Goal: Transaction & Acquisition: Purchase product/service

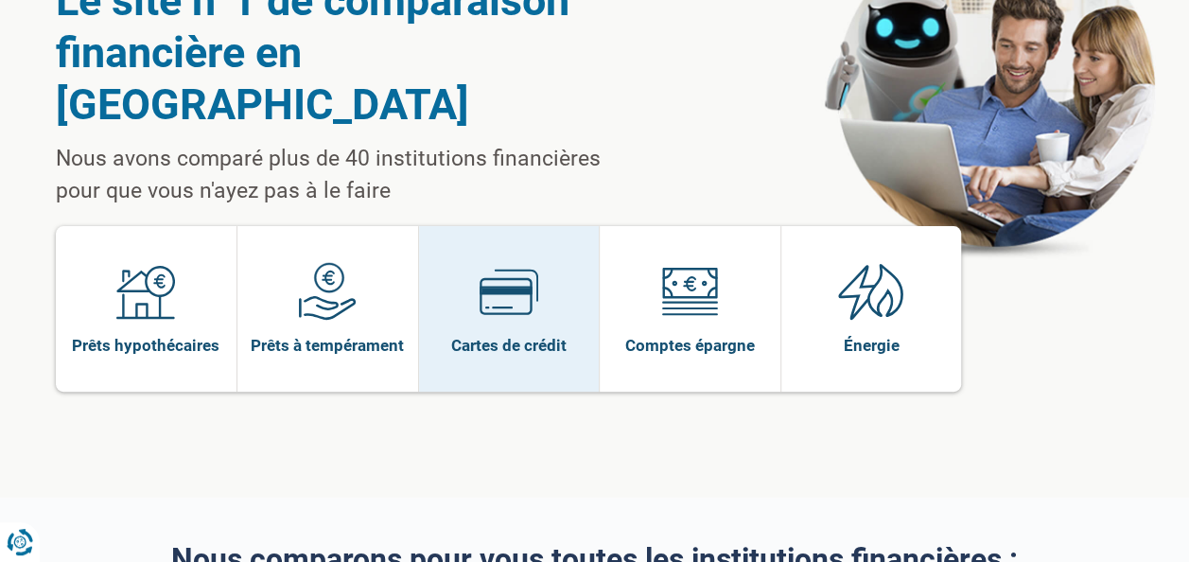
scroll to position [136, 0]
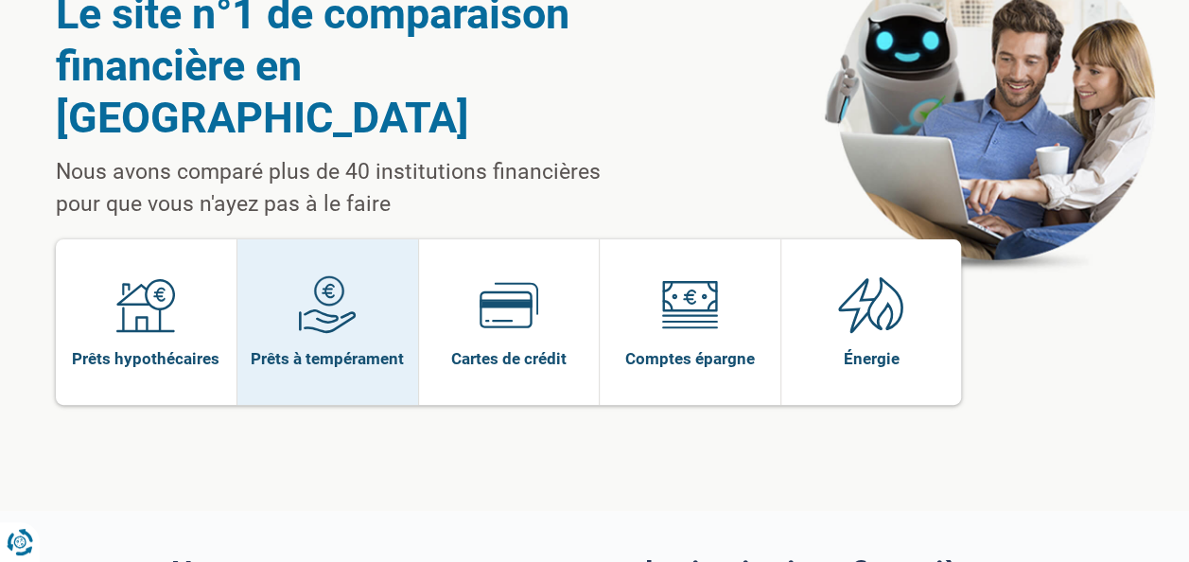
click at [348, 275] on img at bounding box center [327, 304] width 59 height 59
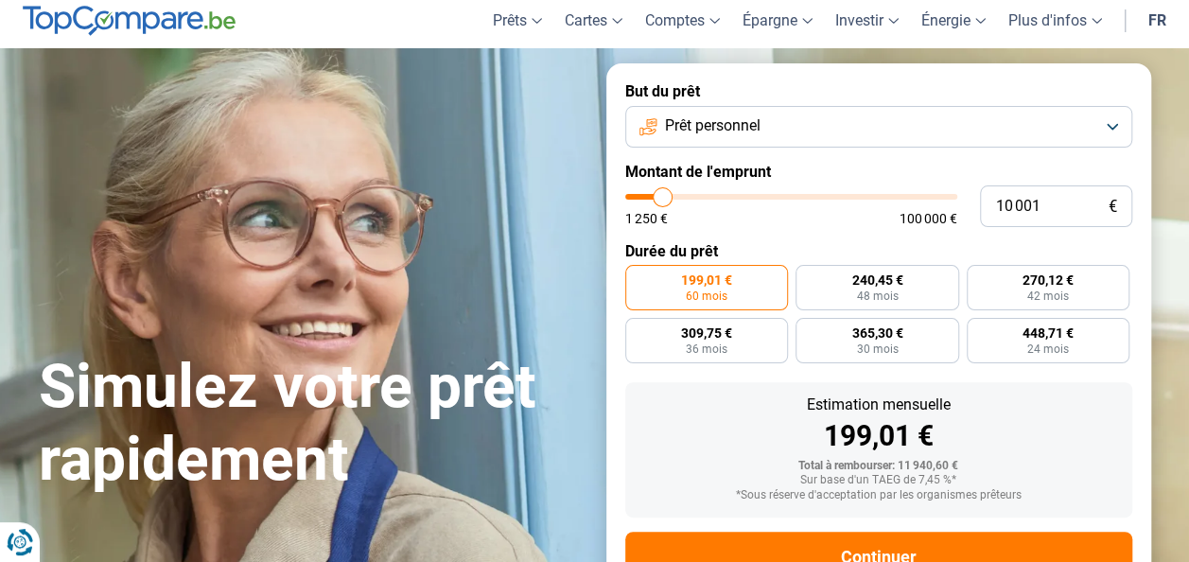
scroll to position [51, 0]
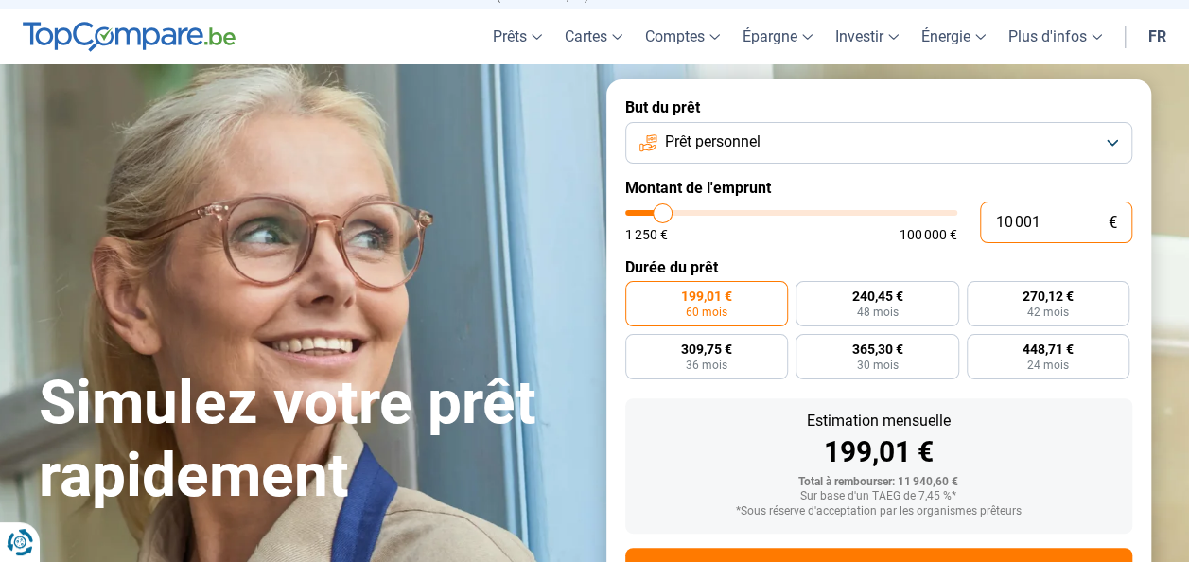
drag, startPoint x: 1052, startPoint y: 223, endPoint x: 983, endPoint y: 233, distance: 69.7
click at [983, 233] on input "10 001" at bounding box center [1056, 223] width 152 height 42
type input "1"
type input "1250"
type input "10"
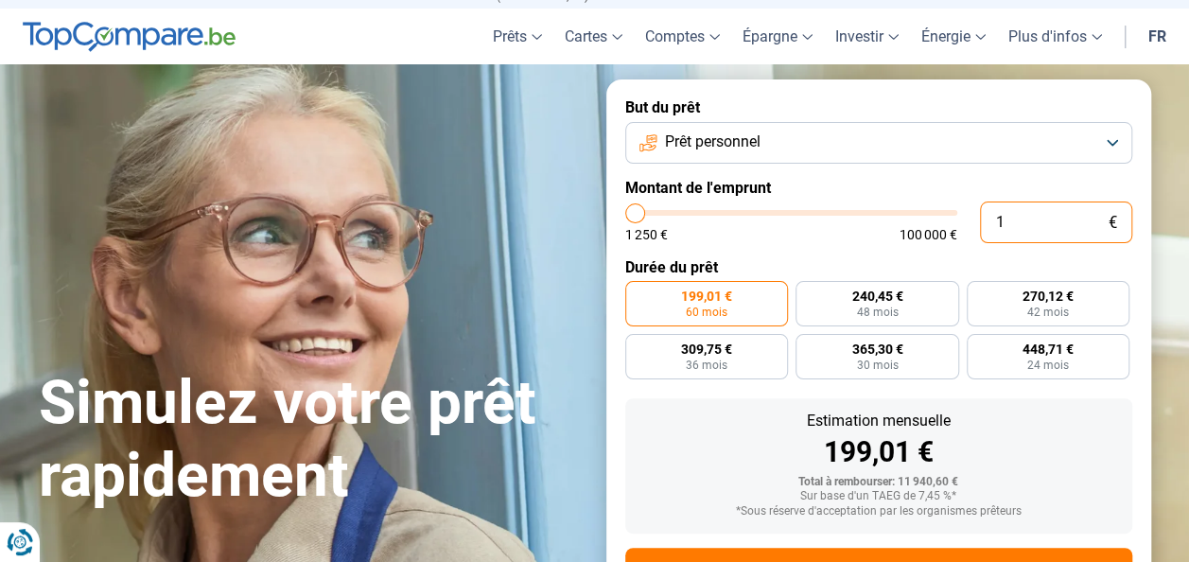
type input "1250"
type input "100"
type input "1250"
type input "1 000"
type input "1250"
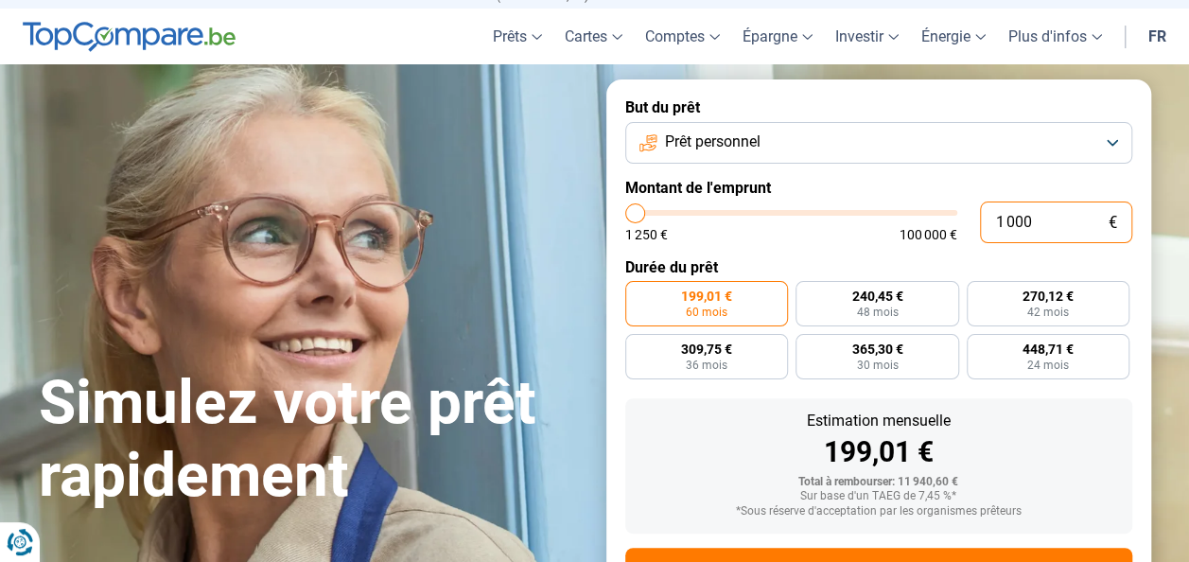
type input "10 000"
type input "10000"
radio input "true"
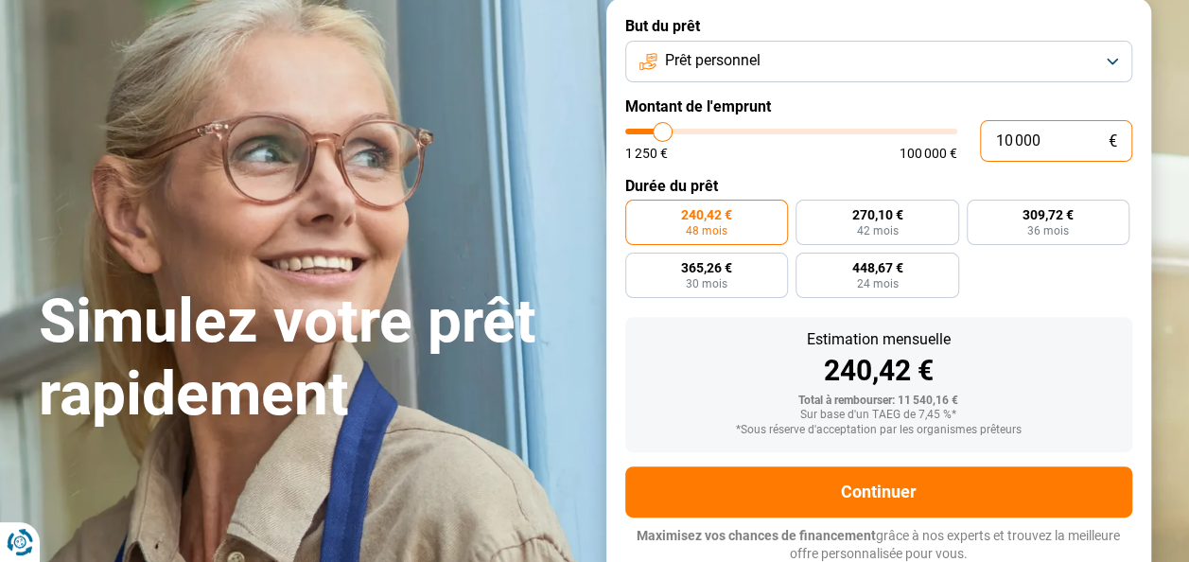
scroll to position [136, 0]
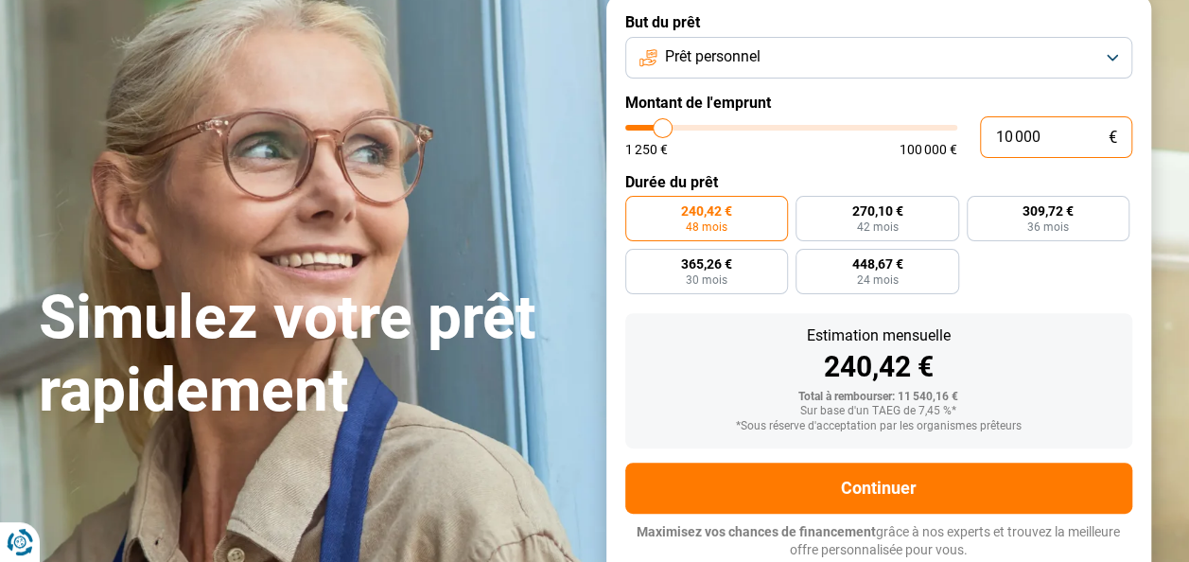
type input "10 000"
click at [730, 216] on span "240,42 €" at bounding box center [706, 210] width 51 height 13
click at [638, 208] on input "240,42 € 48 mois" at bounding box center [631, 202] width 12 height 12
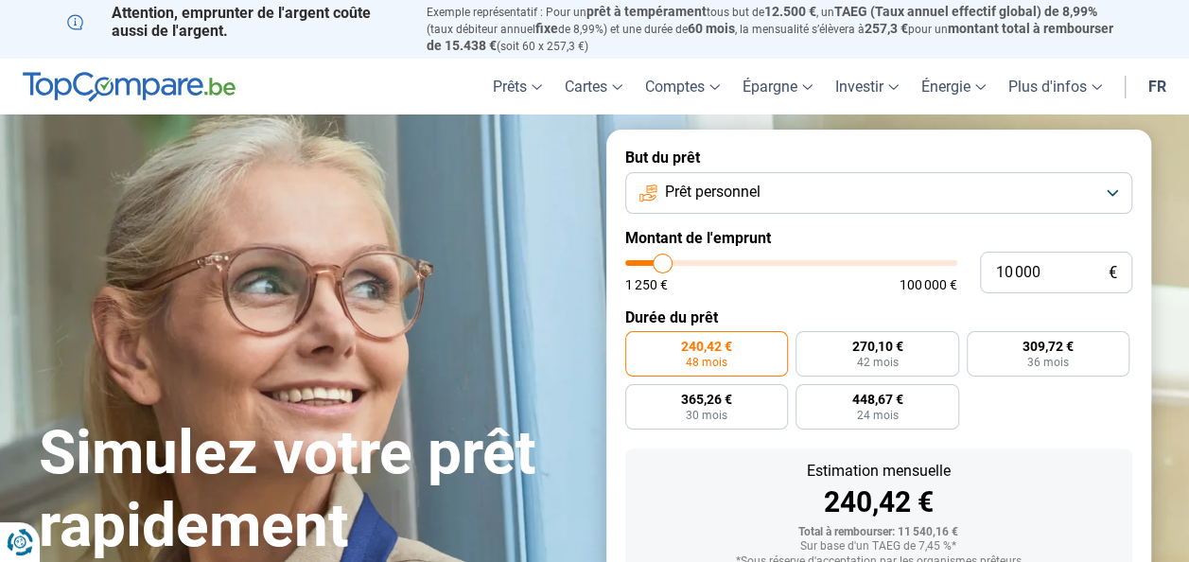
scroll to position [0, 0]
click at [1107, 206] on button "Prêt personnel" at bounding box center [878, 194] width 507 height 42
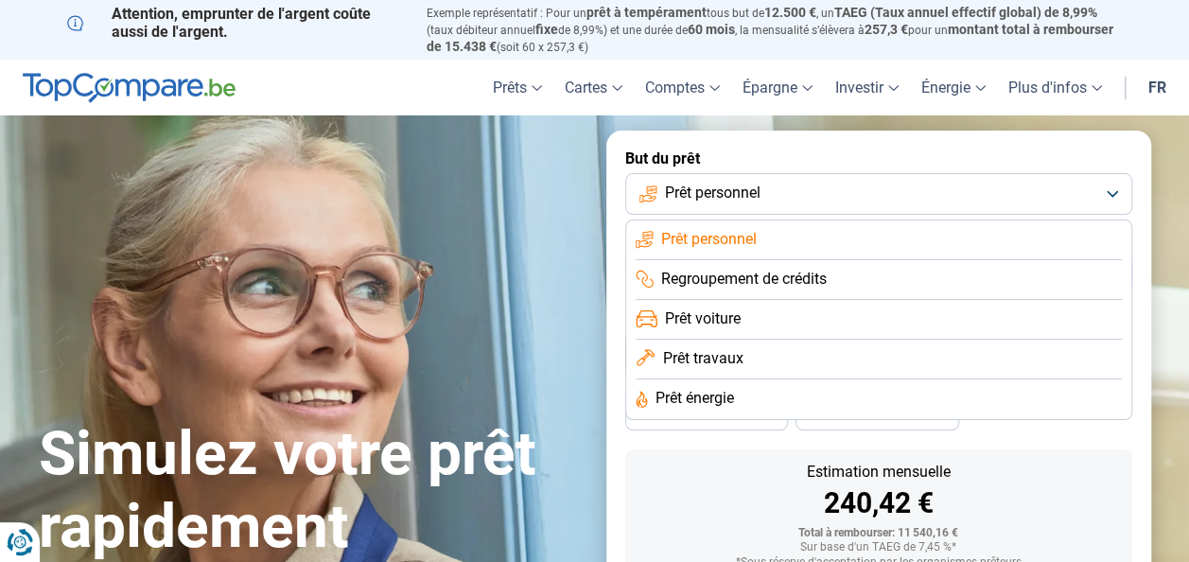
click at [712, 321] on span "Prêt voiture" at bounding box center [703, 318] width 76 height 21
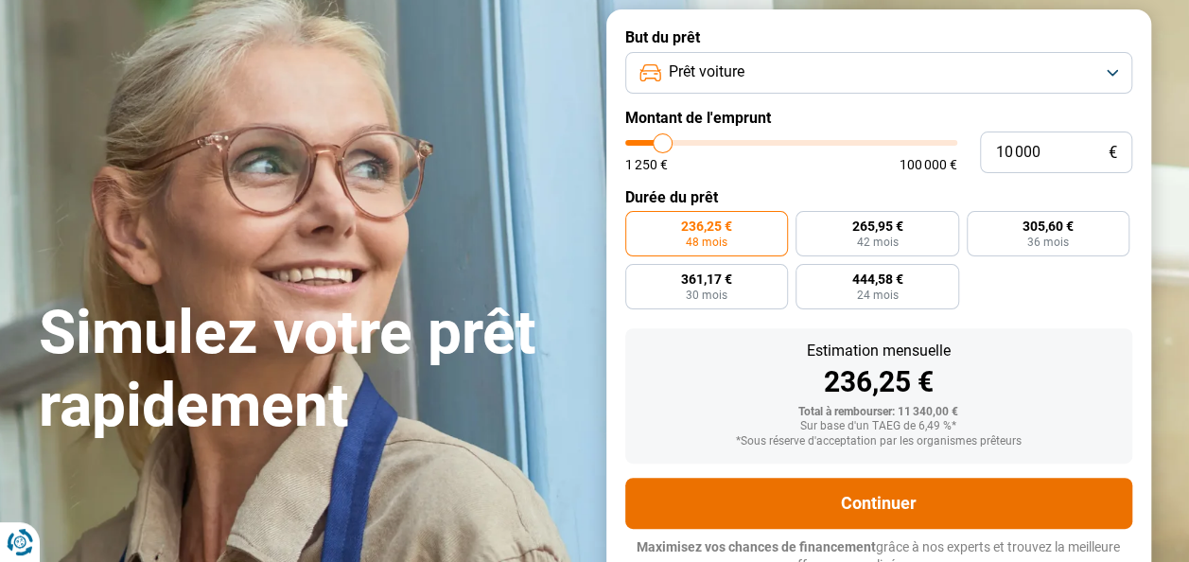
scroll to position [200, 0]
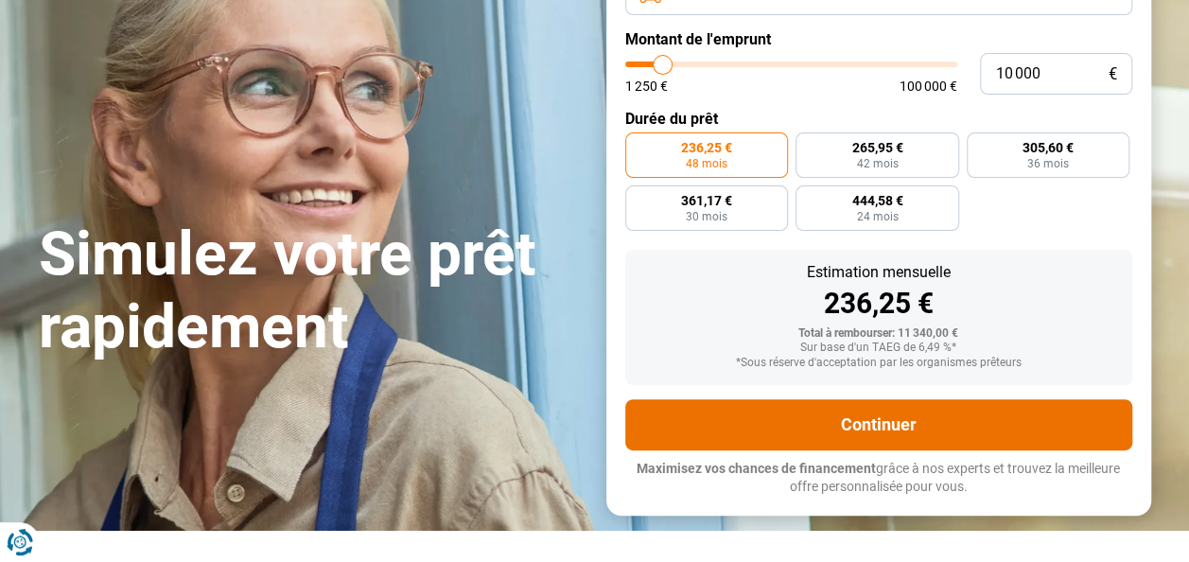
click at [929, 438] on button "Continuer" at bounding box center [878, 424] width 507 height 51
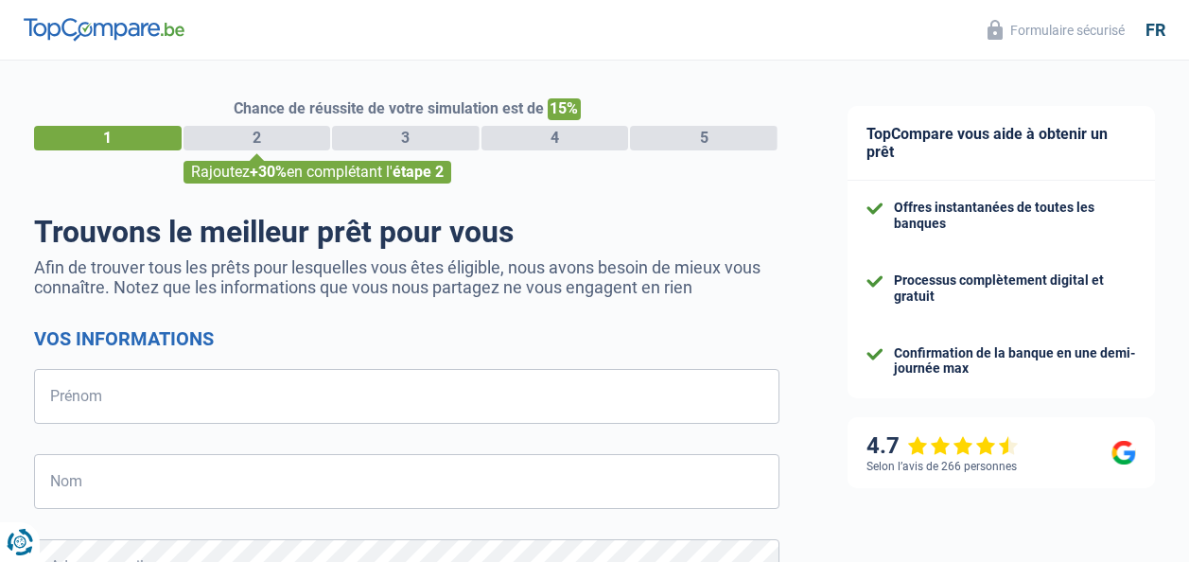
select select "32"
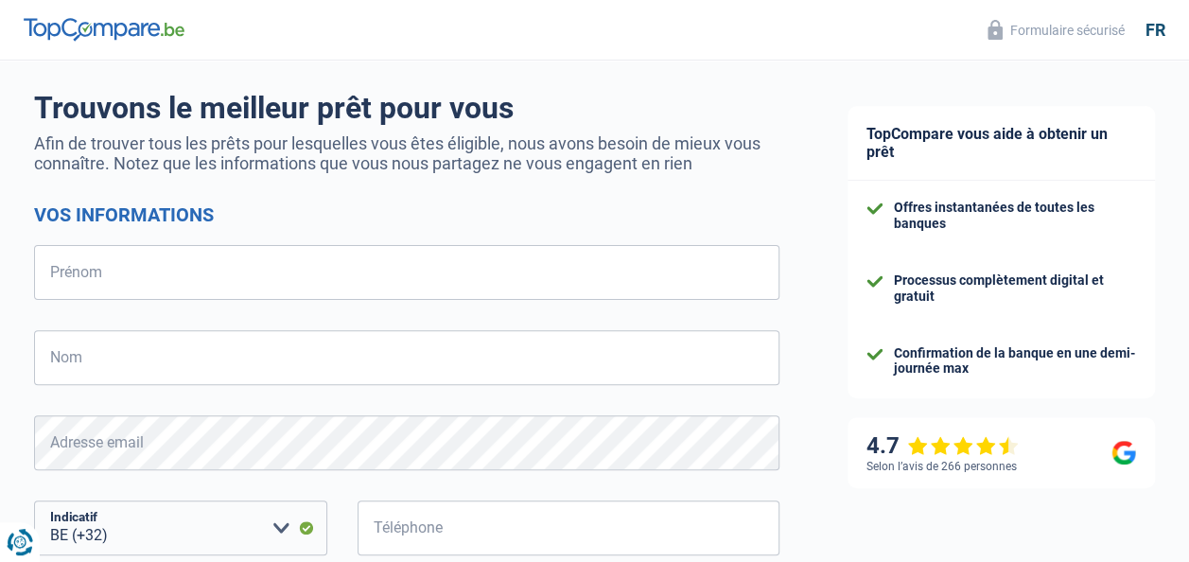
scroll to position [121, 0]
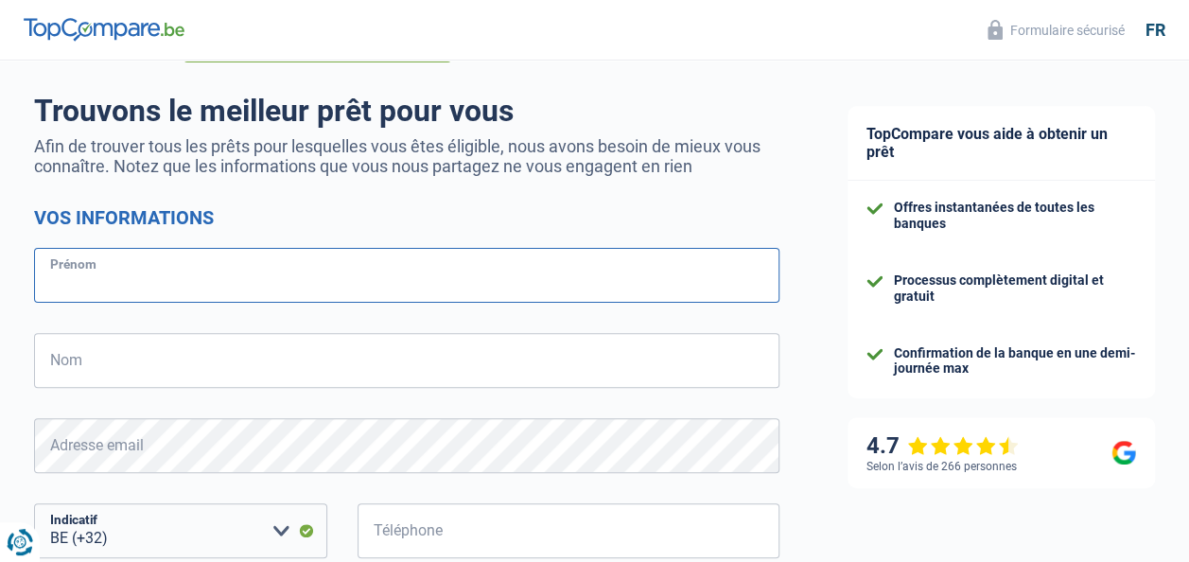
click at [422, 286] on input "Prénom" at bounding box center [406, 275] width 745 height 55
type input "Renaud"
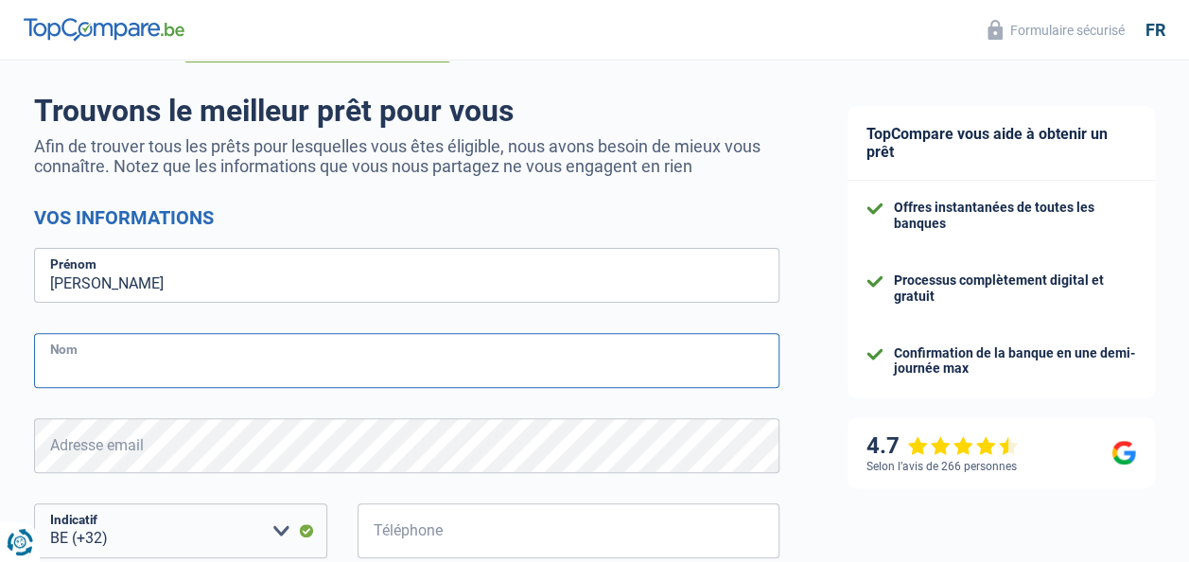
type input "Hembert"
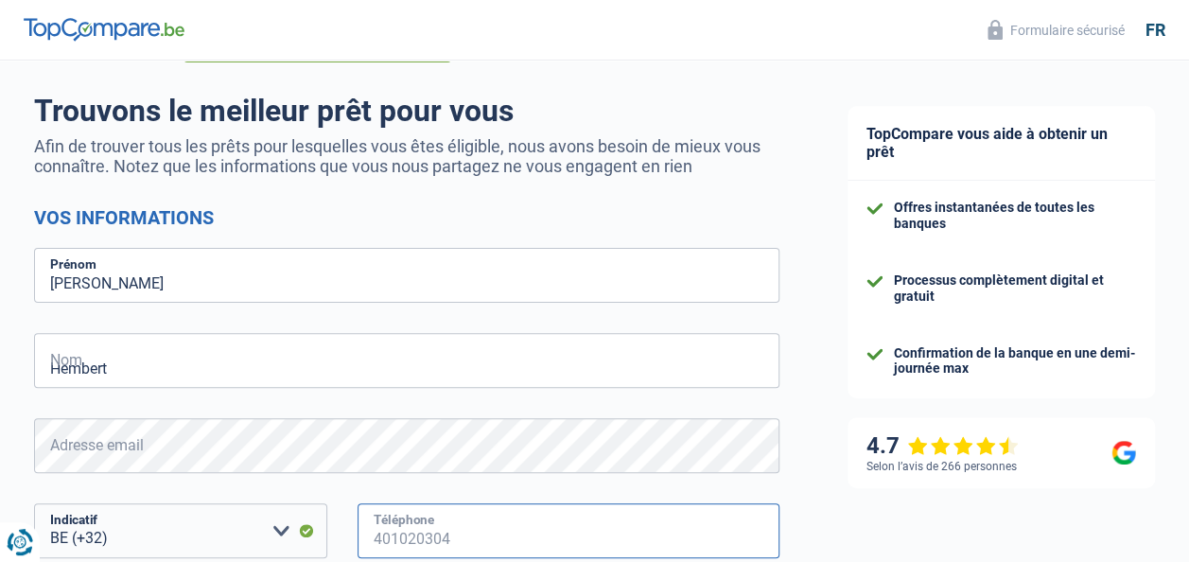
type input "490157457"
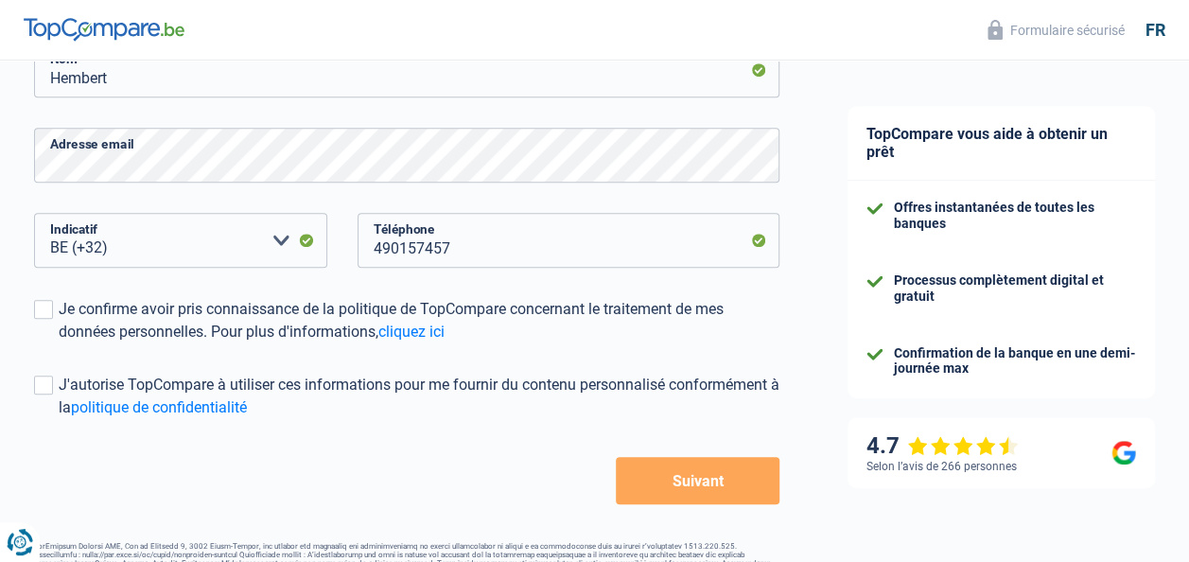
scroll to position [412, 0]
click at [47, 303] on span at bounding box center [43, 308] width 19 height 19
click at [59, 342] on input "Je confirme avoir pris connaissance de la politique de TopCompare concernant le…" at bounding box center [59, 342] width 0 height 0
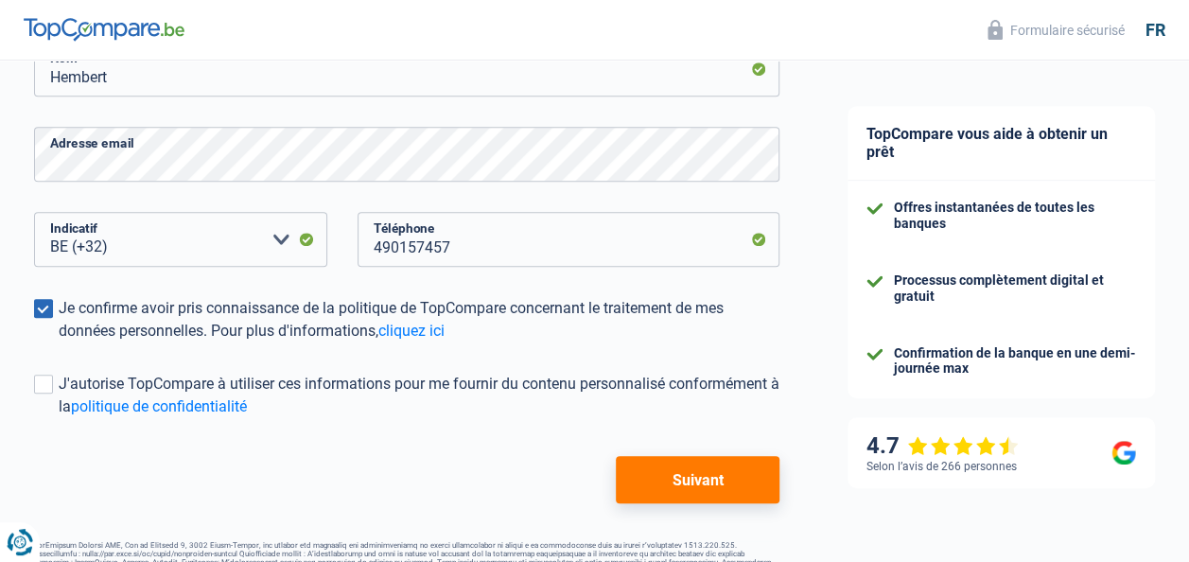
click at [691, 500] on button "Suivant" at bounding box center [698, 479] width 164 height 47
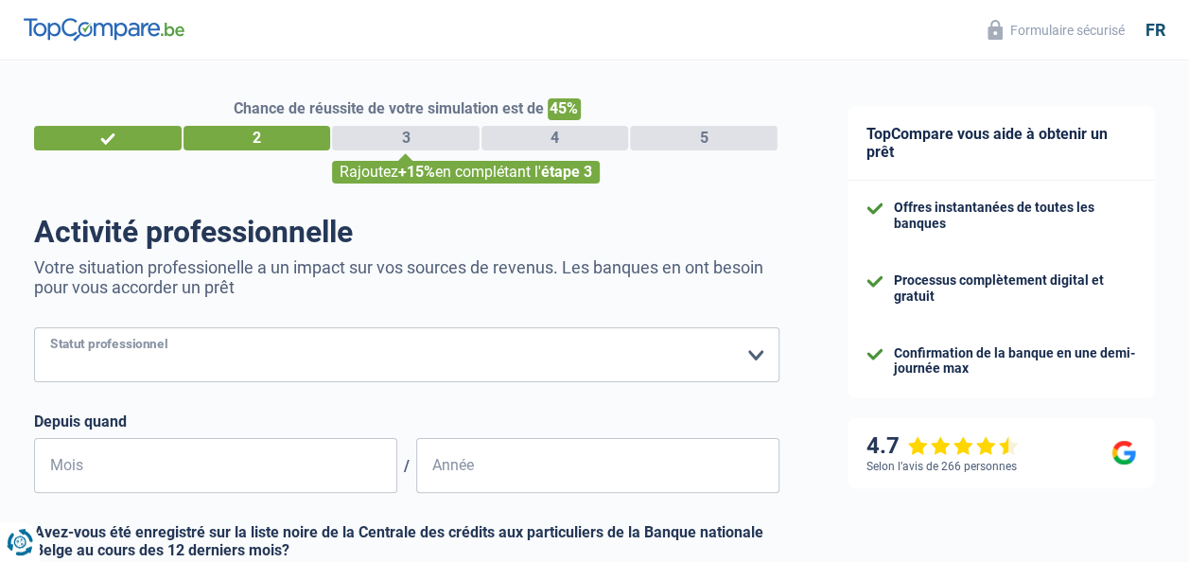
click at [244, 347] on select "Ouvrier Employé privé Employé public Invalide Indépendant Pensionné Chômeur Mut…" at bounding box center [406, 354] width 745 height 55
select select "worker"
click at [34, 329] on select "Ouvrier Employé privé Employé public Invalide Indépendant Pensionné Chômeur Mut…" at bounding box center [406, 354] width 745 height 55
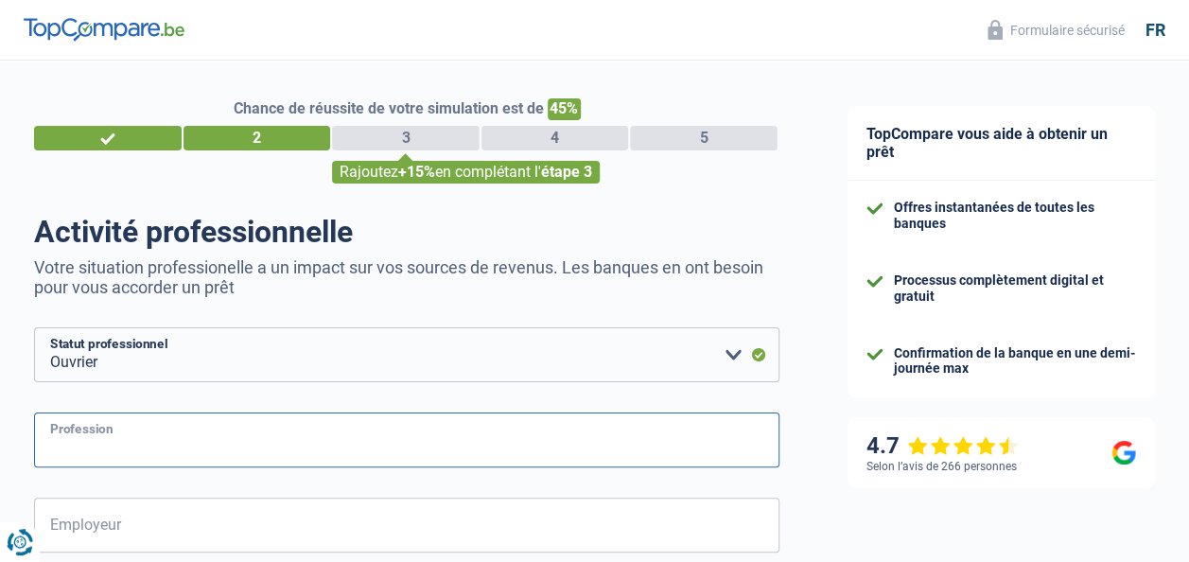
click at [234, 443] on input "Profession" at bounding box center [406, 439] width 745 height 55
type input "e"
click at [78, 447] on input "mecanicien poids lourd" at bounding box center [406, 439] width 745 height 55
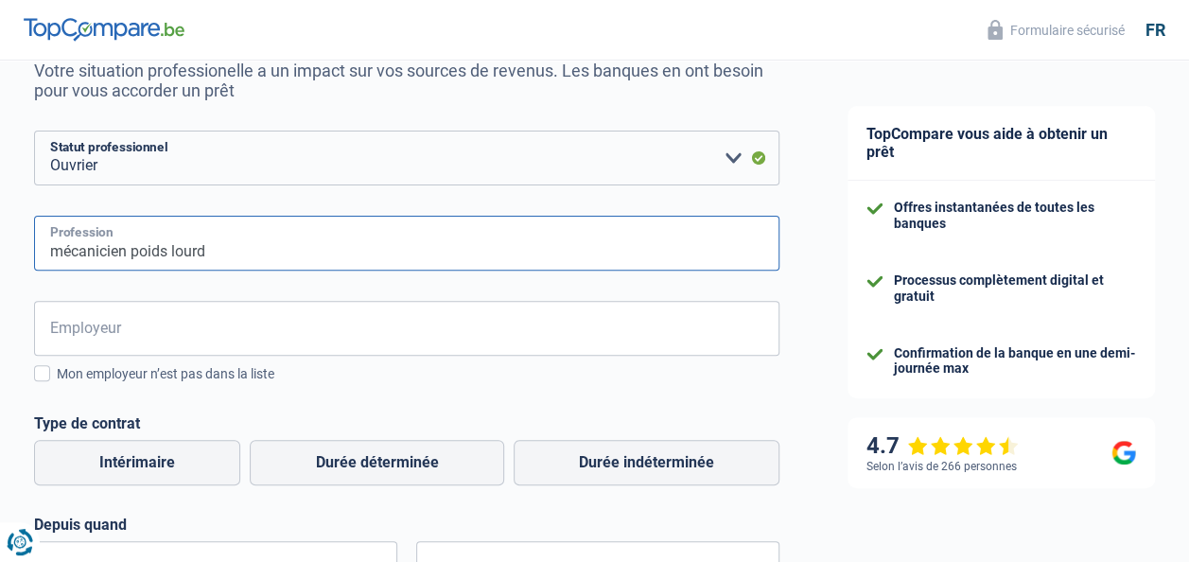
scroll to position [198, 0]
type input "mécanicien poids lourd"
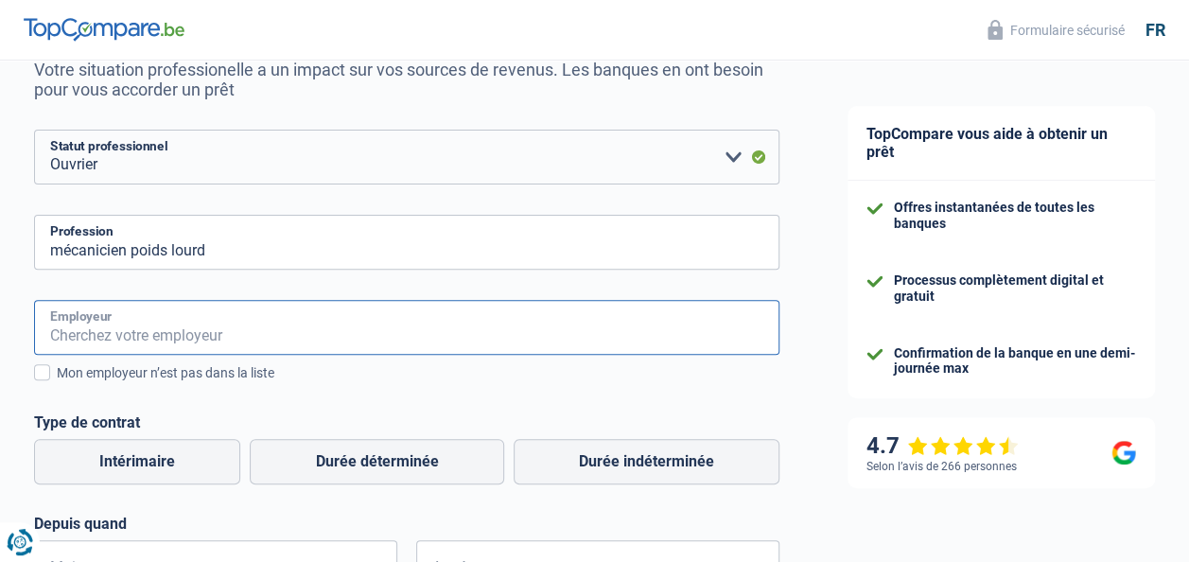
click at [175, 321] on input "Employeur" at bounding box center [406, 327] width 745 height 55
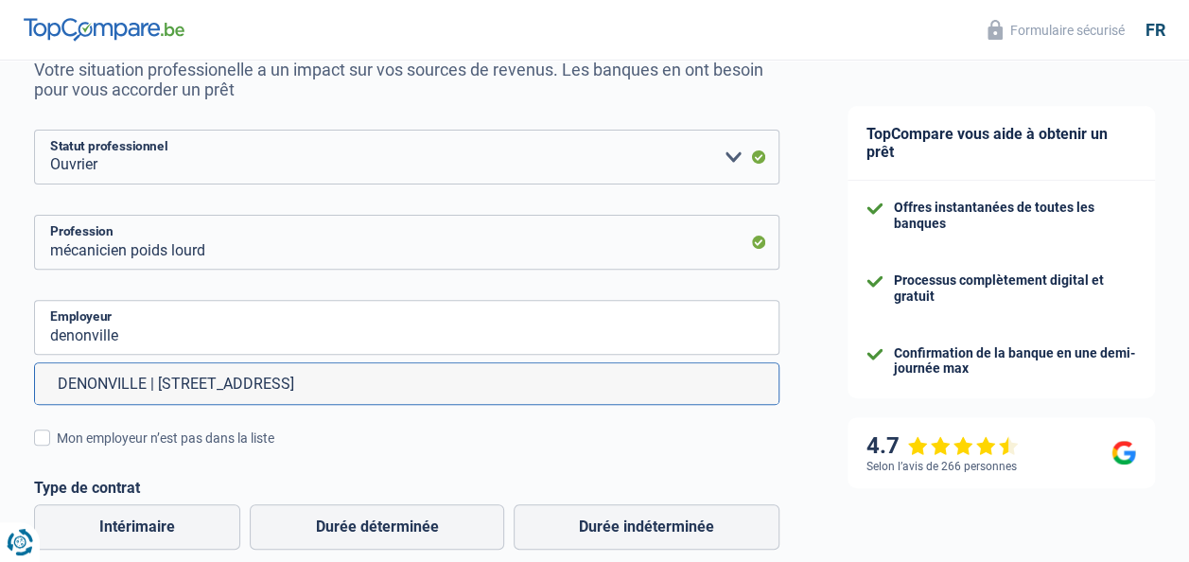
click at [254, 378] on li "DENONVILLE | Rue Véroffe, 16 | 5660 - Couvin" at bounding box center [407, 383] width 744 height 41
type input "DENONVILLE | Rue Véroffe, 16 | 5660 - Couvin"
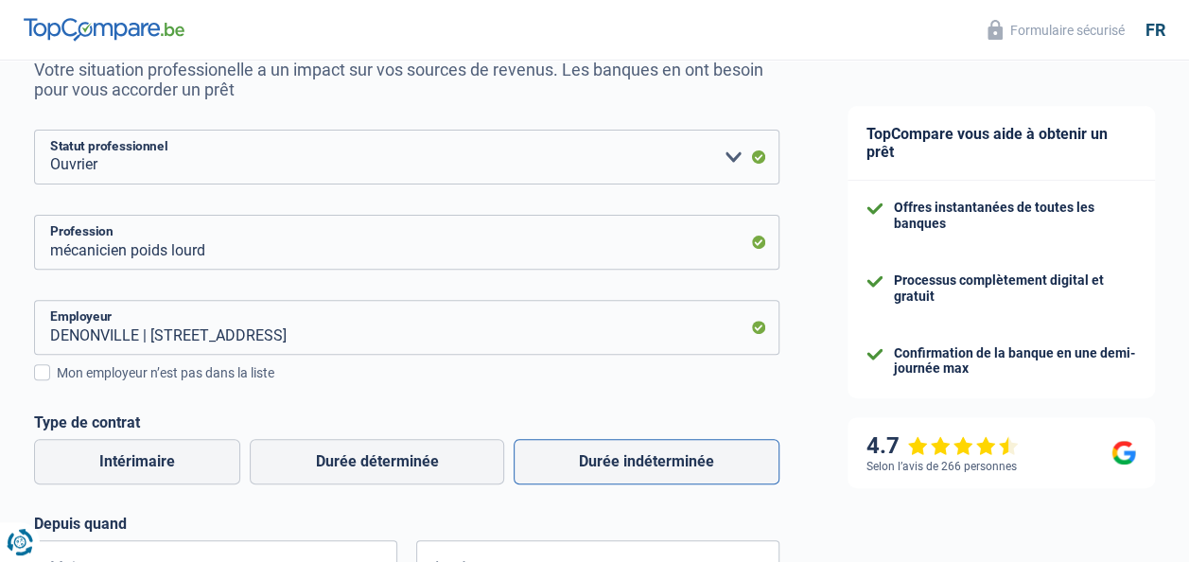
click at [632, 475] on label "Durée indéterminée" at bounding box center [647, 461] width 266 height 45
click at [632, 475] on input "Durée indéterminée" at bounding box center [647, 461] width 266 height 45
radio input "true"
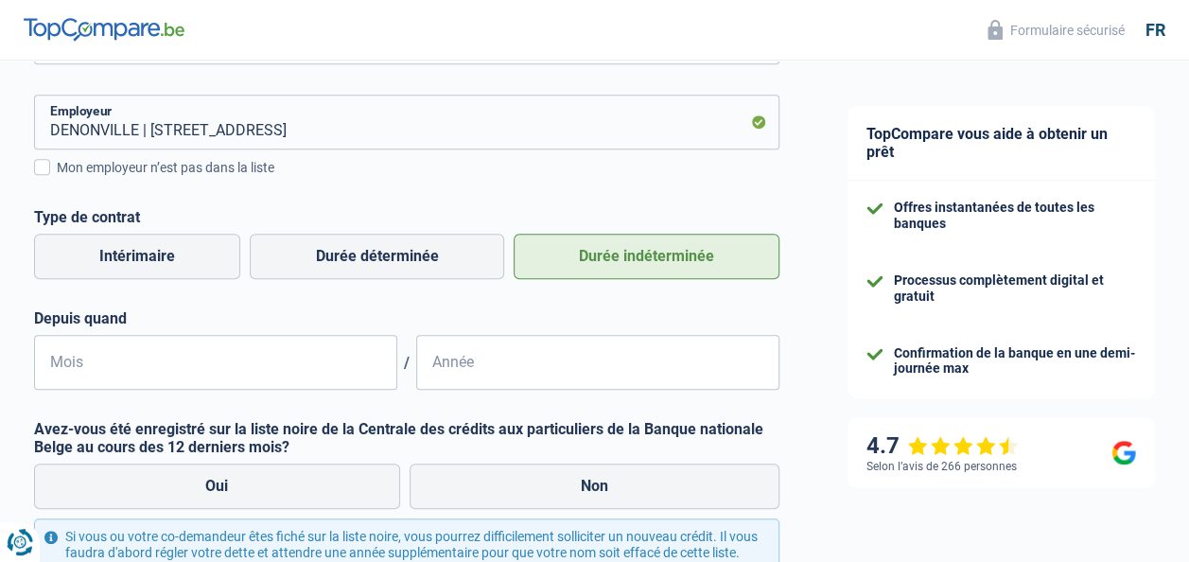
scroll to position [405, 0]
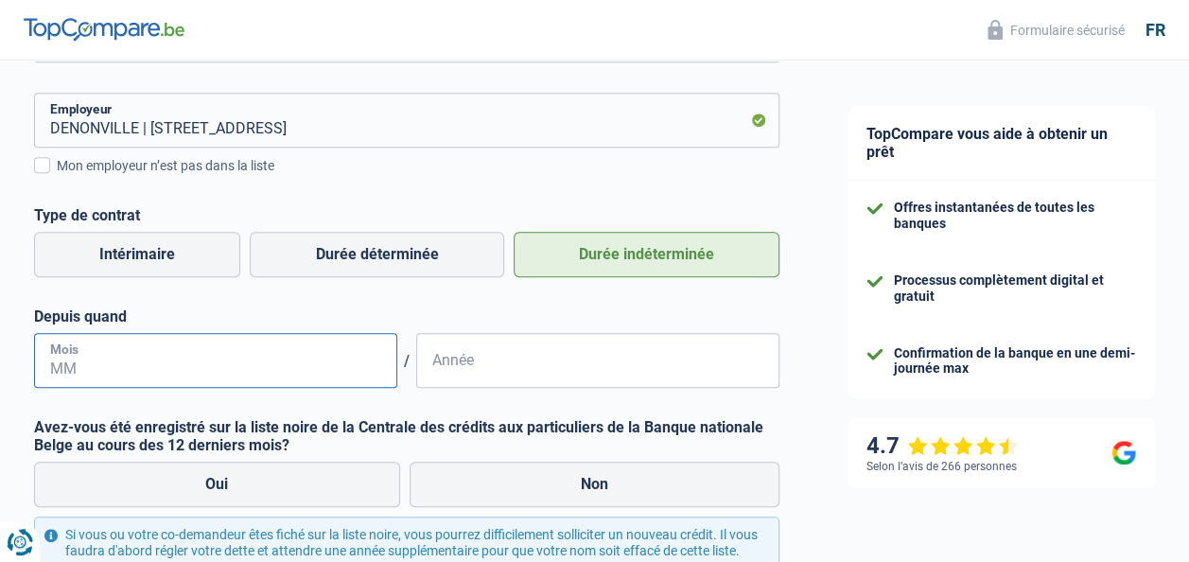
click at [235, 375] on input "Mois" at bounding box center [215, 360] width 363 height 55
click at [145, 388] on input "Mois" at bounding box center [215, 360] width 363 height 55
click at [116, 373] on input "Mois" at bounding box center [215, 360] width 363 height 55
type input "6"
type input "06"
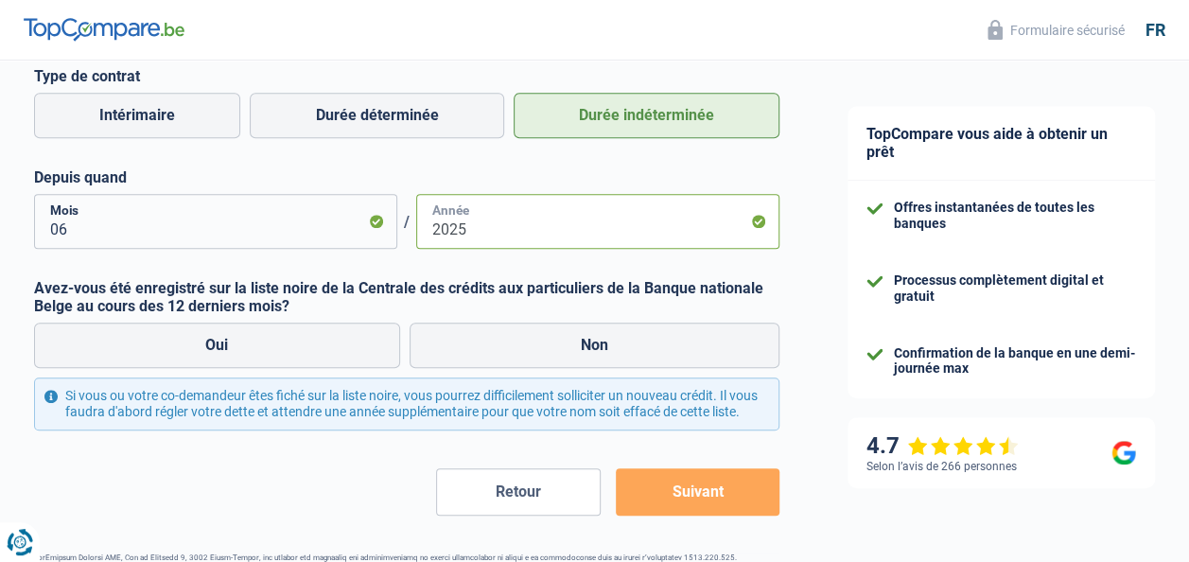
scroll to position [552, 0]
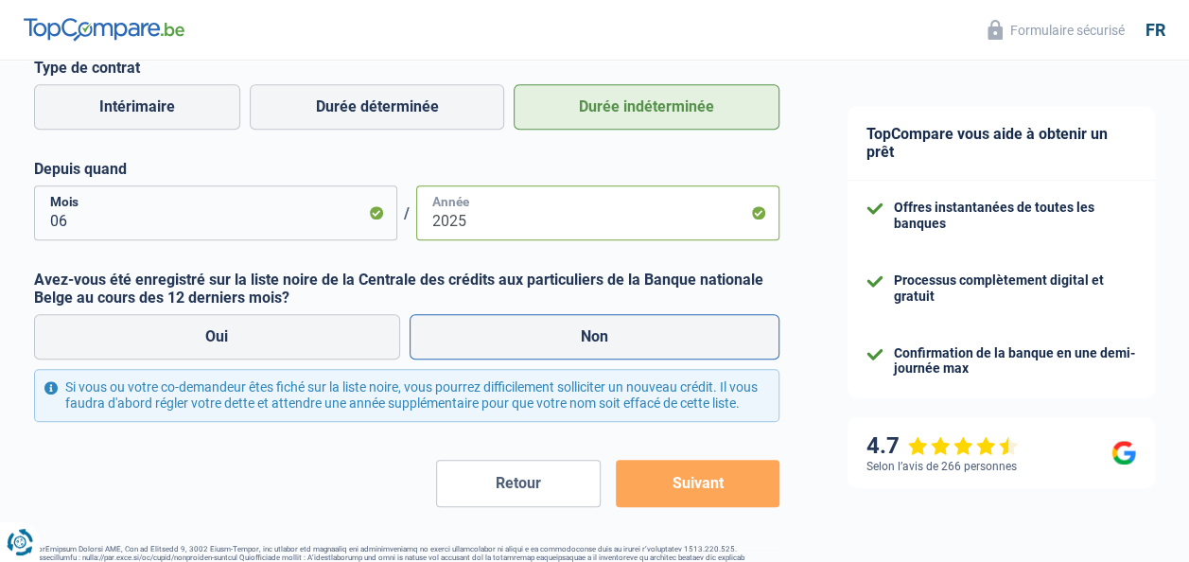
type input "2025"
click at [598, 338] on label "Non" at bounding box center [595, 336] width 371 height 45
click at [598, 338] on input "Non" at bounding box center [595, 336] width 371 height 45
radio input "true"
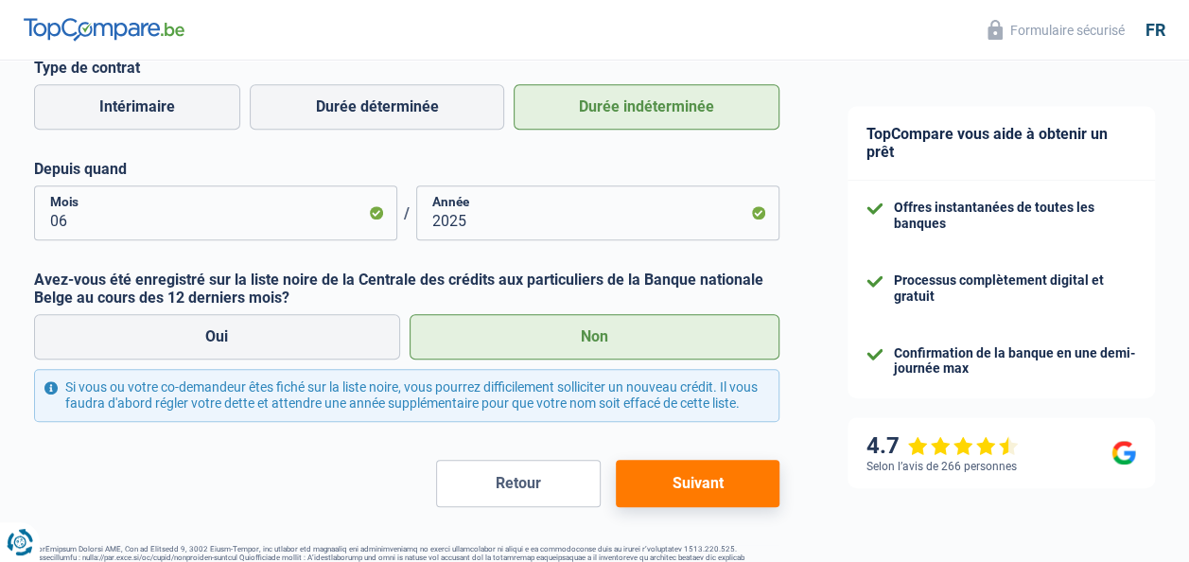
click at [711, 488] on button "Suivant" at bounding box center [698, 483] width 164 height 47
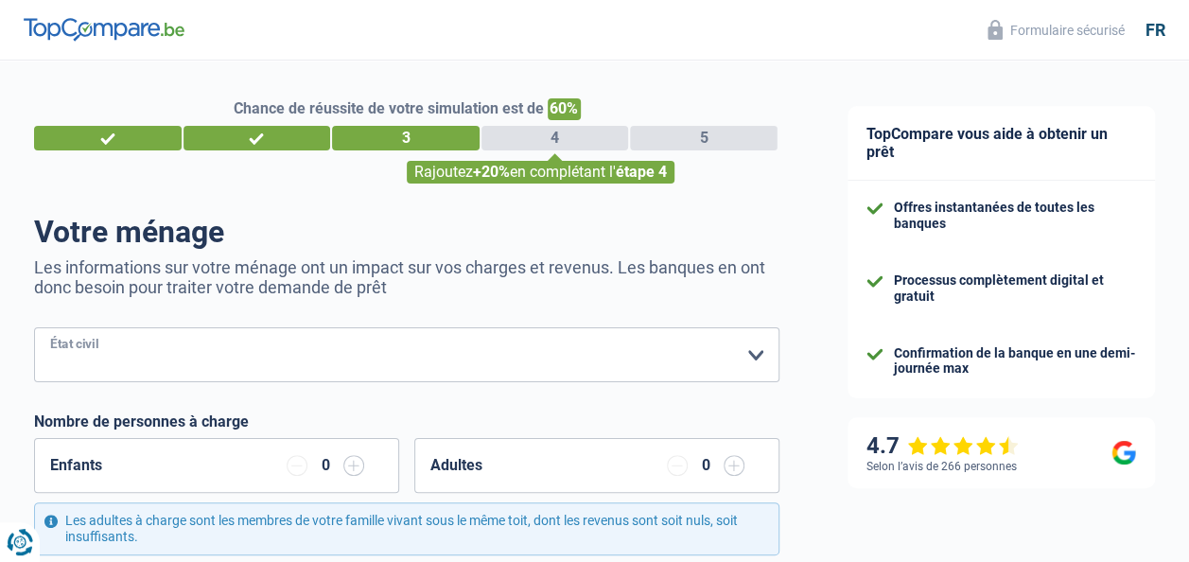
click at [230, 343] on select "Célibataire Marié(e) Cohabitant(e) légal(e) Divorcé(e) Veuf(ve) Séparé (de fait…" at bounding box center [406, 354] width 745 height 55
select select "single"
click at [34, 329] on select "Célibataire Marié(e) Cohabitant(e) légal(e) Divorcé(e) Veuf(ve) Séparé (de fait…" at bounding box center [406, 354] width 745 height 55
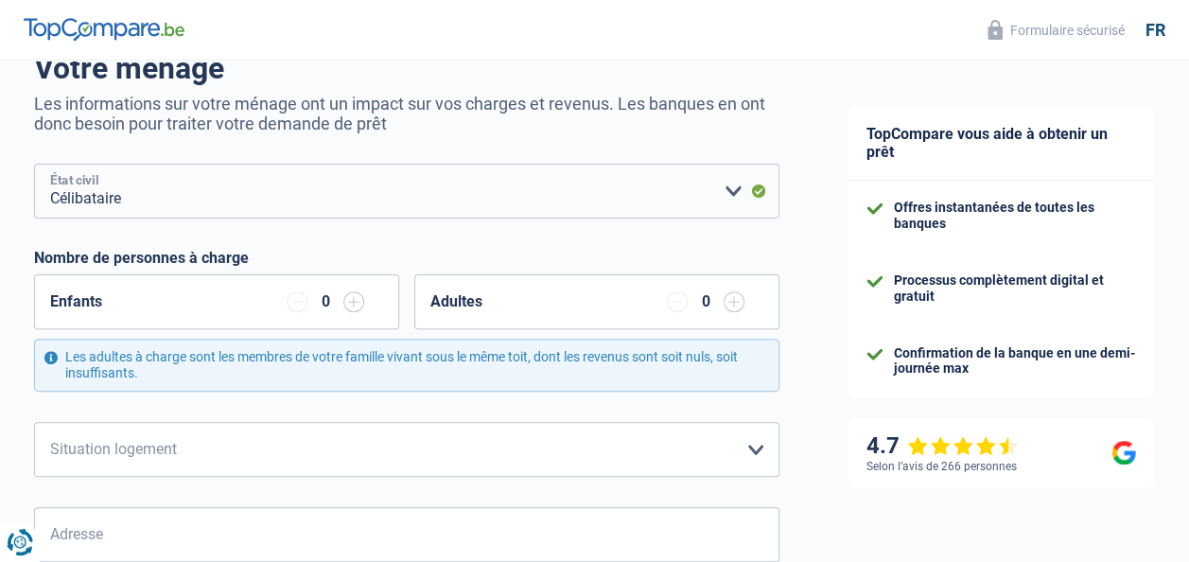
scroll to position [165, 0]
click at [358, 305] on input "button" at bounding box center [353, 300] width 21 height 21
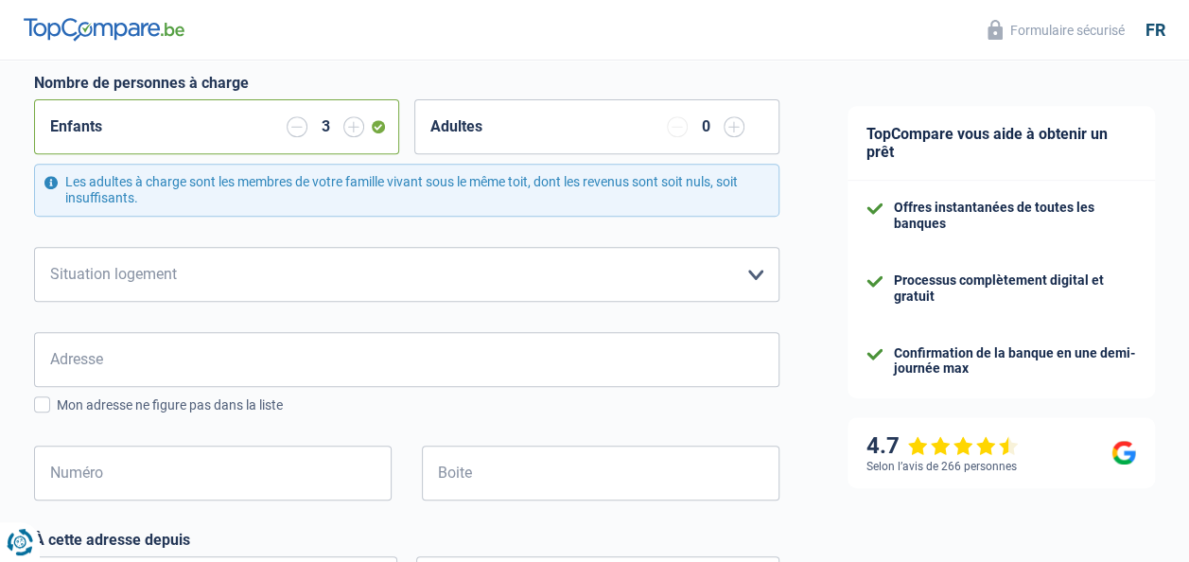
scroll to position [344, 0]
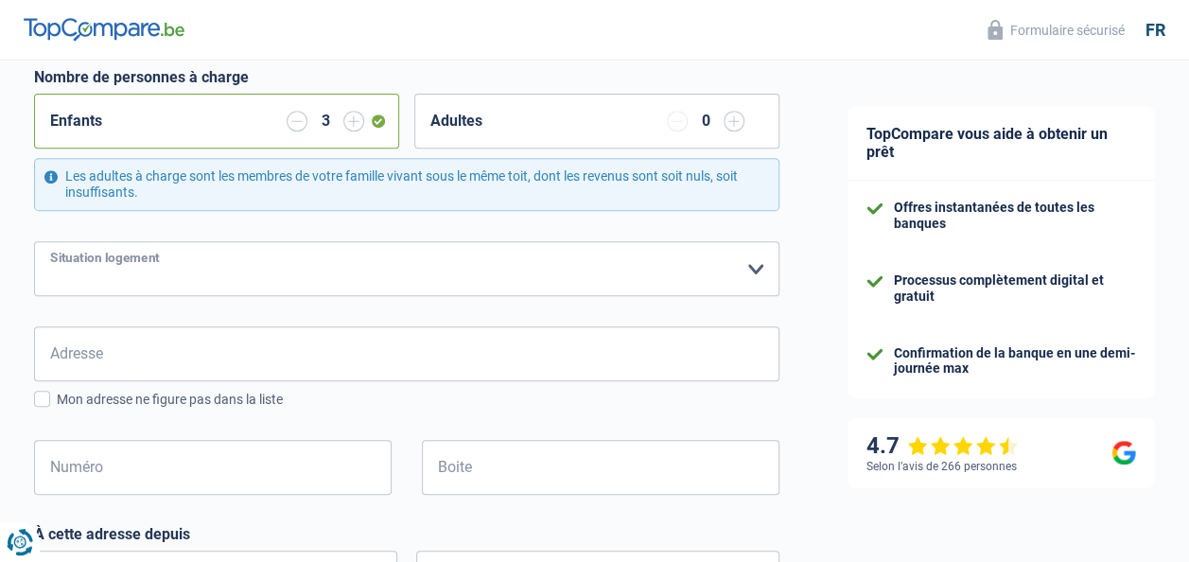
click at [212, 268] on select "Locataire Propriétaire avec prêt hypothécaire Propriétaire sans prêt hypothécai…" at bounding box center [406, 268] width 745 height 55
select select "rents"
click at [34, 241] on select "Locataire Propriétaire avec prêt hypothécaire Propriétaire sans prêt hypothécai…" at bounding box center [406, 268] width 745 height 55
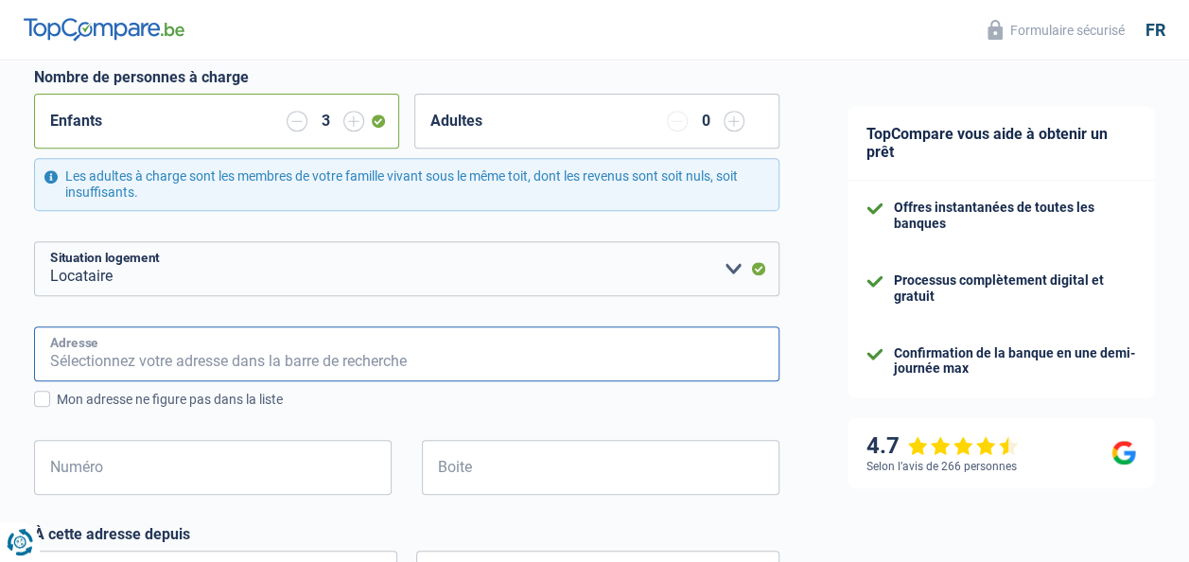
click at [153, 357] on input "Adresse" at bounding box center [406, 353] width 745 height 55
type input "avenue du long buisson 14"
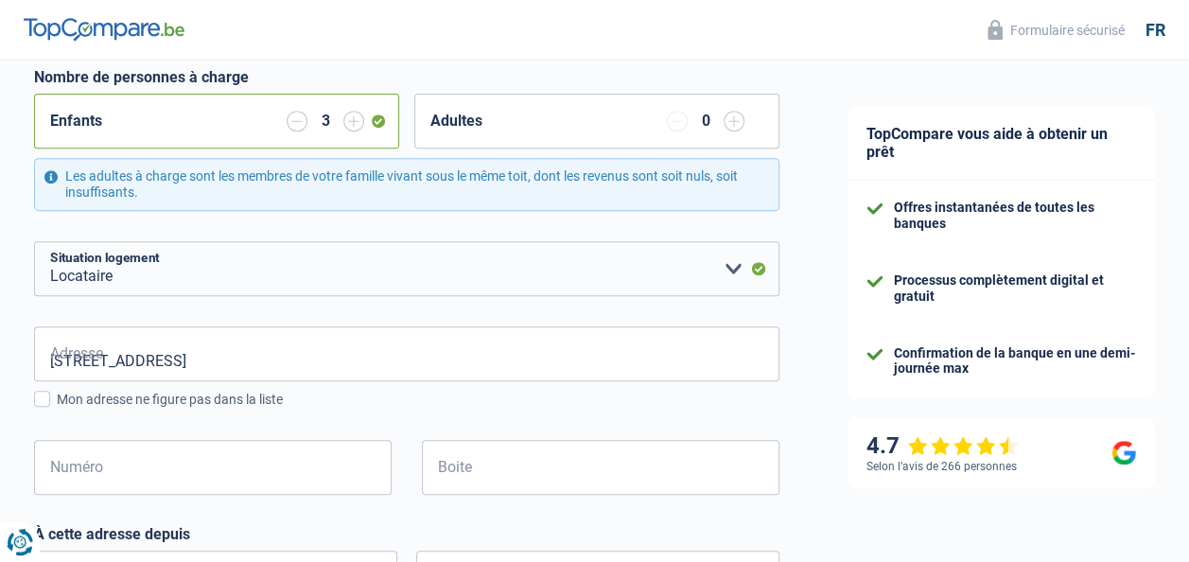
type input "Belgique"
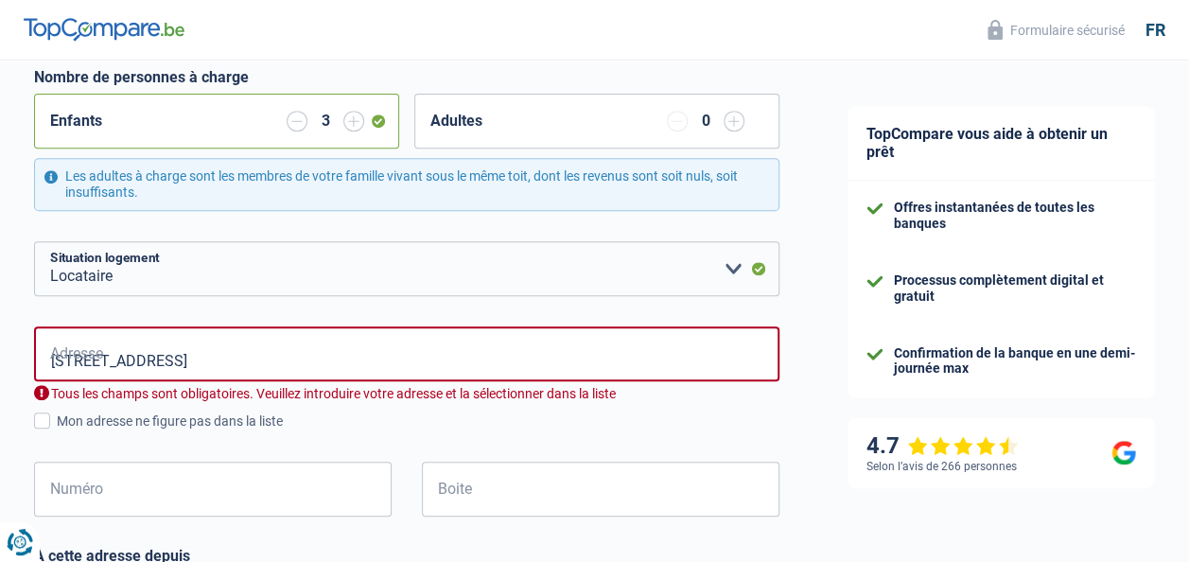
type input "Belgique"
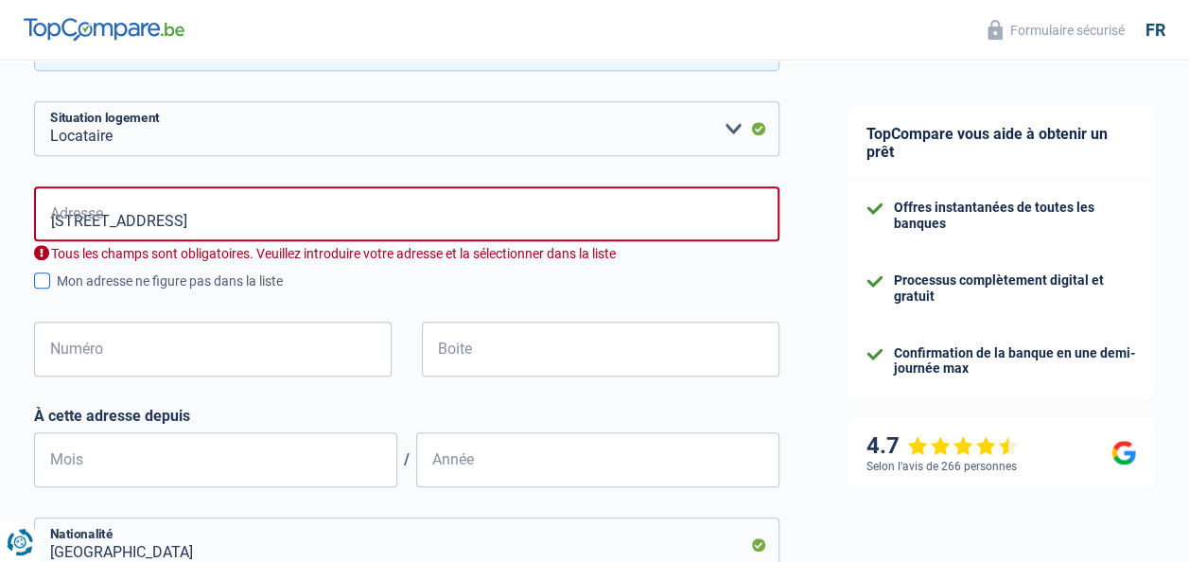
scroll to position [495, 0]
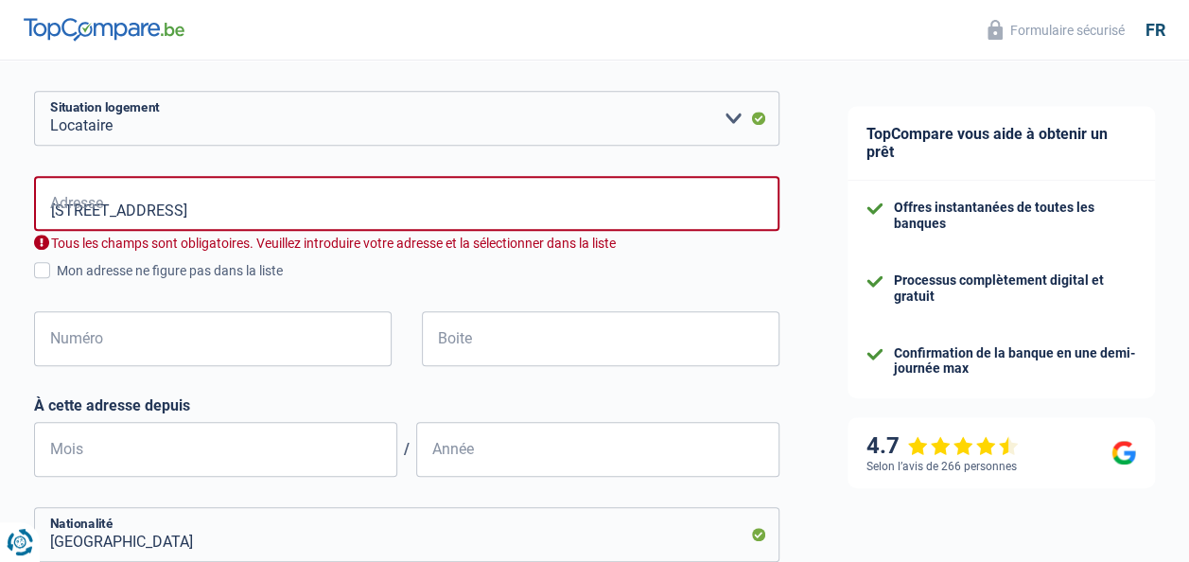
drag, startPoint x: 241, startPoint y: 218, endPoint x: 217, endPoint y: 218, distance: 24.6
click at [217, 218] on input "avenue du long buisson 14" at bounding box center [406, 203] width 745 height 55
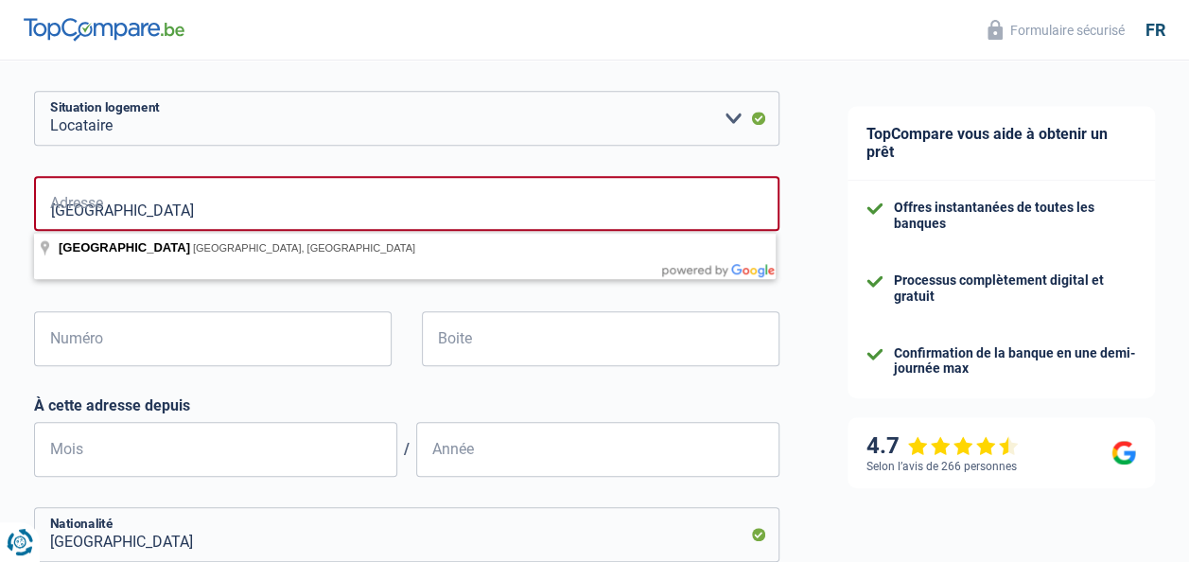
type input "avenue du long buisson"
click at [227, 379] on div "Numéro Tous les champs sont obligatoires. Veuillez fournir une réponse plus lon…" at bounding box center [213, 353] width 387 height 85
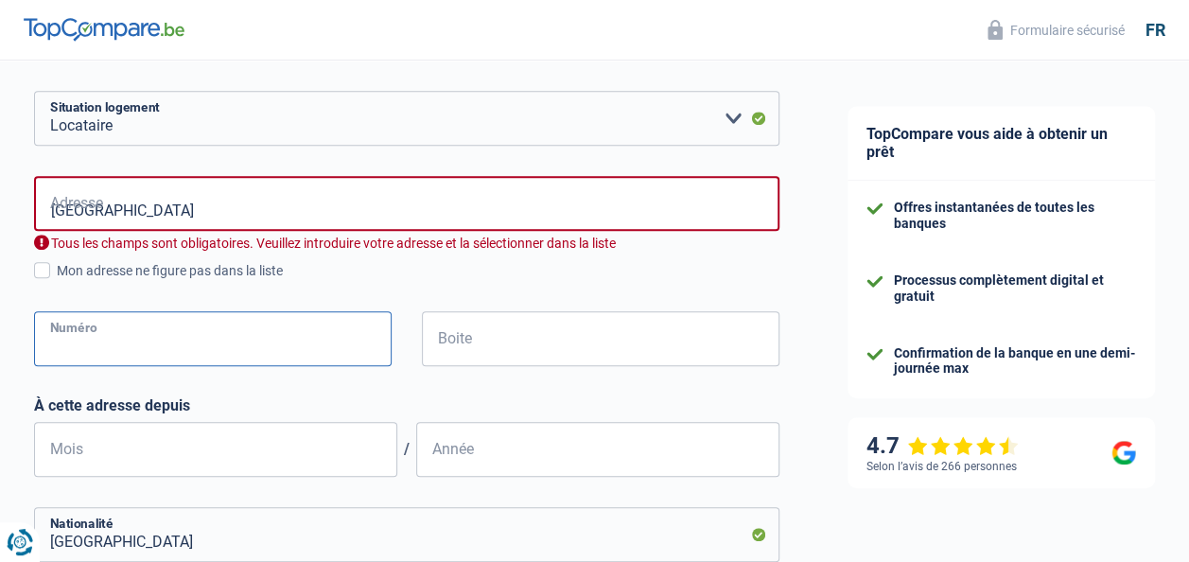
click at [202, 350] on input "Numéro" at bounding box center [213, 338] width 358 height 55
type input "&"
type input "14"
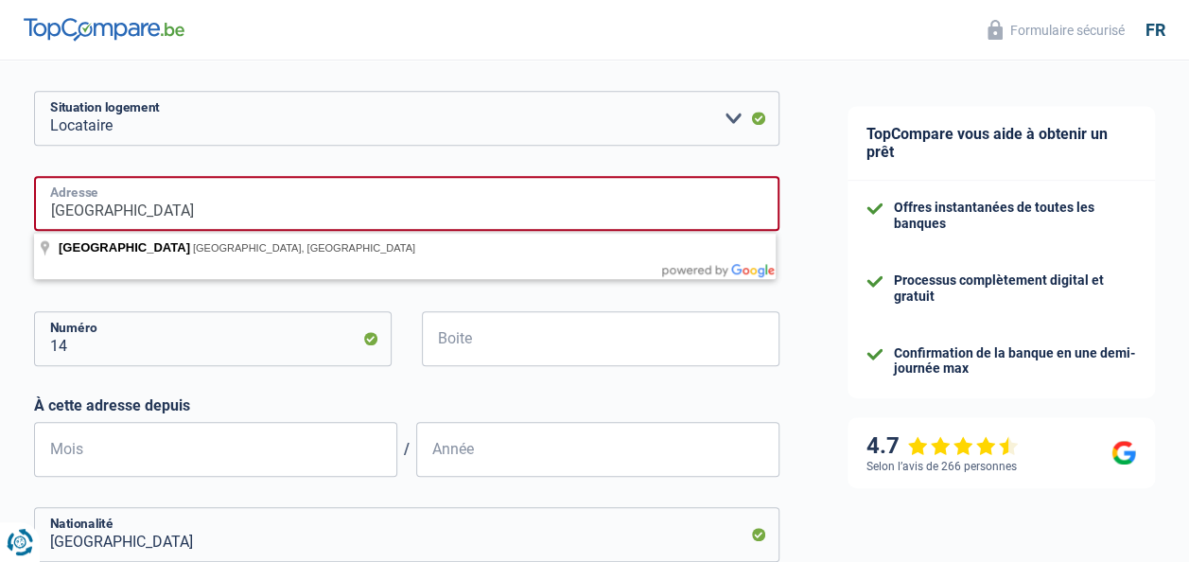
click at [235, 209] on input "avenue du long buisson" at bounding box center [406, 203] width 745 height 55
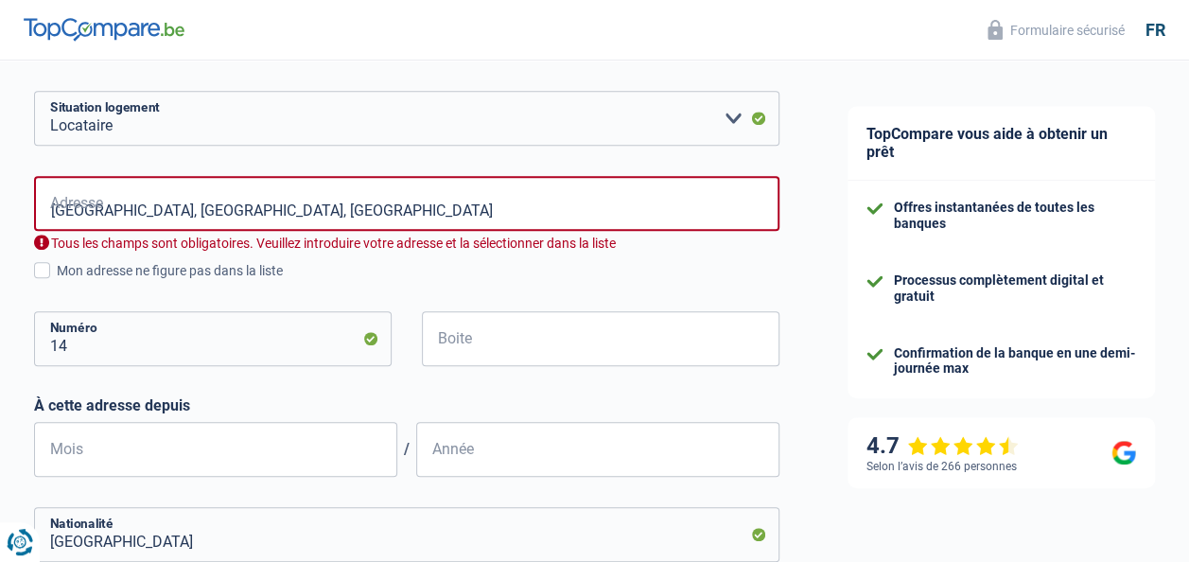
type input "Avenue du Long Buisson, 6460, Chimay, BE"
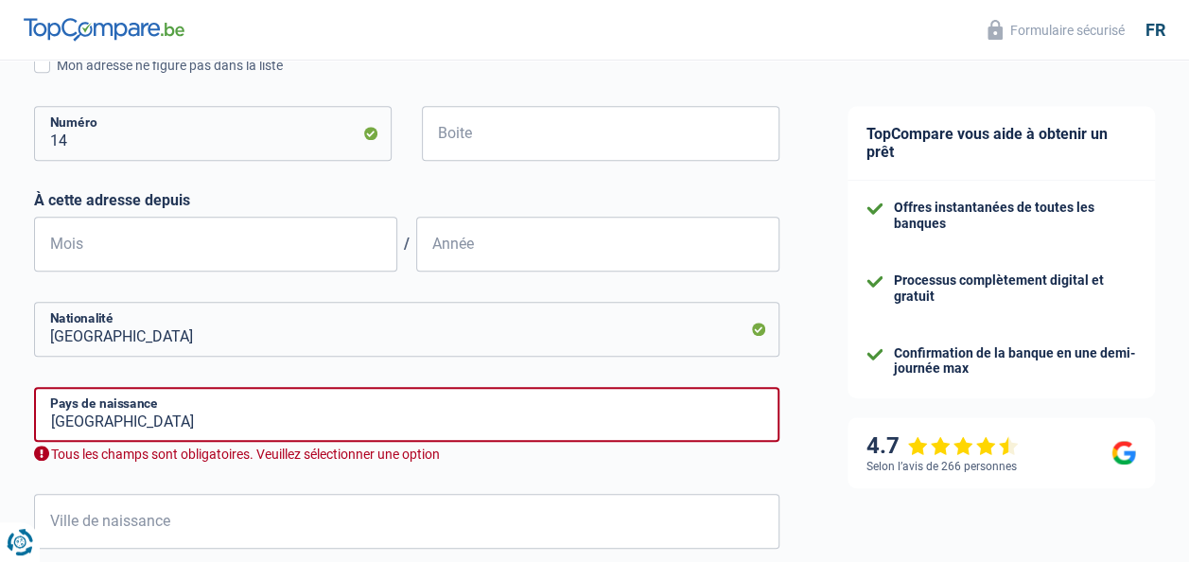
scroll to position [679, 0]
click at [133, 250] on input "Mois" at bounding box center [215, 243] width 363 height 55
type input "09"
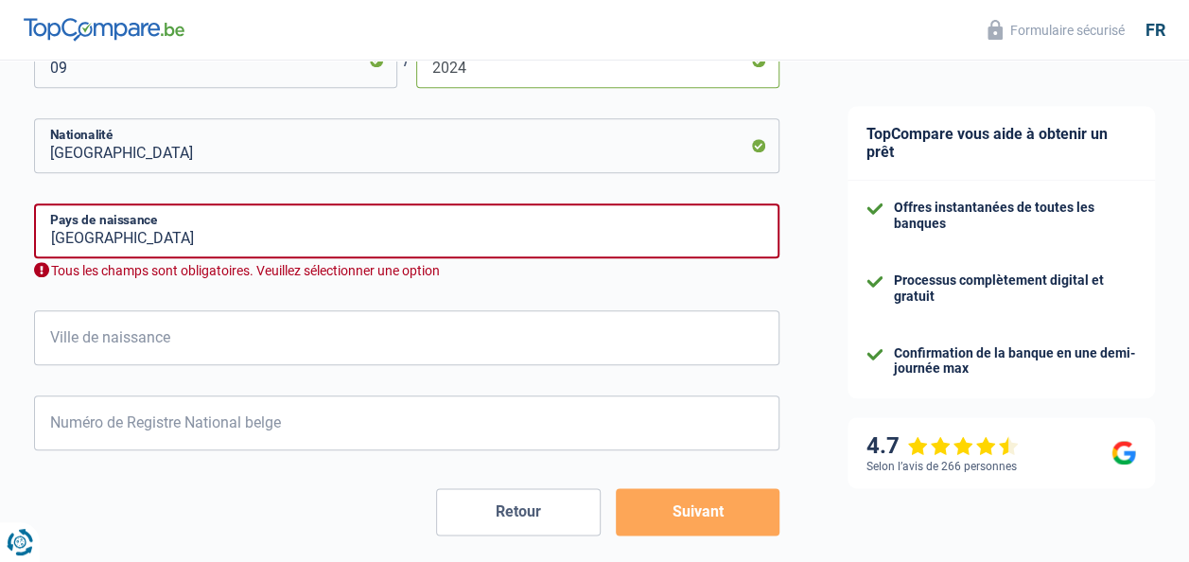
scroll to position [872, 0]
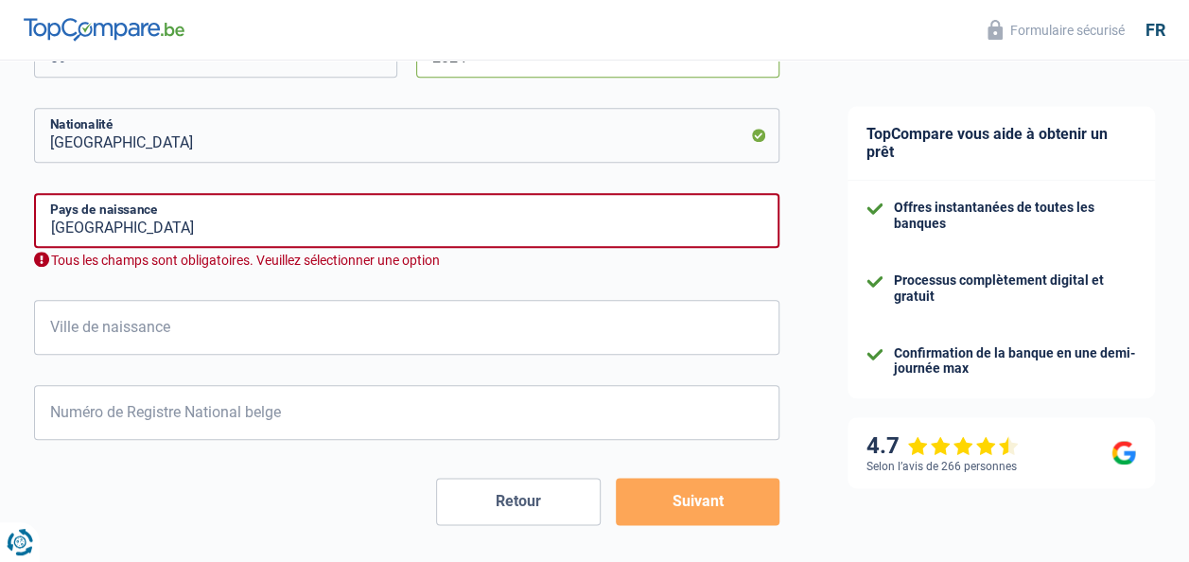
type input "2024"
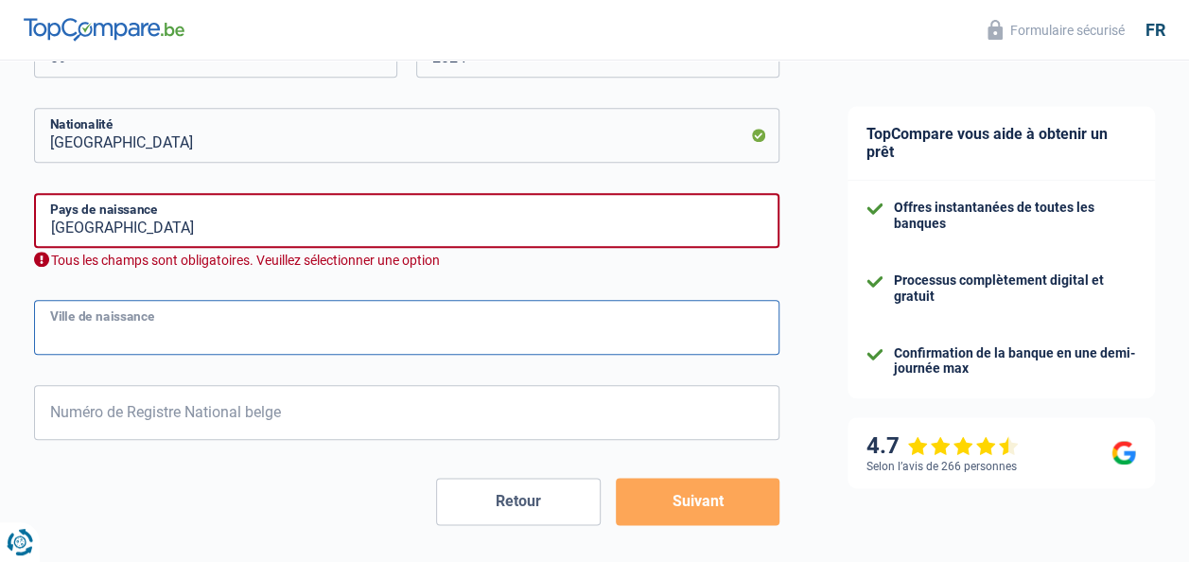
click at [260, 341] on input "Ville de naissance" at bounding box center [406, 327] width 745 height 55
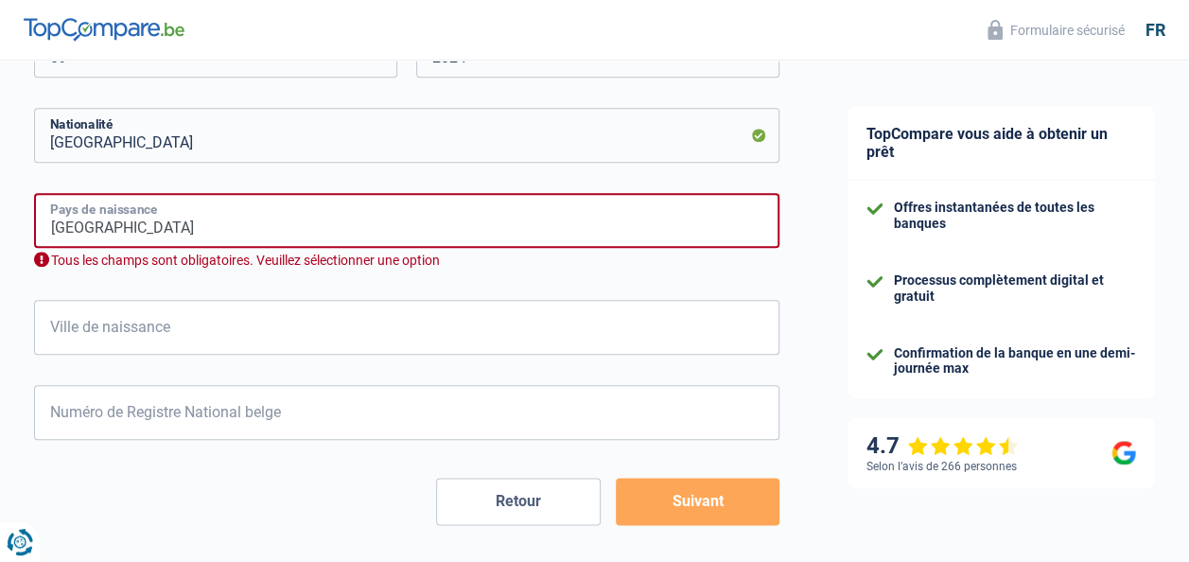
click at [197, 230] on input "Belgique" at bounding box center [406, 220] width 745 height 55
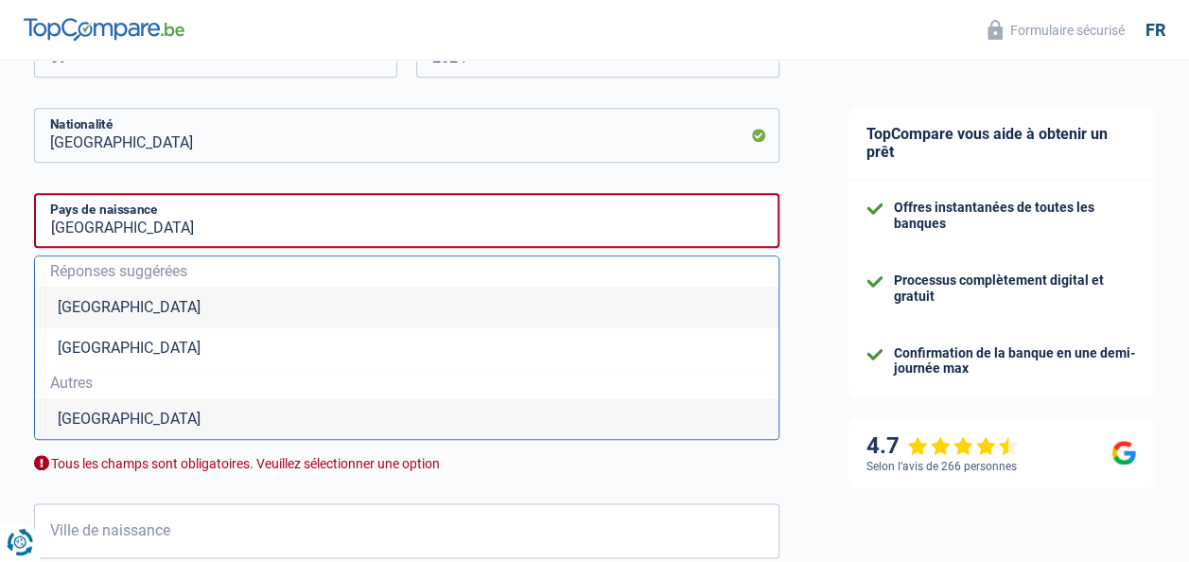
click at [120, 297] on li "Belgique" at bounding box center [407, 307] width 744 height 41
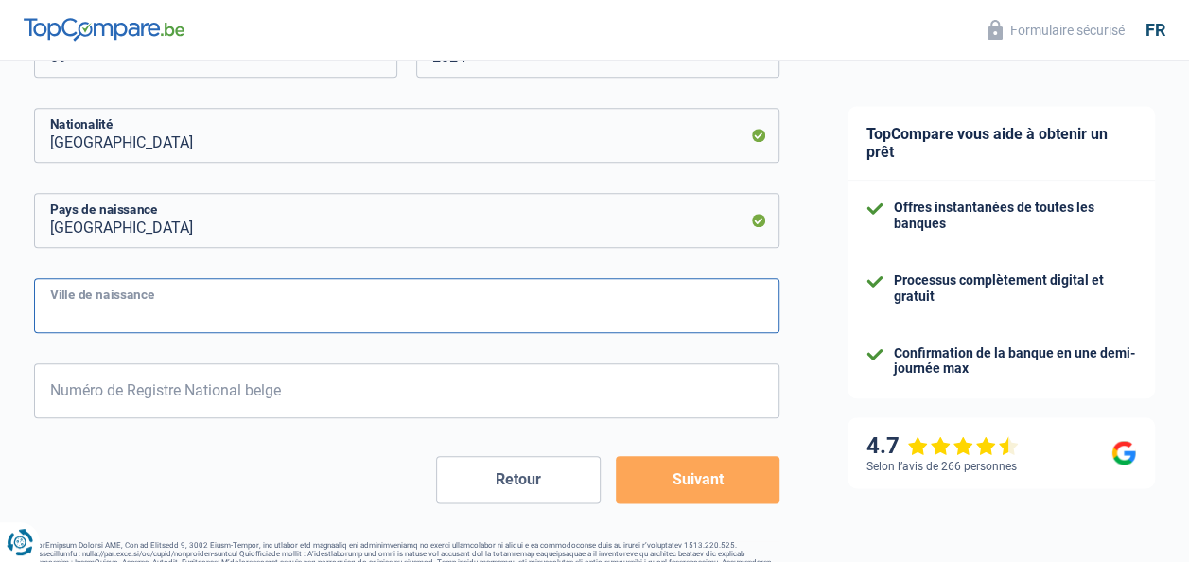
click at [166, 308] on input "Ville de naissance" at bounding box center [406, 305] width 745 height 55
type input "Chimay"
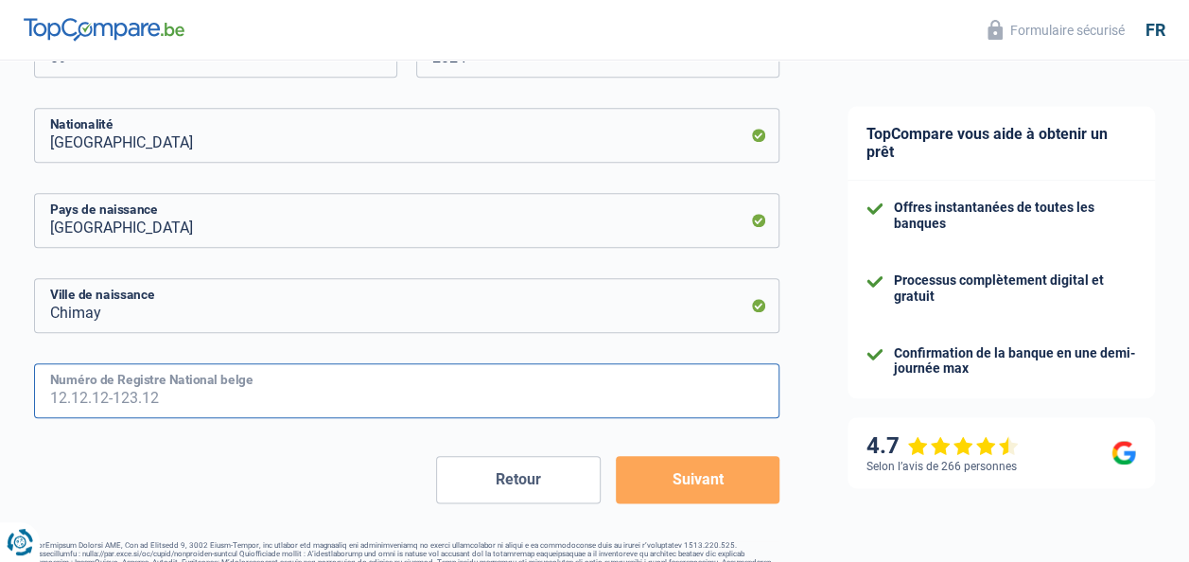
click at [208, 399] on input "Numéro de Registre National belge" at bounding box center [406, 390] width 745 height 55
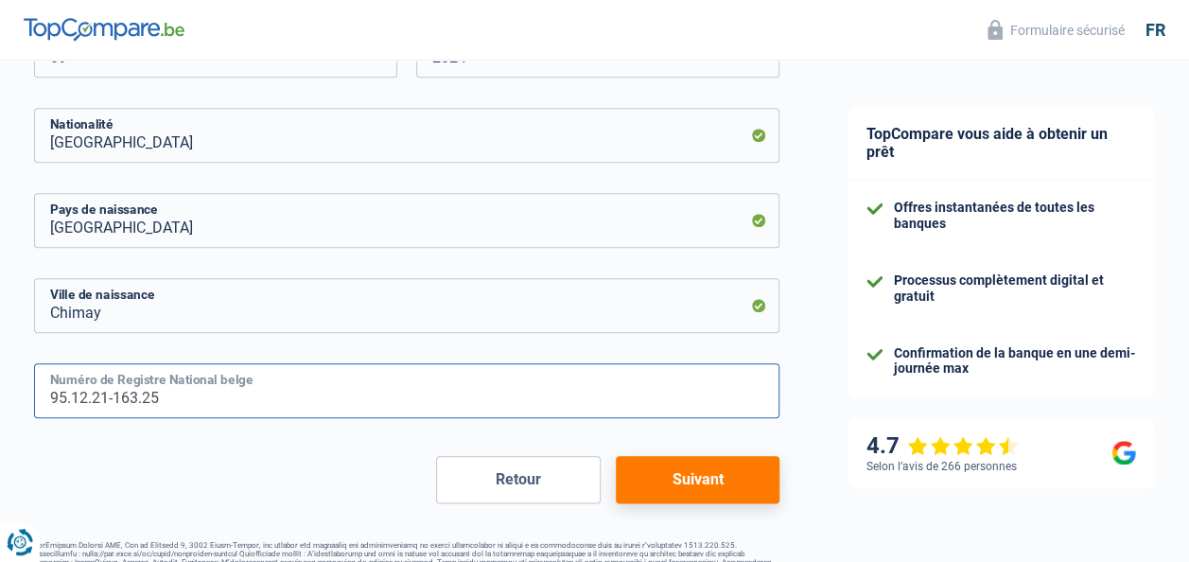
type input "95.12.21-163.25"
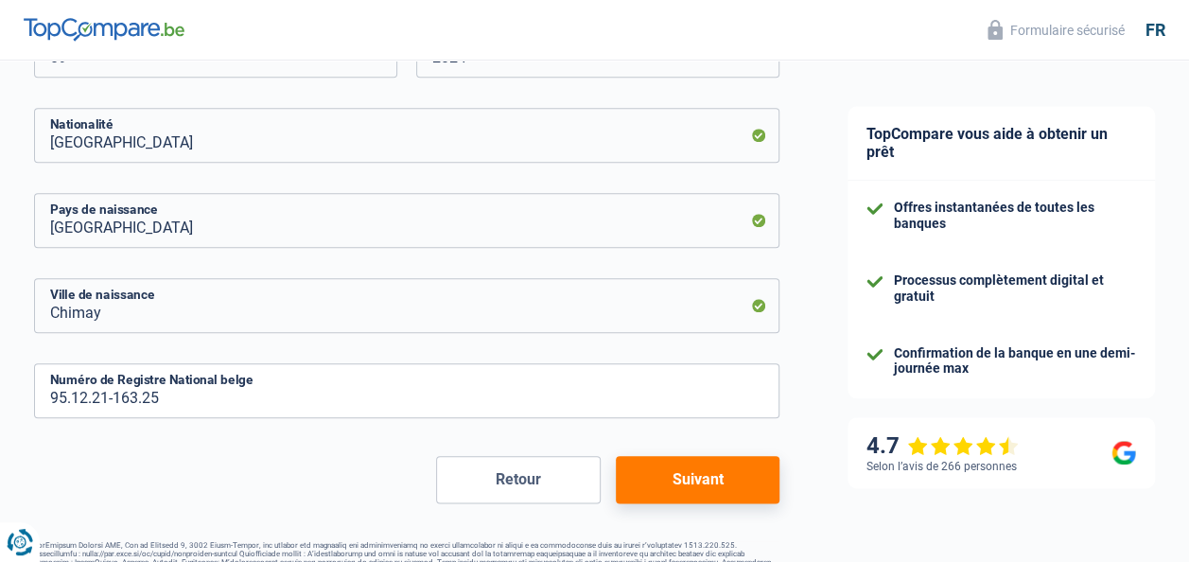
click at [703, 486] on button "Suivant" at bounding box center [698, 479] width 164 height 47
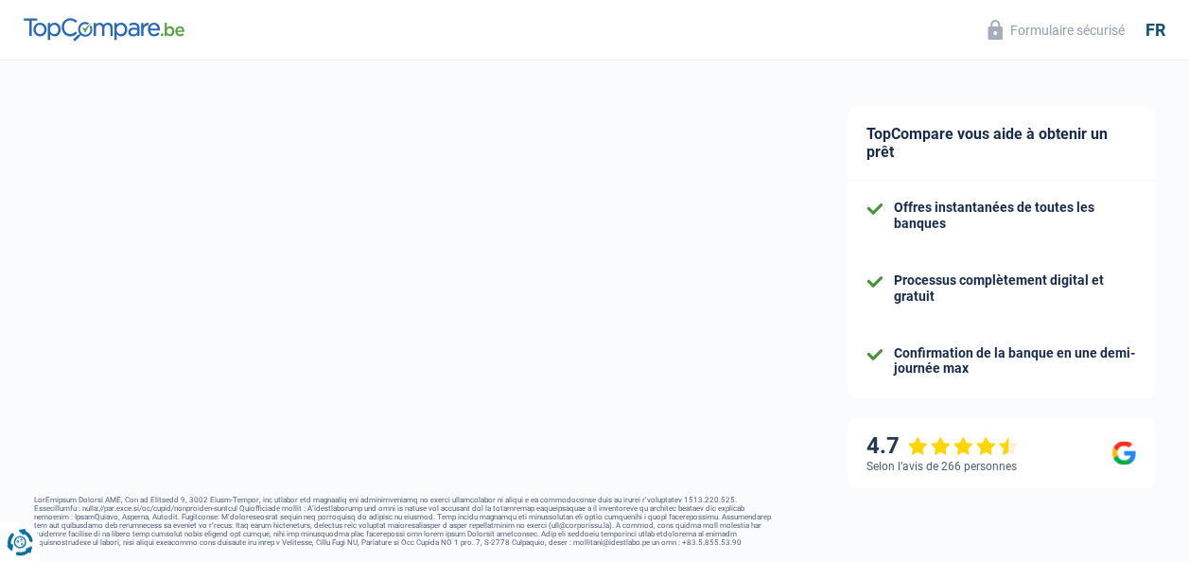
select select "familyAllowances"
select select "netSalary"
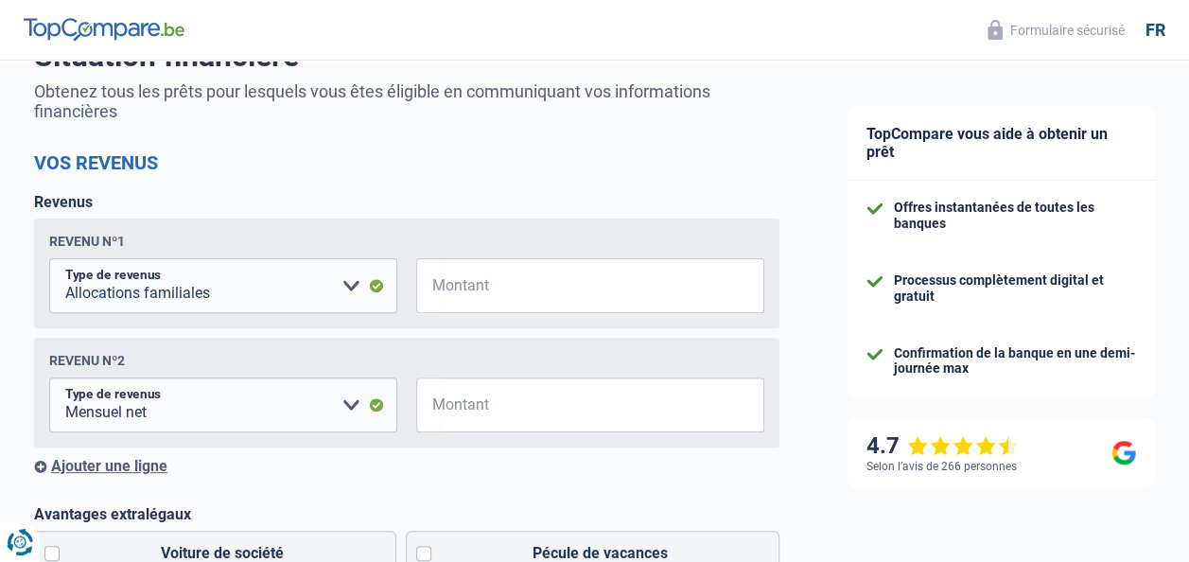
scroll to position [181, 0]
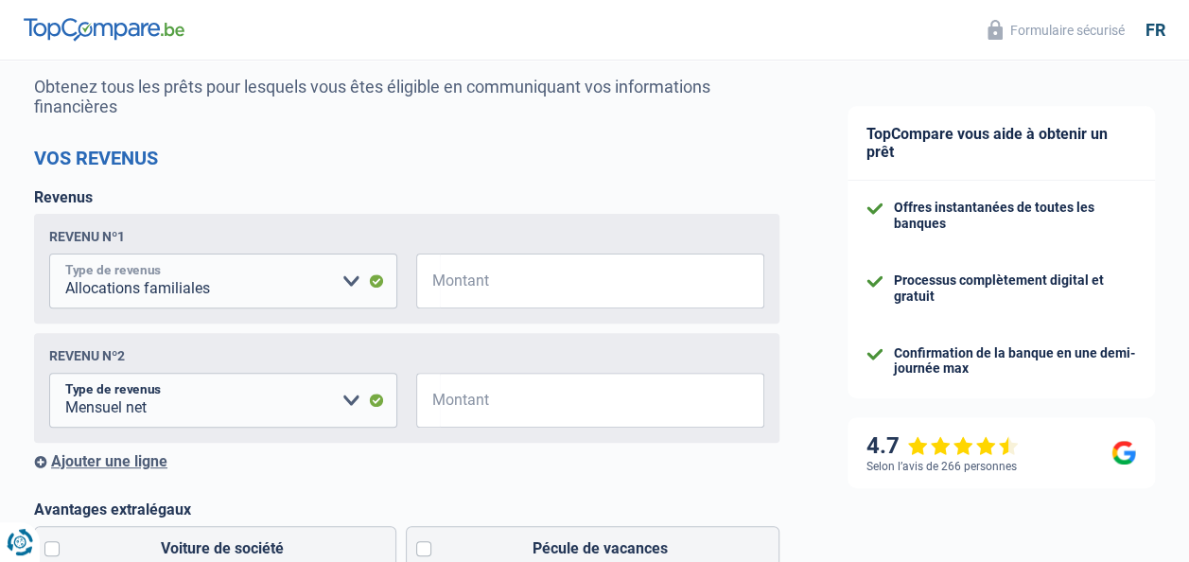
click at [360, 282] on select "Allocation d'handicap Allocations chômage Allocations familiales Chèques repas …" at bounding box center [223, 281] width 348 height 55
select select "netSalary"
click at [49, 255] on select "Allocation d'handicap Allocations chômage Allocations familiales Chèques repas …" at bounding box center [223, 281] width 348 height 55
click at [500, 285] on input "Montant" at bounding box center [602, 281] width 324 height 55
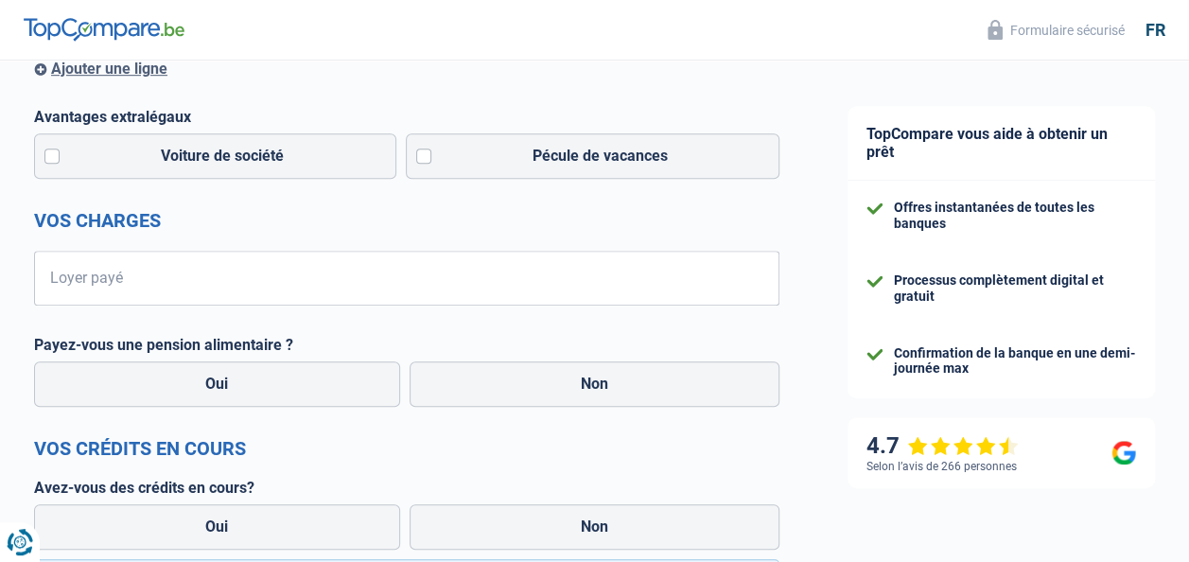
scroll to position [578, 0]
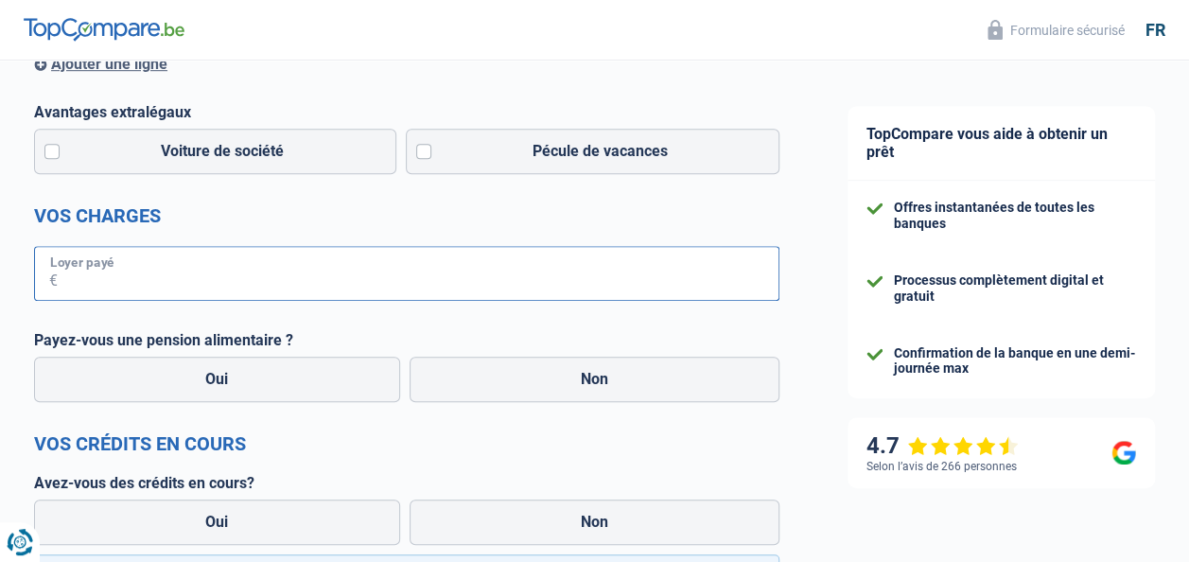
click at [229, 283] on input "Loyer payé" at bounding box center [419, 273] width 722 height 55
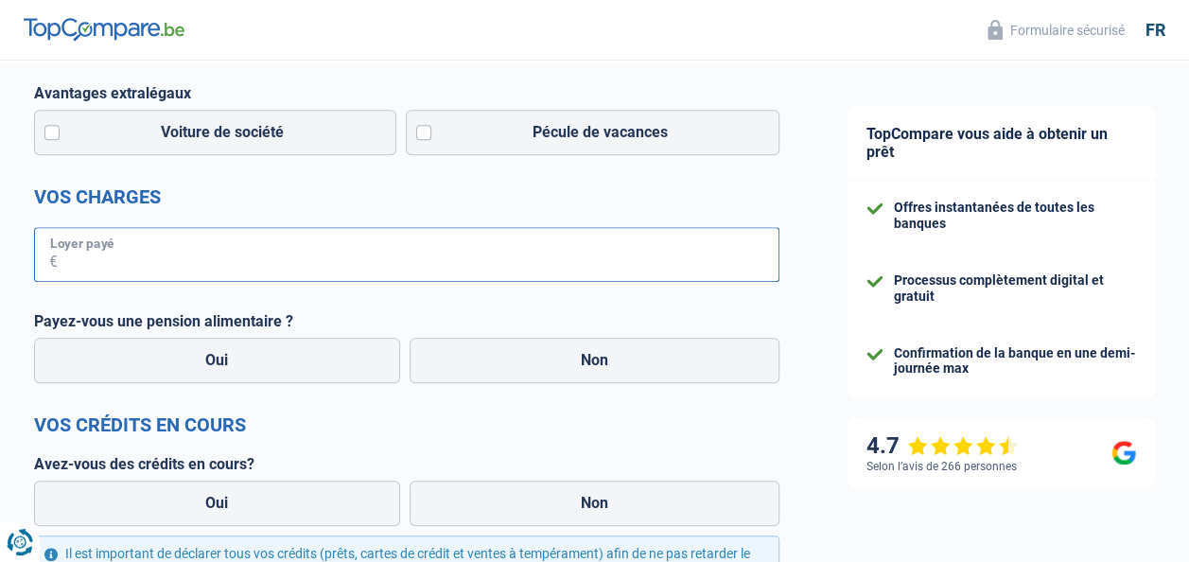
scroll to position [596, 0]
type input "466"
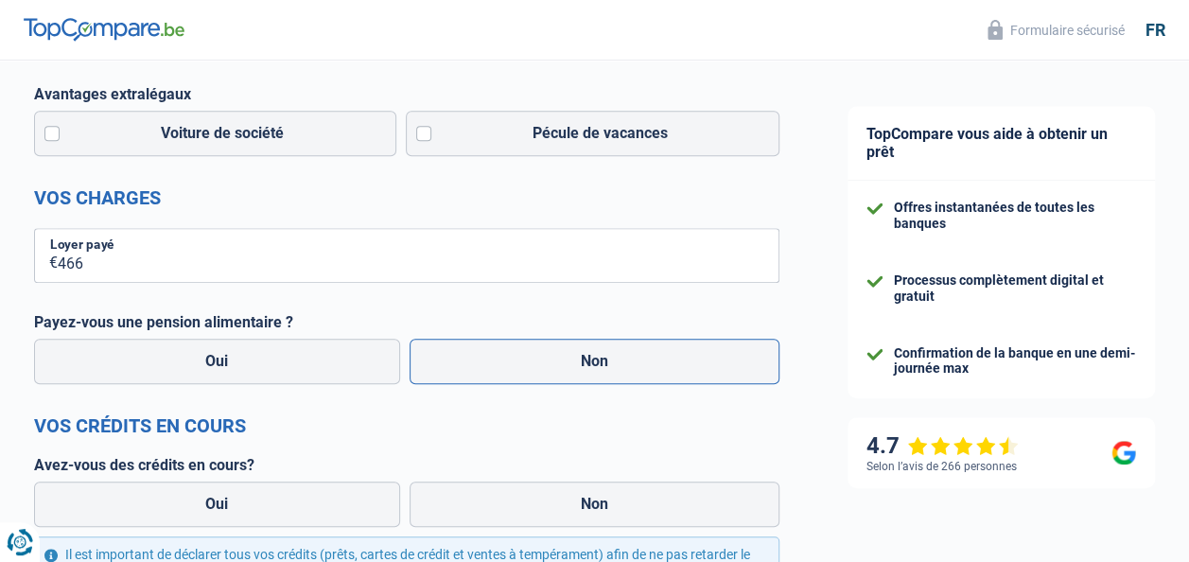
click at [521, 361] on label "Non" at bounding box center [595, 361] width 371 height 45
click at [521, 361] on input "Non" at bounding box center [595, 361] width 371 height 45
radio input "true"
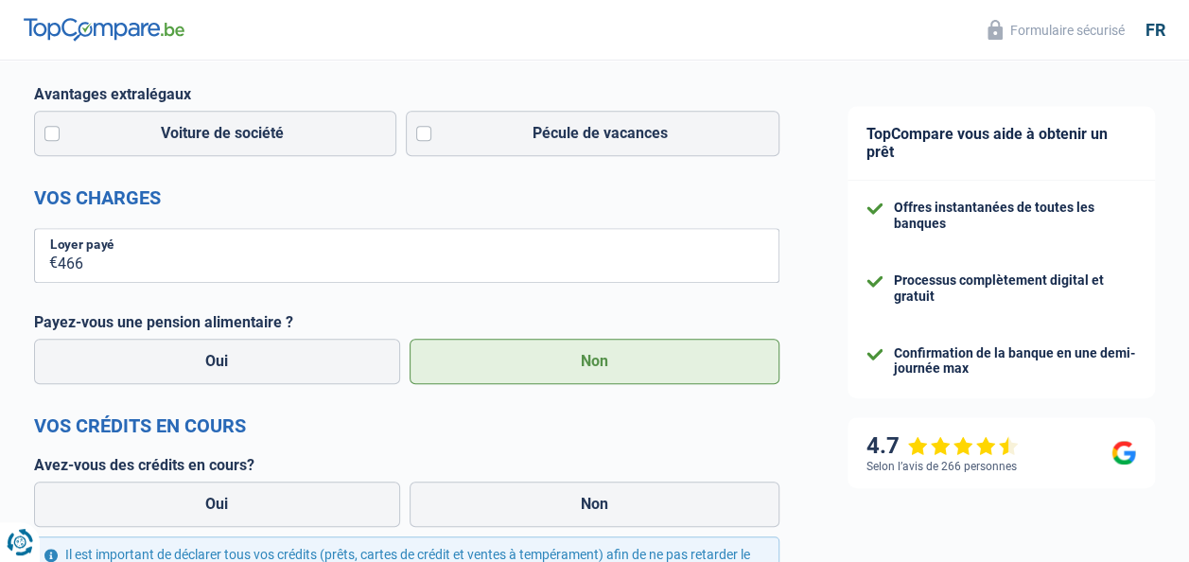
select select "familyAllowances"
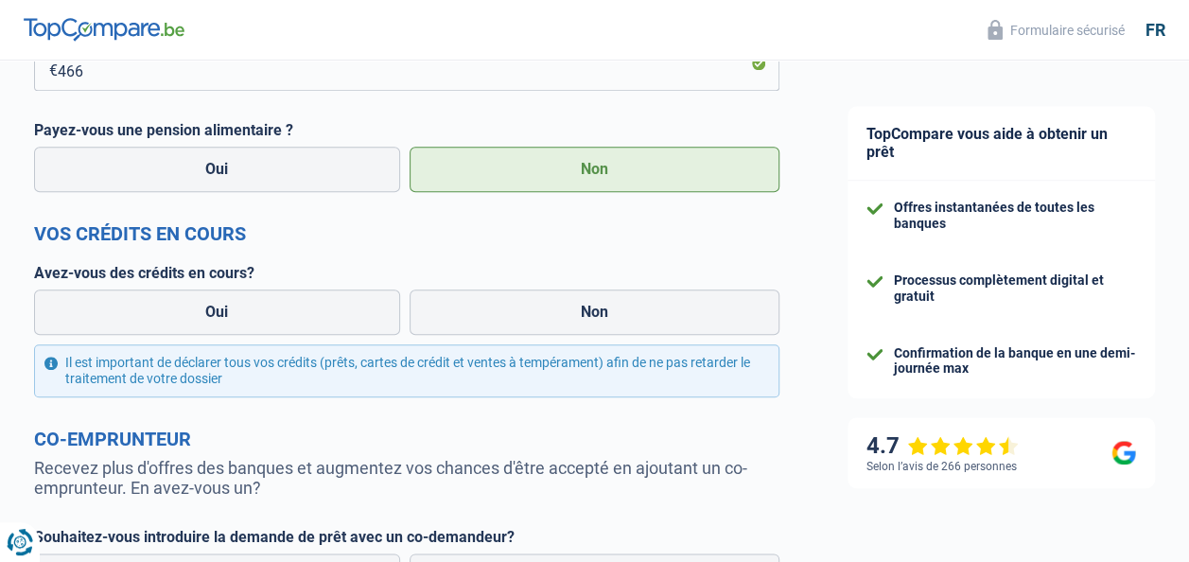
scroll to position [789, 0]
click at [587, 313] on label "Non" at bounding box center [595, 311] width 371 height 45
click at [587, 313] on input "Non" at bounding box center [595, 311] width 371 height 45
radio input "true"
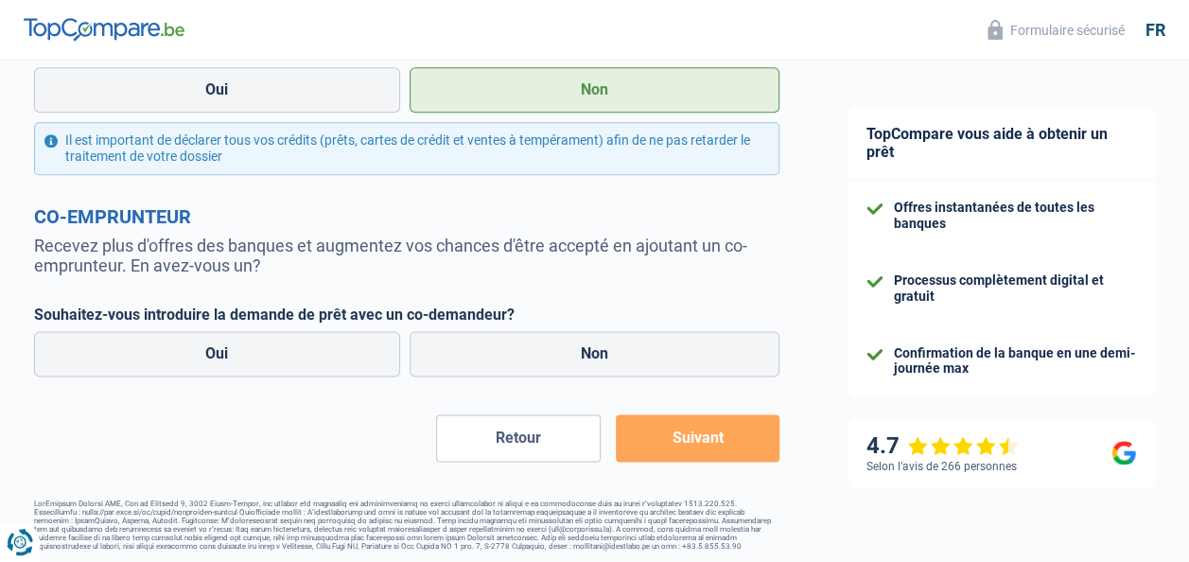
scroll to position [1022, 0]
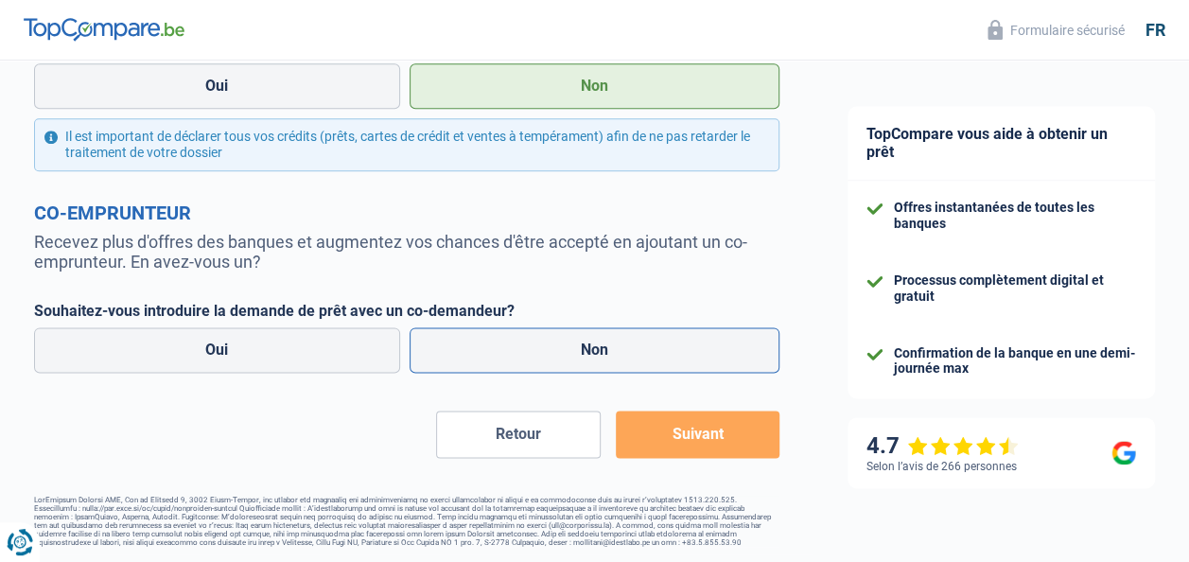
click at [570, 359] on label "Non" at bounding box center [595, 349] width 371 height 45
click at [570, 359] on input "Non" at bounding box center [595, 349] width 371 height 45
radio input "true"
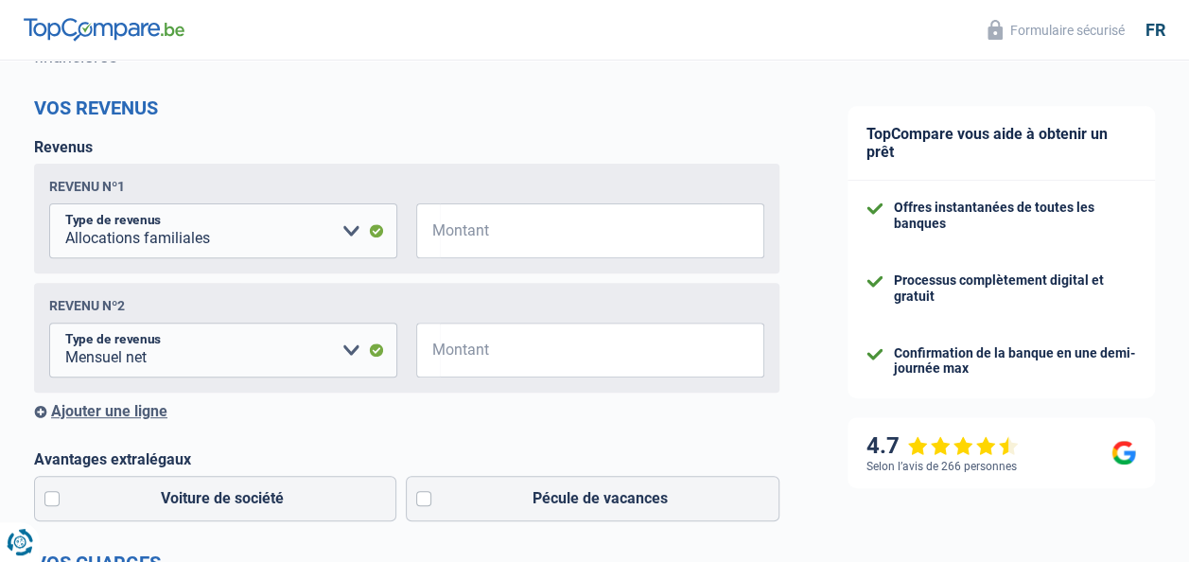
scroll to position [227, 0]
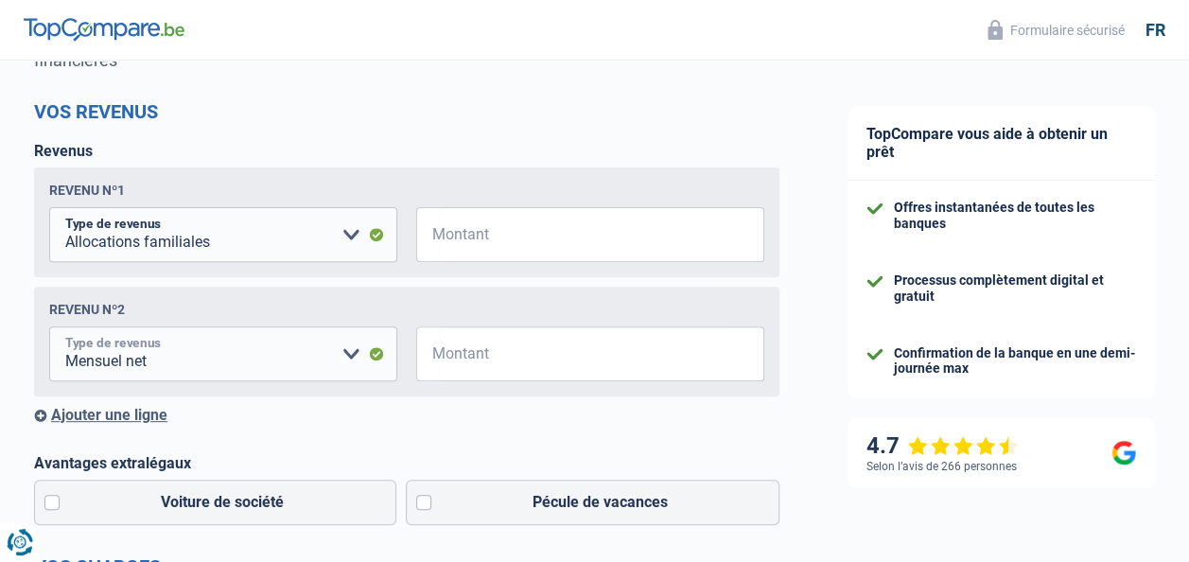
click at [337, 360] on select "Allocation d'handicap Allocations chômage Allocations familiales Chèques repas …" at bounding box center [223, 353] width 348 height 55
select select "other"
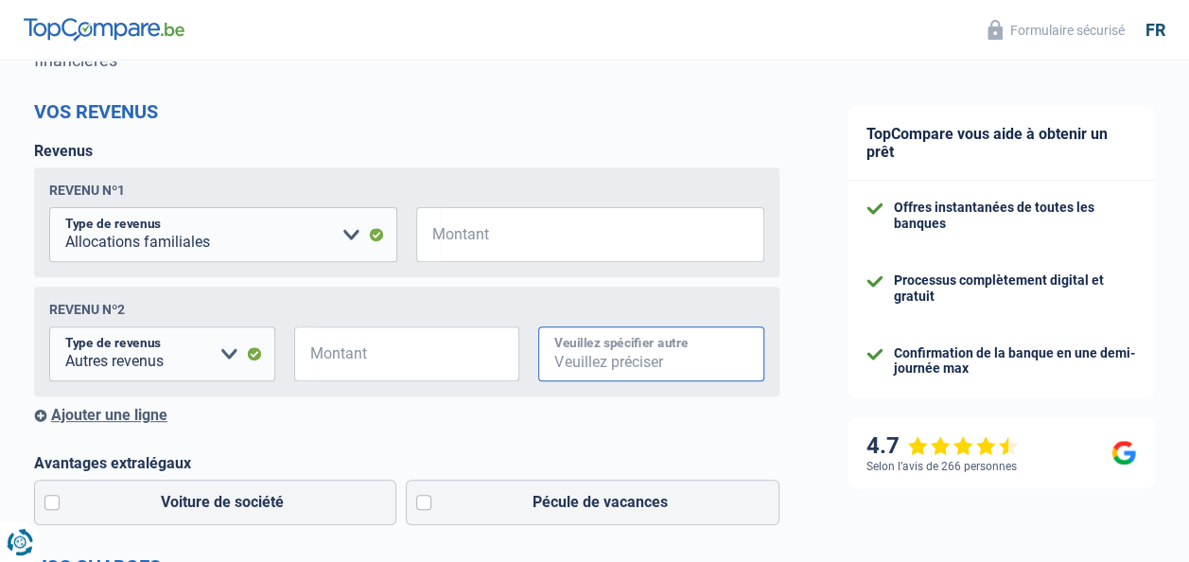
click at [549, 352] on input "Veuillez spécifier autre" at bounding box center [651, 353] width 226 height 55
type input "FOREM"
click at [399, 357] on input "Montant" at bounding box center [419, 353] width 202 height 55
type input "269"
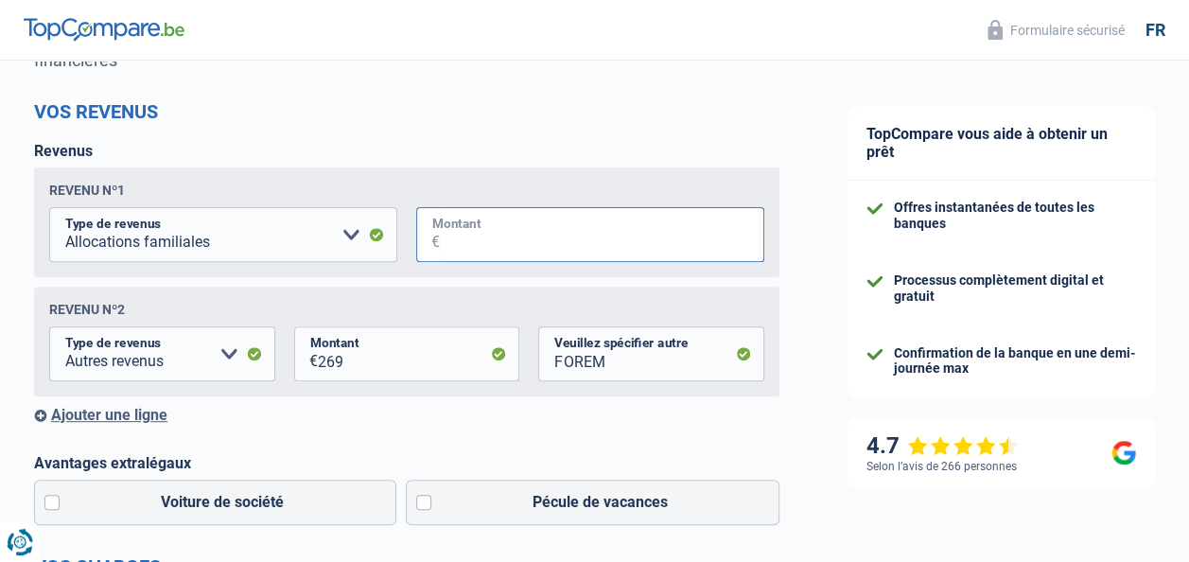
click at [515, 242] on input "Montant" at bounding box center [602, 234] width 324 height 55
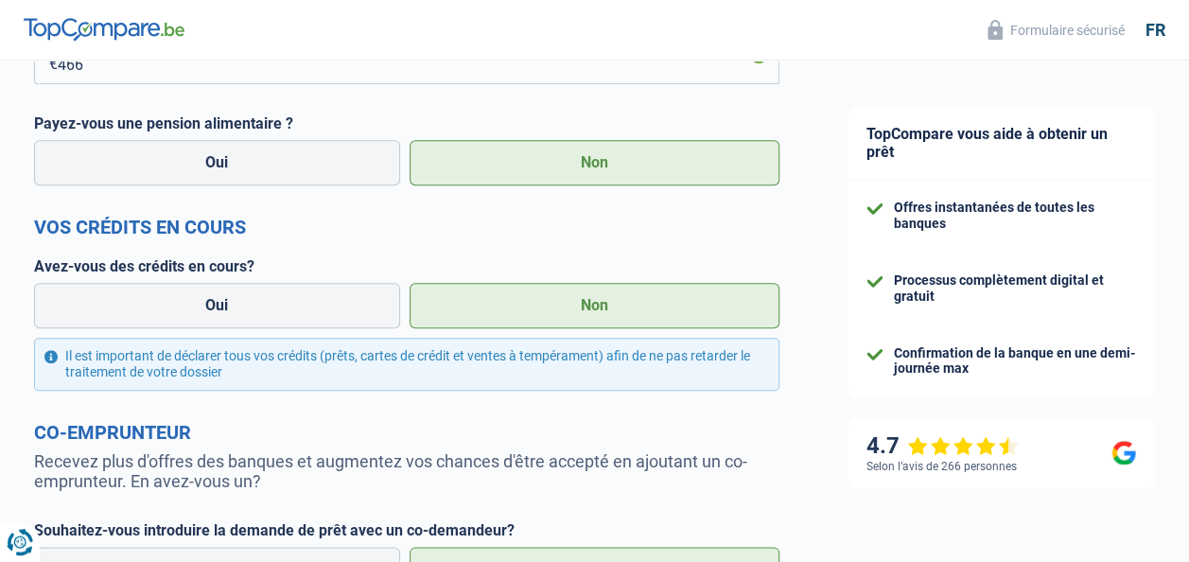
scroll to position [1022, 0]
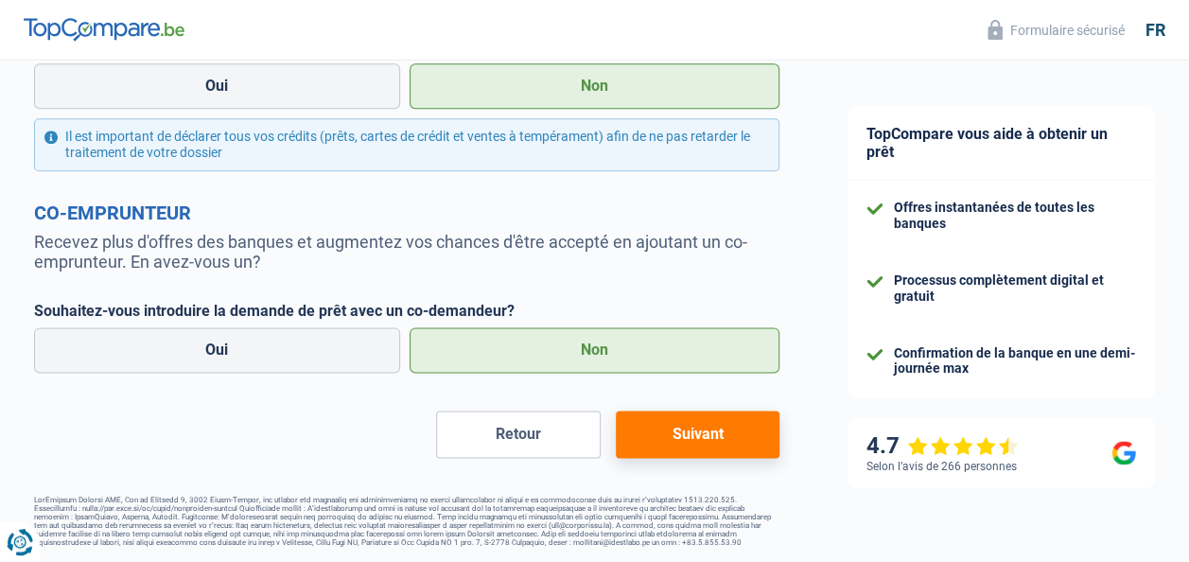
type input "1.627"
click at [716, 428] on button "Suivant" at bounding box center [698, 434] width 164 height 47
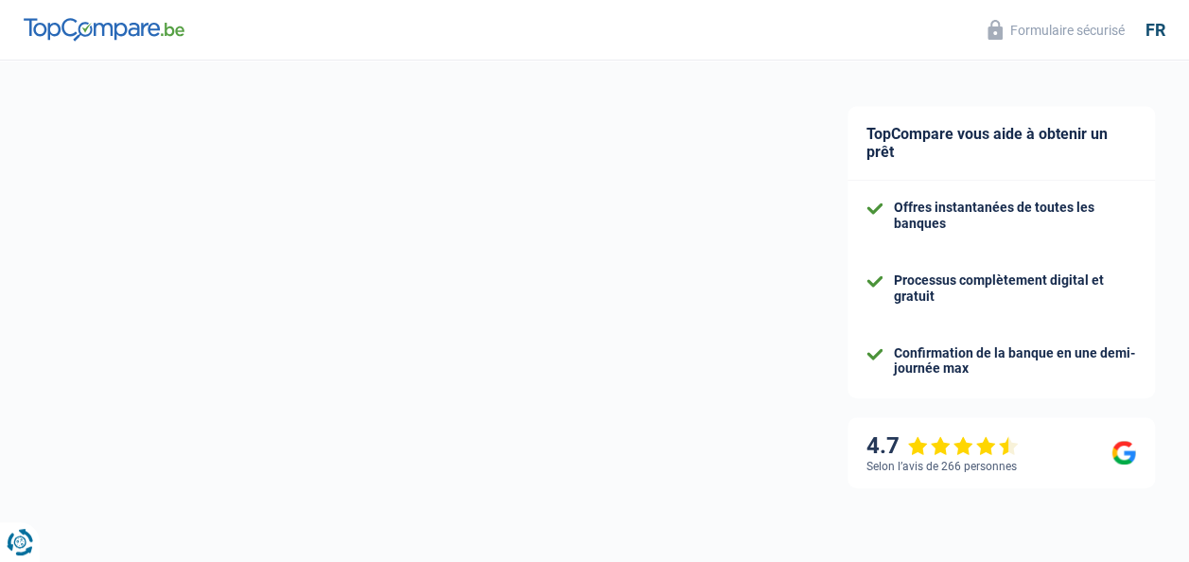
select select "car"
select select "48"
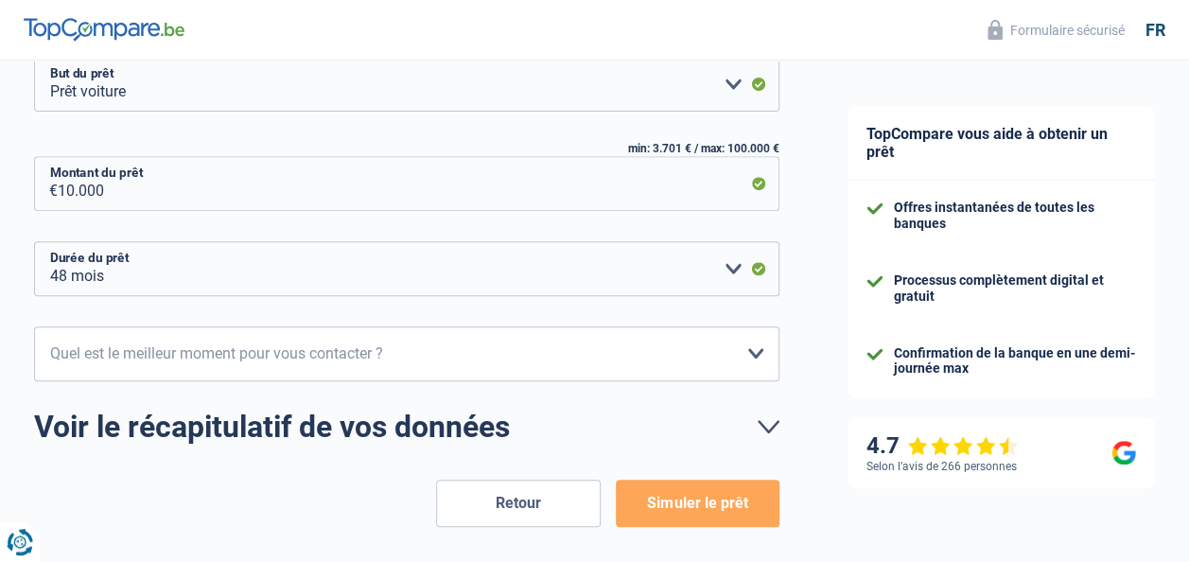
scroll to position [315, 0]
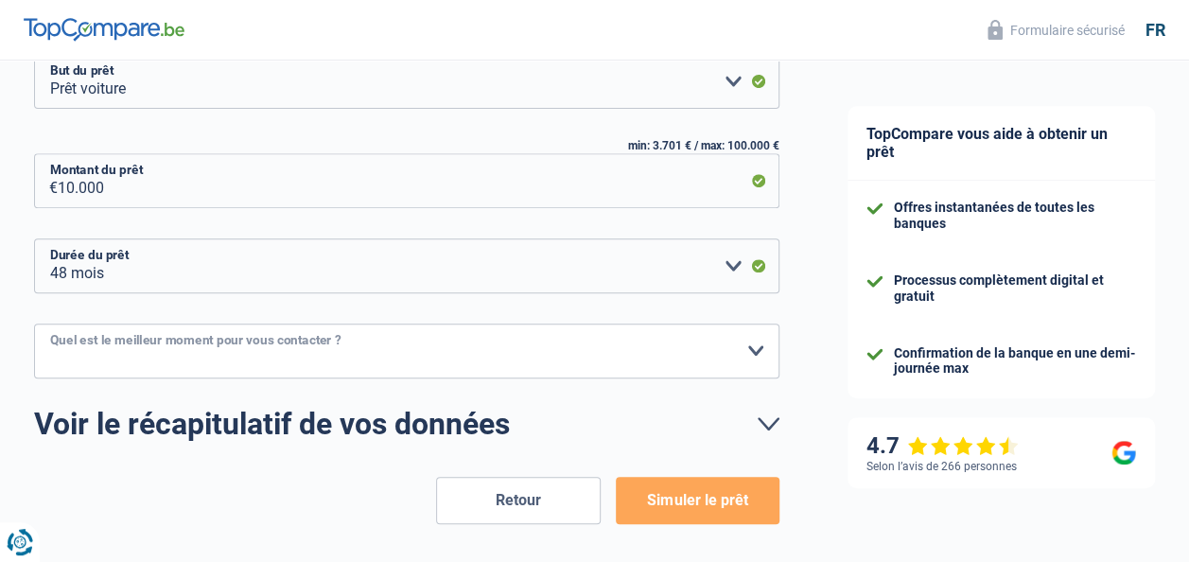
click at [548, 354] on select "10h-12h 12h-14h 14h-16h 16h-18h Veuillez sélectionner une option" at bounding box center [406, 351] width 745 height 55
select select "12-14"
click at [34, 324] on select "10h-12h 12h-14h 14h-16h 16h-18h Veuillez sélectionner une option" at bounding box center [406, 351] width 745 height 55
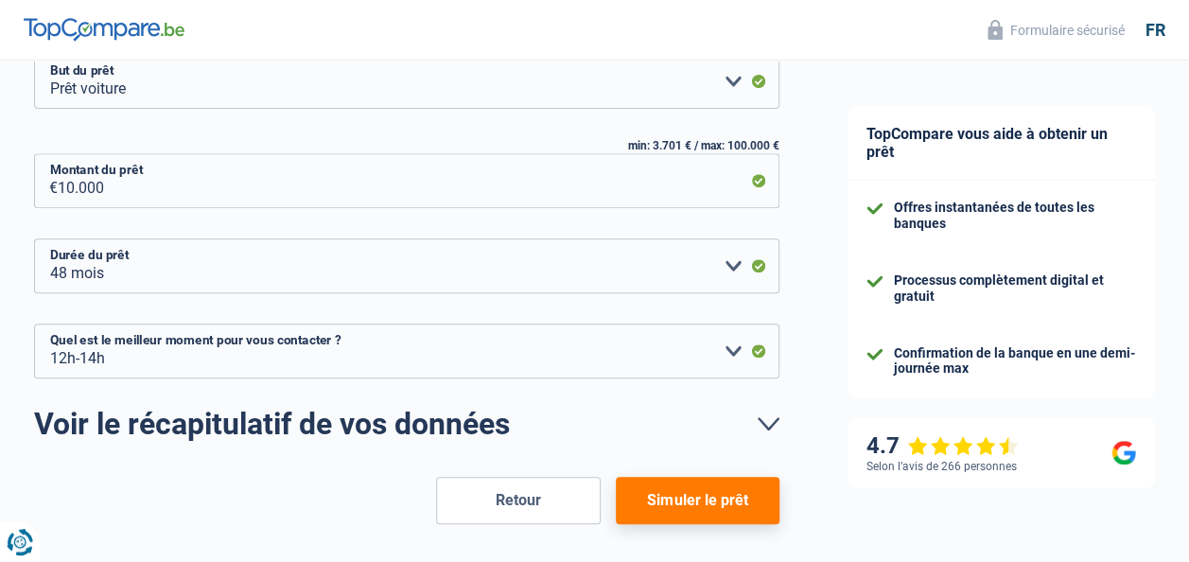
click at [695, 501] on button "Simuler le prêt" at bounding box center [698, 500] width 164 height 47
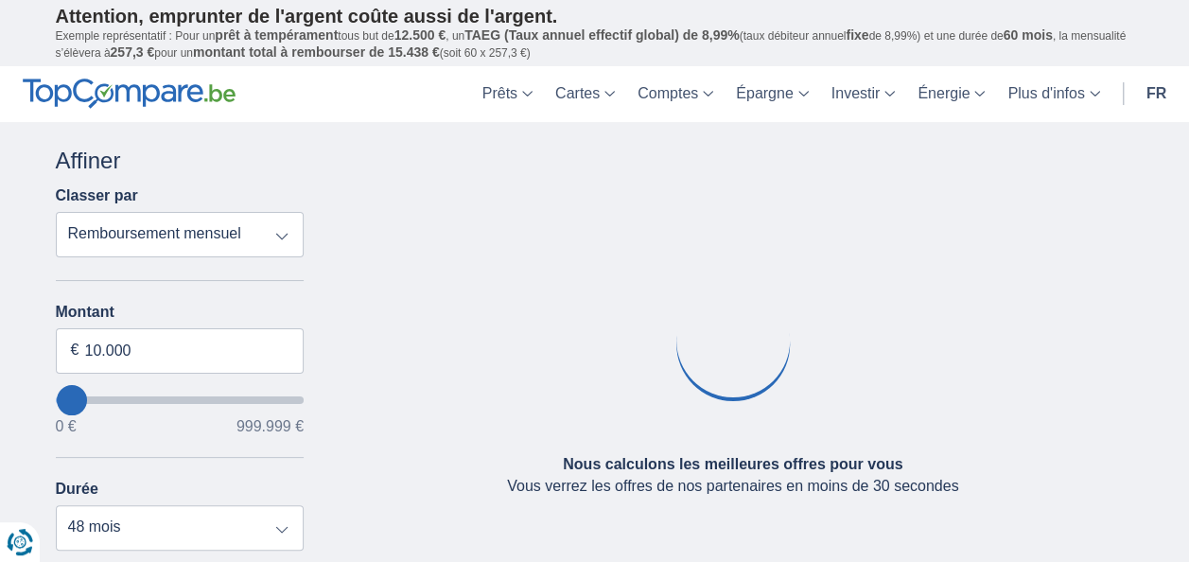
type input "5.000"
select select "36"
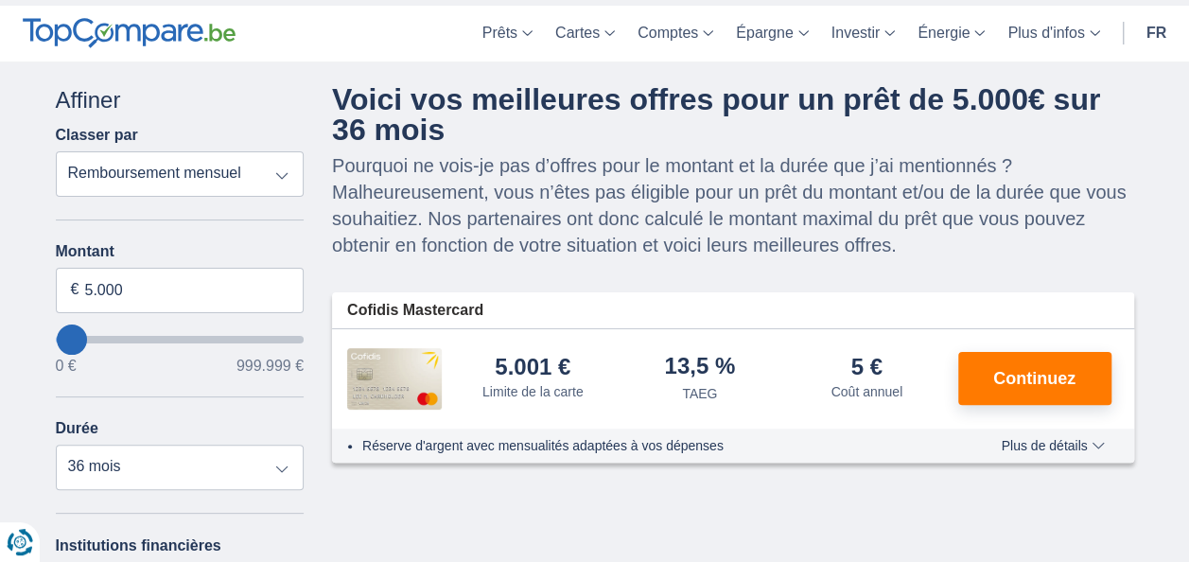
scroll to position [55, 0]
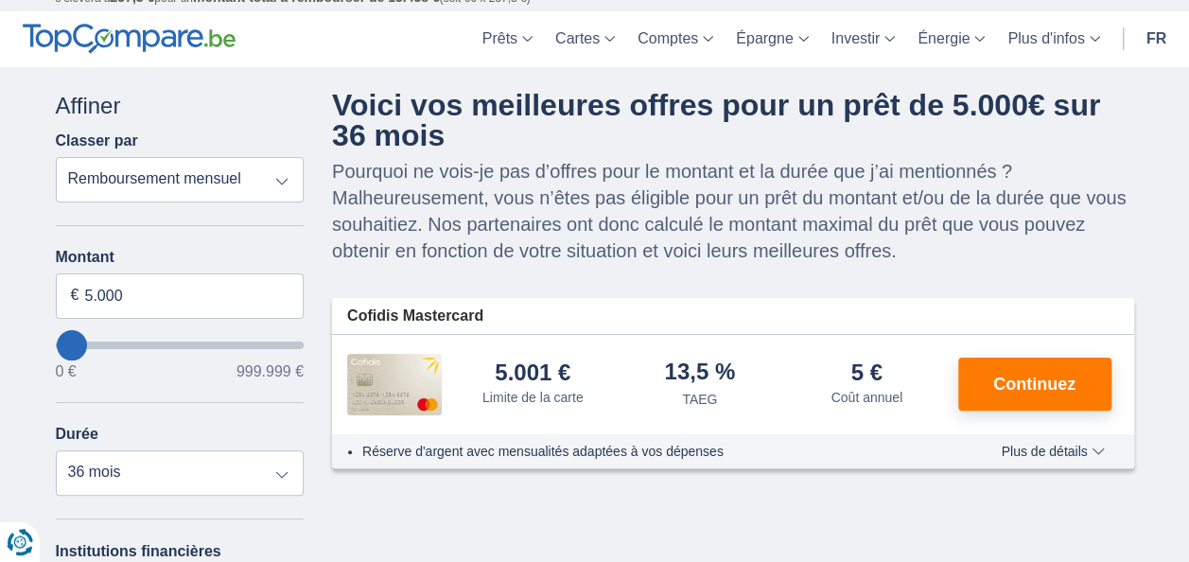
click at [695, 501] on div "Annuler Filtres Affiner Classer par Remboursement total TAEG Remboursement mens…" at bounding box center [595, 481] width 1107 height 782
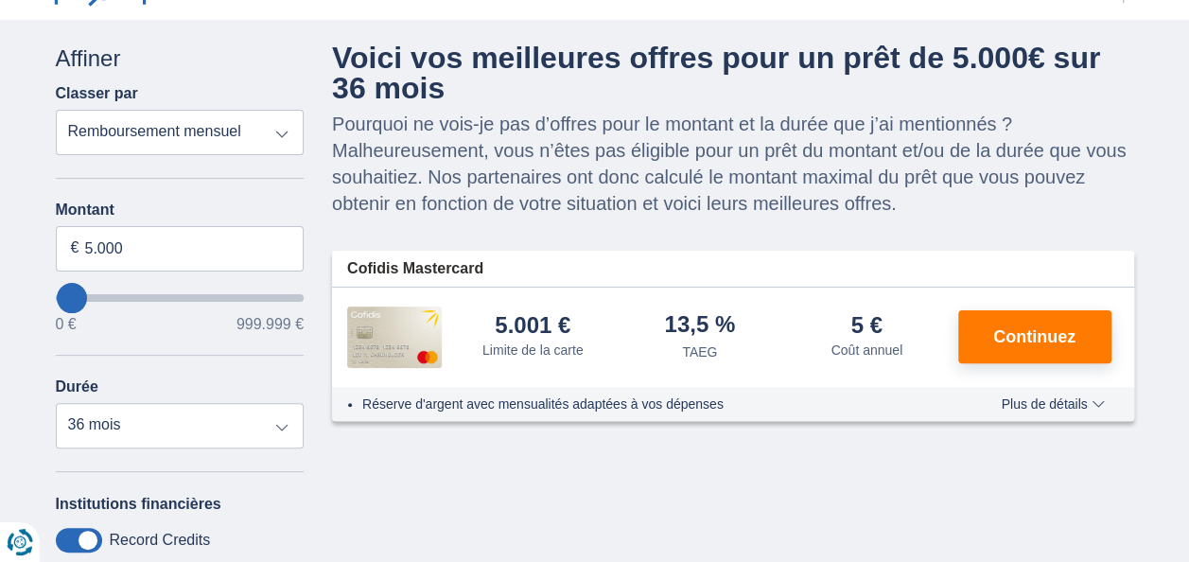
scroll to position [110, 0]
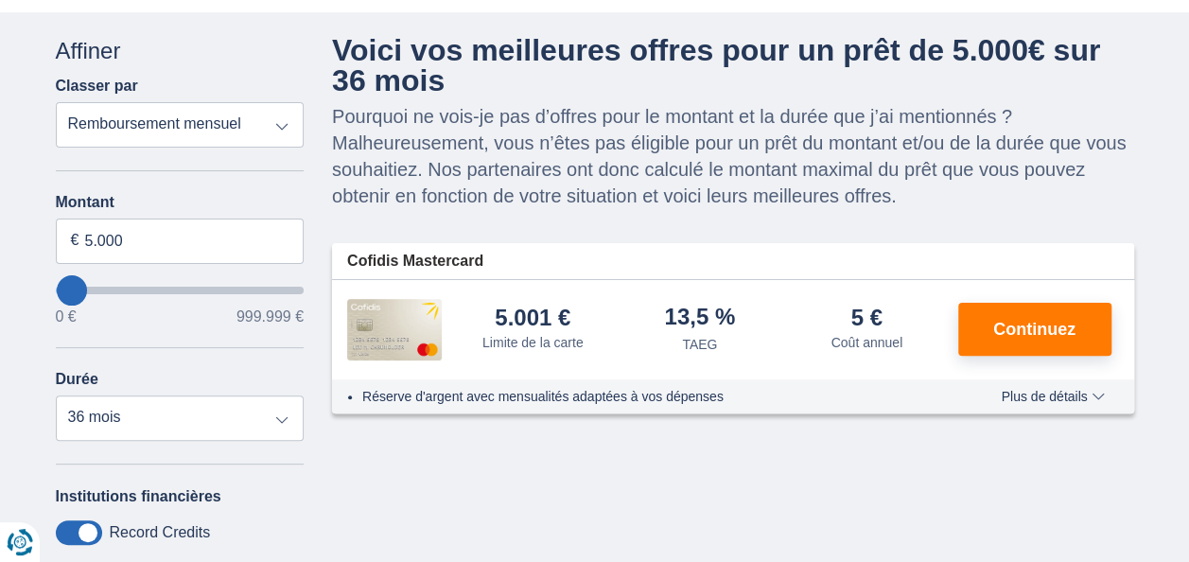
click at [282, 134] on select "Remboursement total TAEG Remboursement mensuel" at bounding box center [180, 124] width 249 height 45
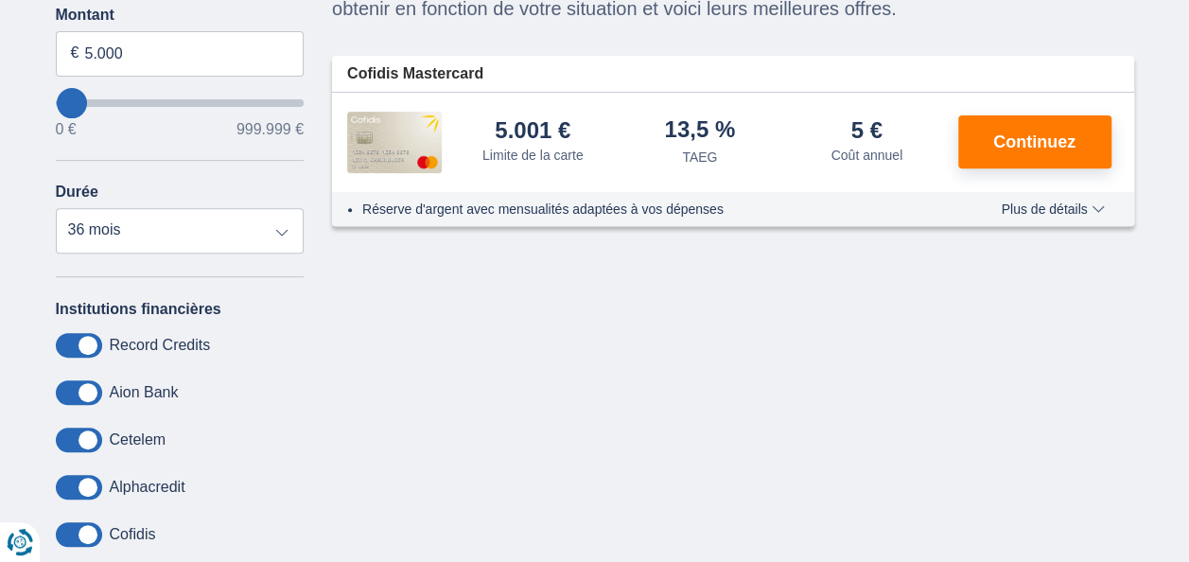
scroll to position [297, 0]
click at [280, 228] on select "12 mois 18 mois 24 mois 30 mois 36 mois" at bounding box center [180, 230] width 249 height 45
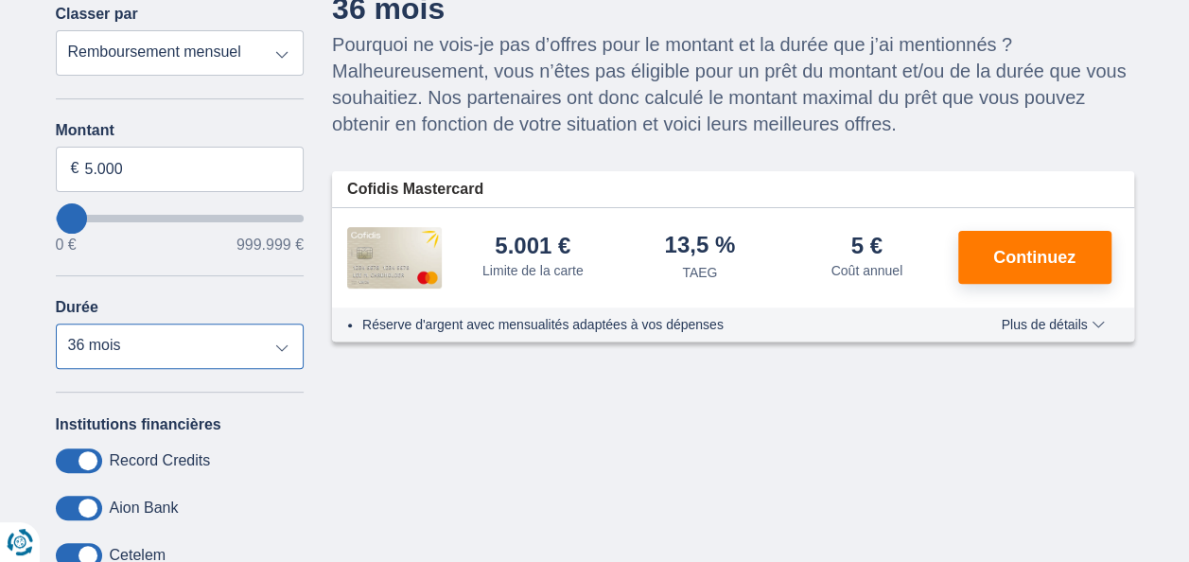
scroll to position [0, 0]
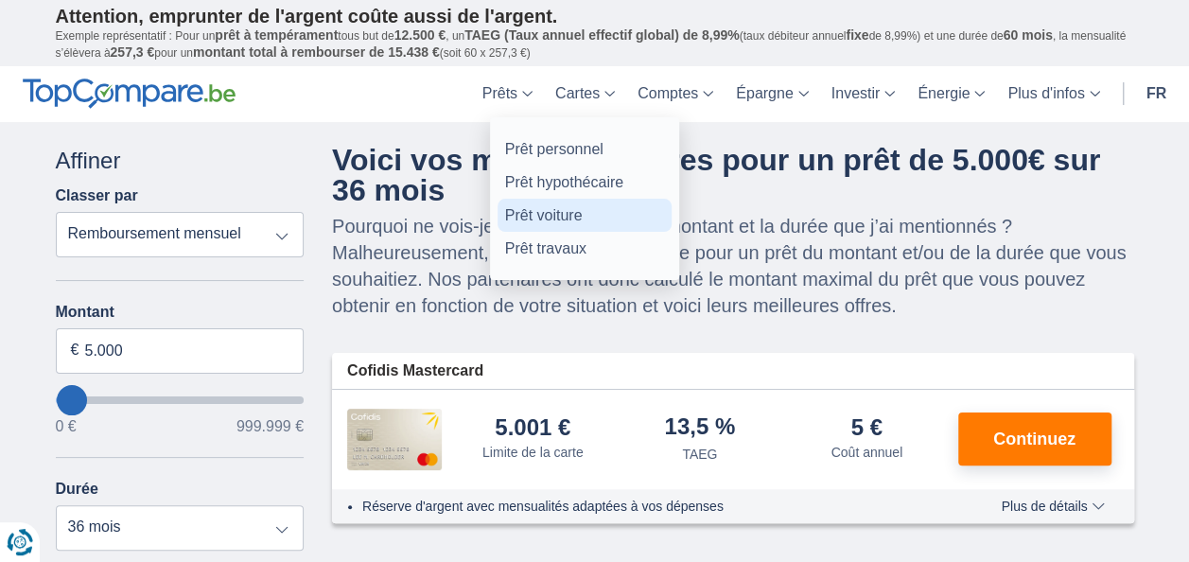
click at [552, 223] on link "Prêt voiture" at bounding box center [585, 215] width 174 height 33
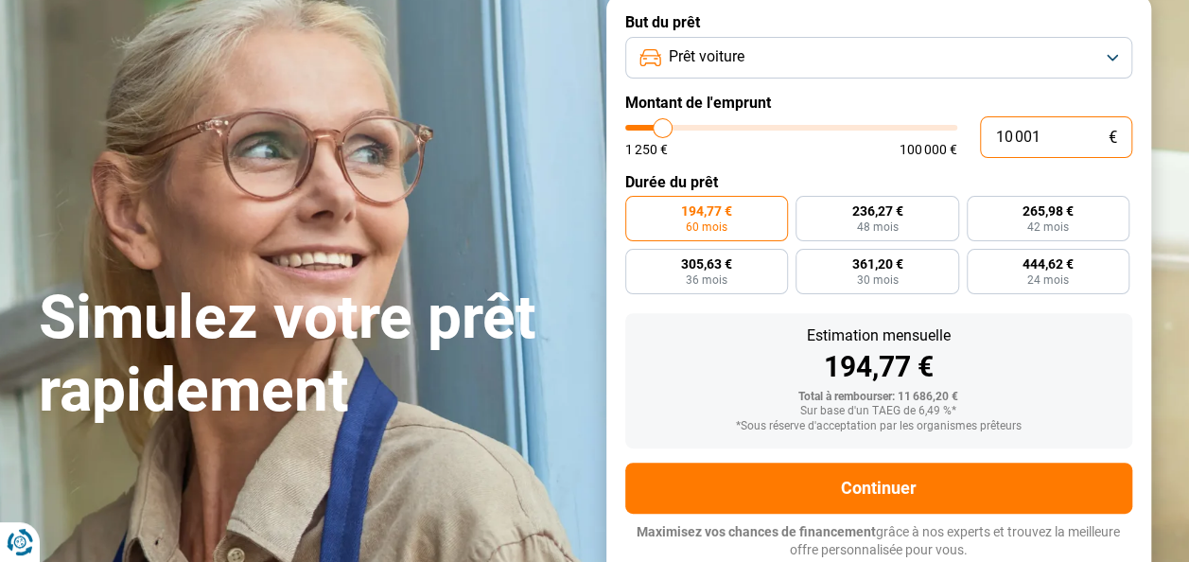
click at [1042, 140] on input "10 001" at bounding box center [1056, 137] width 152 height 42
type input "1 000"
type input "1250"
type input "1 250"
type input "1250"
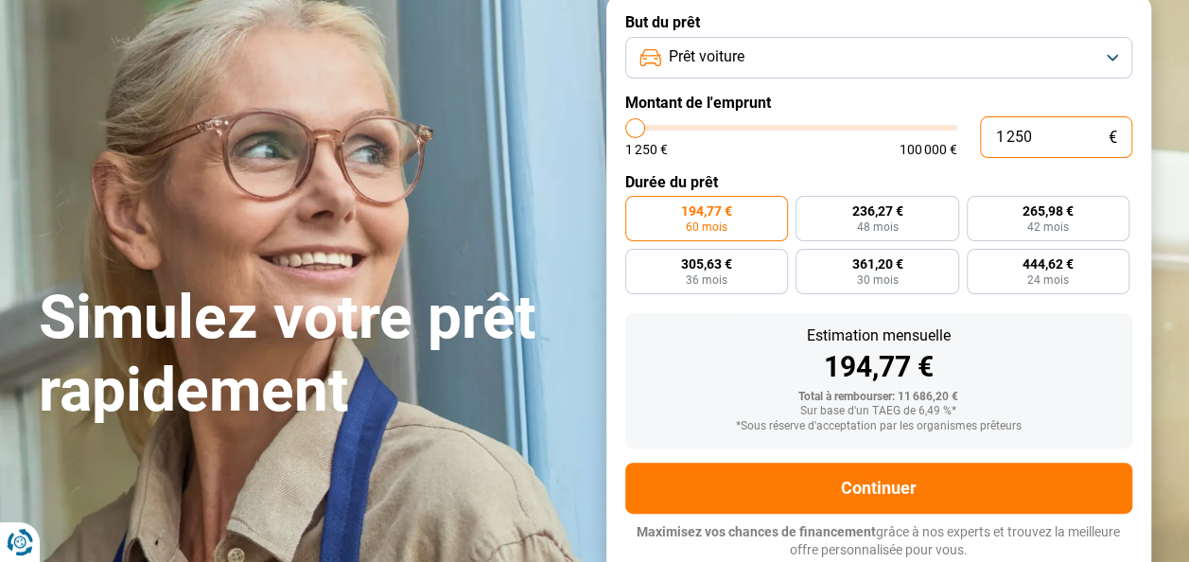
radio input "true"
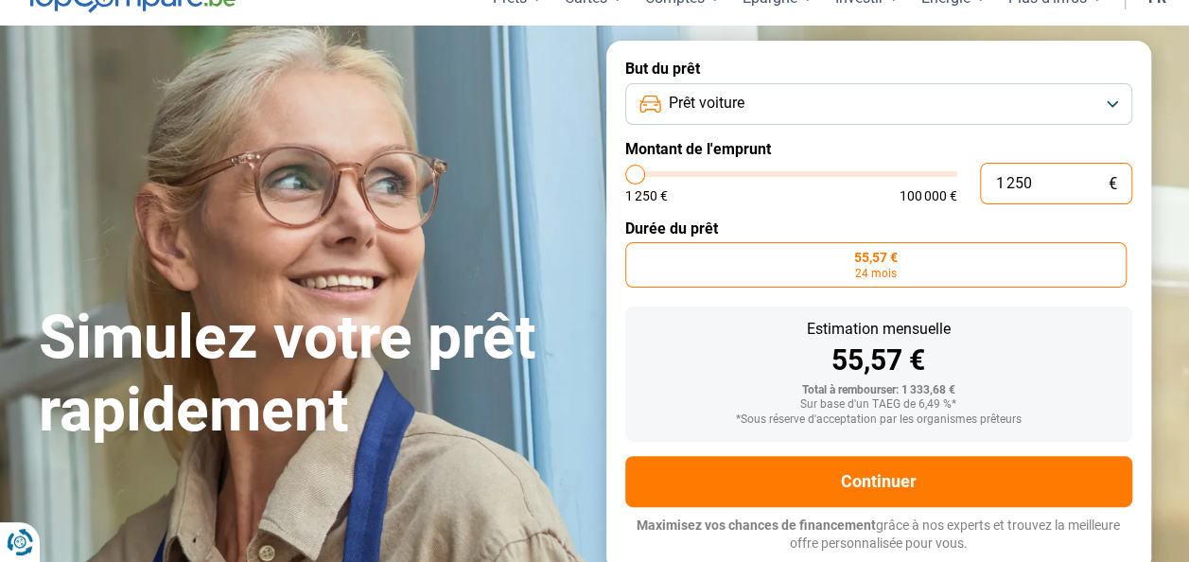
scroll to position [83, 0]
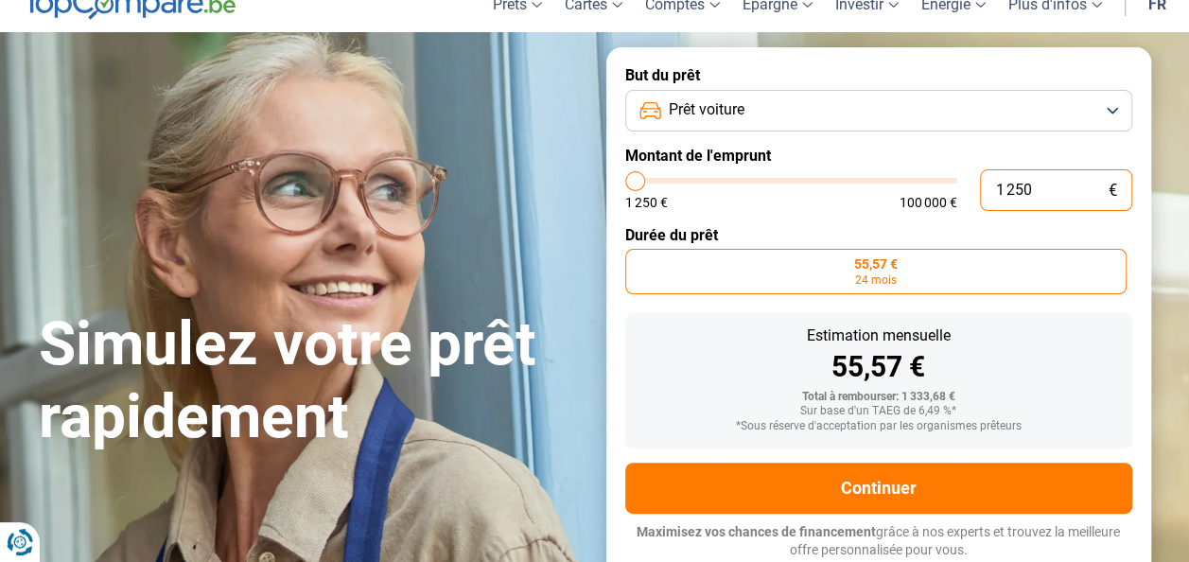
type input "125"
type input "1250"
type input "12"
type input "1250"
type input "1"
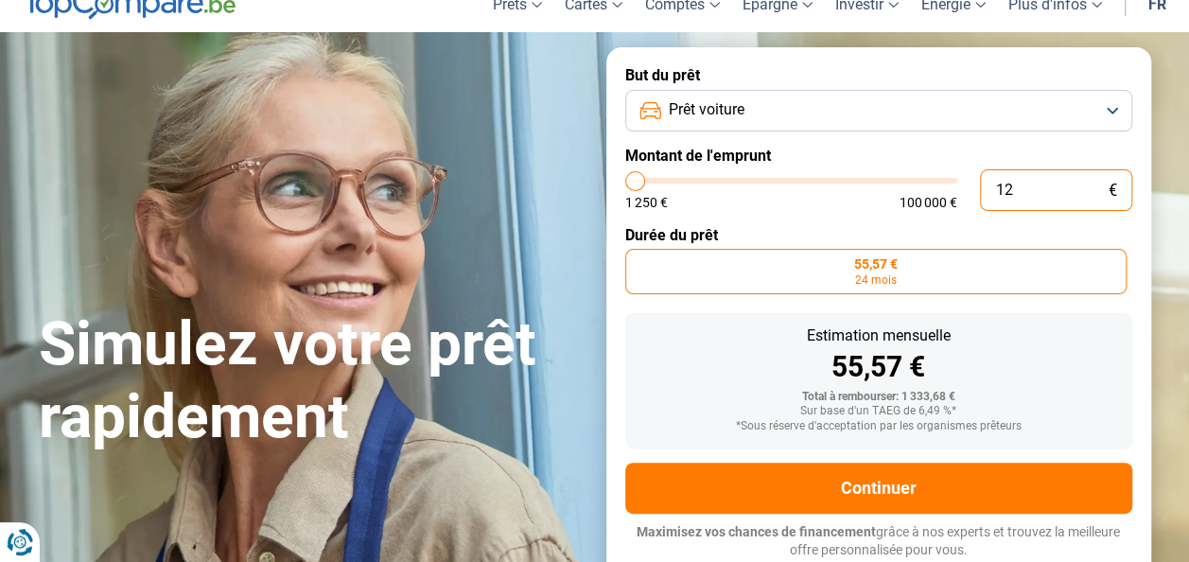
type input "1250"
type input "1 250"
type input "1250"
type input "125"
type input "1250"
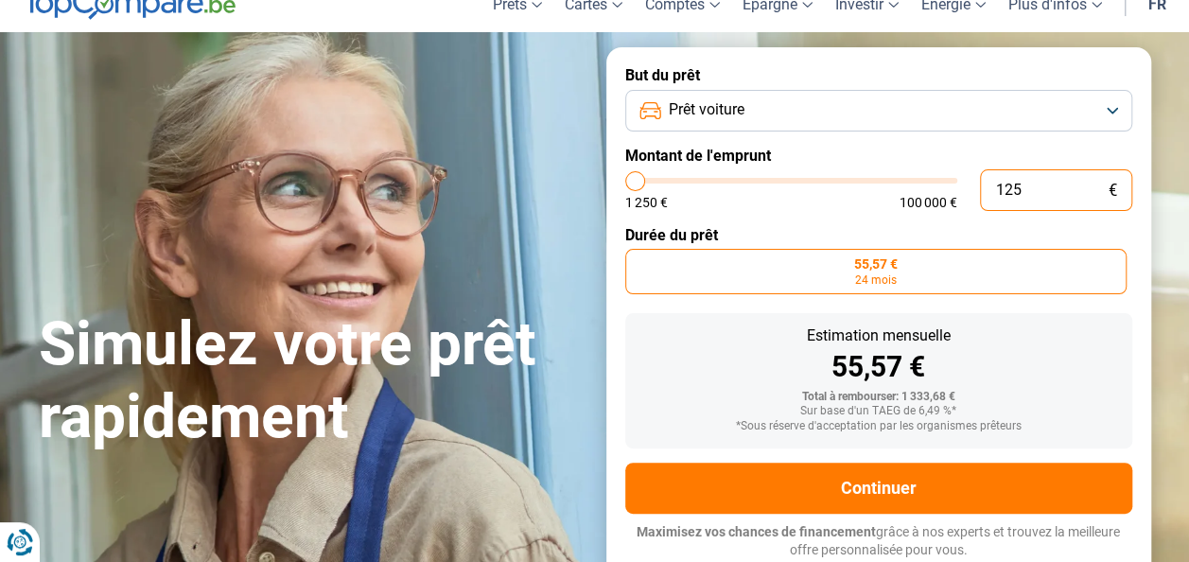
type input "12"
type input "1250"
type input "1"
type input "1250"
type input "1 250"
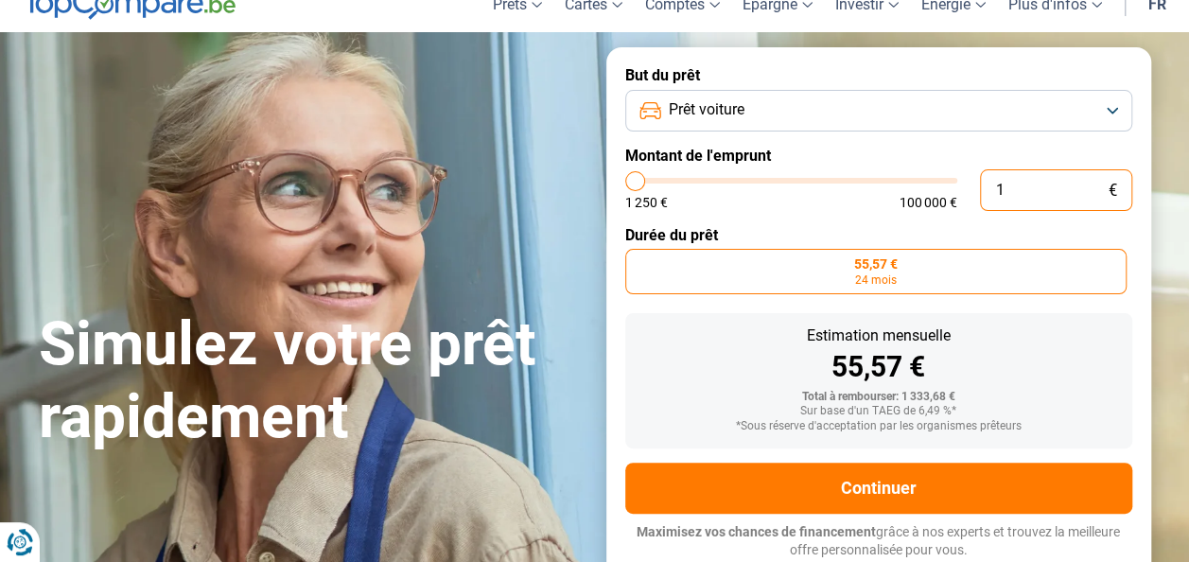
type input "1250"
type input "10 000"
type input "10000"
radio input "false"
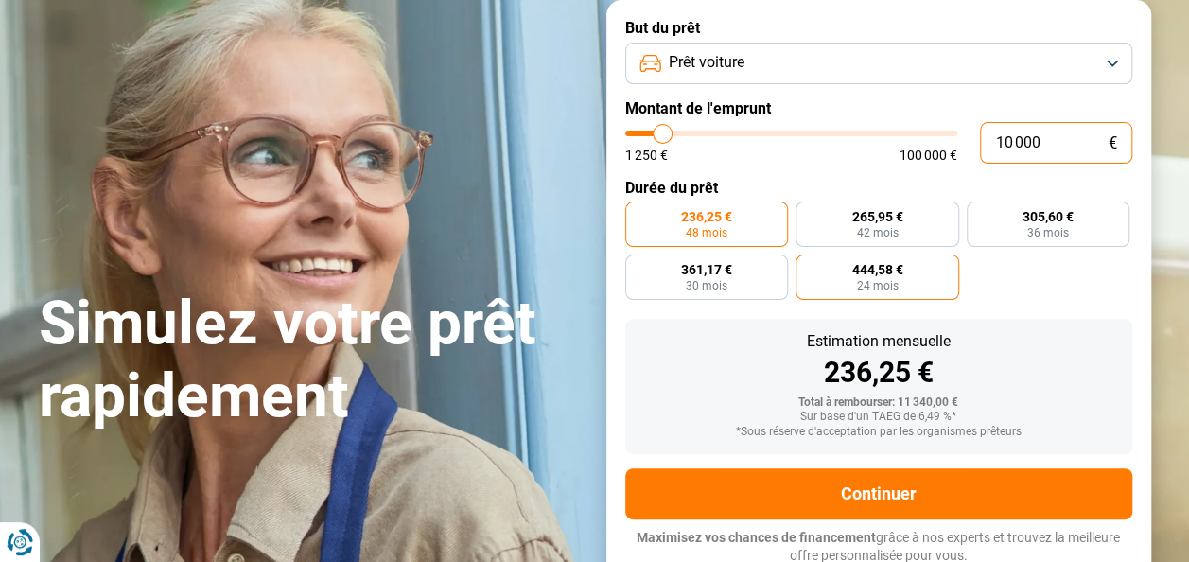
scroll to position [136, 0]
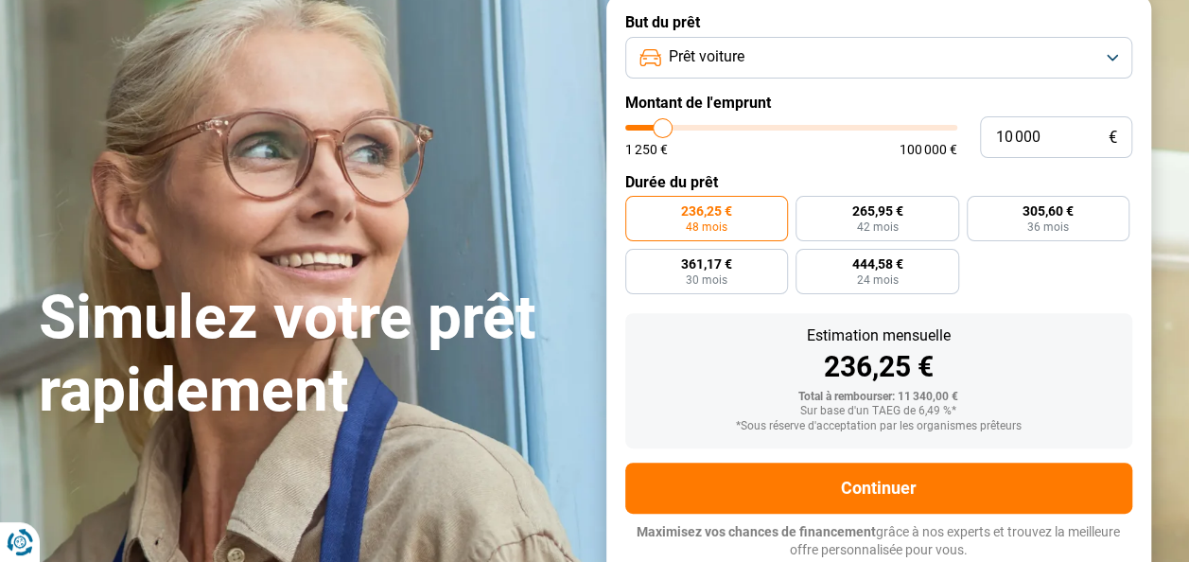
click at [744, 216] on label "236,25 € 48 mois" at bounding box center [707, 218] width 164 height 45
click at [638, 208] on input "236,25 € 48 mois" at bounding box center [631, 202] width 12 height 12
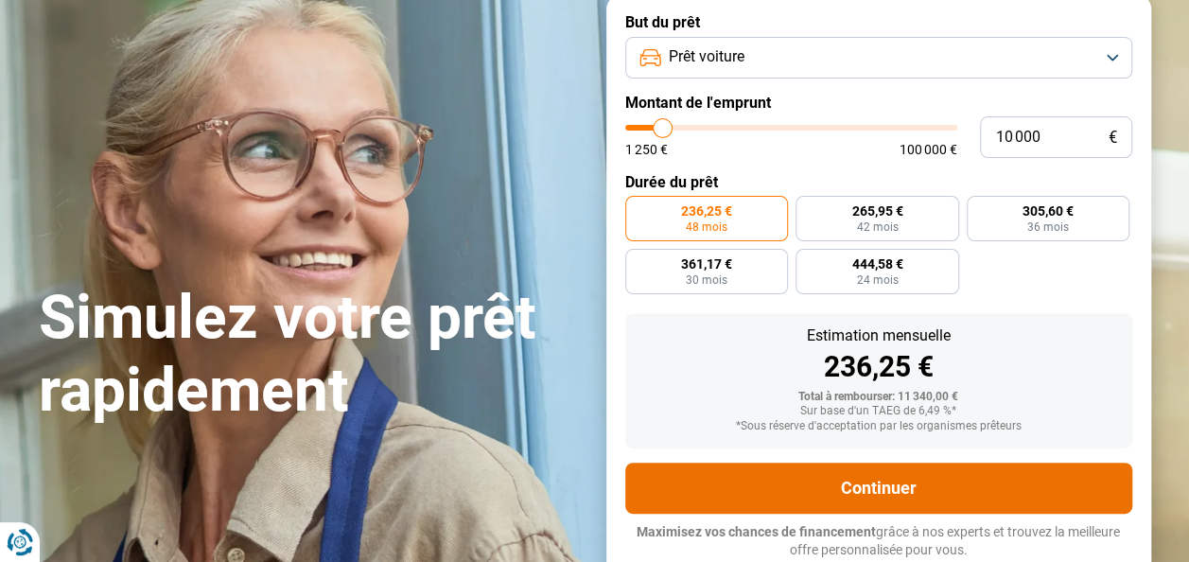
click at [877, 478] on button "Continuer" at bounding box center [878, 488] width 507 height 51
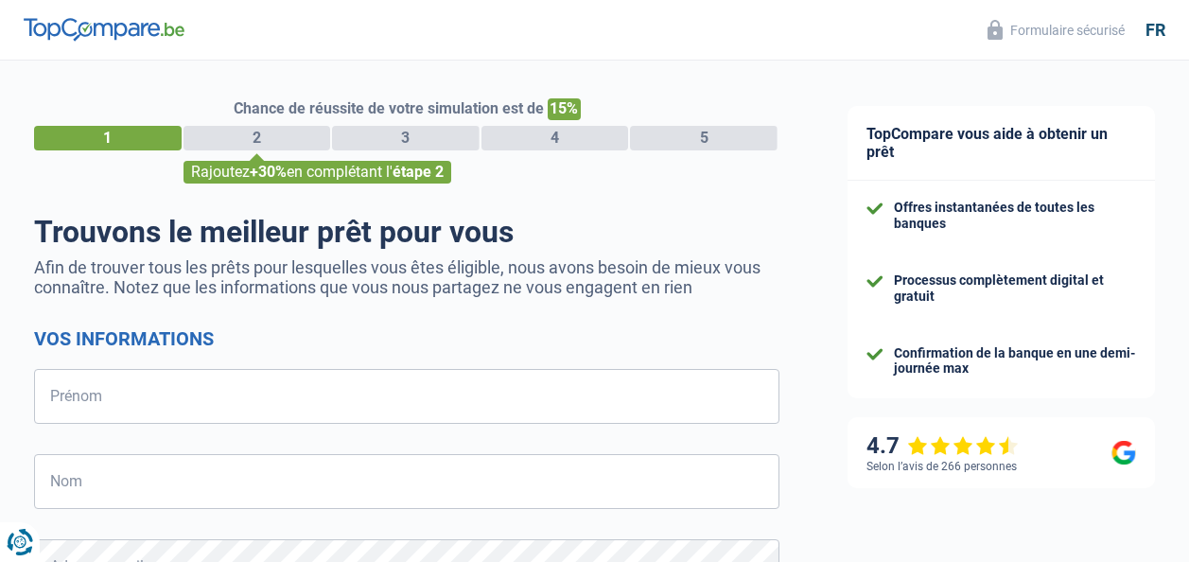
select select "32"
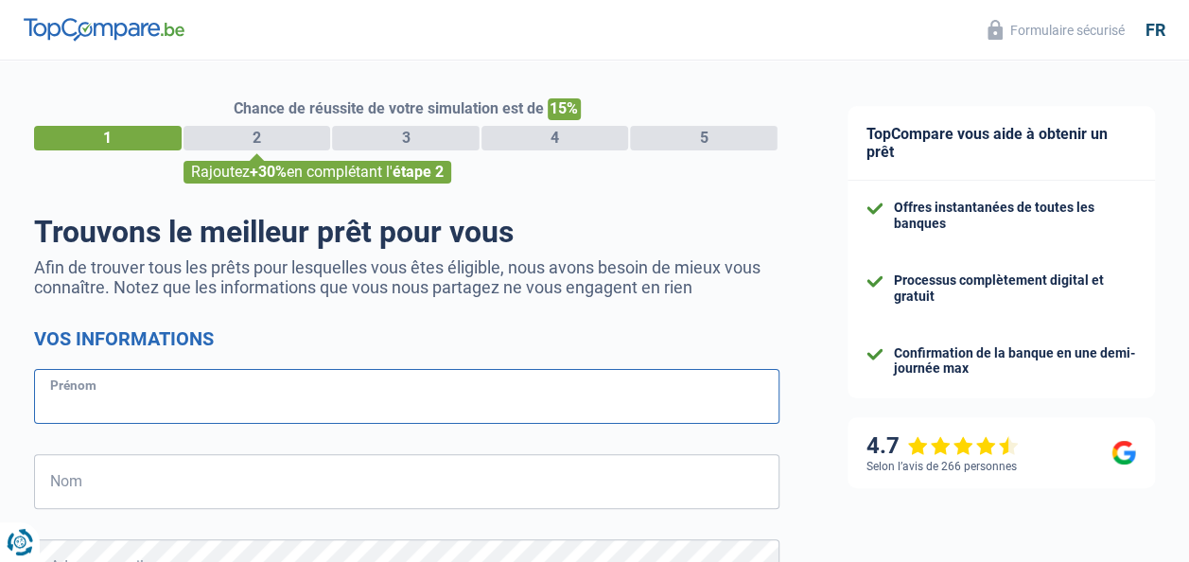
click at [289, 380] on input "Prénom" at bounding box center [406, 396] width 745 height 55
type input "Renaud"
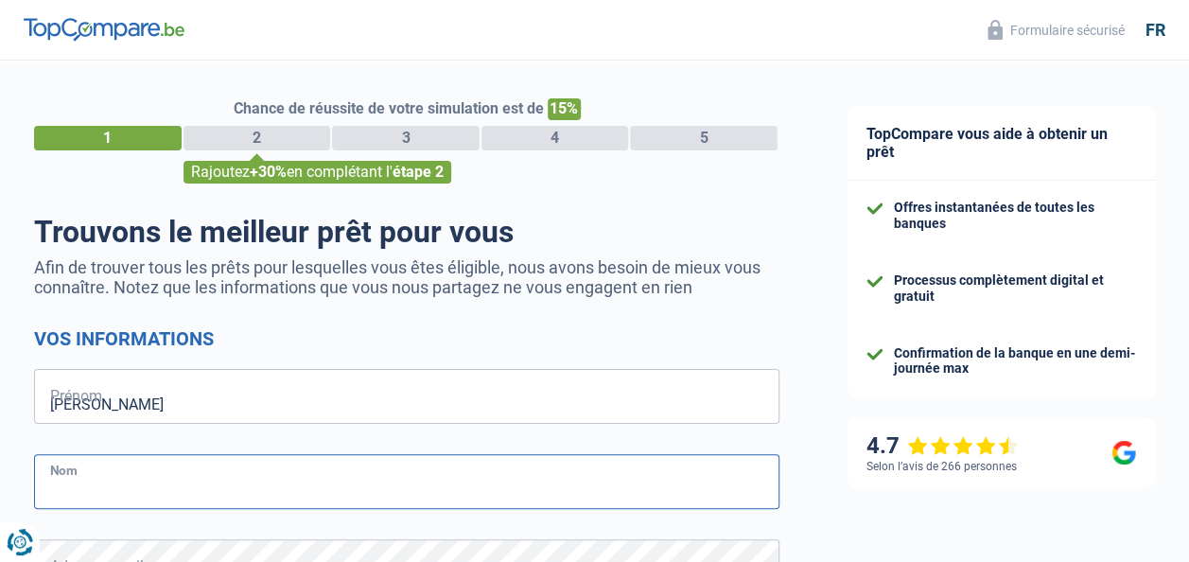
type input "Hembert"
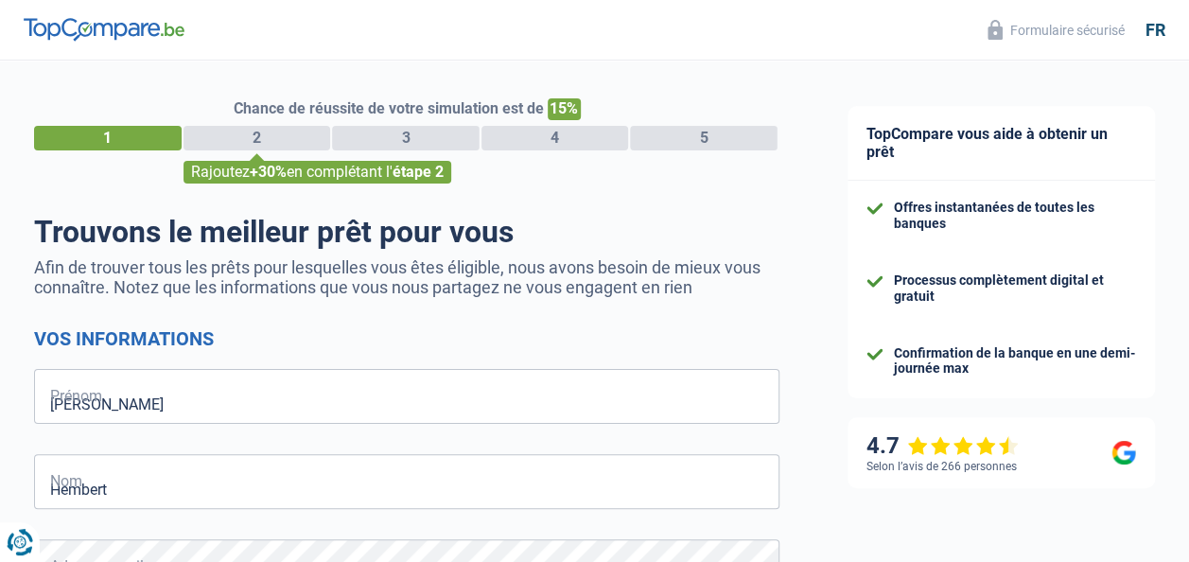
type input "490157457"
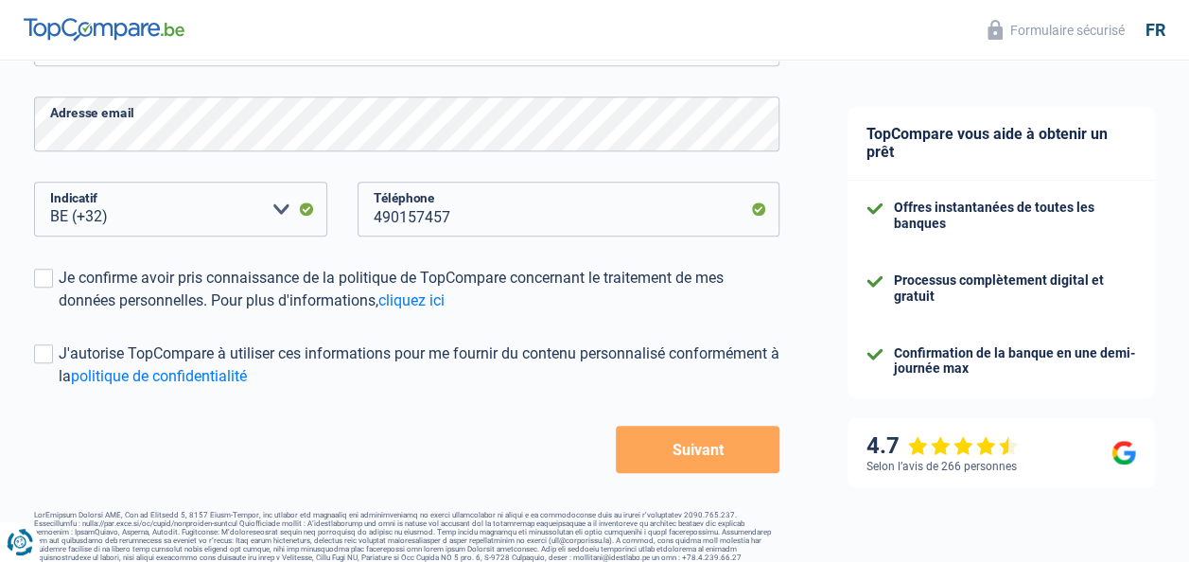
scroll to position [444, 0]
click at [46, 272] on span at bounding box center [43, 277] width 19 height 19
click at [59, 311] on input "Je confirme avoir pris connaissance de la politique de TopCompare concernant le…" at bounding box center [59, 311] width 0 height 0
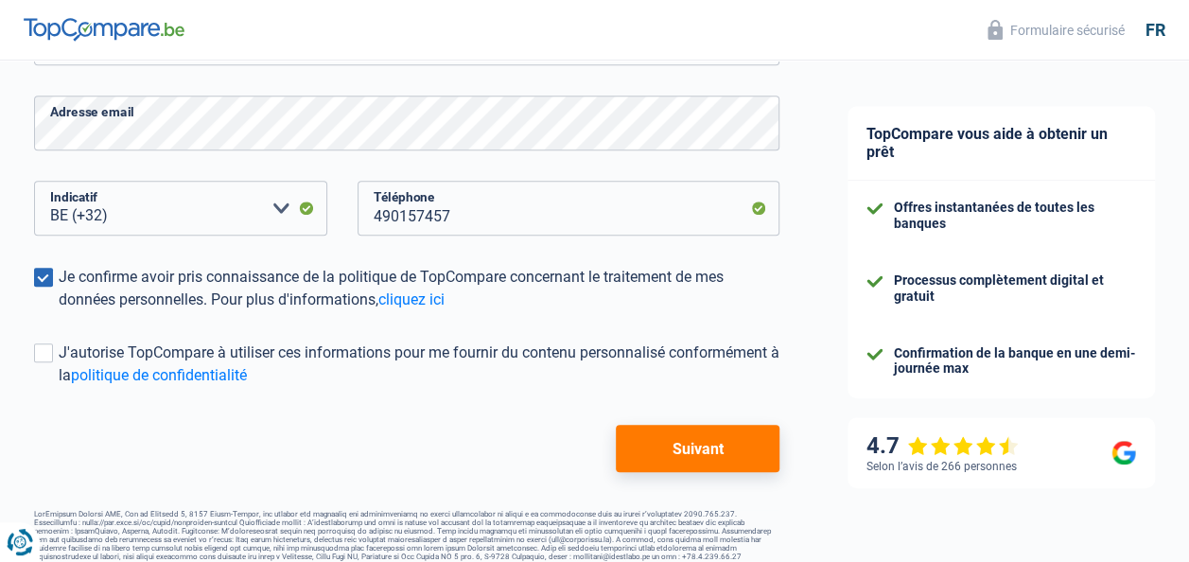
click at [717, 460] on button "Suivant" at bounding box center [698, 448] width 164 height 47
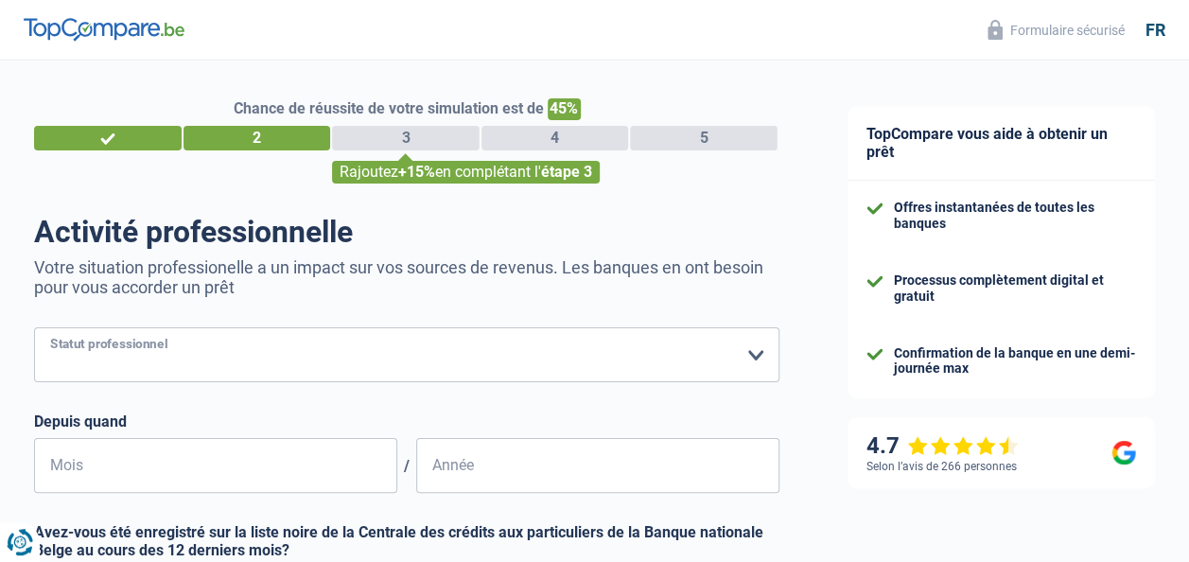
click at [206, 361] on select "Ouvrier Employé privé Employé public Invalide Indépendant Pensionné Chômeur Mut…" at bounding box center [406, 354] width 745 height 55
select select "worker"
click at [34, 329] on select "Ouvrier Employé privé Employé public Invalide Indépendant Pensionné Chômeur Mut…" at bounding box center [406, 354] width 745 height 55
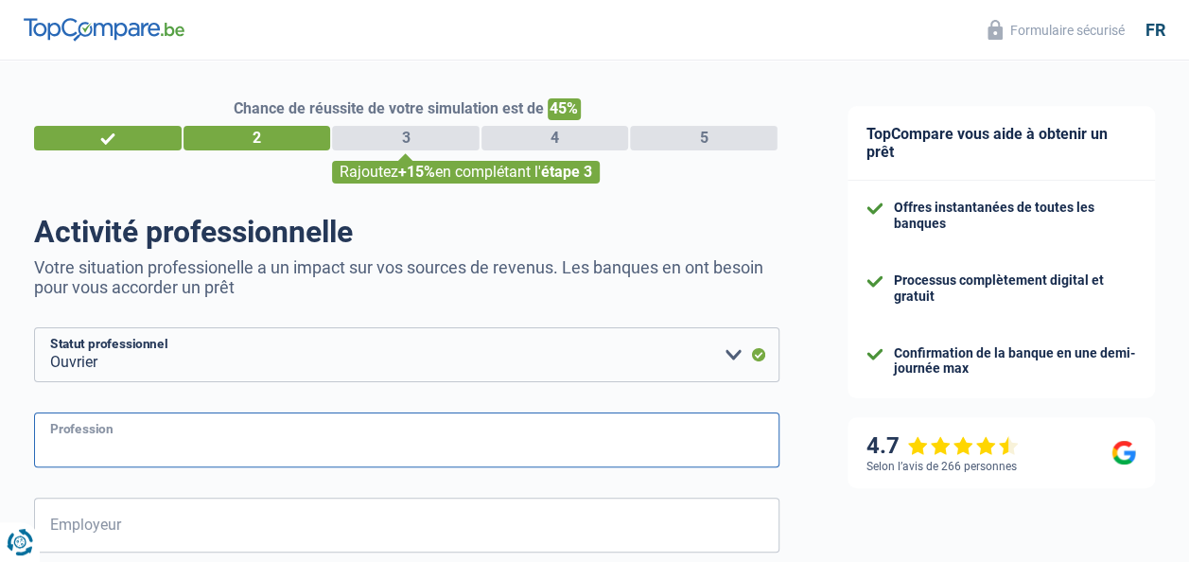
click at [155, 434] on input "Profession" at bounding box center [406, 439] width 745 height 55
type input "mécanicien poids lourd"
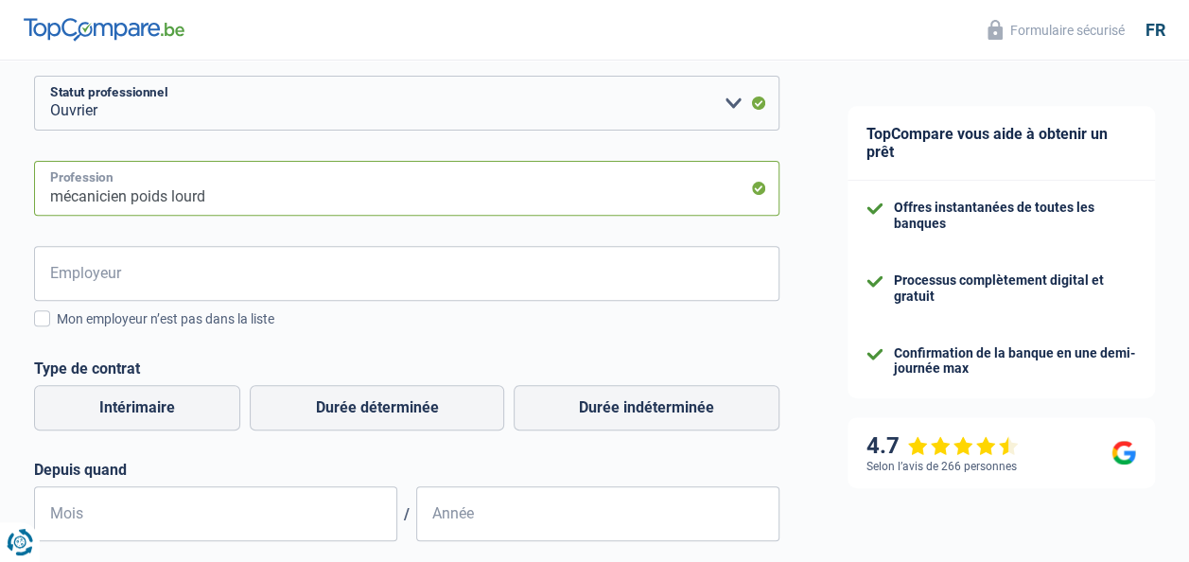
scroll to position [267, 0]
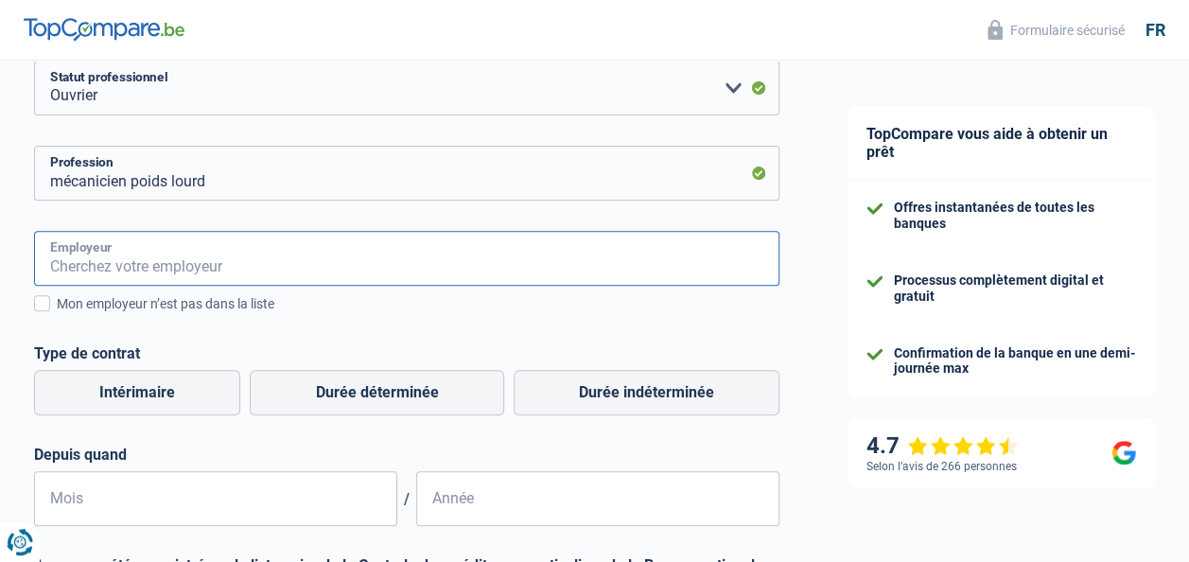
click at [181, 262] on input "Employeur" at bounding box center [406, 258] width 745 height 55
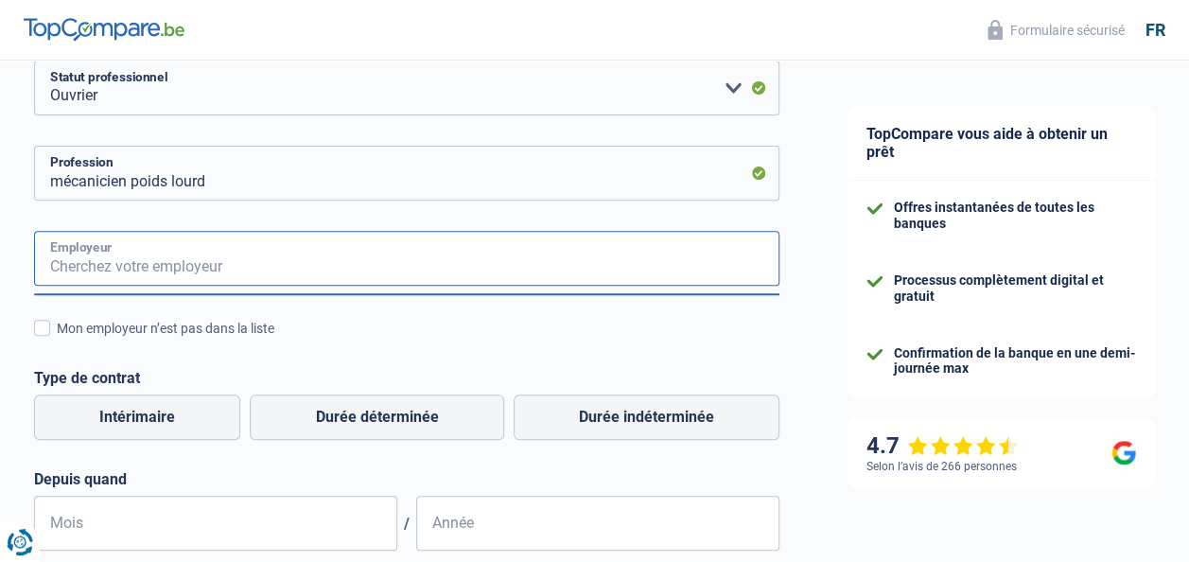
click at [181, 262] on input "Employeur" at bounding box center [406, 258] width 745 height 55
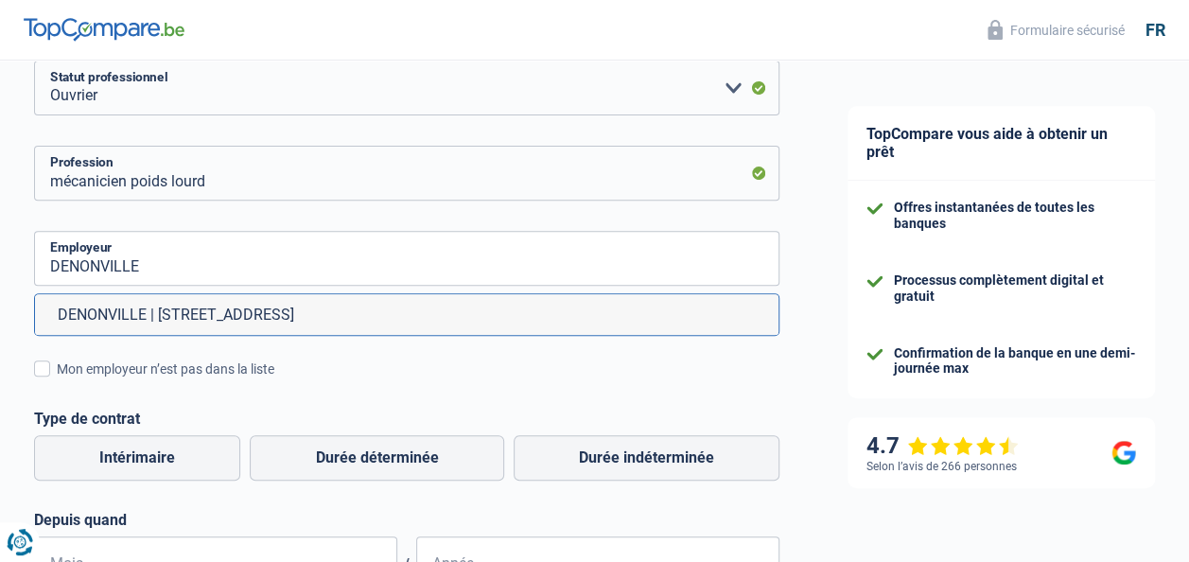
click at [211, 303] on li "DENONVILLE | Rue Véroffe, 16 | 5660 - Couvin" at bounding box center [407, 314] width 744 height 41
type input "DENONVILLE | Rue Véroffe, 16 | 5660 - Couvin"
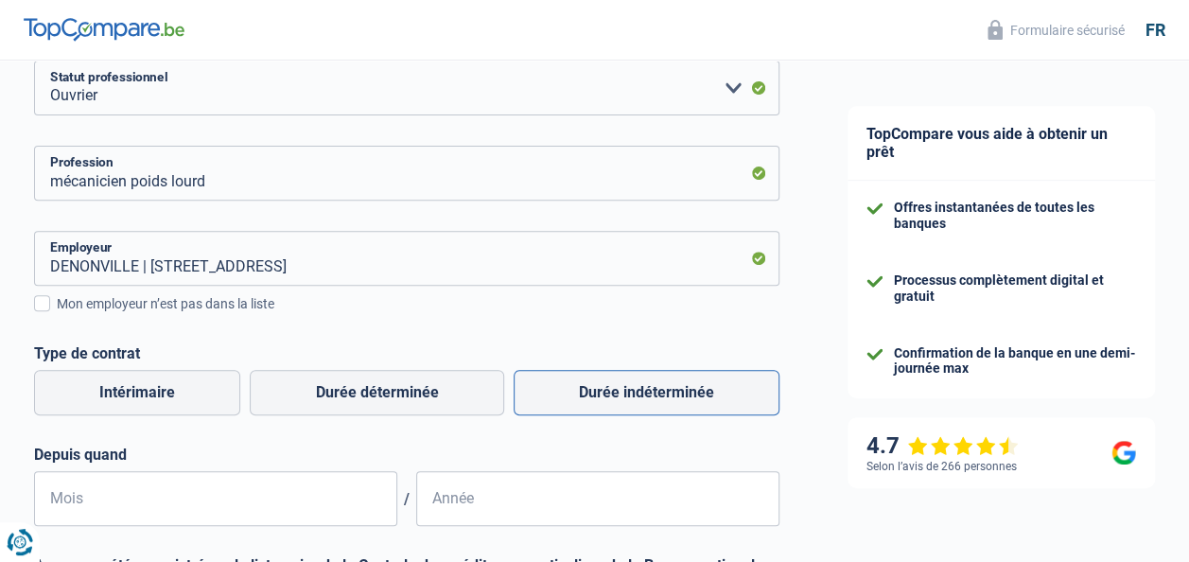
click at [616, 394] on label "Durée indéterminée" at bounding box center [647, 392] width 266 height 45
click at [616, 394] on input "Durée indéterminée" at bounding box center [647, 392] width 266 height 45
radio input "true"
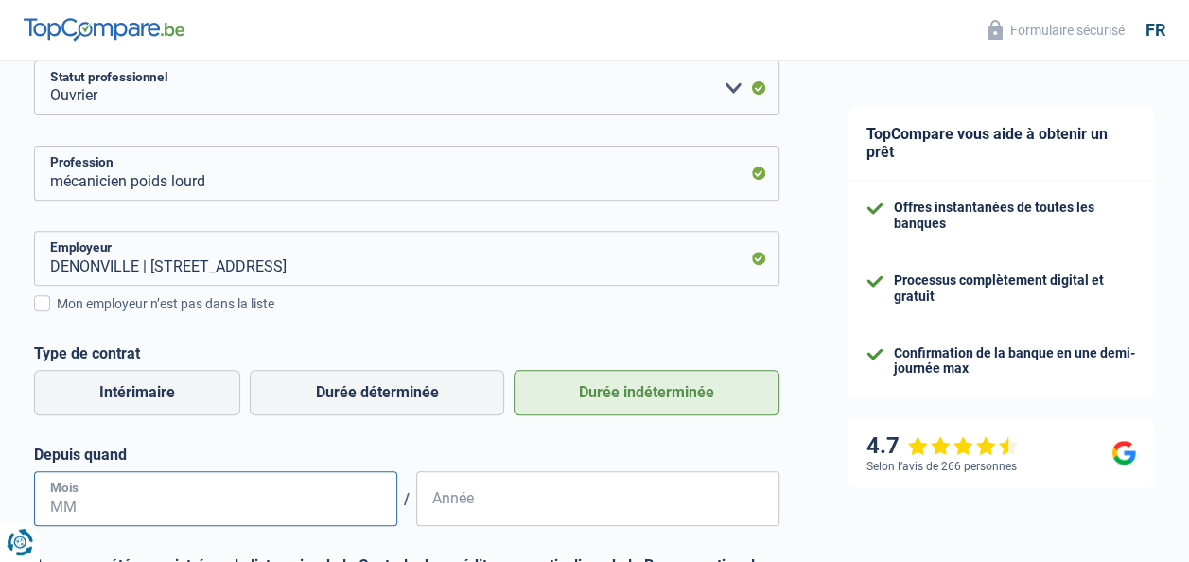
click at [226, 500] on input "Mois" at bounding box center [215, 498] width 363 height 55
type input "06"
type input "2025"
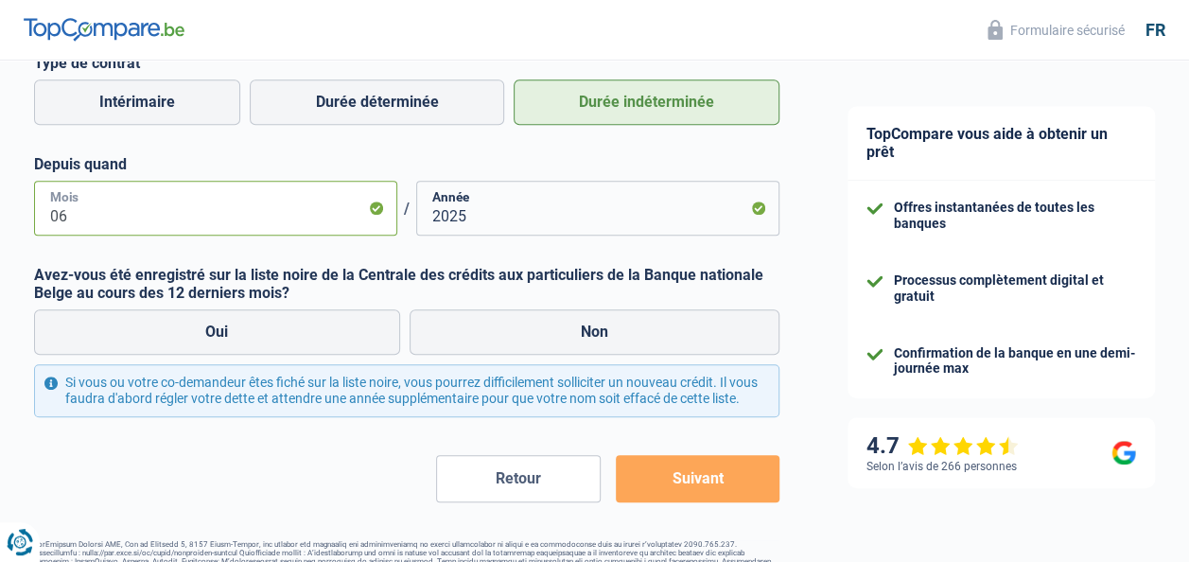
scroll to position [582, 0]
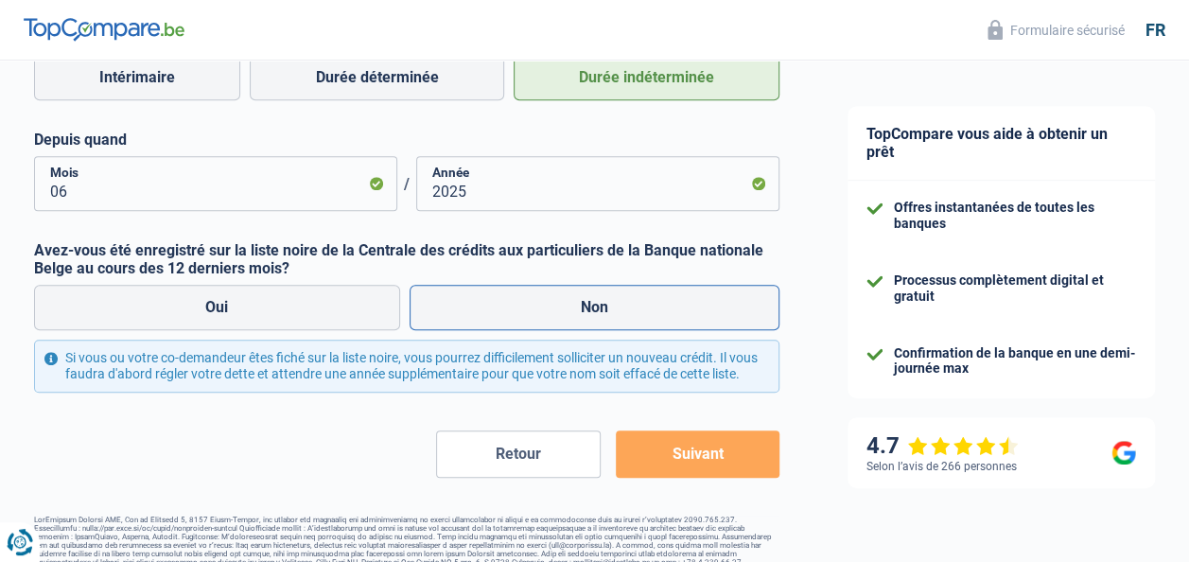
click at [588, 288] on label "Non" at bounding box center [595, 307] width 371 height 45
click at [588, 288] on input "Non" at bounding box center [595, 307] width 371 height 45
radio input "true"
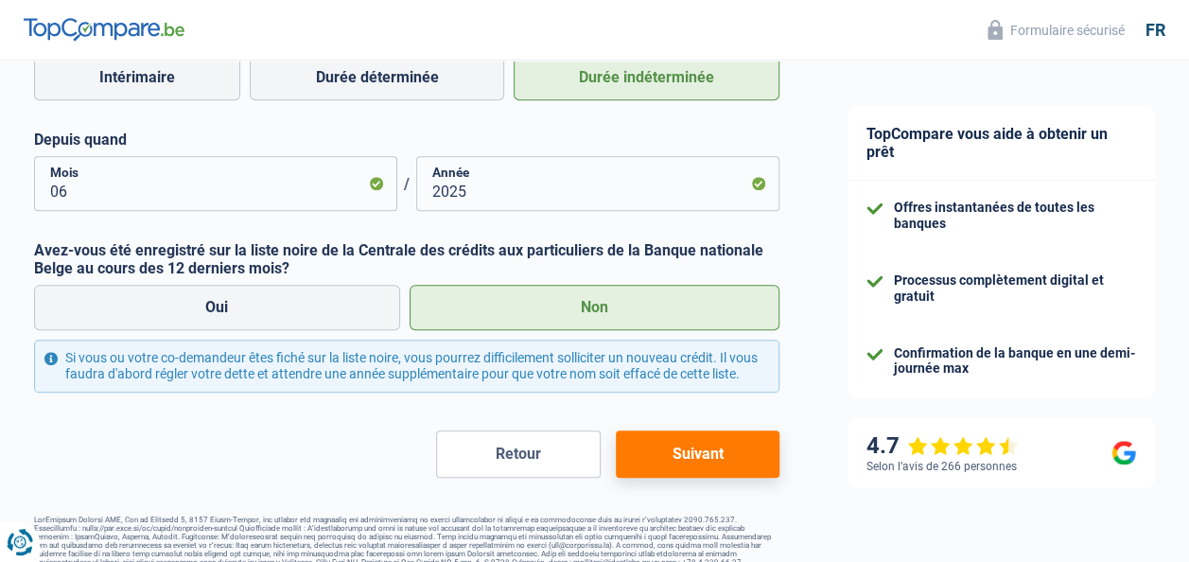
click at [711, 465] on button "Suivant" at bounding box center [698, 453] width 164 height 47
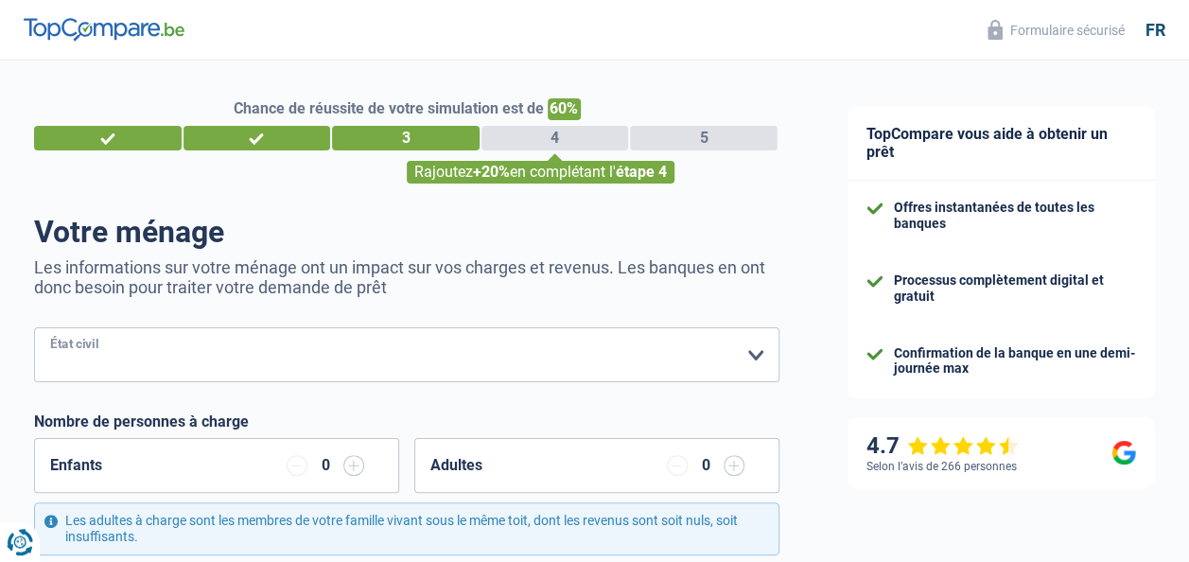
click at [242, 356] on select "Célibataire Marié(e) Cohabitant(e) légal(e) Divorcé(e) Veuf(ve) Séparé (de fait…" at bounding box center [406, 354] width 745 height 55
select select "married"
click at [34, 329] on select "Célibataire Marié(e) Cohabitant(e) légal(e) Divorcé(e) Veuf(ve) Séparé (de fait…" at bounding box center [406, 354] width 745 height 55
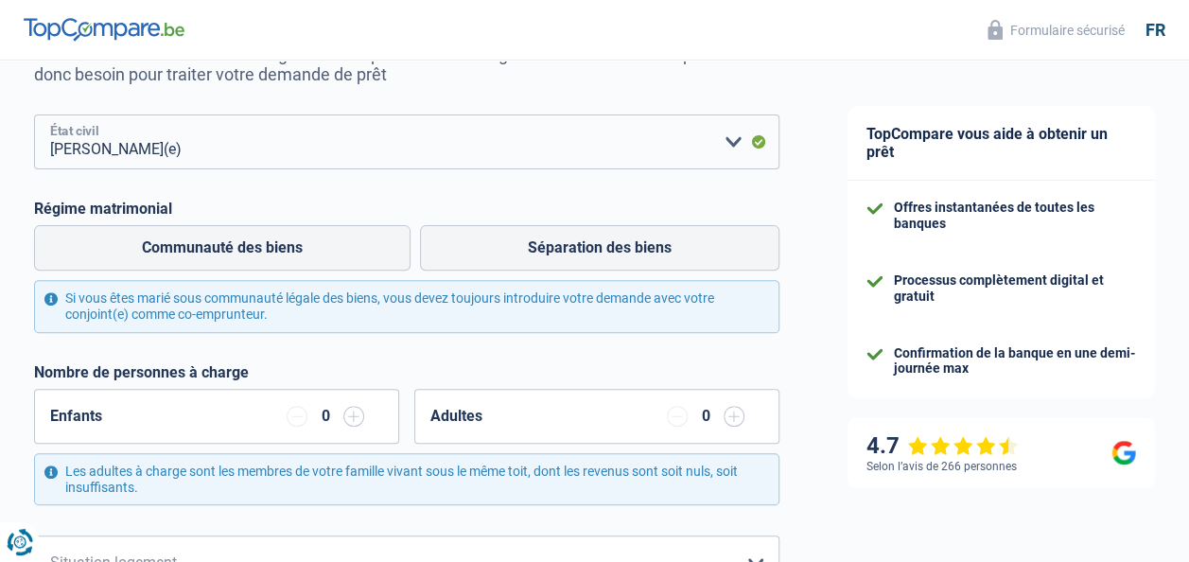
scroll to position [214, 0]
click at [570, 246] on label "Séparation des biens" at bounding box center [600, 246] width 360 height 45
click at [570, 246] on input "Séparation des biens" at bounding box center [600, 246] width 360 height 45
radio input "true"
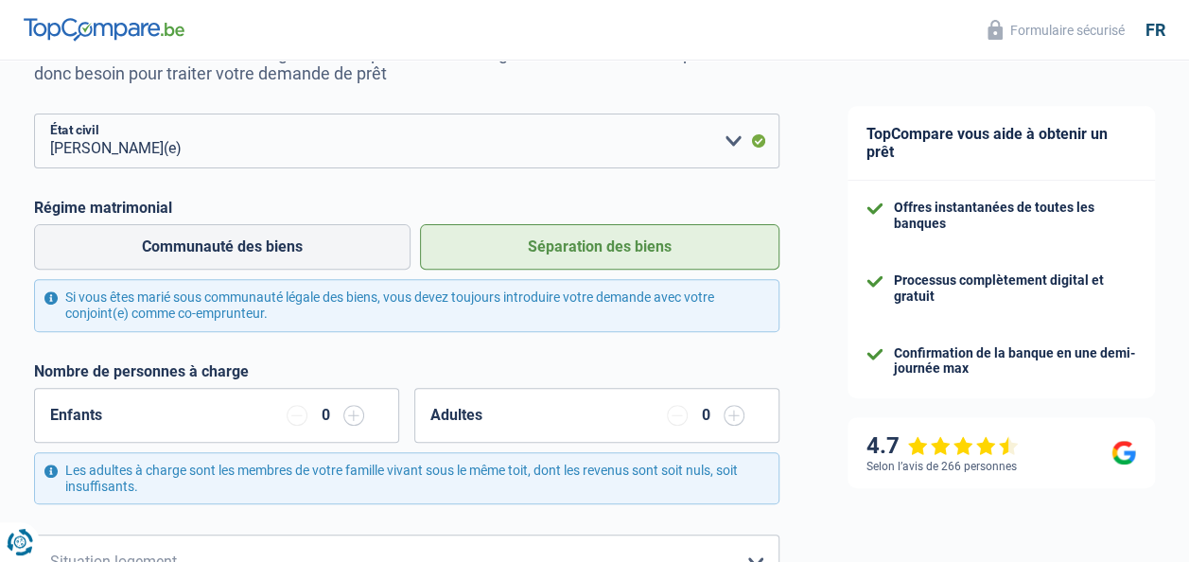
click at [356, 404] on div "Enfants 0" at bounding box center [216, 415] width 365 height 55
click at [356, 411] on input "button" at bounding box center [353, 415] width 21 height 21
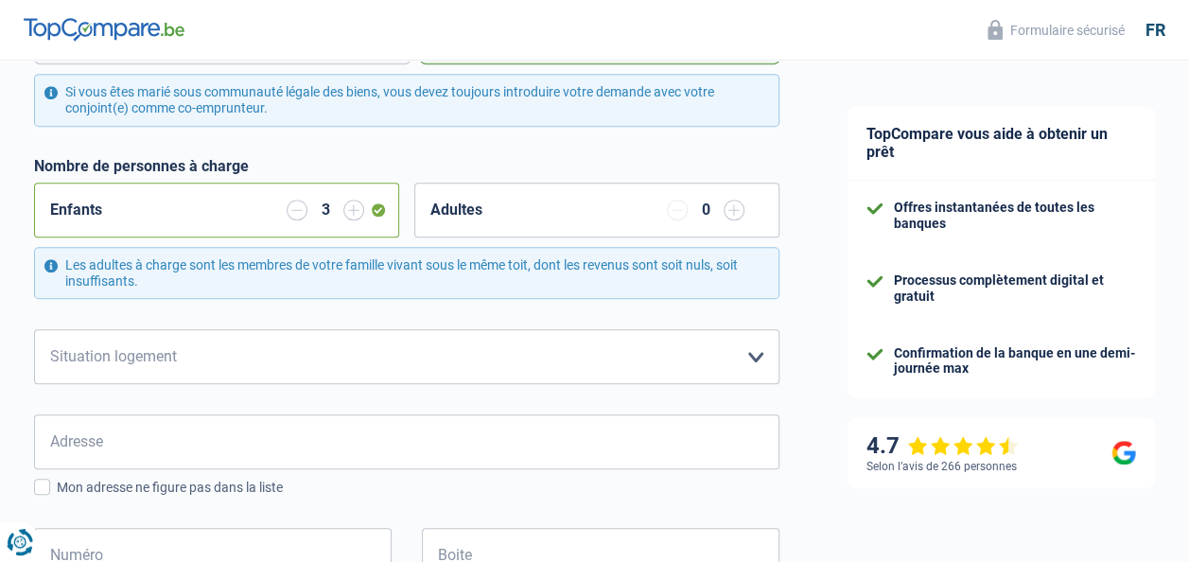
scroll to position [420, 0]
click at [237, 350] on select "Locataire Propriétaire avec prêt hypothécaire Propriétaire sans prêt hypothécai…" at bounding box center [406, 355] width 745 height 55
select select "rents"
click at [34, 329] on select "Locataire Propriétaire avec prêt hypothécaire Propriétaire sans prêt hypothécai…" at bounding box center [406, 355] width 745 height 55
click at [252, 335] on select "Locataire Propriétaire avec prêt hypothécaire Propriétaire sans prêt hypothécai…" at bounding box center [406, 355] width 745 height 55
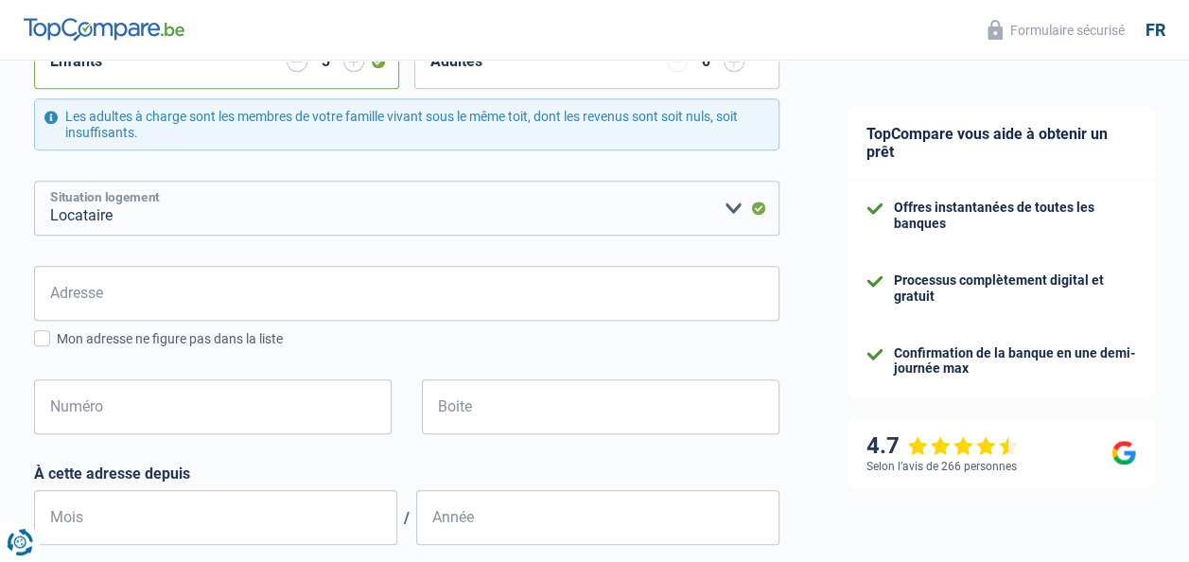
scroll to position [598, 0]
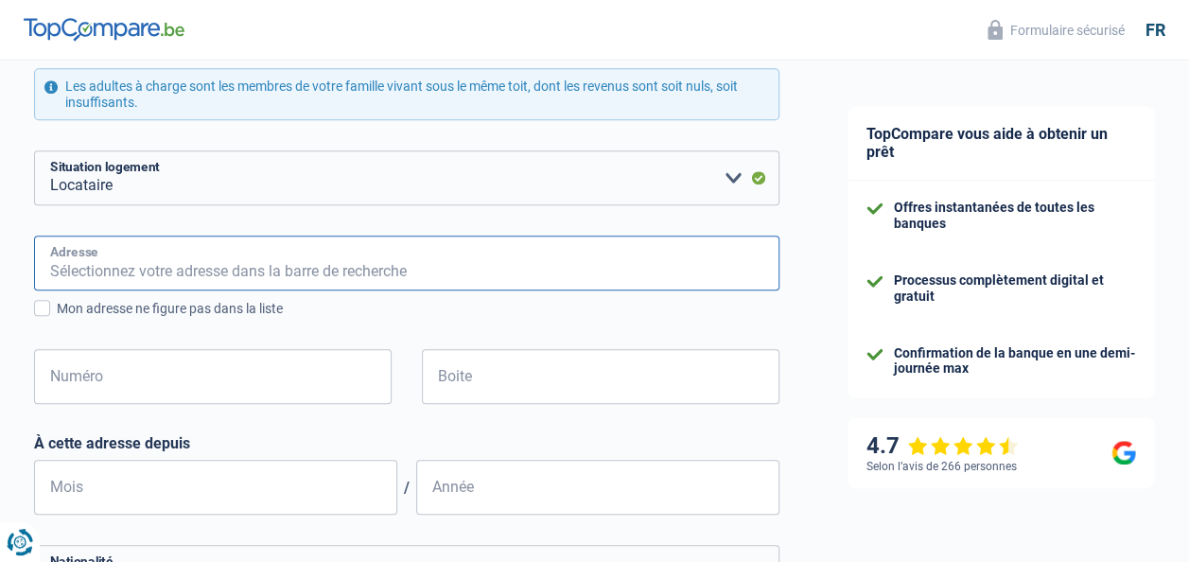
click at [231, 254] on input "Adresse" at bounding box center [406, 263] width 745 height 55
type input "Avenue du Long Buisson, 6460, Chimay, BE"
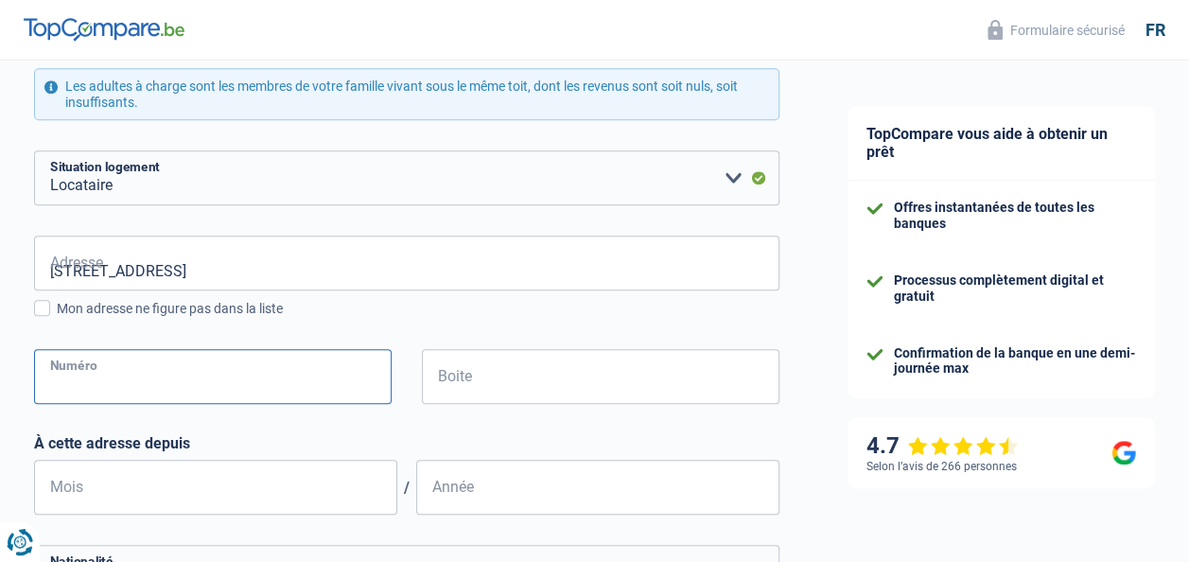
type input "14"
type input "09"
type input "2024"
type input "Belgique"
type input "Chimay"
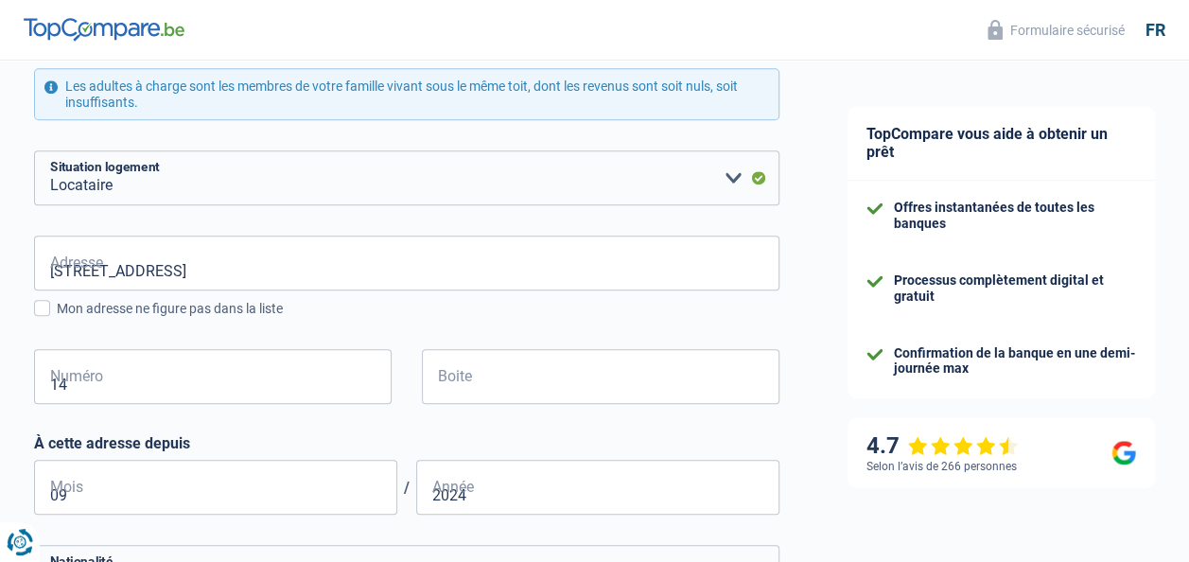
type input "95.12.21-163.25"
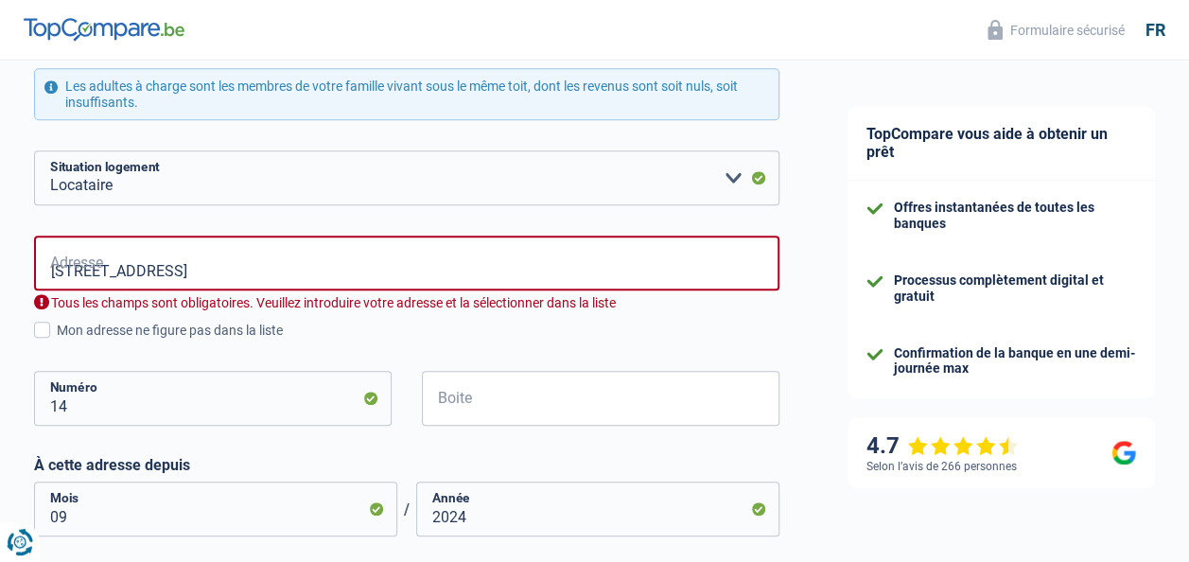
type input "Belgique"
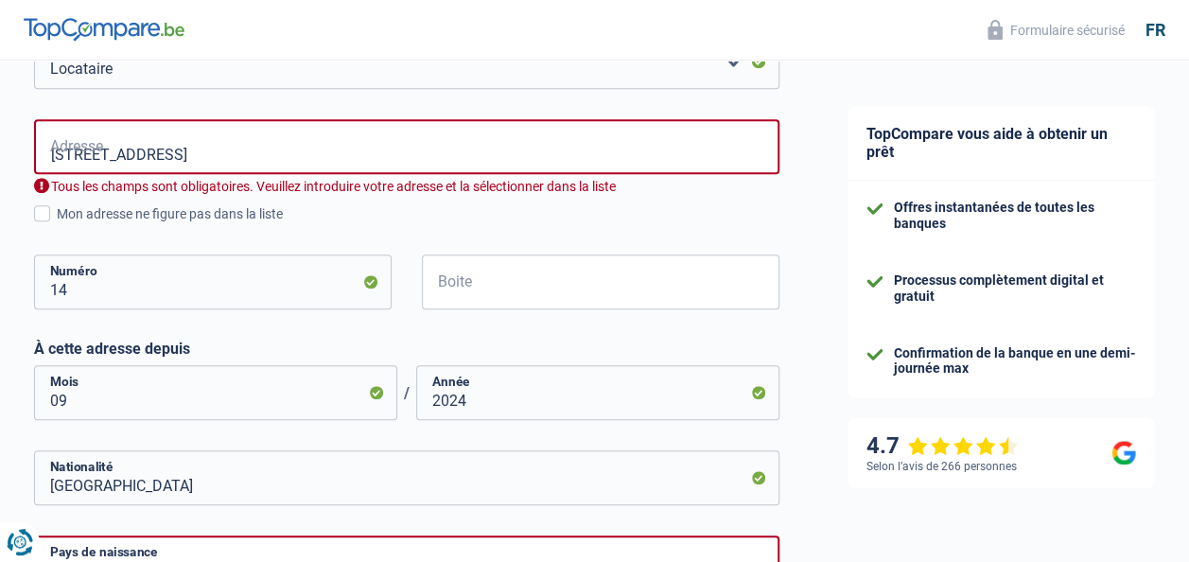
scroll to position [764, 0]
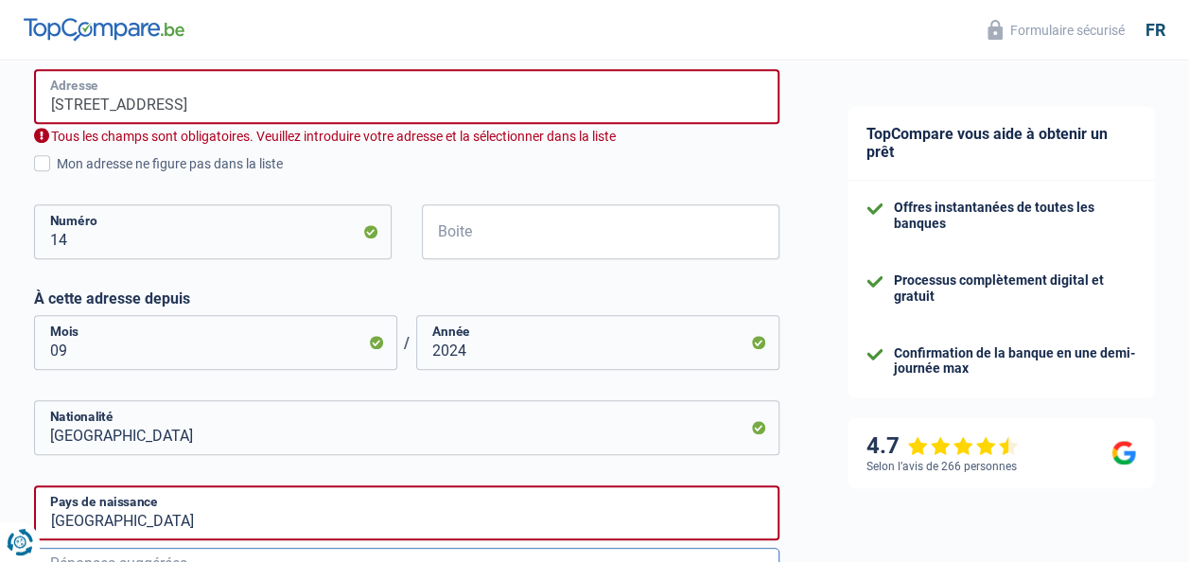
click at [412, 79] on input "Avenue du Long Buisson, 6460, Chimay, BE" at bounding box center [406, 96] width 745 height 55
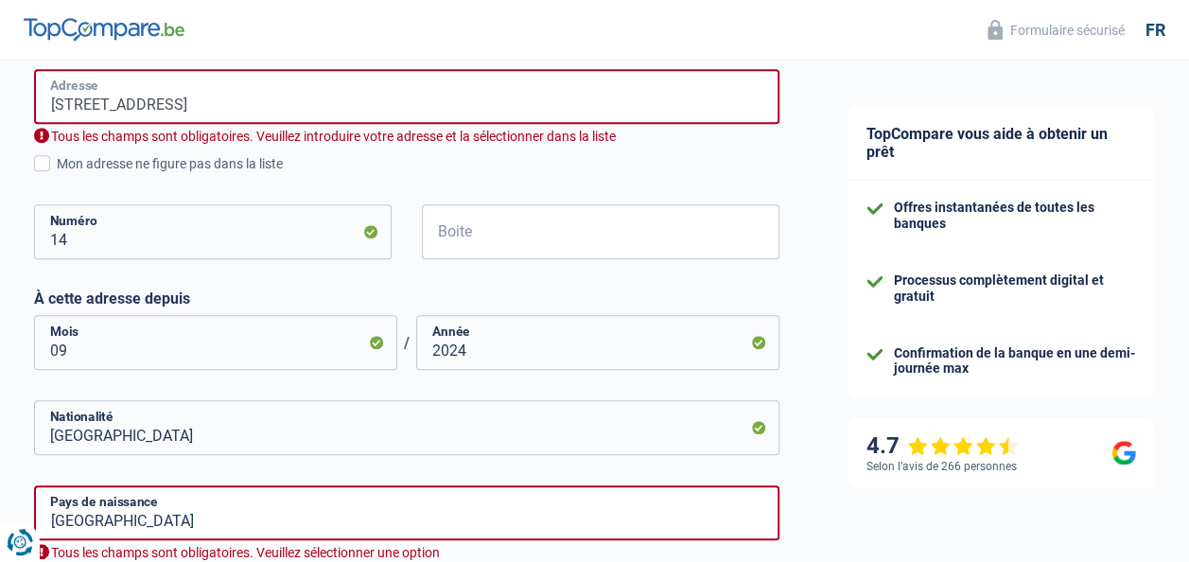
click at [412, 106] on input "Avenue du Long Buisson, 6460, Chimay, BE" at bounding box center [406, 96] width 745 height 55
click at [261, 102] on input "Avenue du Long Buisson, 6460, Chimay, BE" at bounding box center [406, 96] width 745 height 55
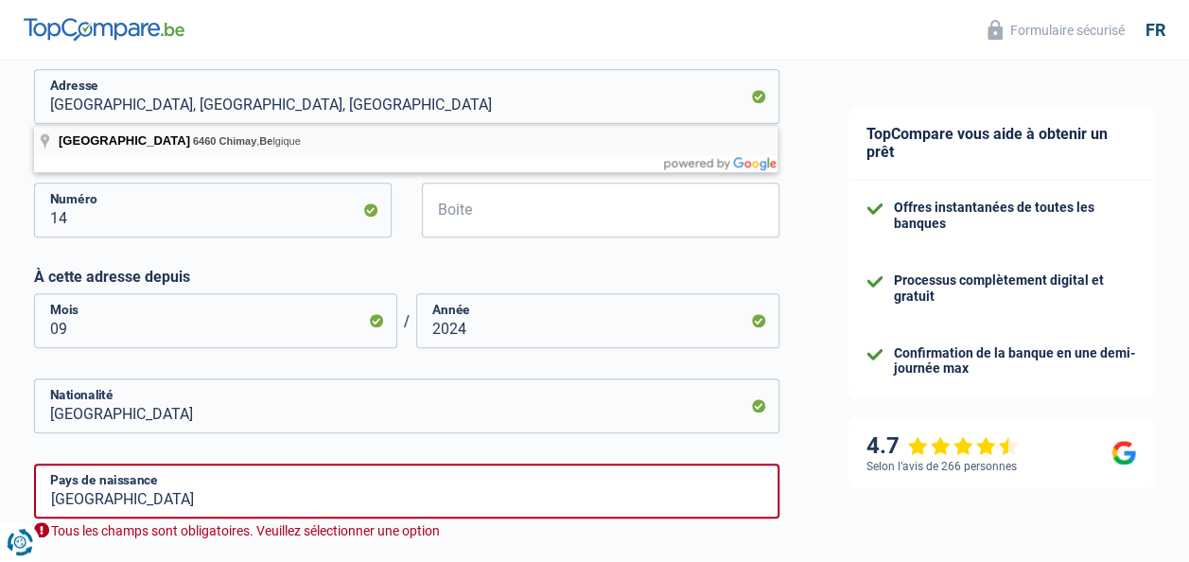
type input "Avenue du Long Buisson, 6460, Chimay, BE"
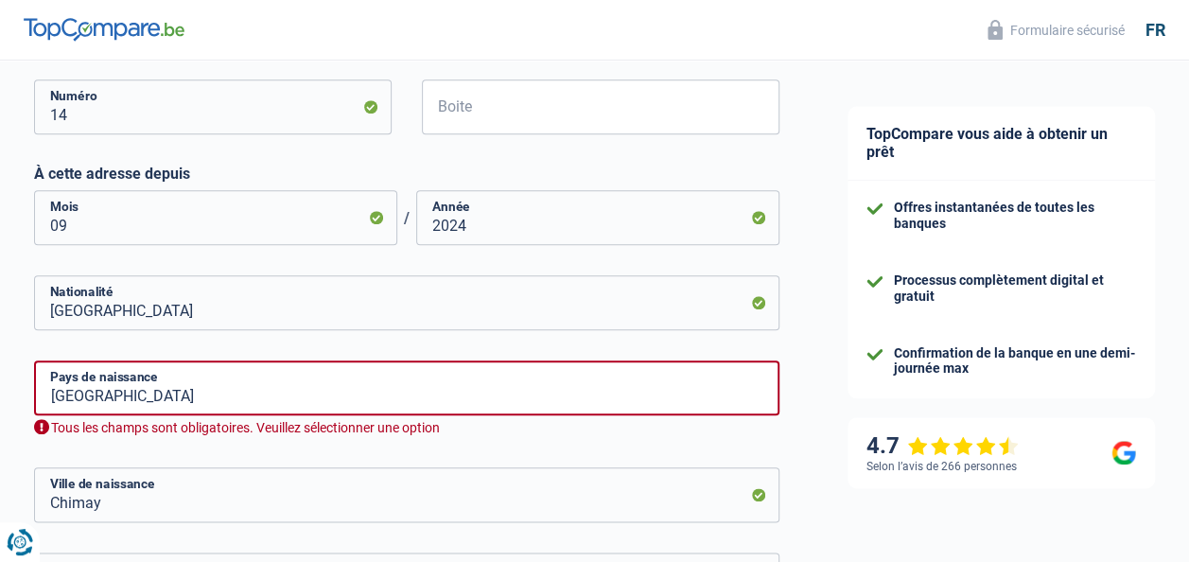
scroll to position [894, 0]
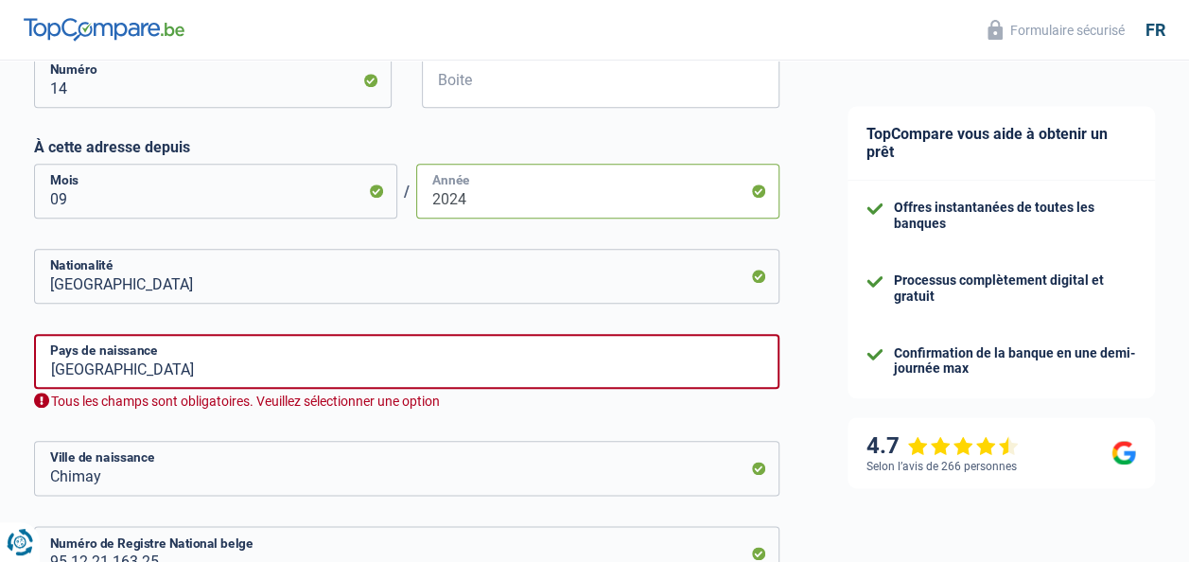
click at [469, 193] on input "2024" at bounding box center [597, 191] width 363 height 55
type input "2023"
click at [191, 376] on input "Belgique" at bounding box center [406, 361] width 745 height 55
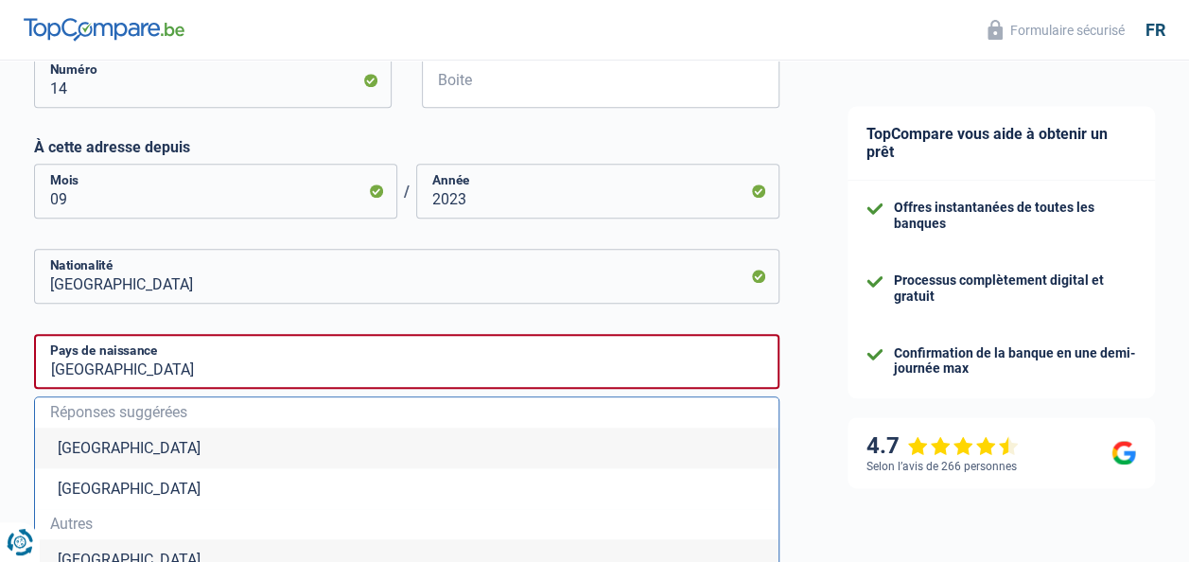
click at [159, 436] on li "Belgique" at bounding box center [407, 448] width 744 height 41
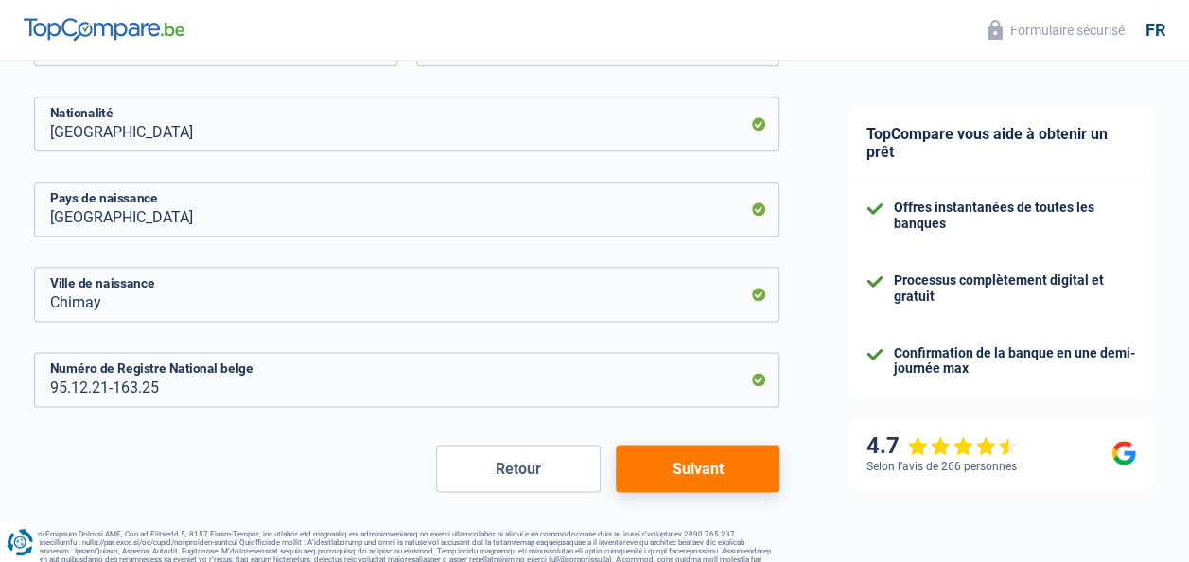
scroll to position [1083, 0]
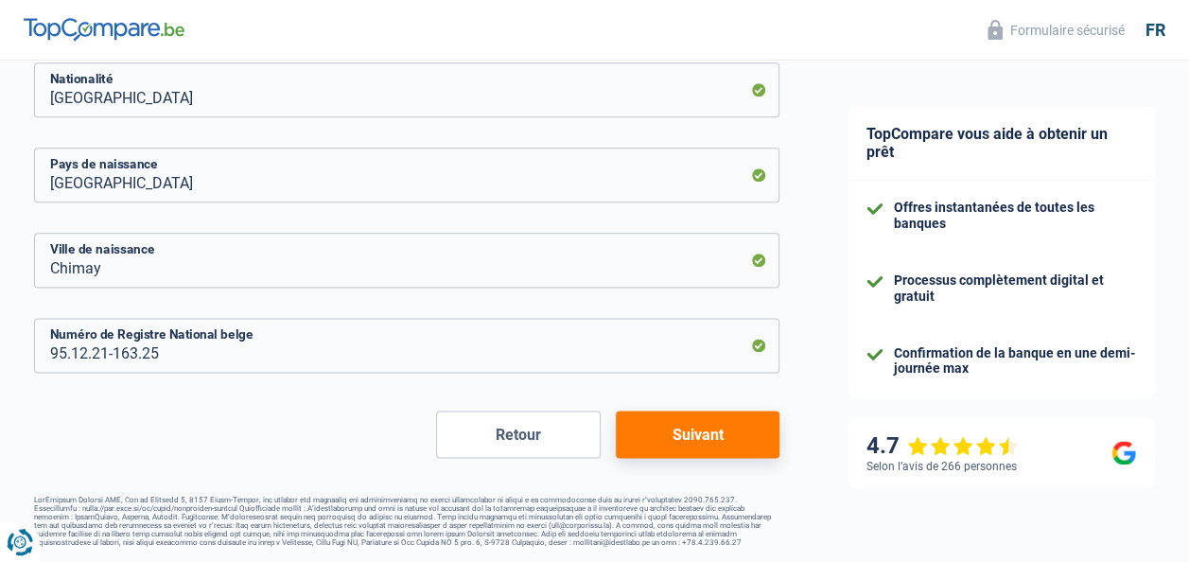
click at [695, 439] on button "Suivant" at bounding box center [698, 434] width 164 height 47
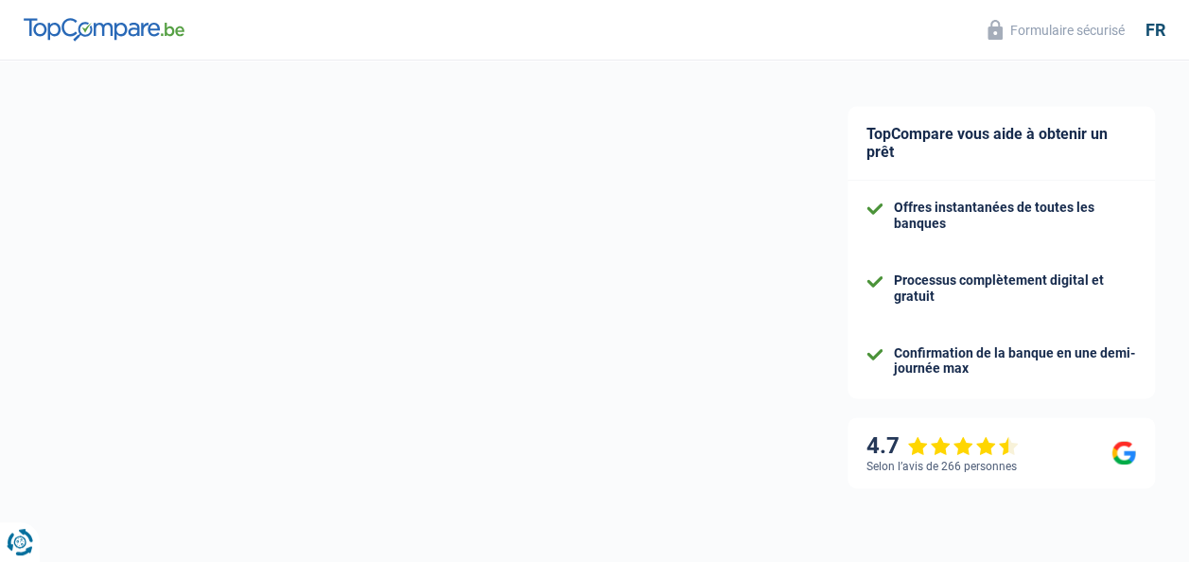
select select "familyAllowances"
select select "netSalary"
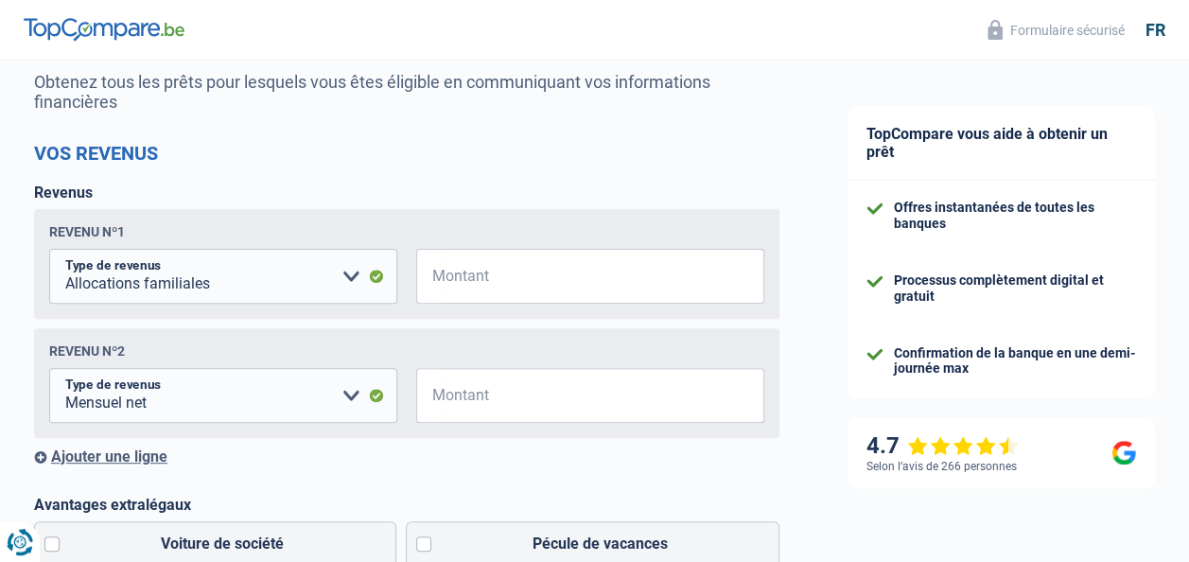
scroll to position [187, 0]
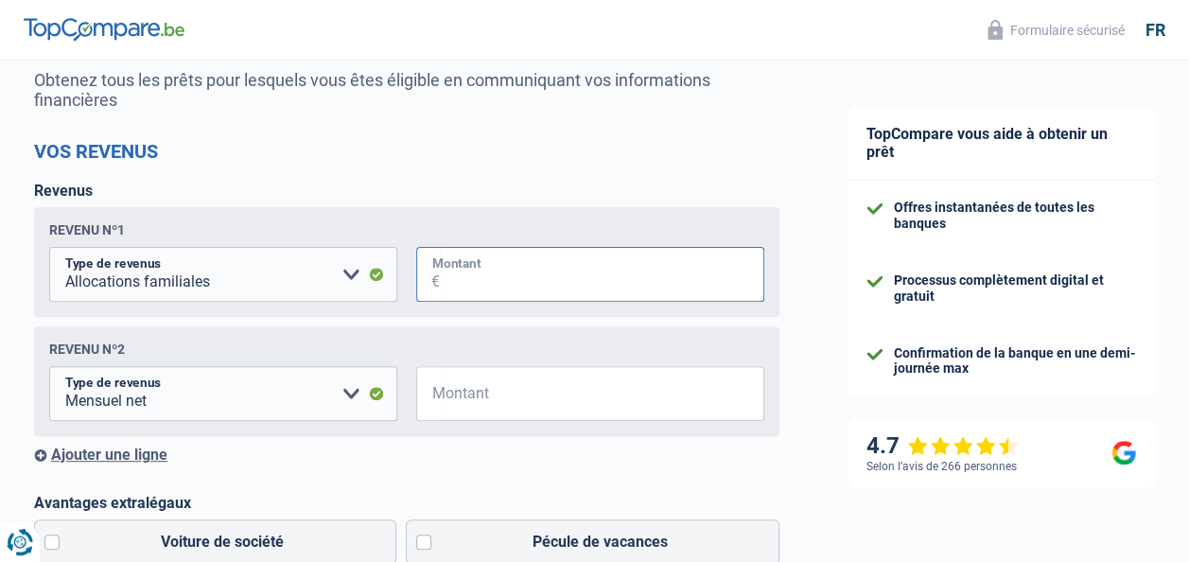
click at [532, 276] on input "Montant" at bounding box center [602, 274] width 324 height 55
type input "951"
click at [493, 388] on input "Montant" at bounding box center [602, 393] width 324 height 55
type input "1.627"
click at [149, 448] on div "Revenus Revenu nº1 Allocation d'handicap Allocations chômage Allocations famili…" at bounding box center [406, 323] width 745 height 282
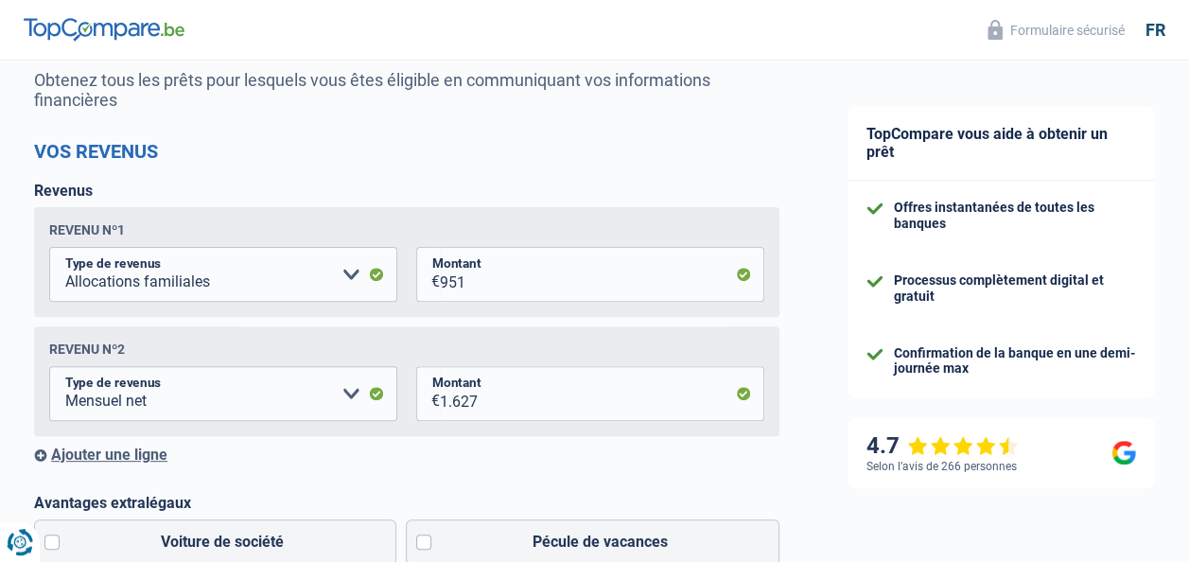
click at [148, 456] on div "Ajouter une ligne" at bounding box center [406, 455] width 745 height 18
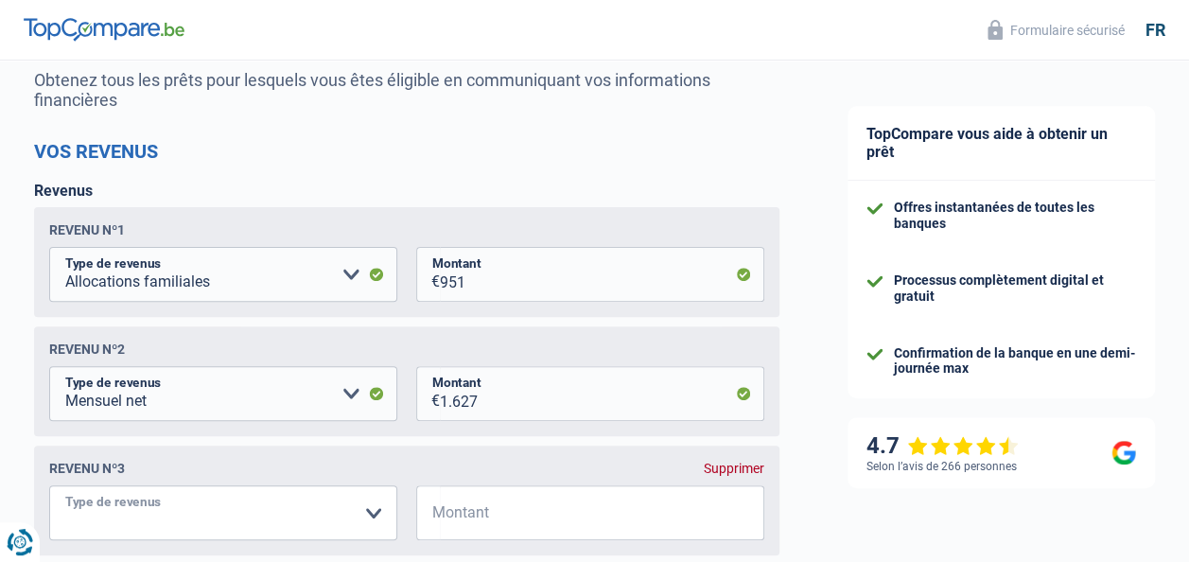
click at [363, 516] on select "Allocation d'handicap Allocations chômage Allocations familiales Chèques repas …" at bounding box center [223, 512] width 348 height 55
select select "other"
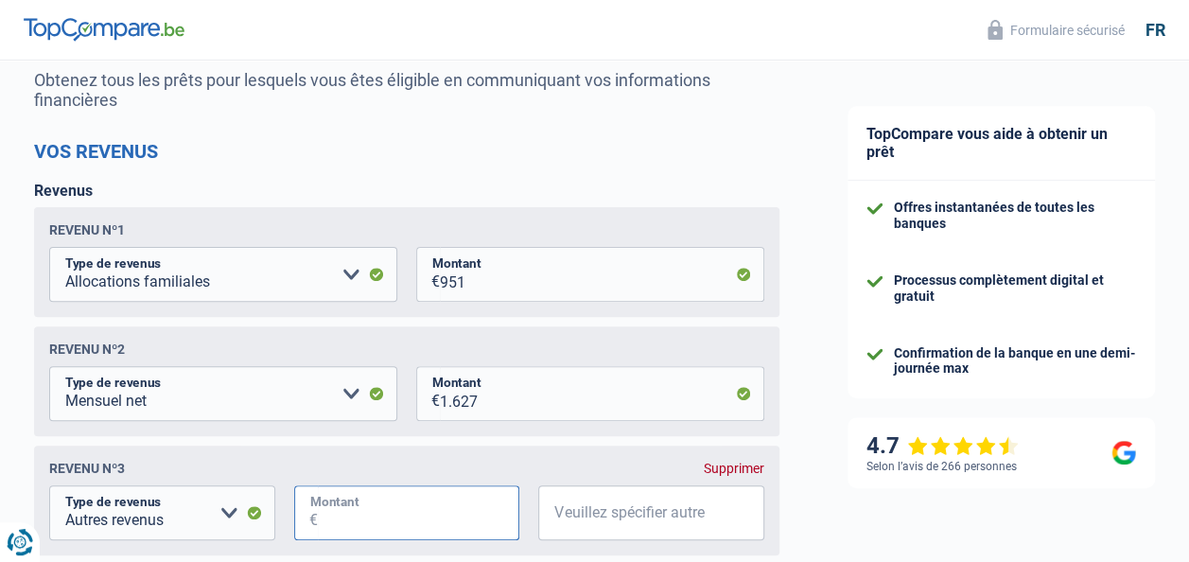
click at [376, 518] on input "Montant" at bounding box center [419, 512] width 202 height 55
type input "269"
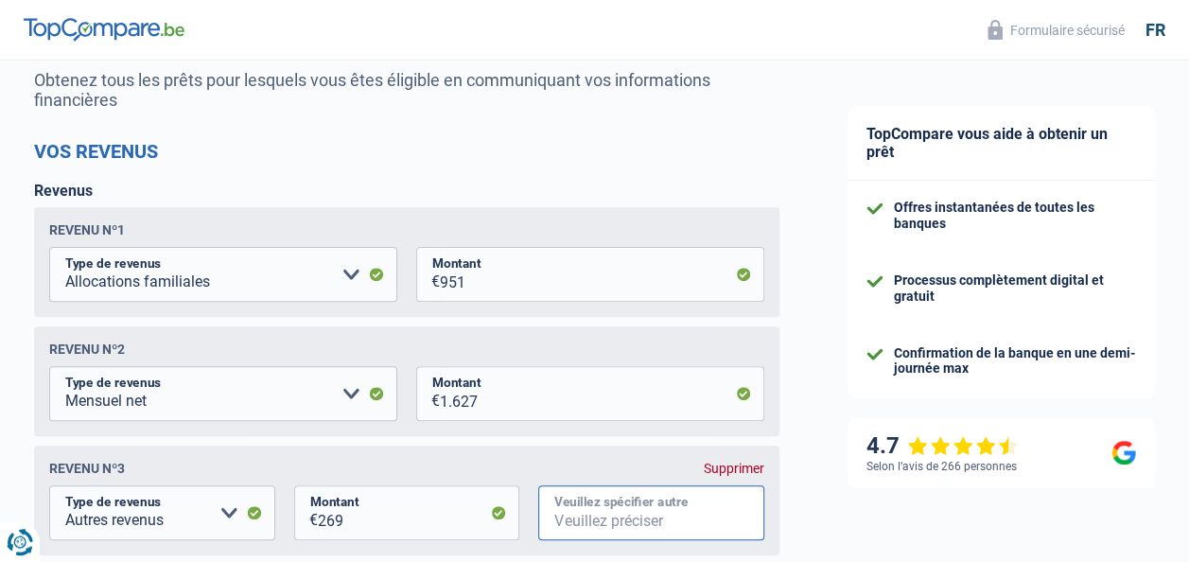
click at [588, 524] on input "Veuillez spécifier autre" at bounding box center [651, 512] width 226 height 55
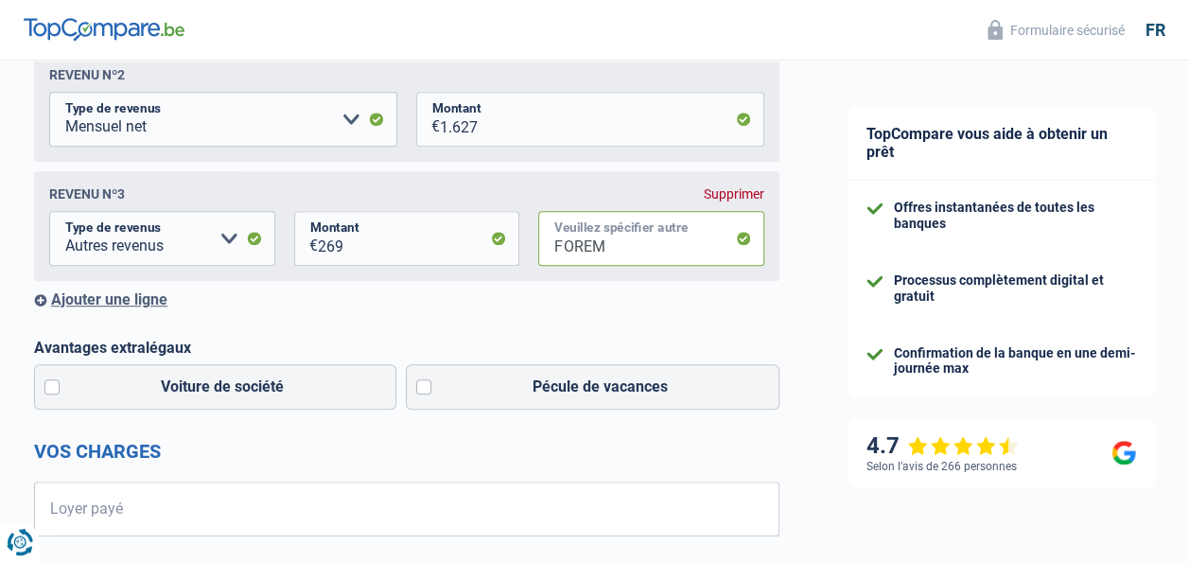
scroll to position [473, 0]
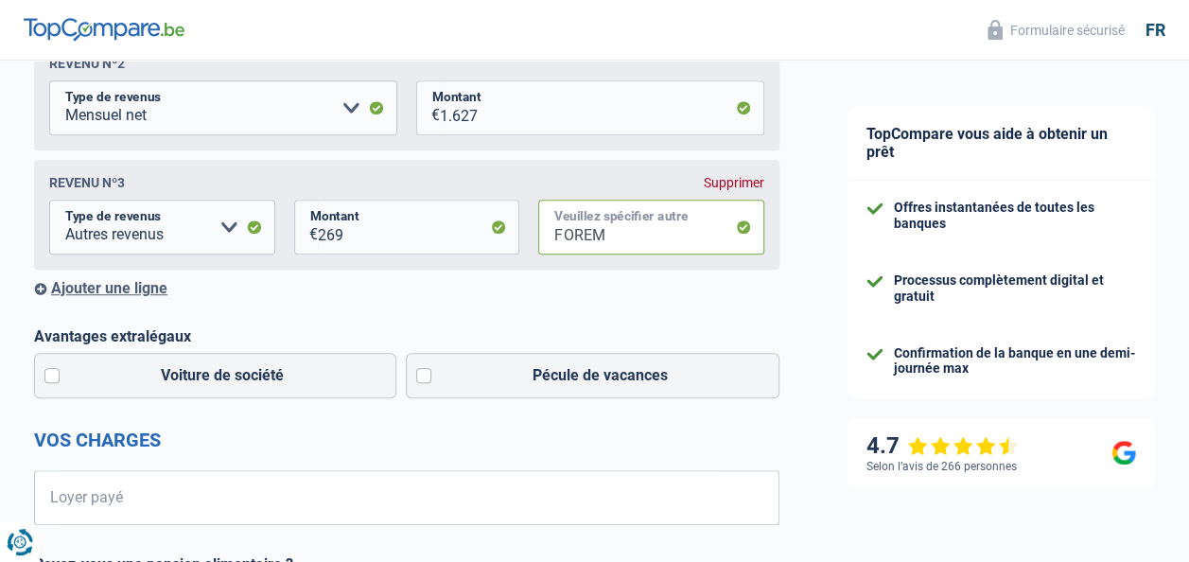
type input "FOREM"
click at [107, 283] on div "Ajouter une ligne" at bounding box center [406, 288] width 745 height 18
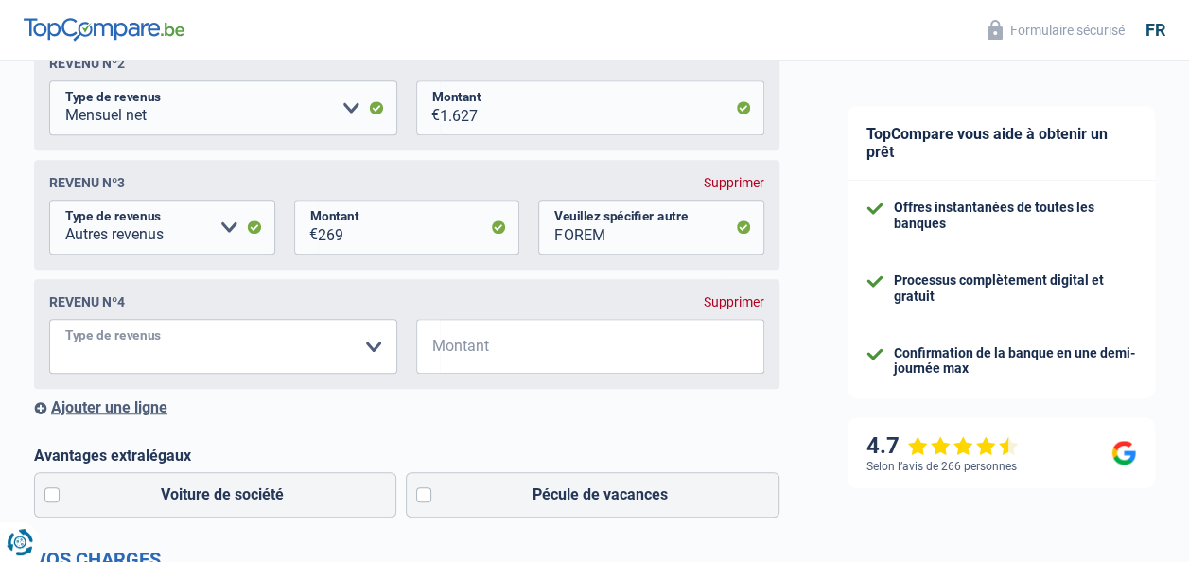
click at [186, 352] on select "Allocation d'handicap Allocations chômage Allocations familiales Chèques repas …" at bounding box center [223, 346] width 348 height 55
select select "mutualityIndemnity"
click at [49, 324] on select "Allocation d'handicap Allocations chômage Allocations familiales Chèques repas …" at bounding box center [223, 346] width 348 height 55
click at [503, 352] on input "Montant" at bounding box center [602, 346] width 324 height 55
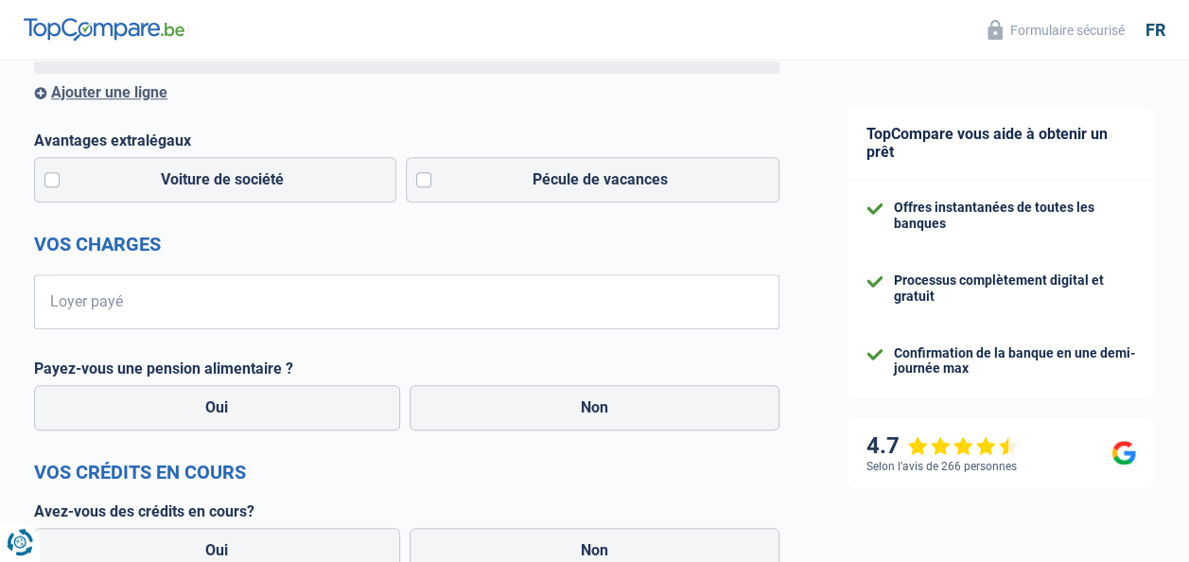
scroll to position [895, 0]
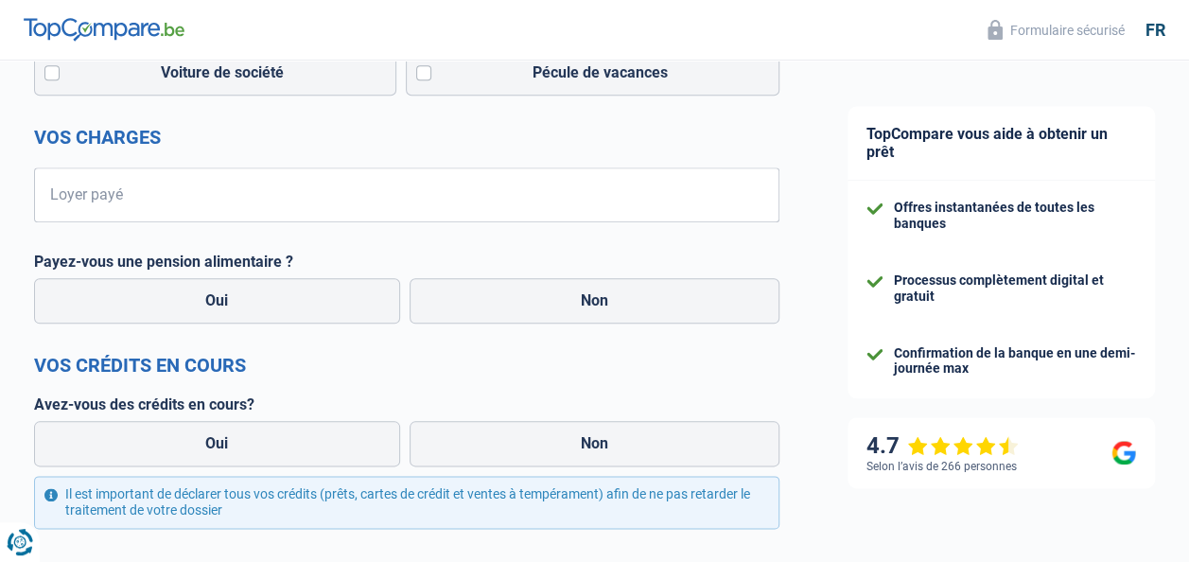
type input "1.440"
click at [342, 198] on input "Loyer payé" at bounding box center [419, 194] width 722 height 55
type input "932"
click at [553, 295] on label "Non" at bounding box center [595, 300] width 371 height 45
click at [553, 295] on input "Non" at bounding box center [595, 300] width 371 height 45
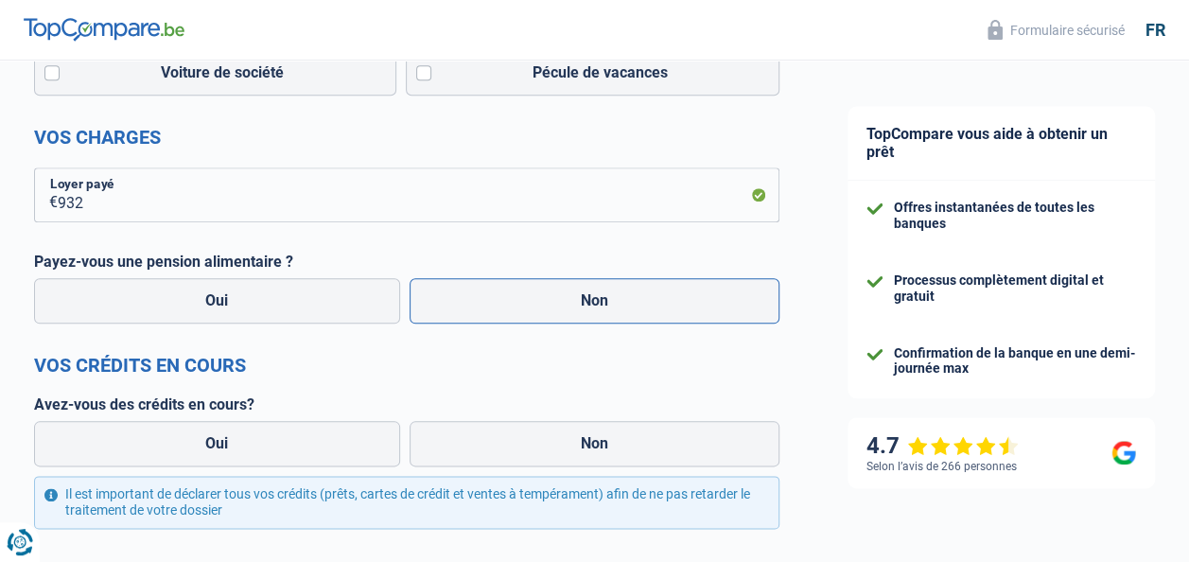
radio input "true"
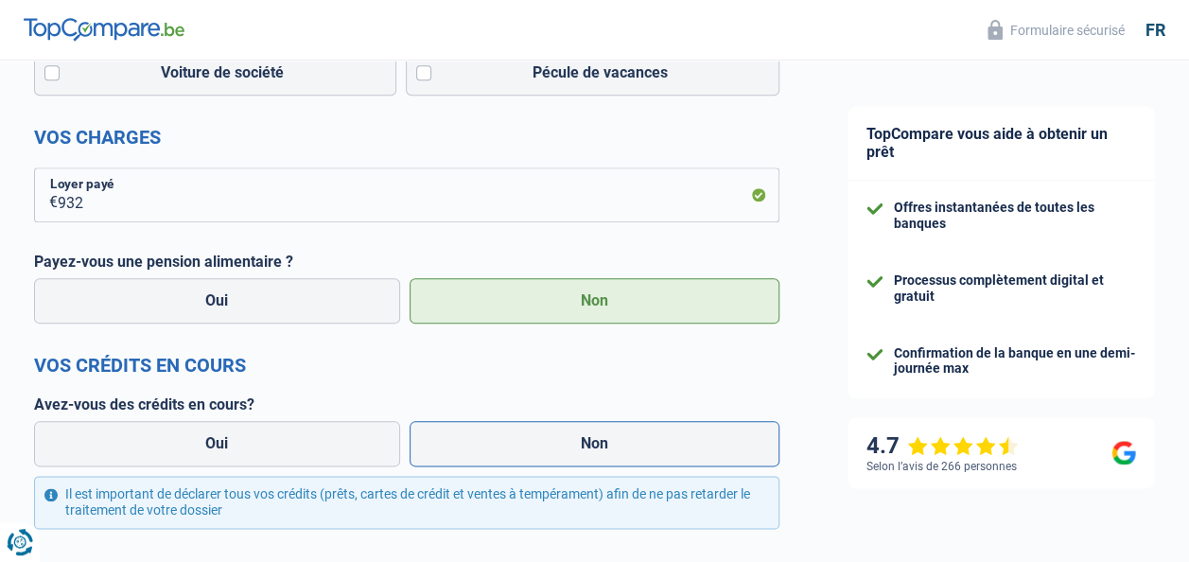
click at [579, 454] on label "Non" at bounding box center [595, 443] width 371 height 45
click at [579, 454] on input "Non" at bounding box center [595, 443] width 371 height 45
radio input "true"
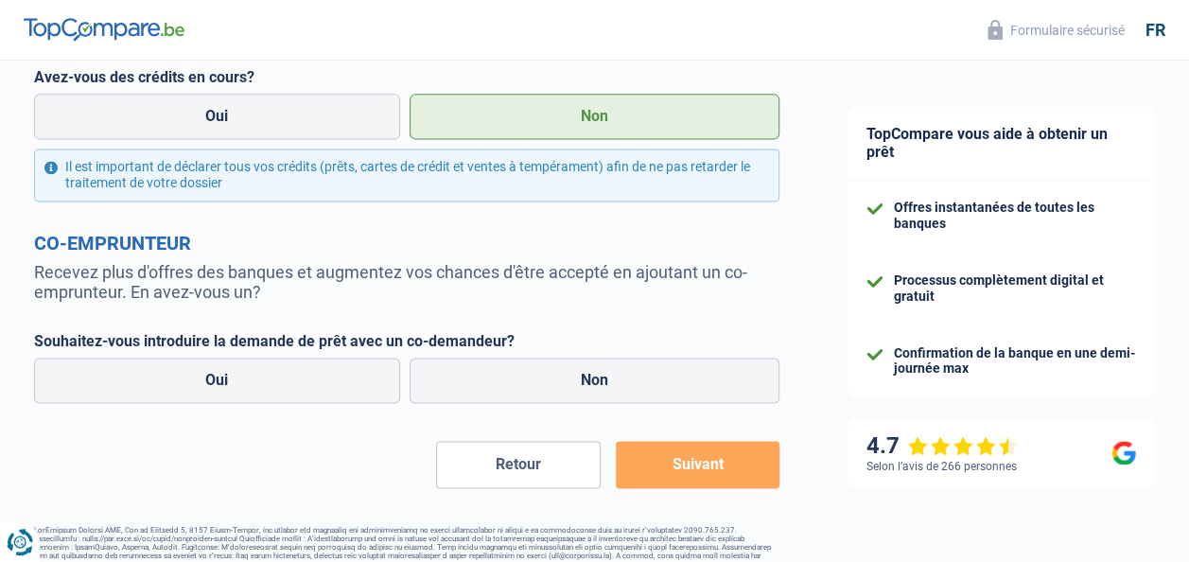
scroll to position [1262, 0]
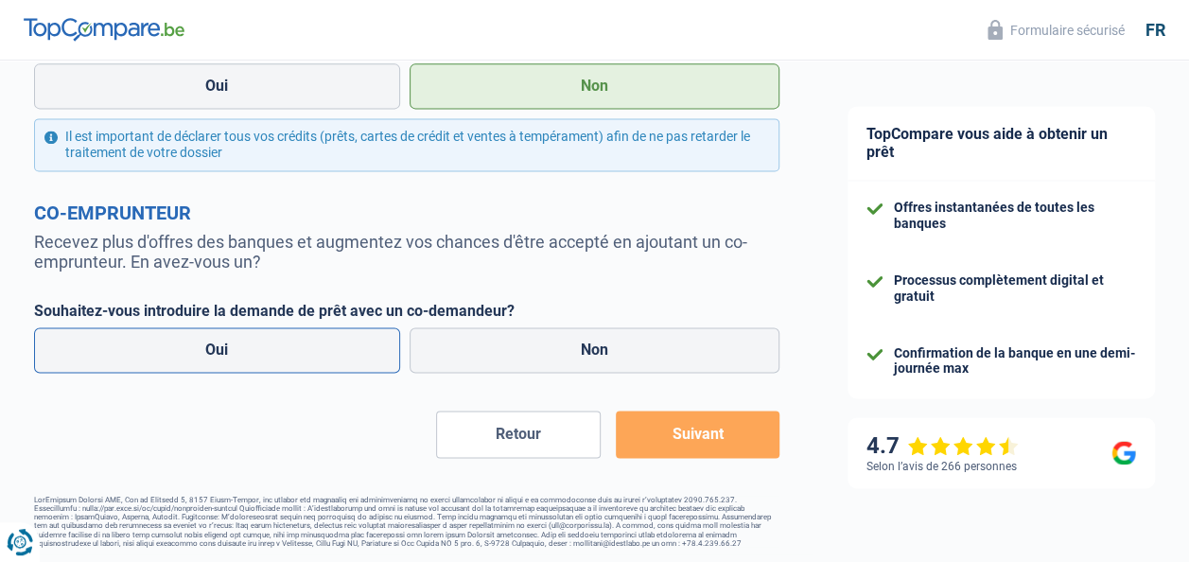
click at [223, 345] on label "Oui" at bounding box center [217, 349] width 366 height 45
click at [223, 345] on input "Oui" at bounding box center [217, 349] width 366 height 45
radio input "true"
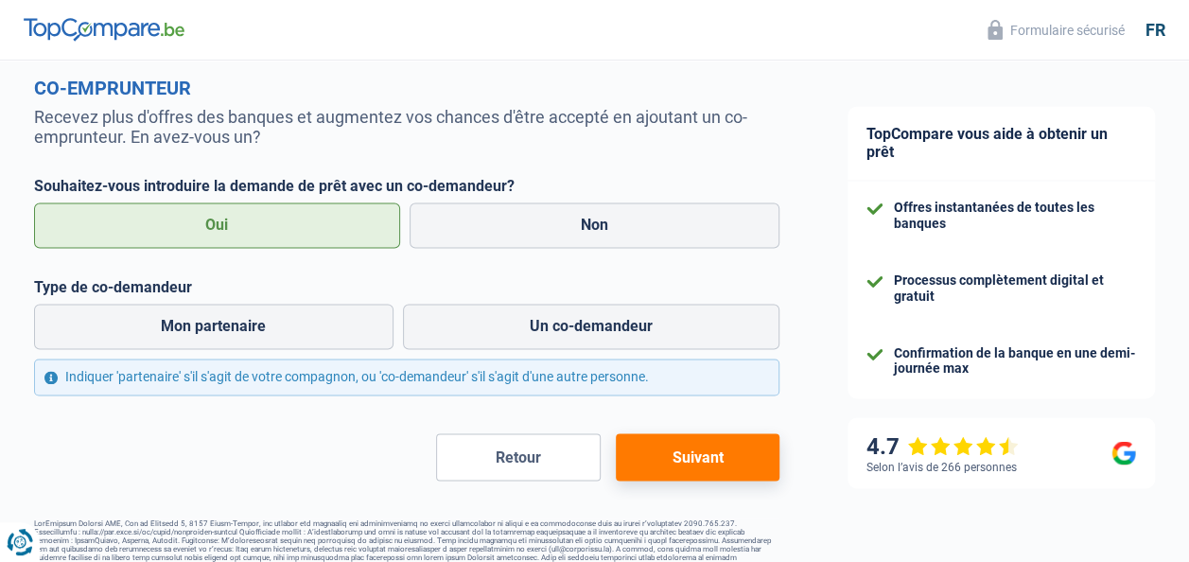
scroll to position [1409, 0]
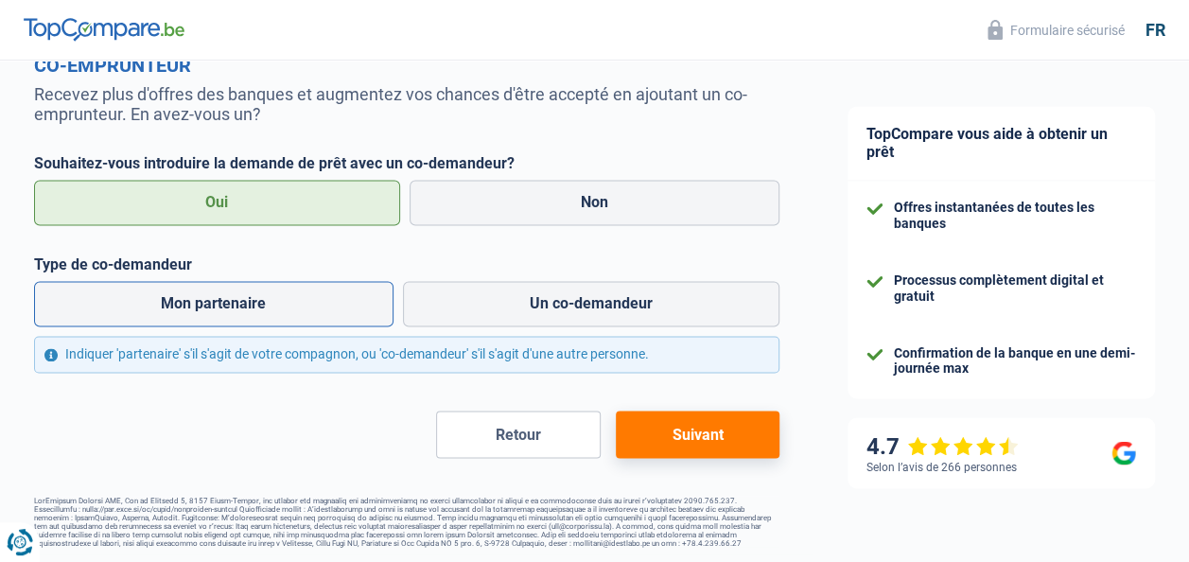
click at [243, 296] on label "Mon partenaire" at bounding box center [214, 303] width 360 height 45
click at [243, 296] on input "Mon partenaire" at bounding box center [214, 303] width 360 height 45
radio input "true"
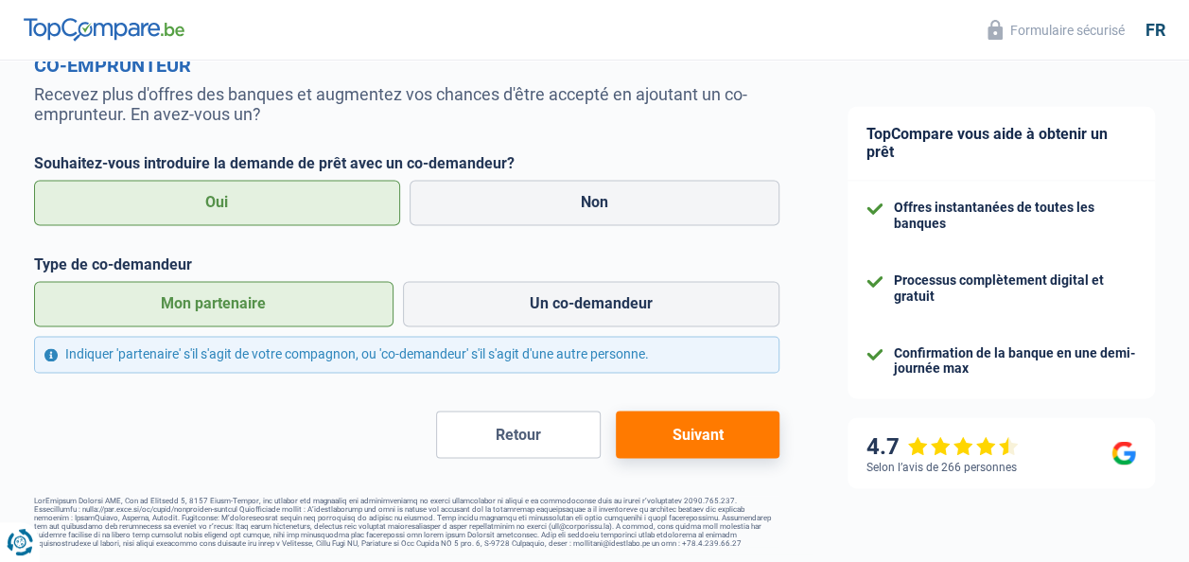
click at [677, 441] on button "Suivant" at bounding box center [698, 434] width 164 height 47
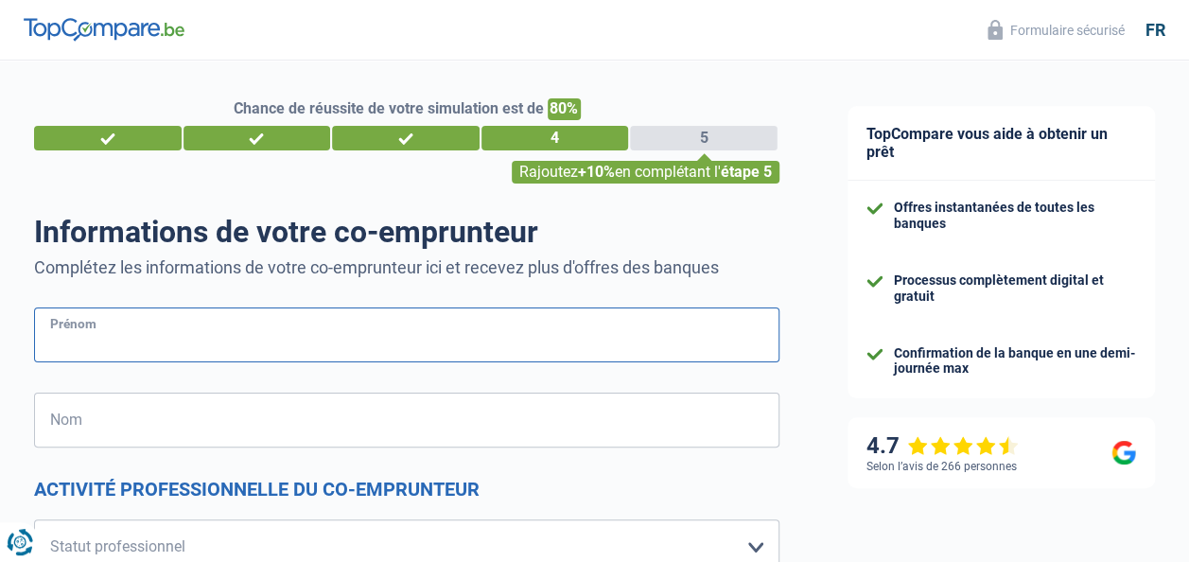
click at [180, 341] on input "Prénom" at bounding box center [406, 334] width 745 height 55
type input "jennyfer"
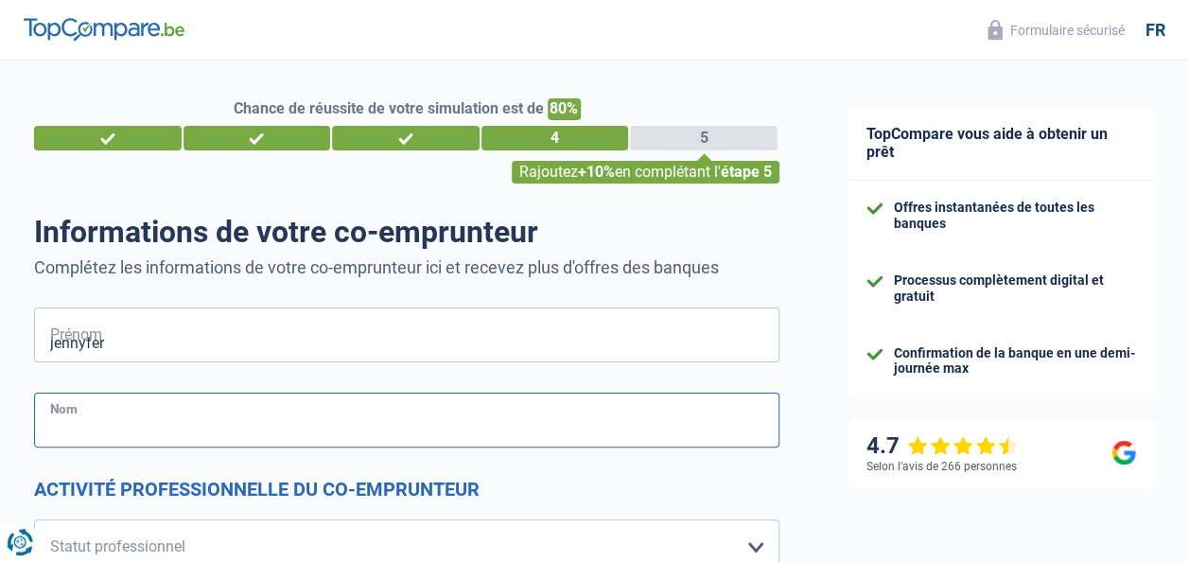
type input "depuyd"
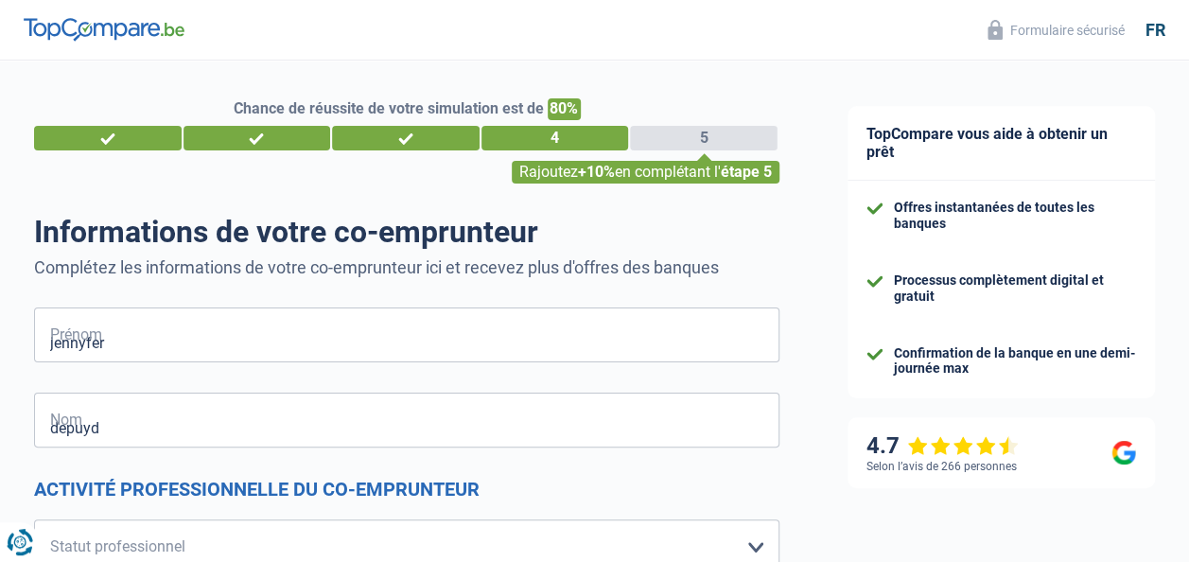
type input "Belgique"
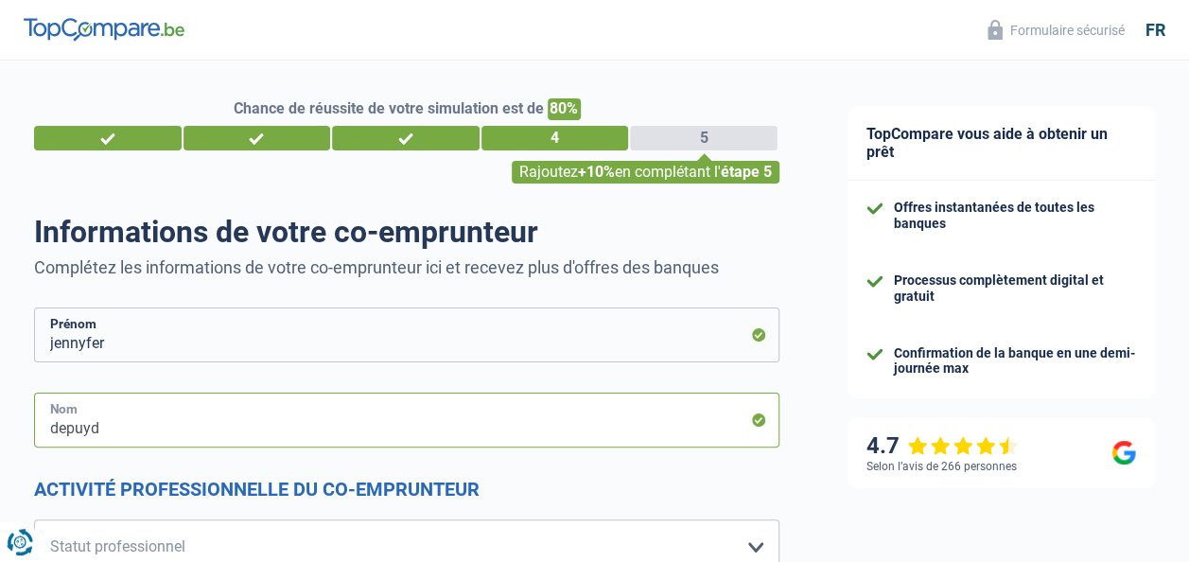
click at [107, 423] on input "depuyd" at bounding box center [406, 420] width 745 height 55
type input "depuydt"
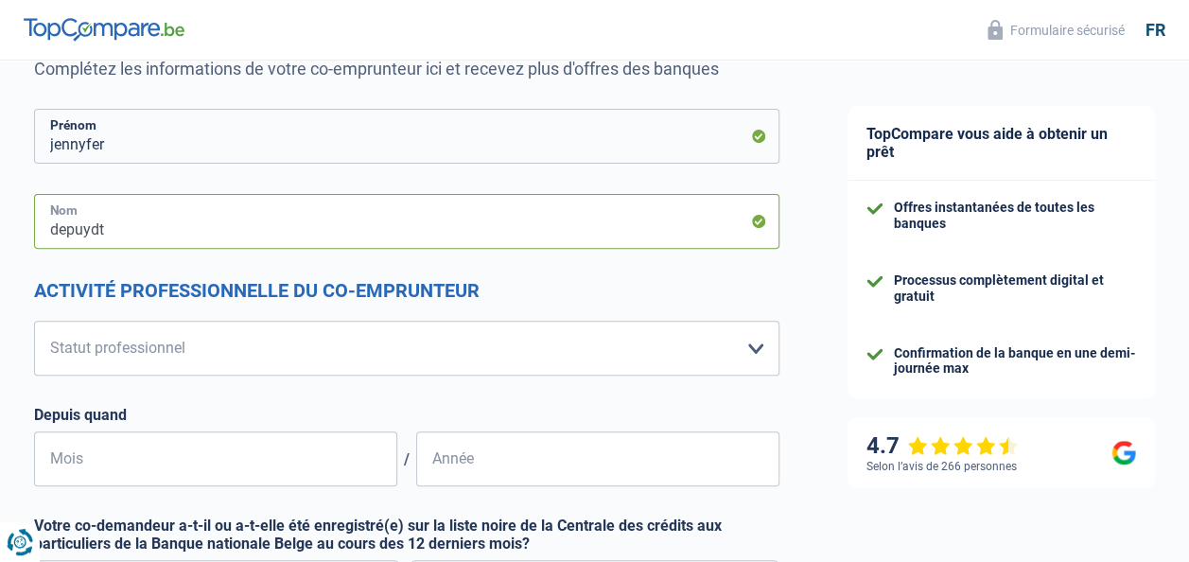
scroll to position [201, 0]
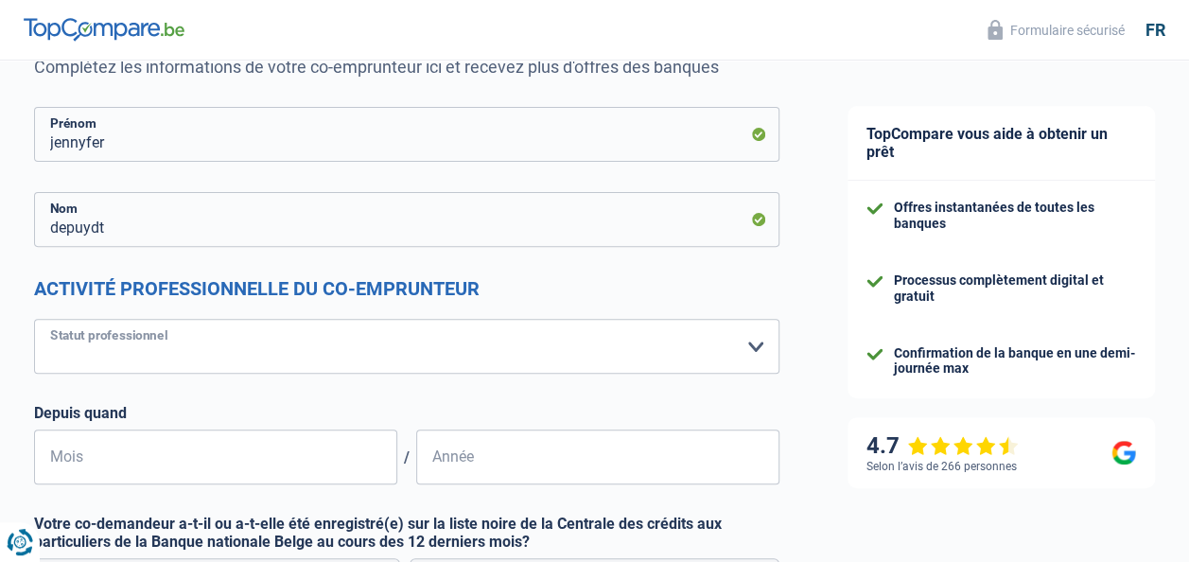
click at [188, 356] on select "Ouvrier Employé privé Employé public Invalide Indépendant Pensionné Chômeur Mut…" at bounding box center [406, 346] width 745 height 55
select select "mutuality"
click at [34, 320] on select "Ouvrier Employé privé Employé public Invalide Indépendant Pensionné Chômeur Mut…" at bounding box center [406, 346] width 745 height 55
select select "mutualityIndemnity"
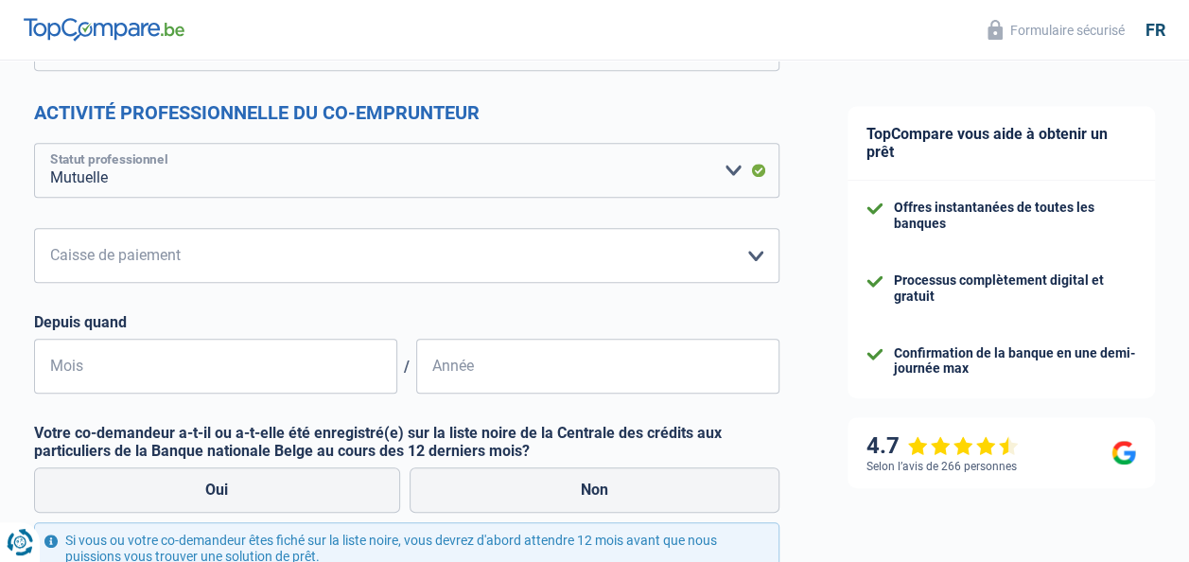
scroll to position [378, 0]
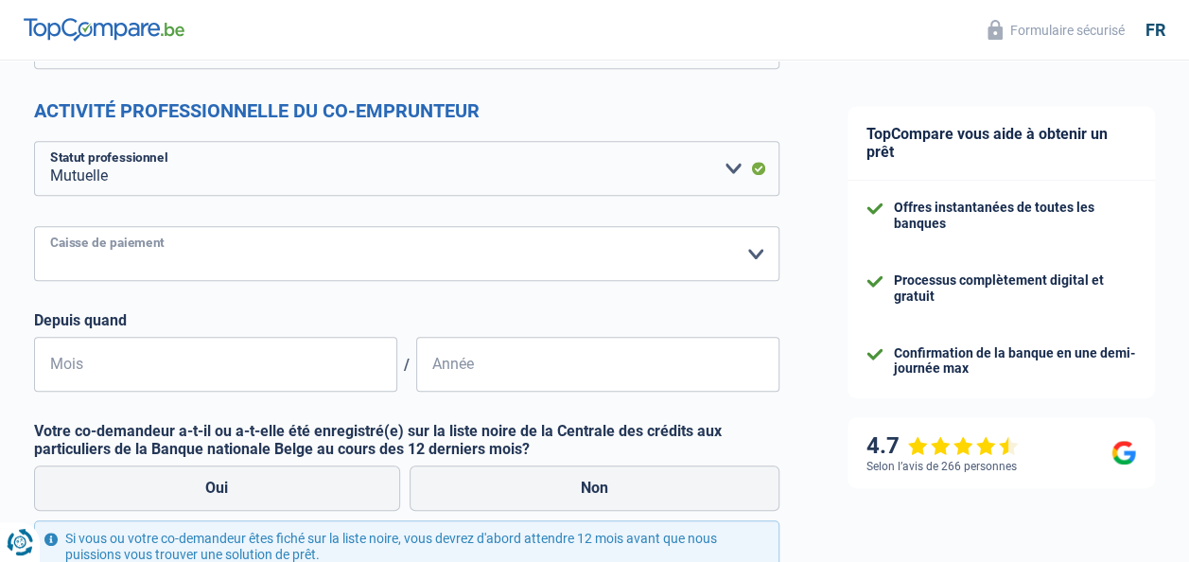
click at [227, 251] on select "Mutualité Chrétienne Mutualité Socialiste (Solidaris) SPF Sécurité Sociale Unio…" at bounding box center [406, 253] width 745 height 55
select select "mutualityNeutre"
click at [34, 227] on select "Mutualité Chrétienne Mutualité Socialiste (Solidaris) SPF Sécurité Sociale Unio…" at bounding box center [406, 253] width 745 height 55
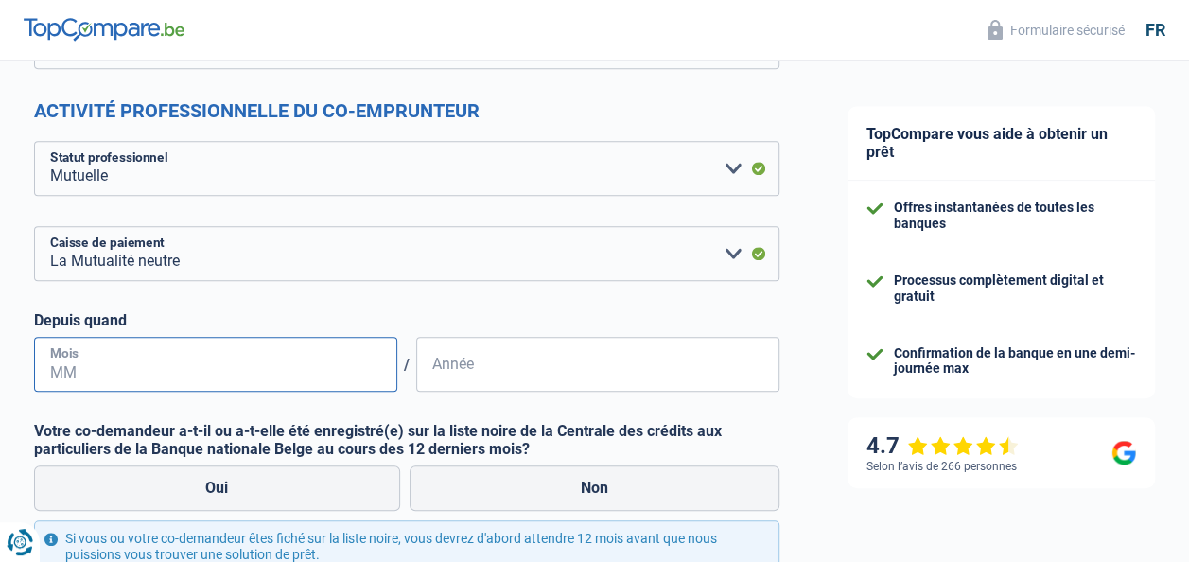
click at [171, 360] on input "Mois" at bounding box center [215, 364] width 363 height 55
type input "04"
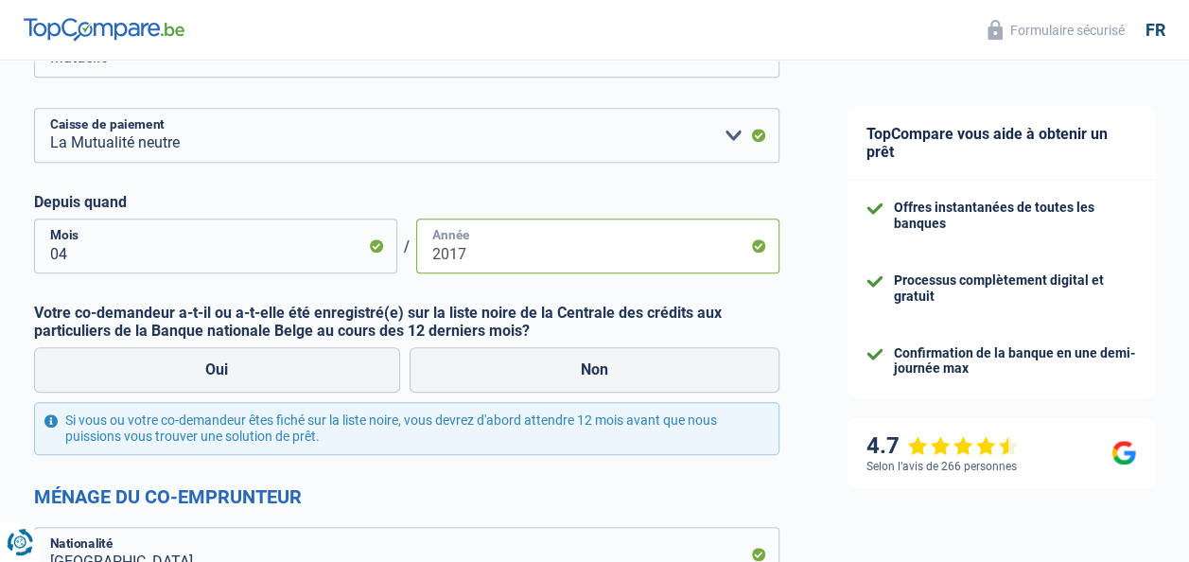
scroll to position [498, 0]
type input "2017"
click at [557, 391] on label "Non" at bounding box center [595, 368] width 371 height 45
click at [557, 391] on input "Non" at bounding box center [595, 368] width 371 height 45
radio input "true"
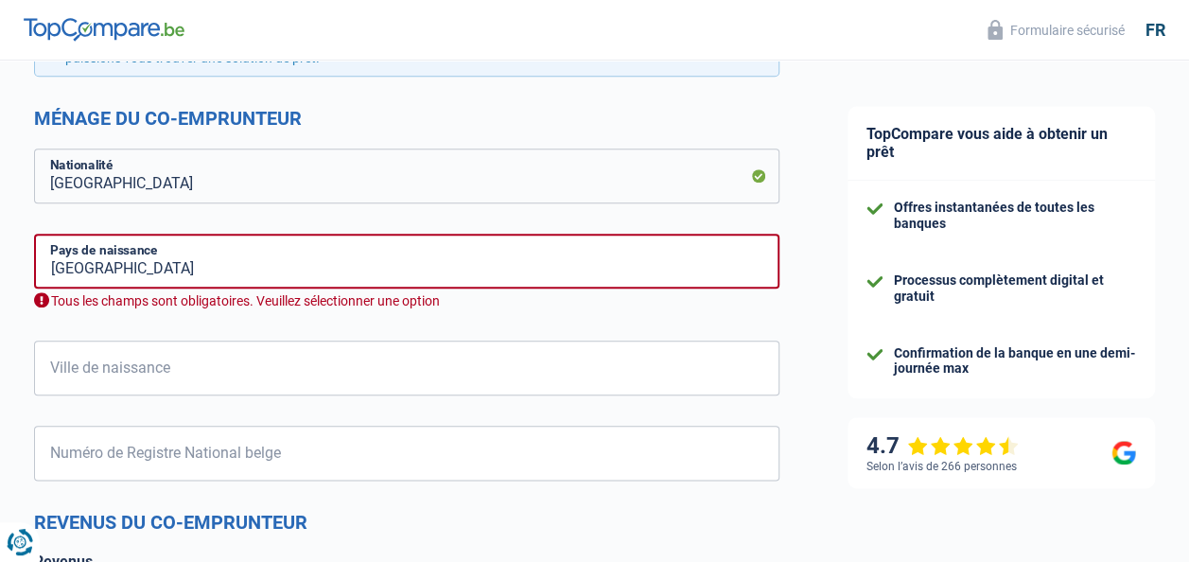
scroll to position [887, 0]
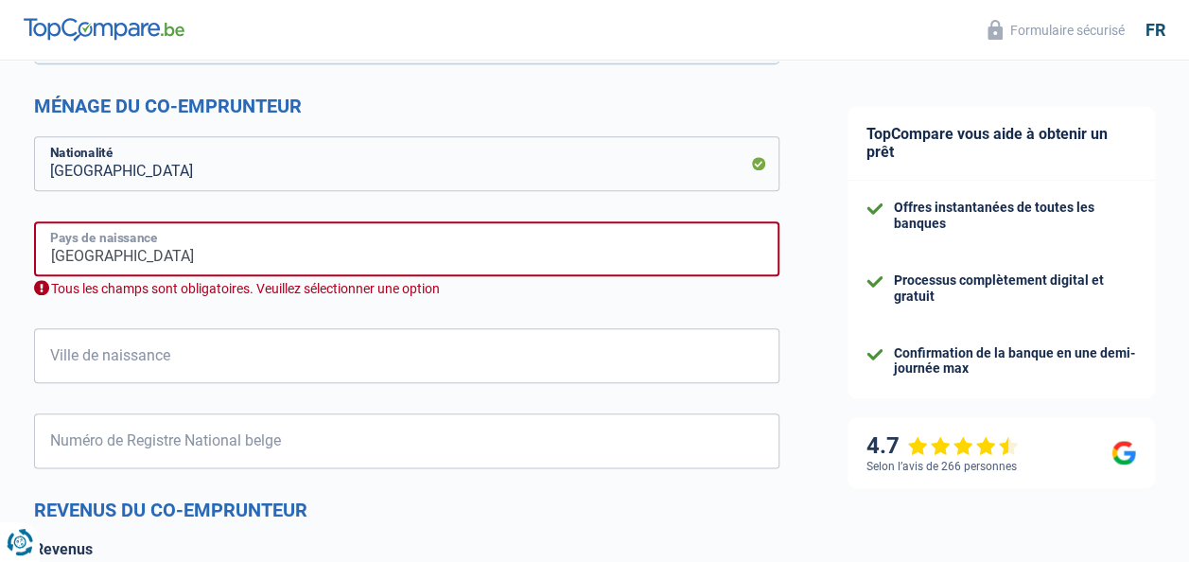
click at [204, 258] on input "Belgique" at bounding box center [406, 248] width 745 height 55
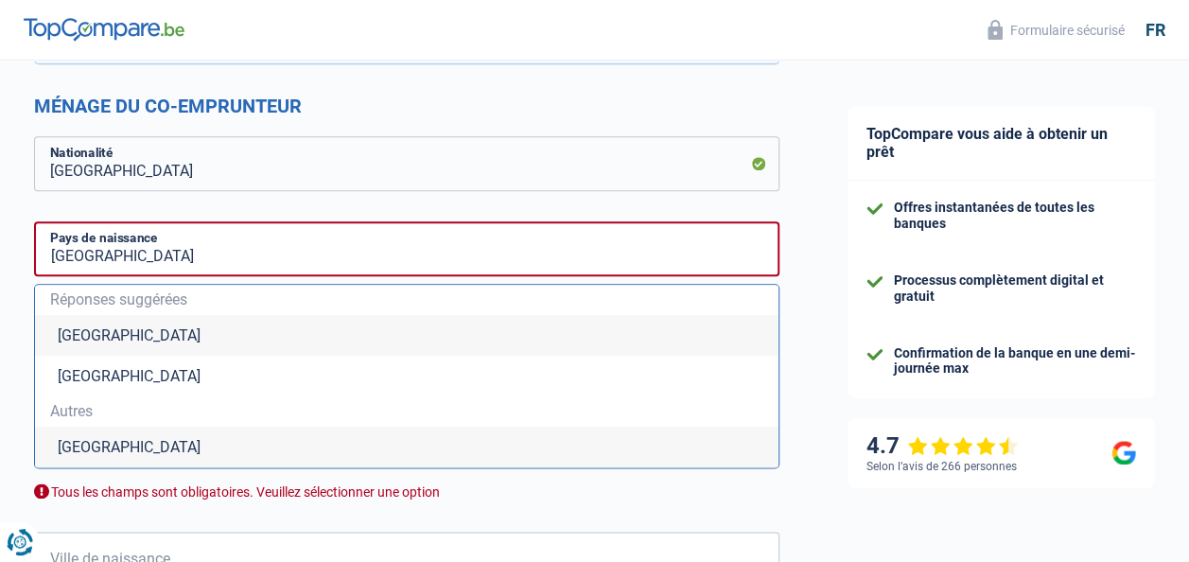
click at [170, 338] on li "Belgique" at bounding box center [407, 335] width 744 height 41
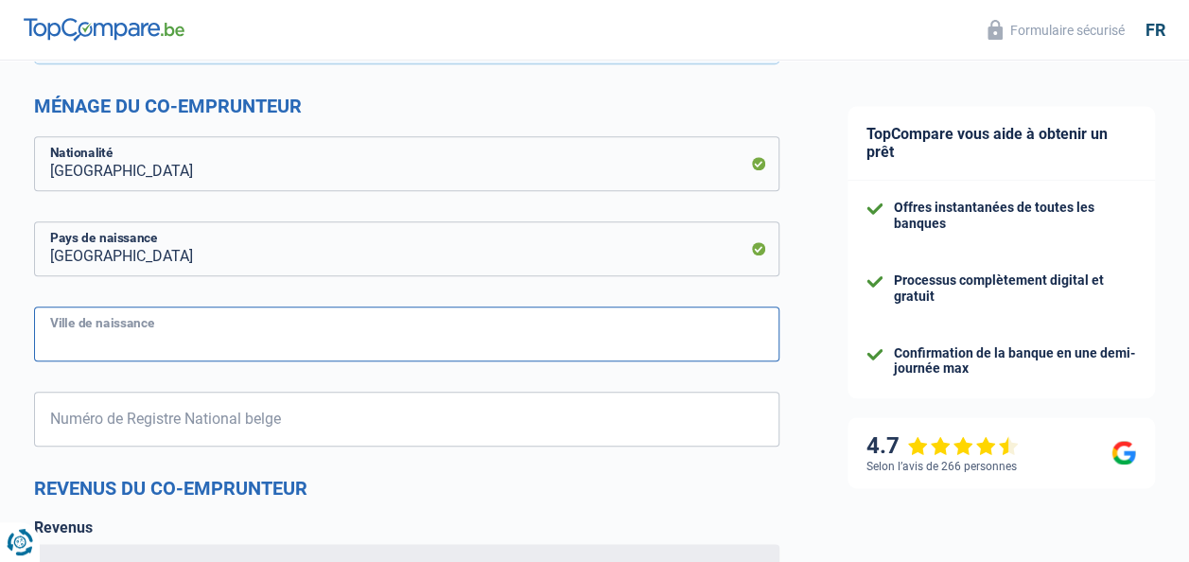
click at [170, 338] on input "Ville de naissance" at bounding box center [406, 334] width 745 height 55
type input "O"
type input "montigny le tieulle"
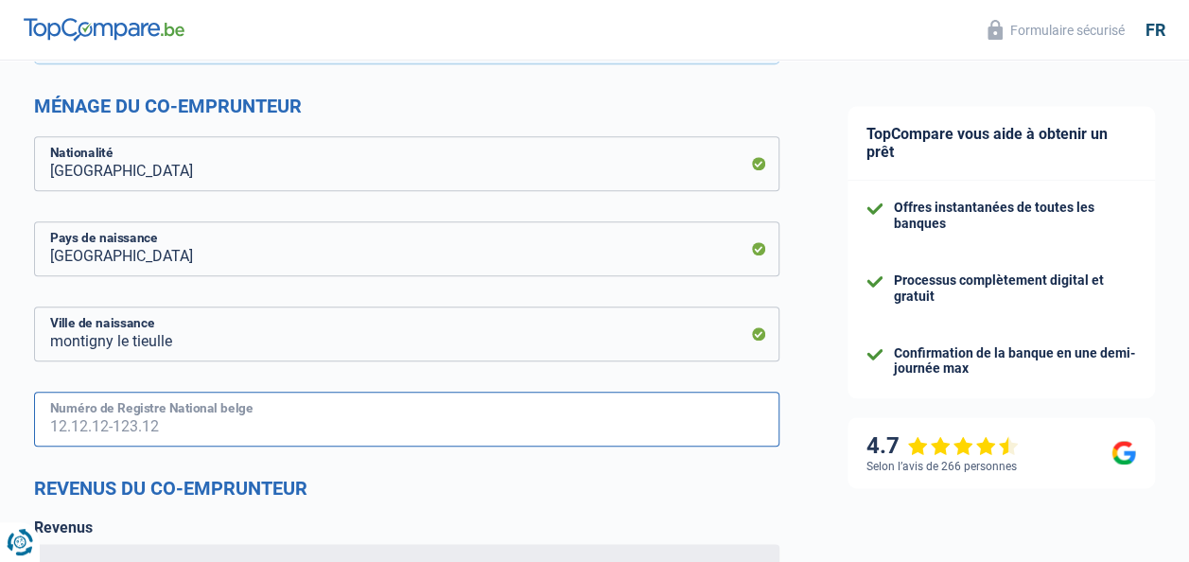
click at [174, 405] on input "Numéro de Registre National belge" at bounding box center [406, 419] width 745 height 55
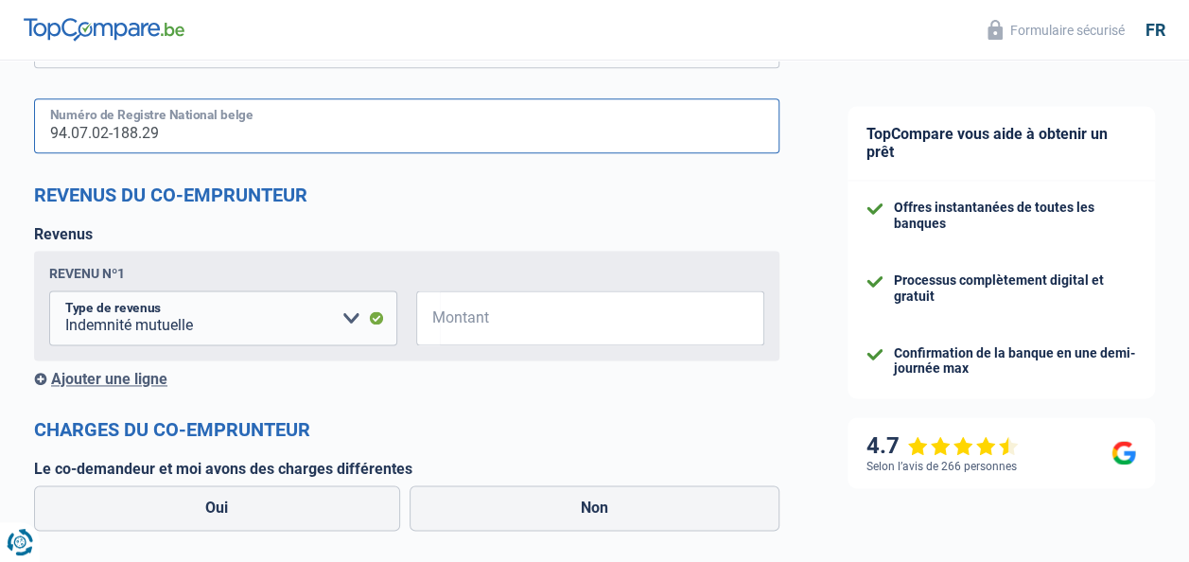
scroll to position [1183, 0]
type input "94.07.02-188.29"
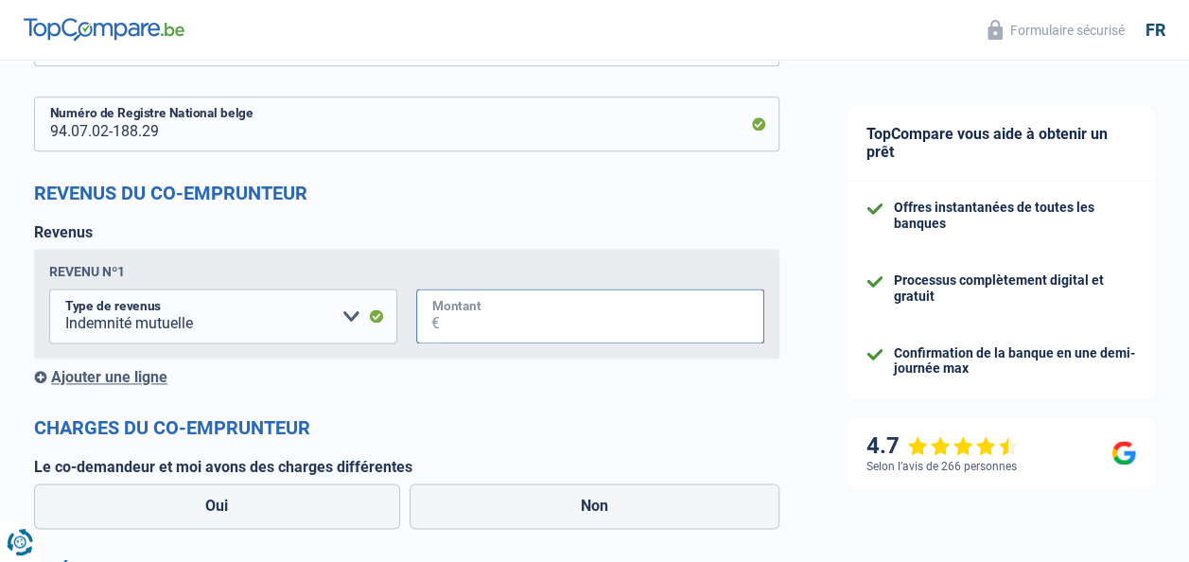
click at [484, 318] on input "Montant" at bounding box center [602, 316] width 324 height 55
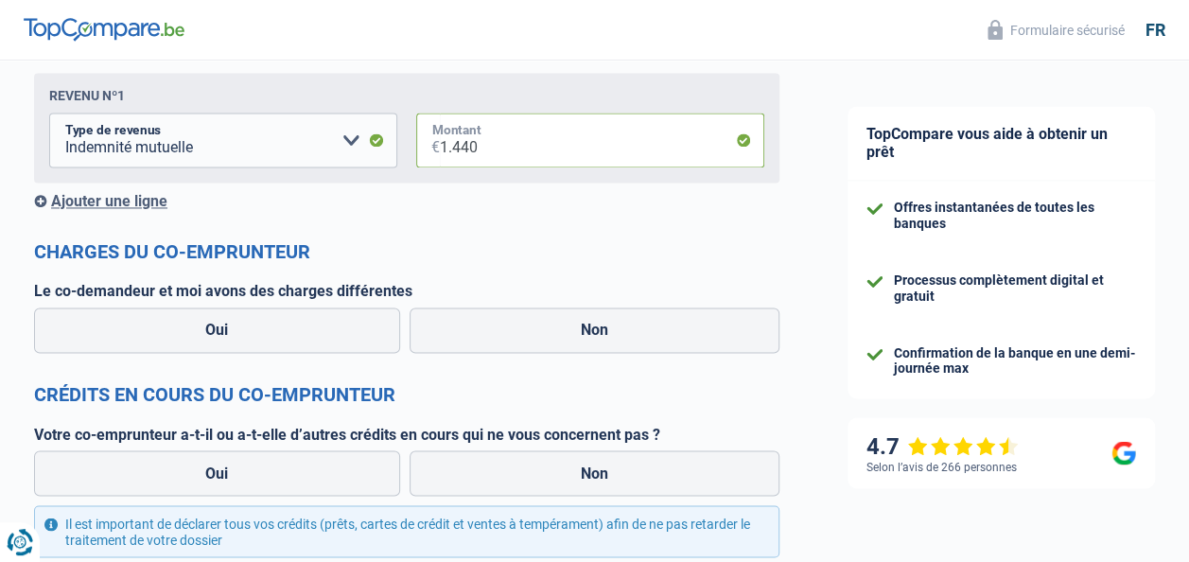
scroll to position [1368, 0]
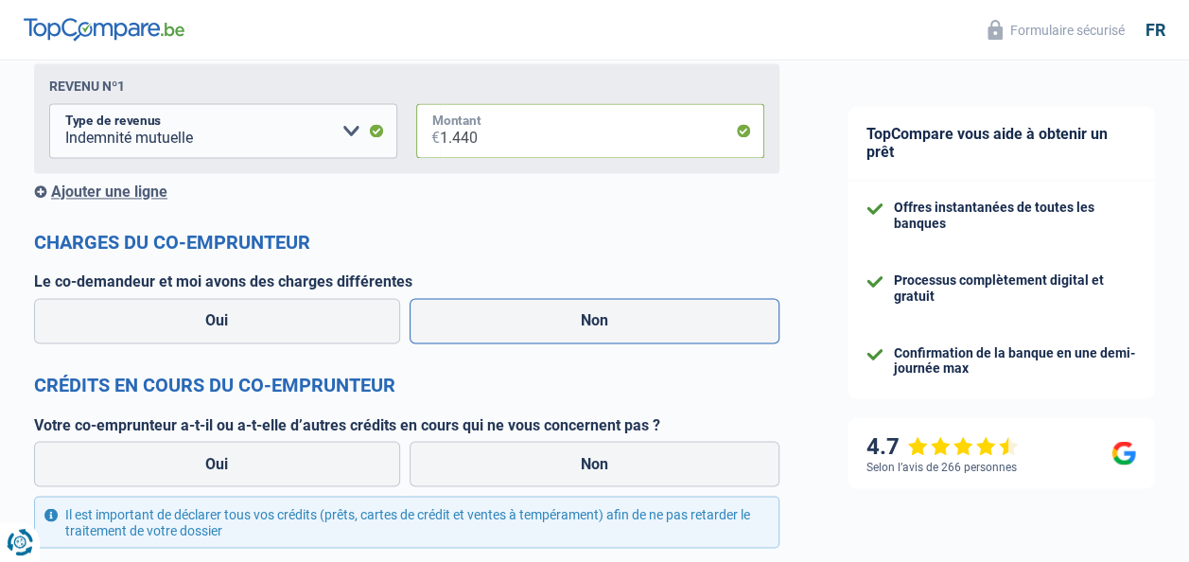
type input "1.440"
click at [621, 331] on label "Non" at bounding box center [595, 320] width 371 height 45
click at [621, 331] on input "Non" at bounding box center [595, 320] width 371 height 45
radio input "true"
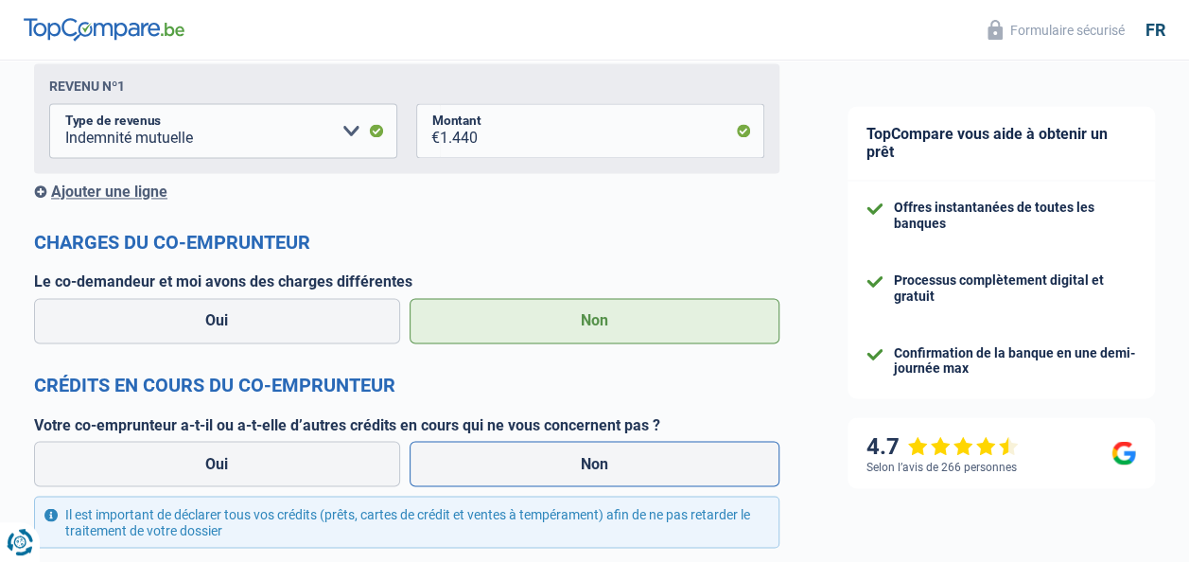
click at [526, 447] on label "Non" at bounding box center [595, 463] width 371 height 45
click at [526, 447] on input "Non" at bounding box center [595, 463] width 371 height 45
radio input "true"
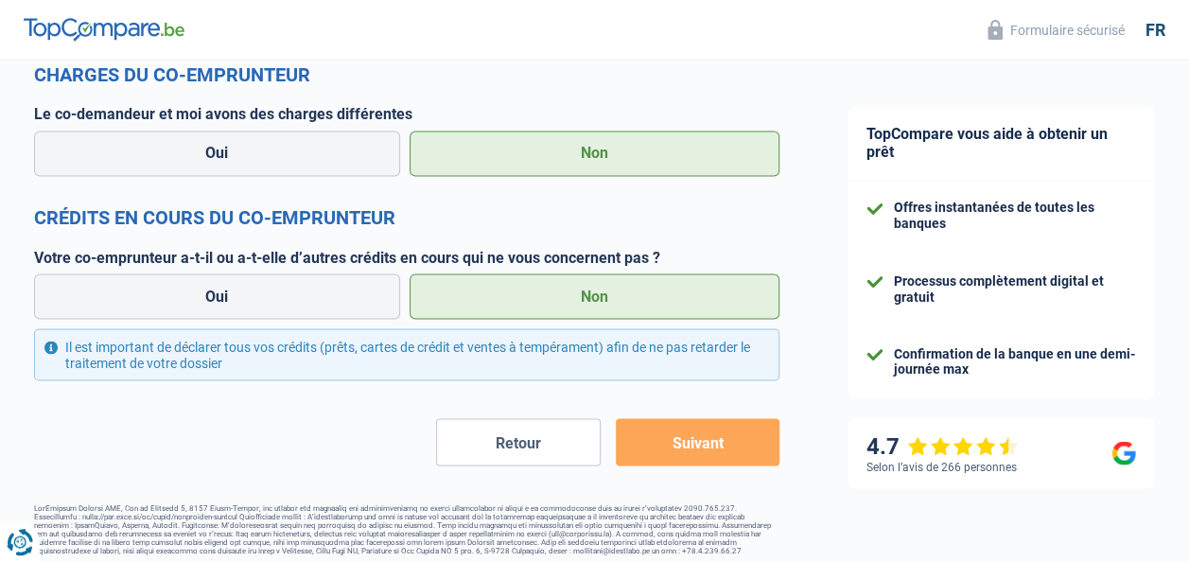
scroll to position [1548, 0]
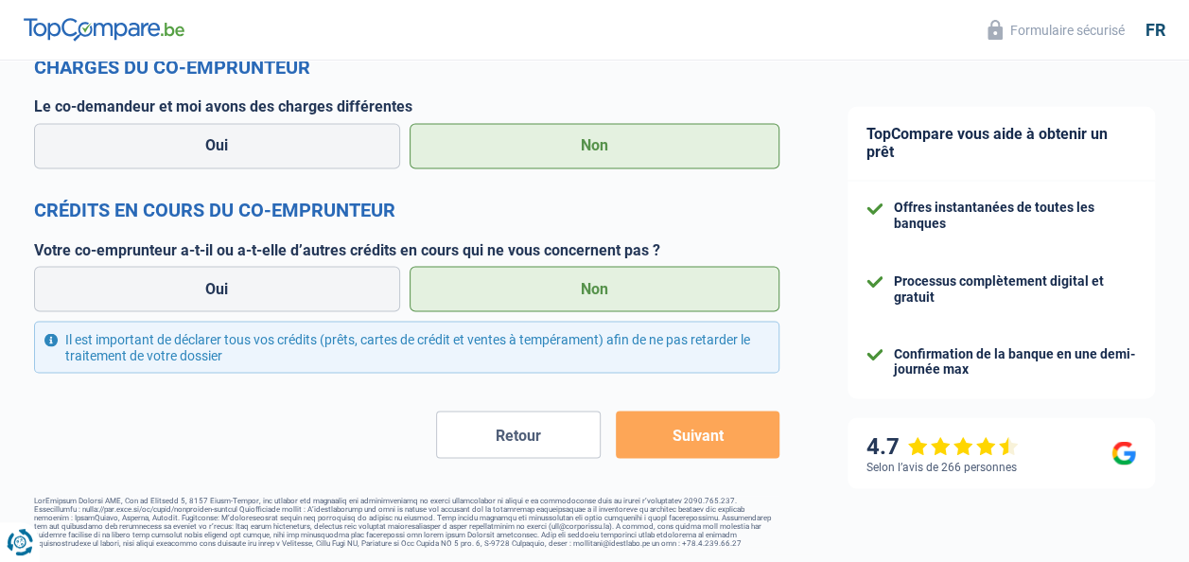
click at [714, 445] on button "Suivant" at bounding box center [698, 434] width 164 height 47
click at [699, 445] on button "Suivant" at bounding box center [698, 434] width 164 height 47
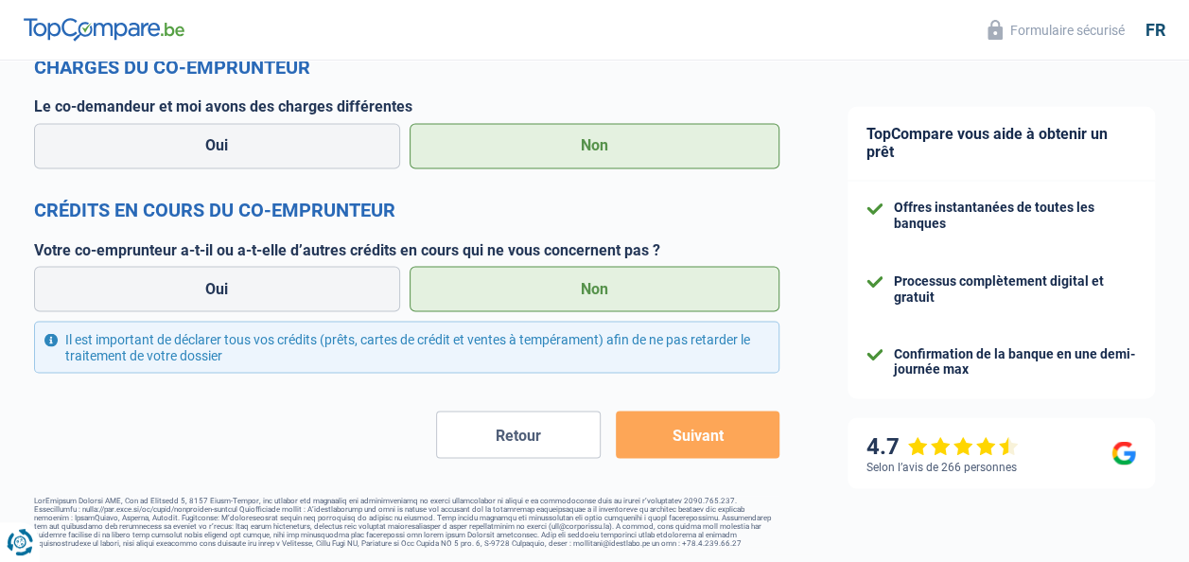
click at [682, 430] on button "Suivant" at bounding box center [698, 434] width 164 height 47
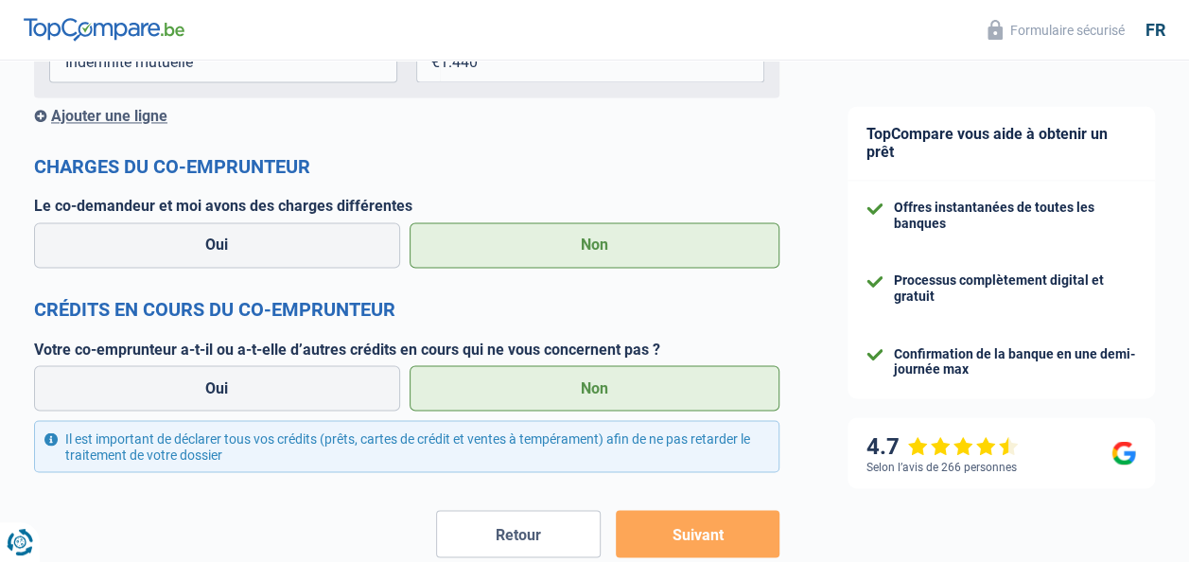
scroll to position [1446, 0]
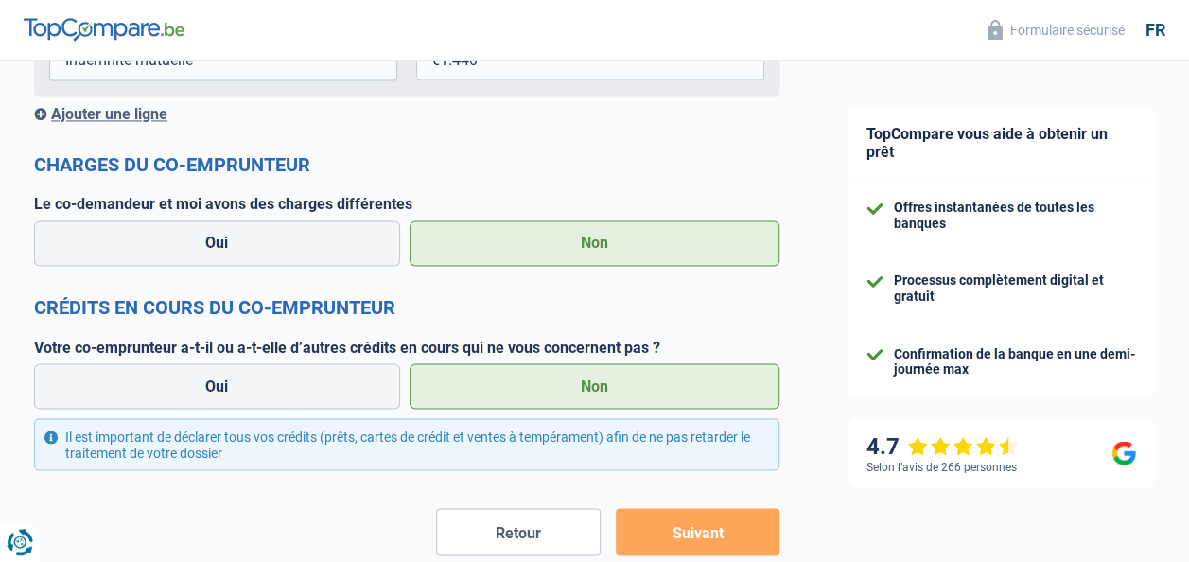
click at [697, 542] on button "Suivant" at bounding box center [698, 531] width 164 height 47
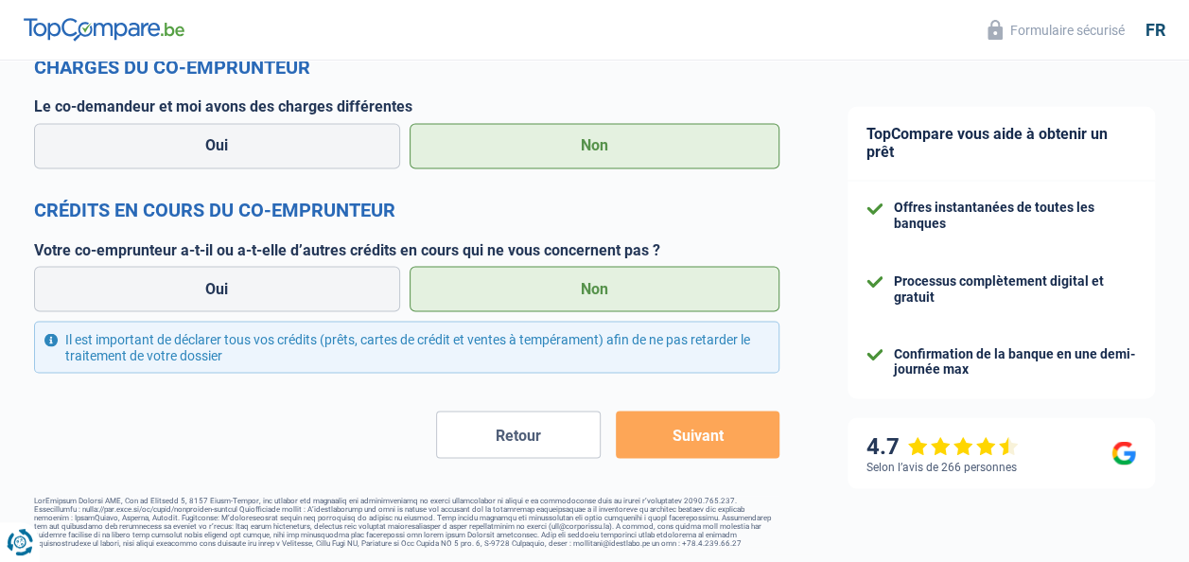
click at [707, 428] on button "Suivant" at bounding box center [698, 434] width 164 height 47
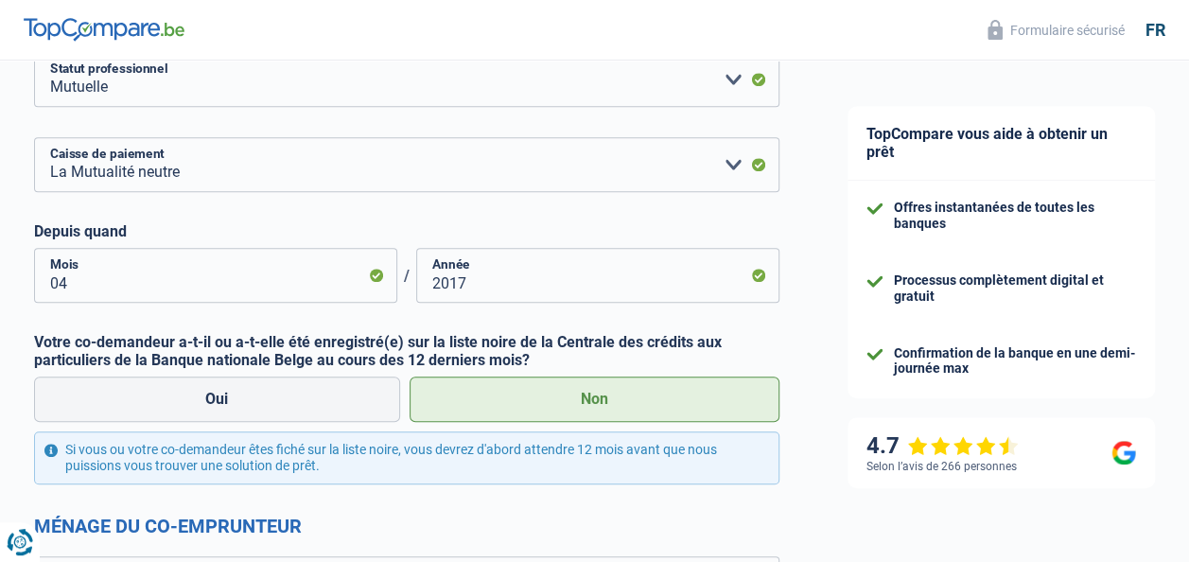
scroll to position [0, 0]
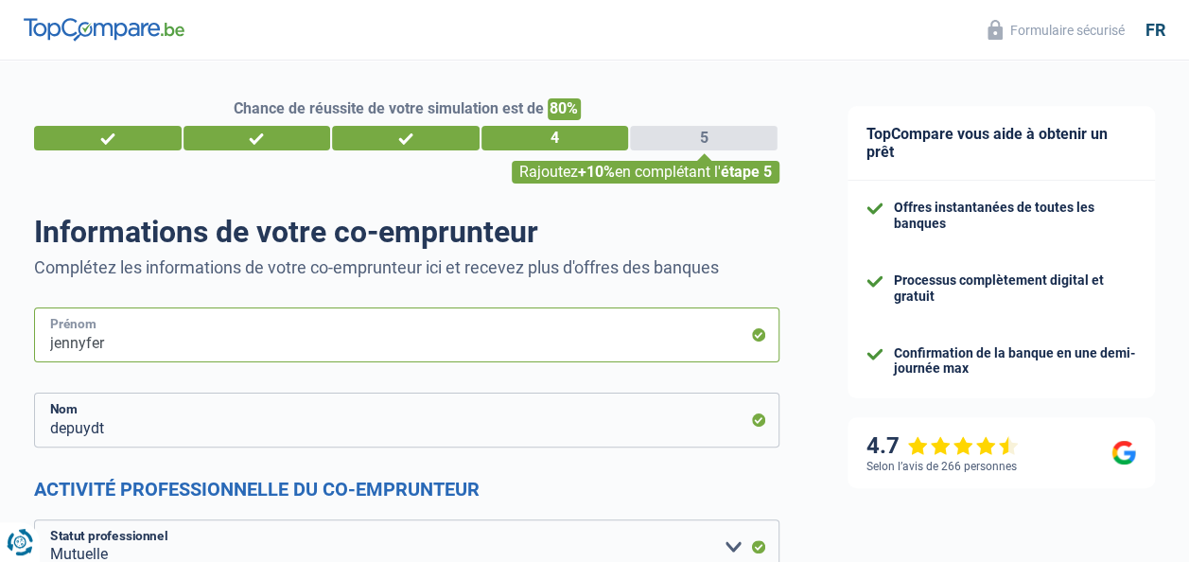
click at [571, 331] on input "jennyfer" at bounding box center [406, 334] width 745 height 55
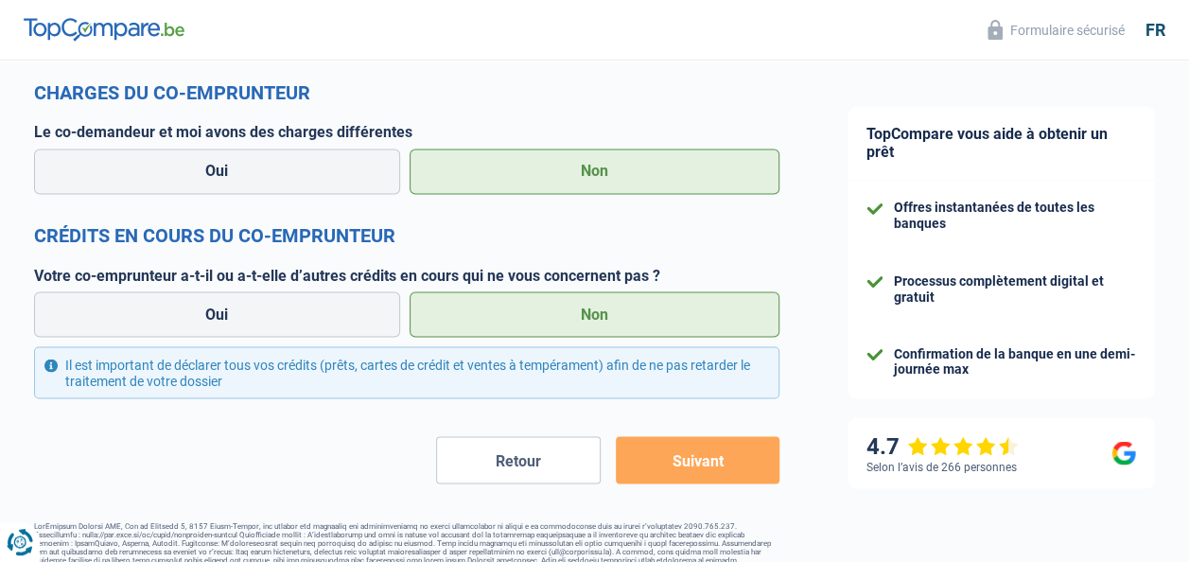
scroll to position [1548, 0]
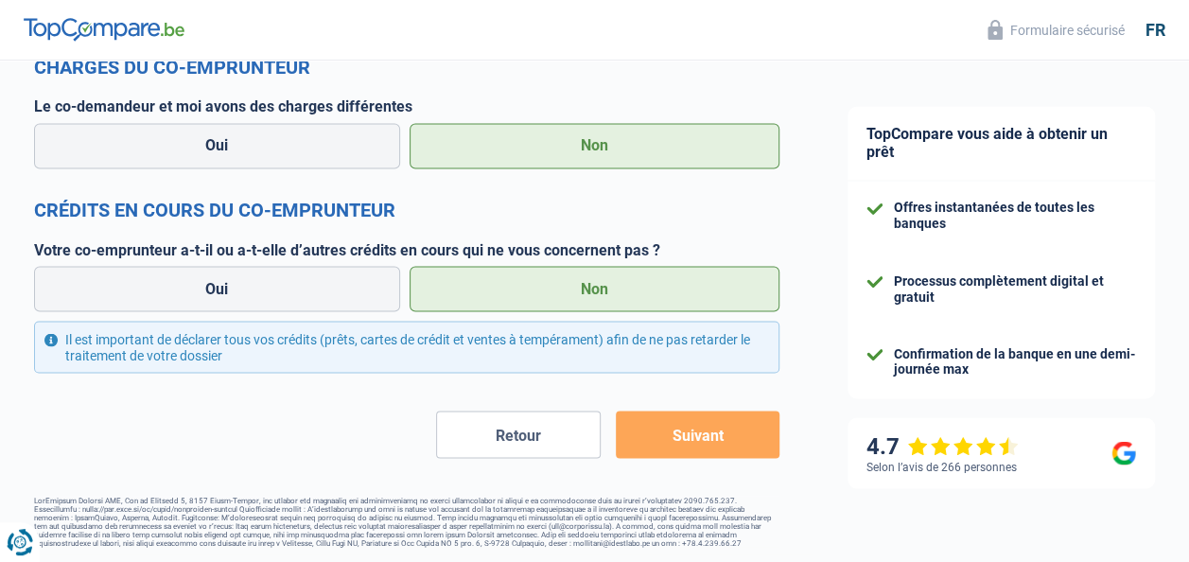
click at [682, 428] on button "Suivant" at bounding box center [698, 434] width 164 height 47
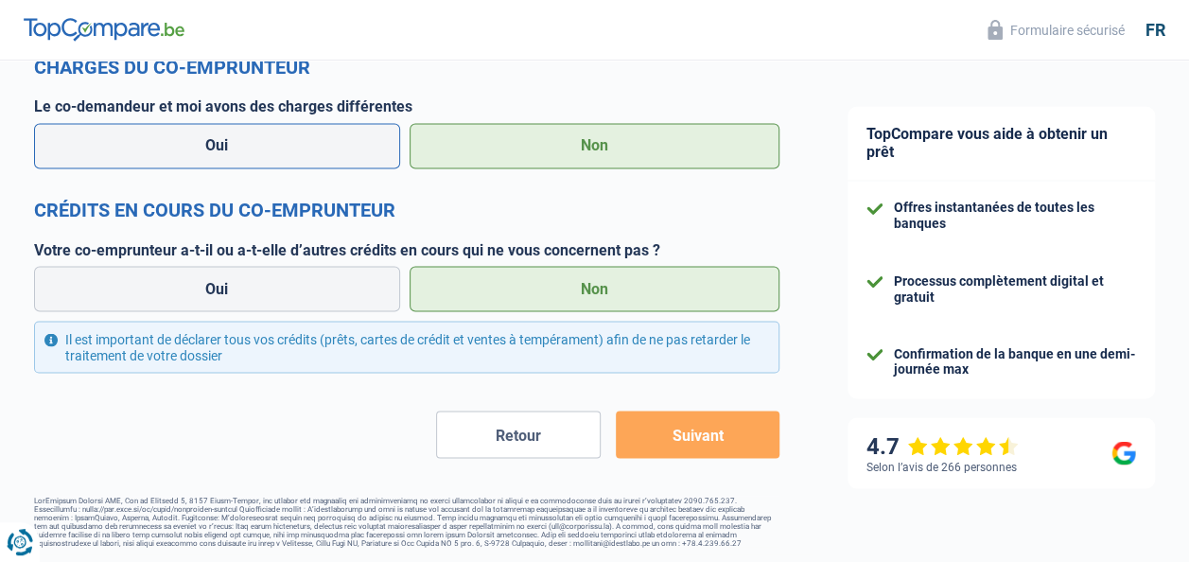
click at [334, 141] on label "Oui" at bounding box center [217, 145] width 366 height 45
click at [334, 141] on input "Oui" at bounding box center [217, 145] width 366 height 45
radio input "true"
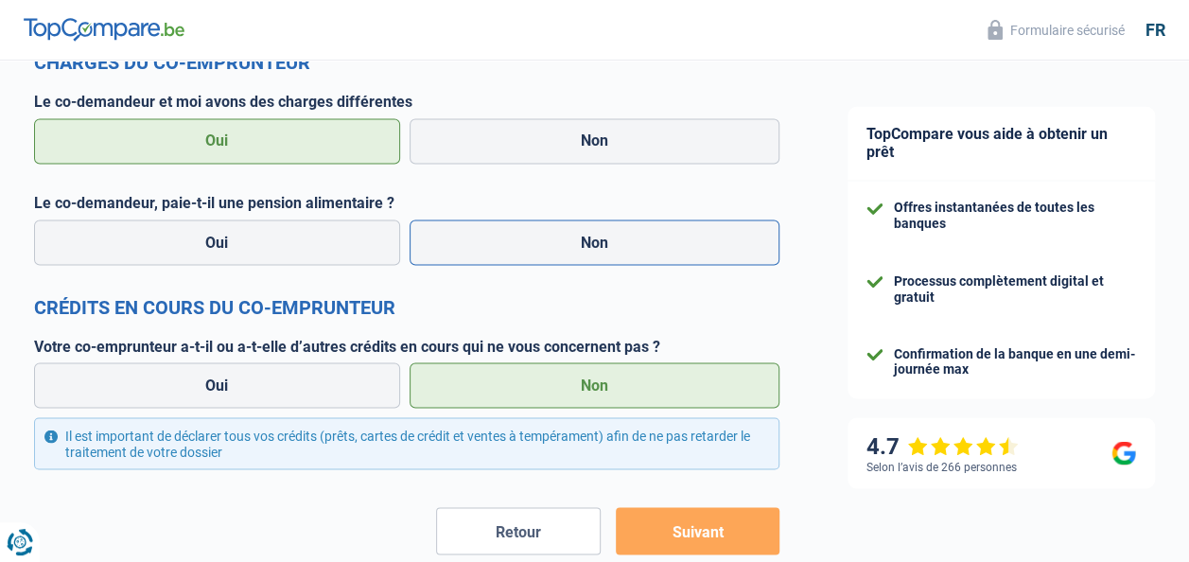
click at [556, 242] on label "Non" at bounding box center [595, 241] width 371 height 45
click at [556, 242] on input "Non" at bounding box center [595, 241] width 371 height 45
radio input "true"
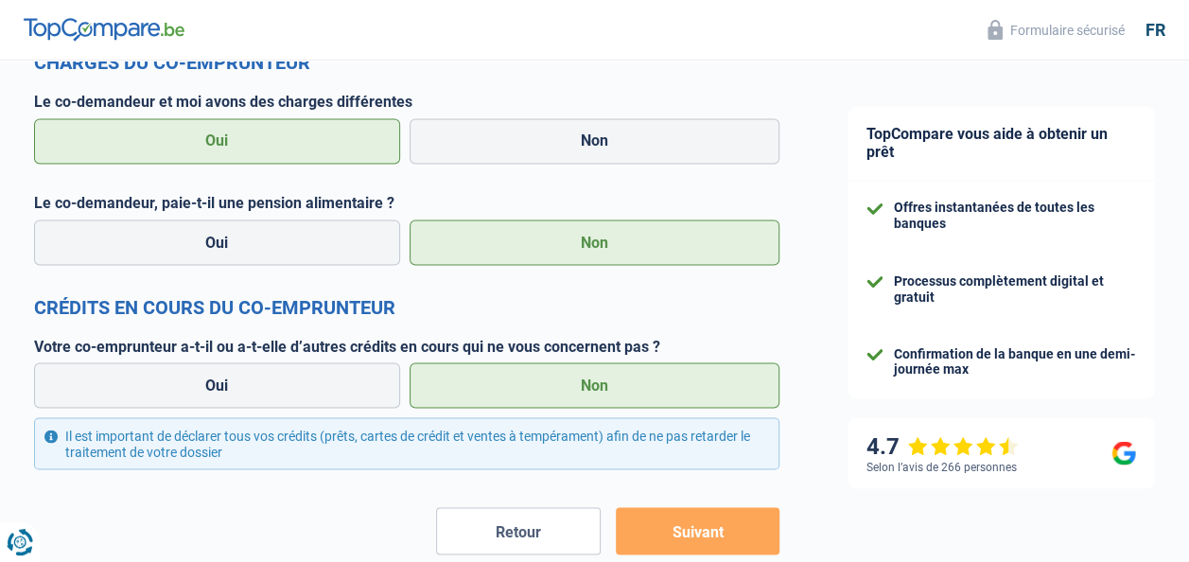
click at [699, 530] on button "Suivant" at bounding box center [698, 530] width 164 height 47
click at [634, 145] on label "Non" at bounding box center [595, 140] width 371 height 45
click at [634, 145] on input "Non" at bounding box center [595, 140] width 371 height 45
radio input "true"
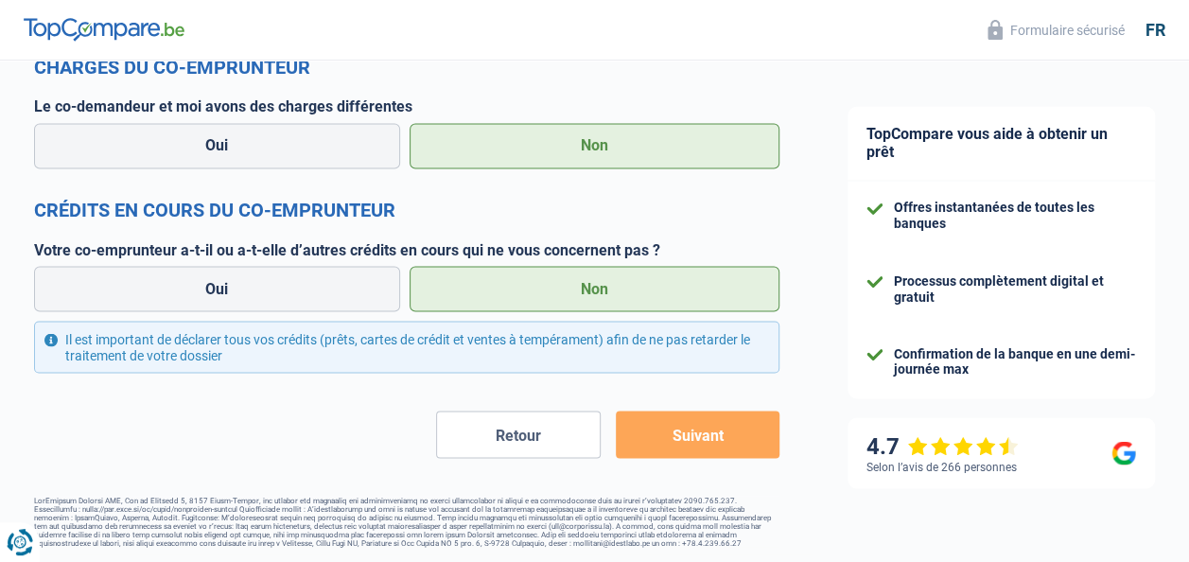
click at [699, 436] on button "Suivant" at bounding box center [698, 434] width 164 height 47
click at [687, 436] on button "Suivant" at bounding box center [698, 434] width 164 height 47
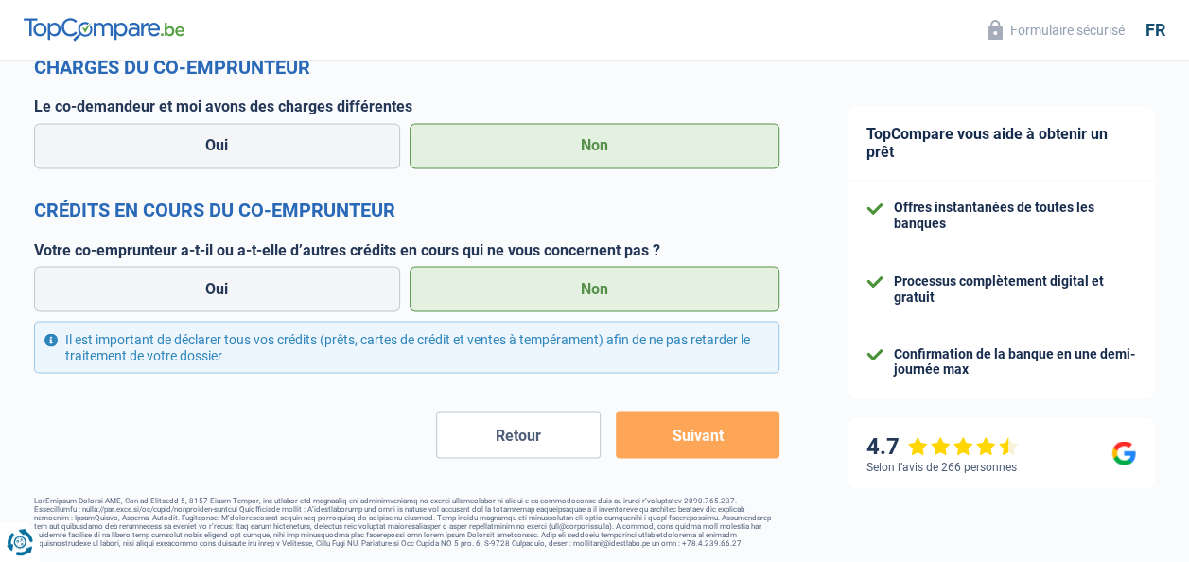
click at [687, 436] on button "Suivant" at bounding box center [698, 434] width 164 height 47
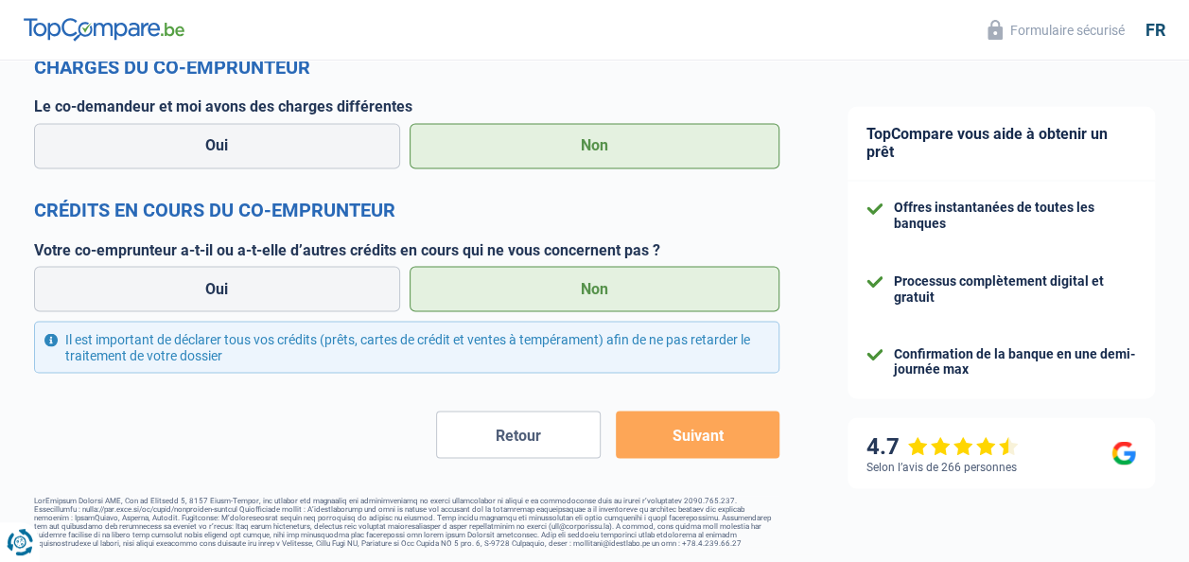
click at [687, 436] on button "Suivant" at bounding box center [698, 434] width 164 height 47
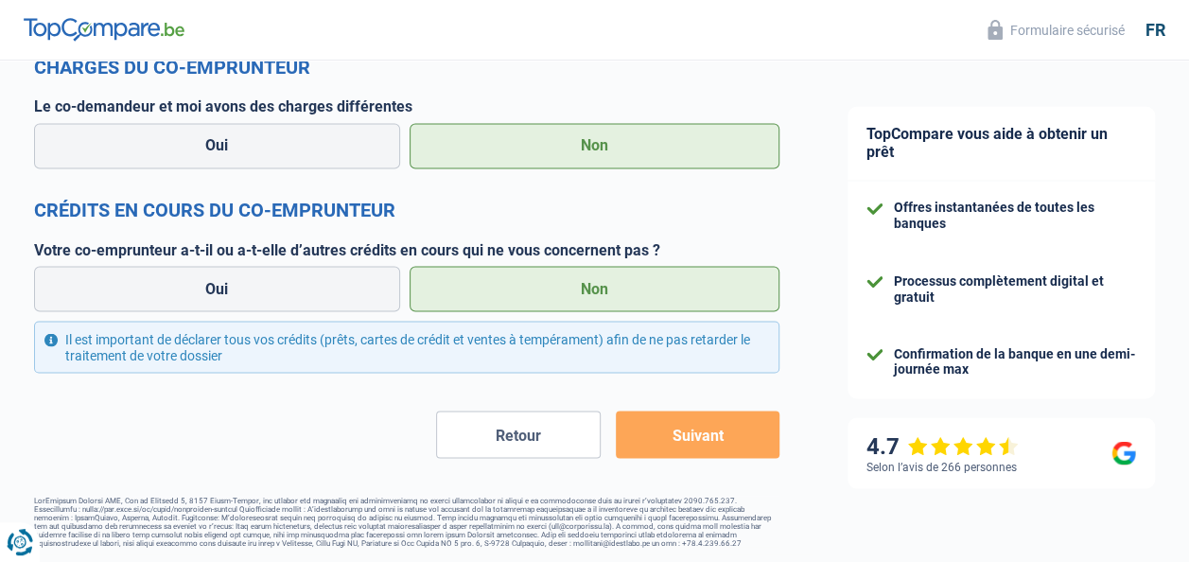
click at [687, 436] on button "Suivant" at bounding box center [698, 434] width 164 height 47
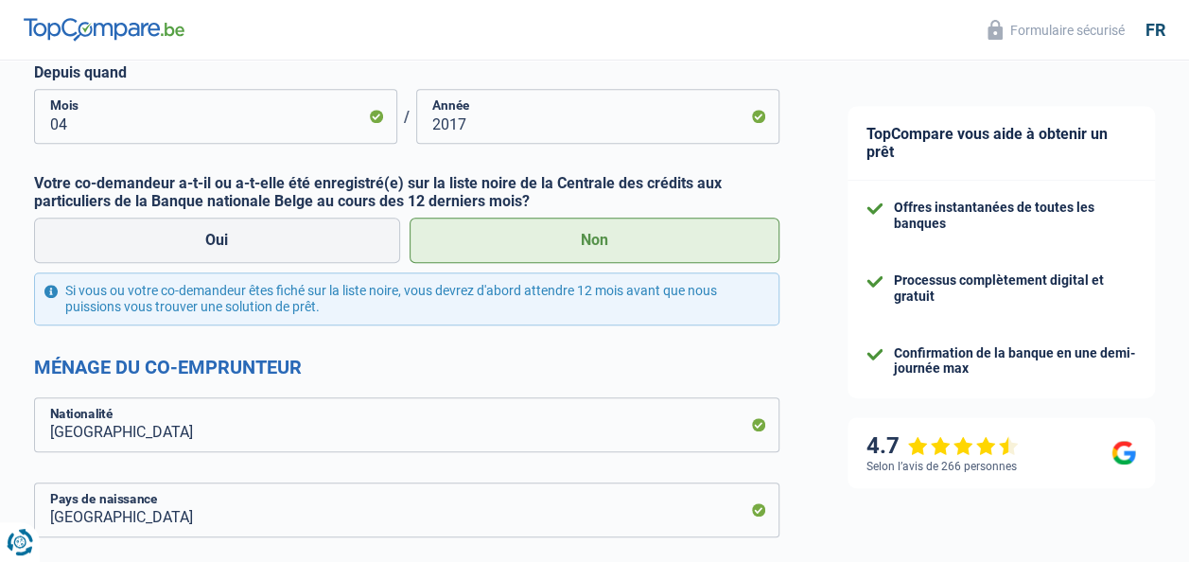
scroll to position [621, 0]
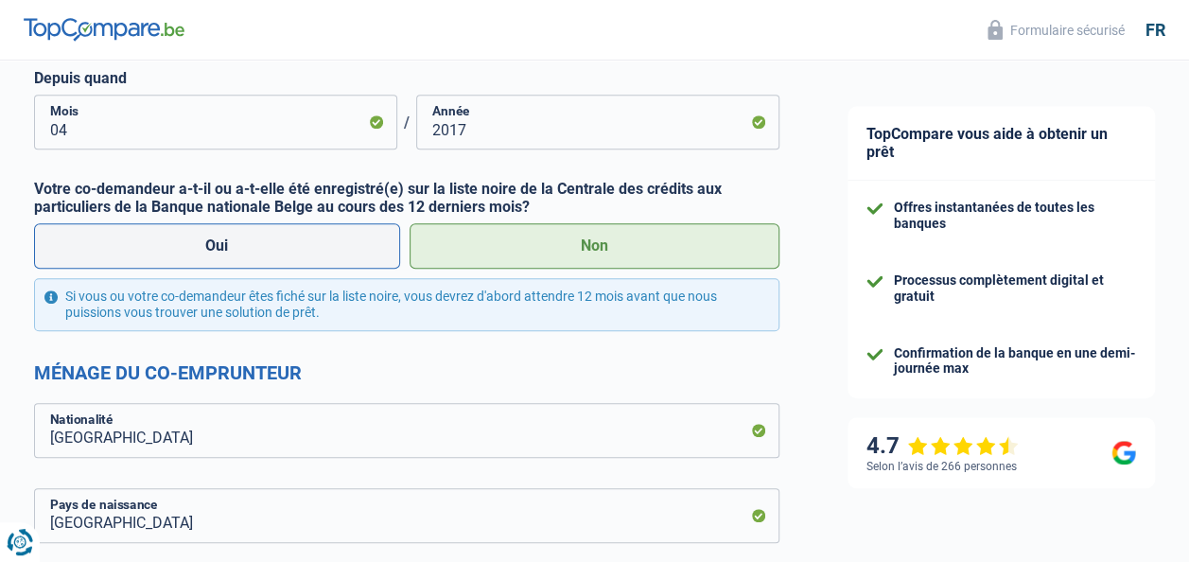
click at [266, 252] on label "Oui" at bounding box center [217, 245] width 366 height 45
click at [266, 252] on input "Oui" at bounding box center [217, 245] width 366 height 45
radio input "true"
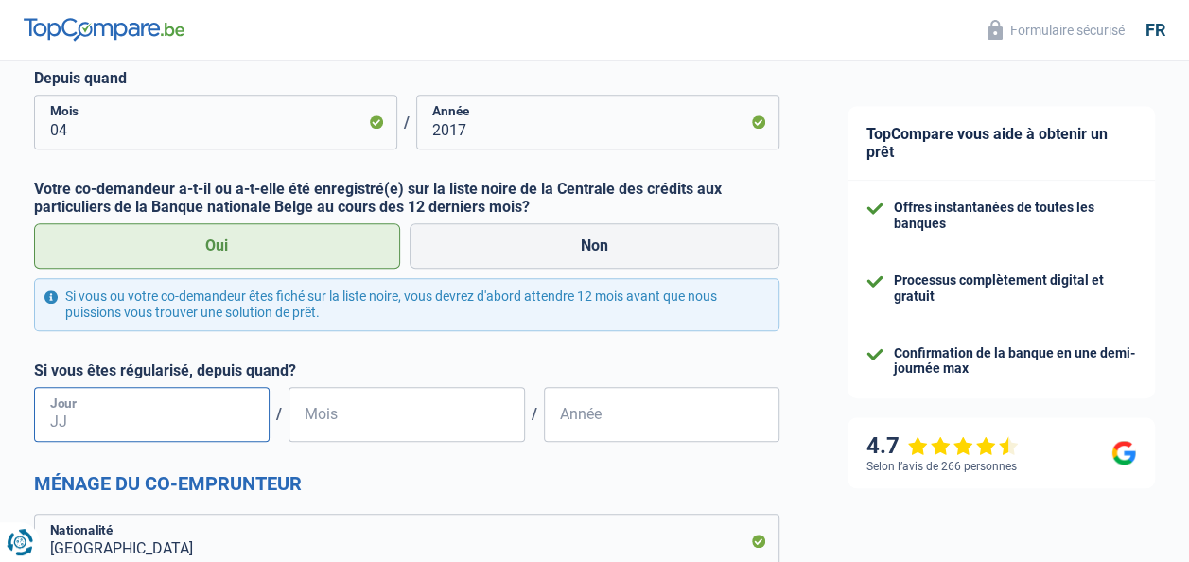
click at [125, 422] on input "Jour" at bounding box center [152, 414] width 236 height 55
click at [123, 428] on input "09" at bounding box center [152, 414] width 236 height 55
type input "0"
type input "01"
type input "09"
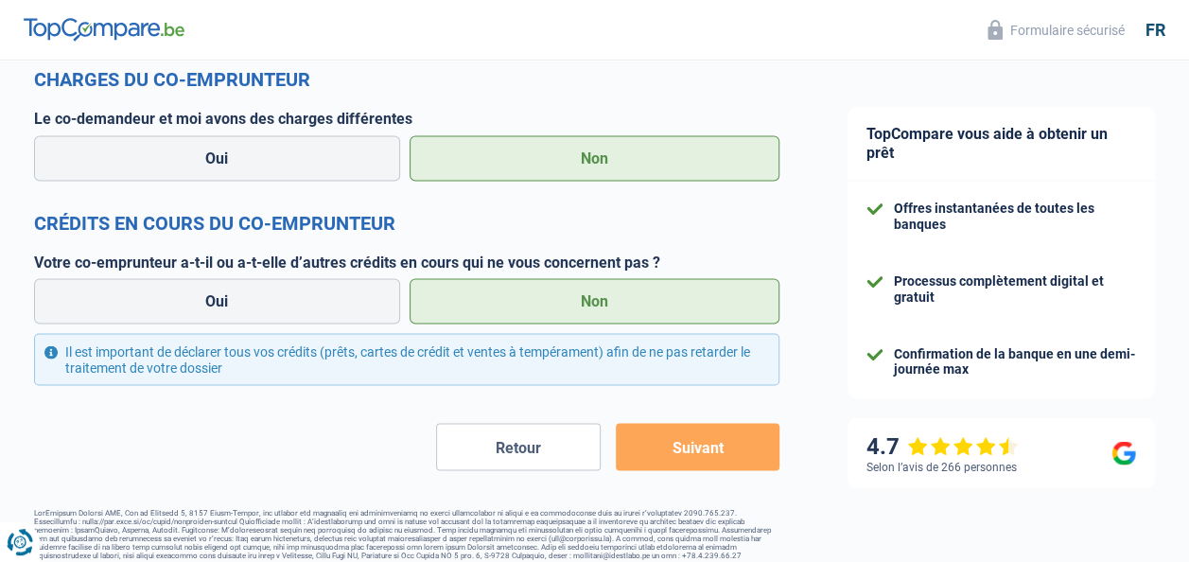
scroll to position [1645, 0]
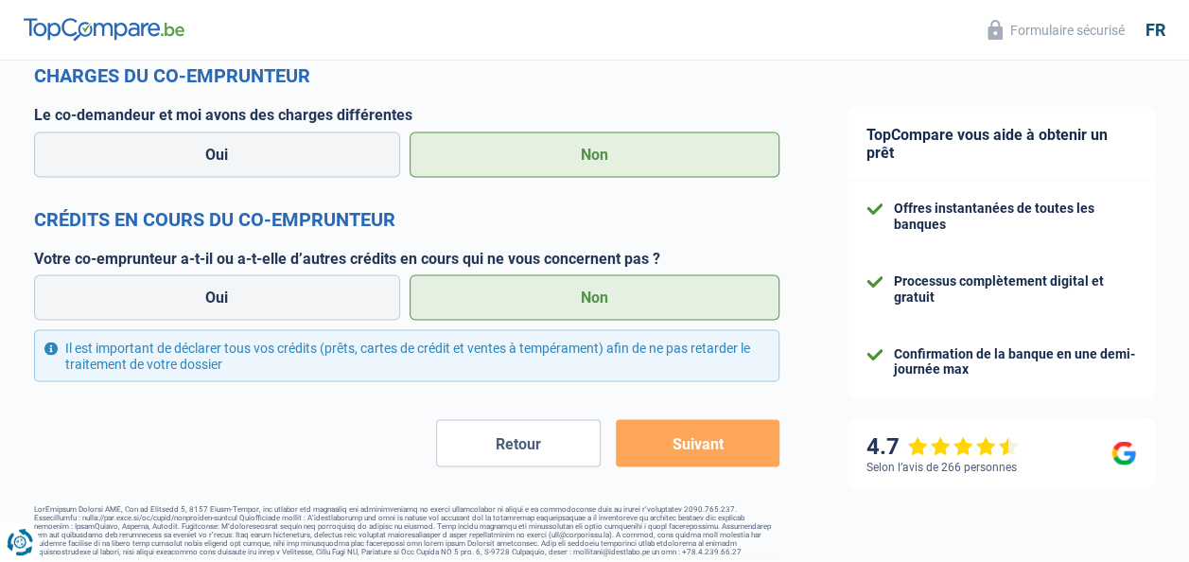
type input "2024"
click at [683, 445] on button "Suivant" at bounding box center [698, 442] width 164 height 47
click at [676, 435] on button "Suivant" at bounding box center [698, 442] width 164 height 47
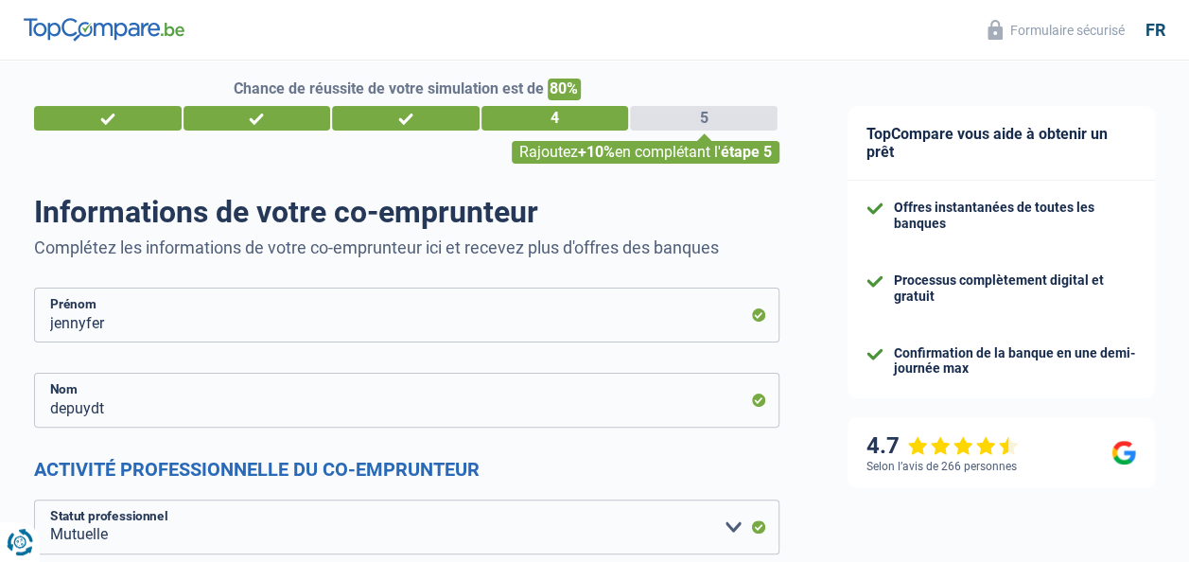
scroll to position [0, 0]
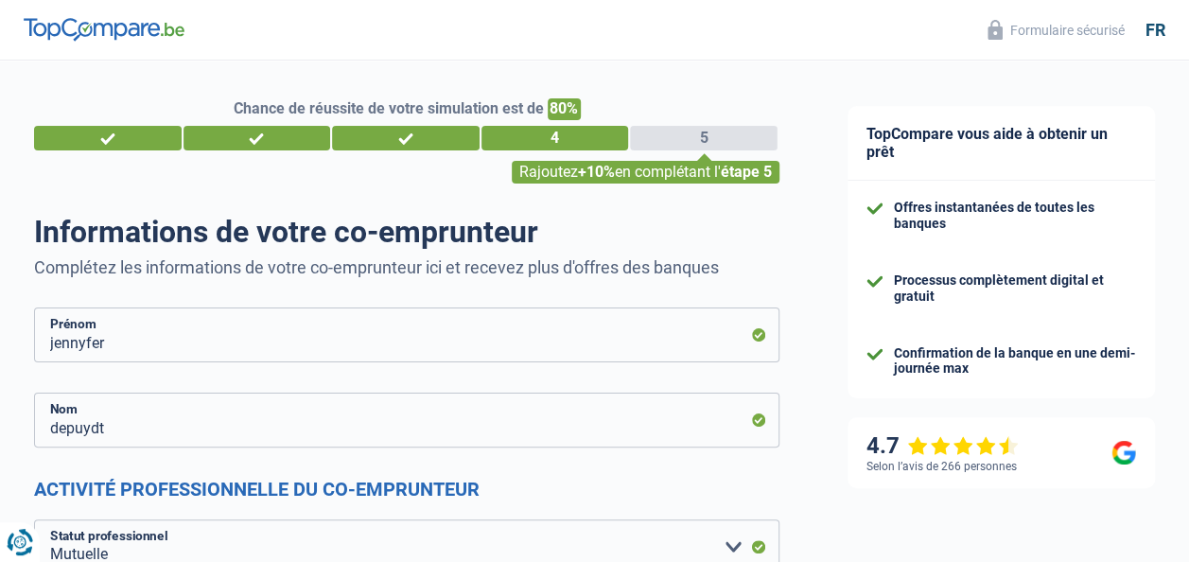
click at [411, 127] on div "3" at bounding box center [406, 138] width 148 height 25
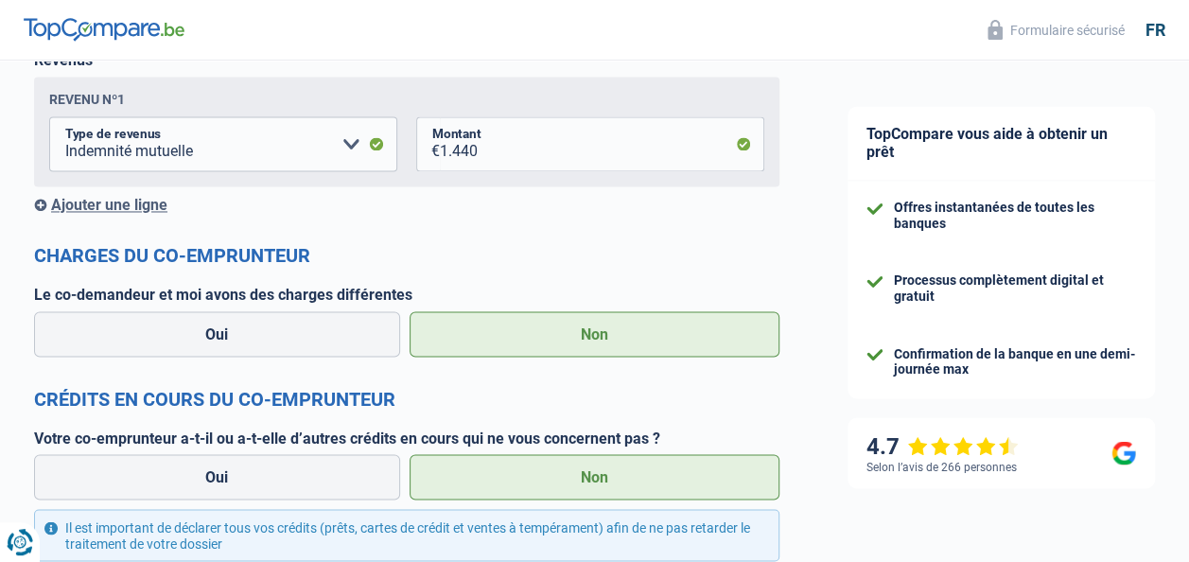
scroll to position [1658, 0]
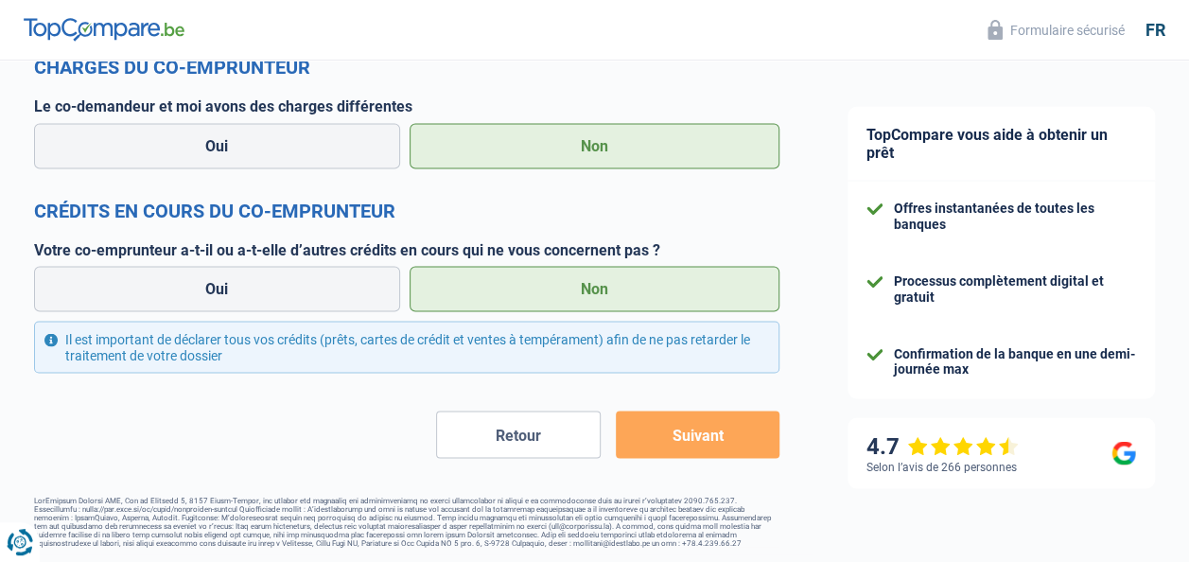
click at [560, 448] on button "Retour" at bounding box center [518, 434] width 164 height 47
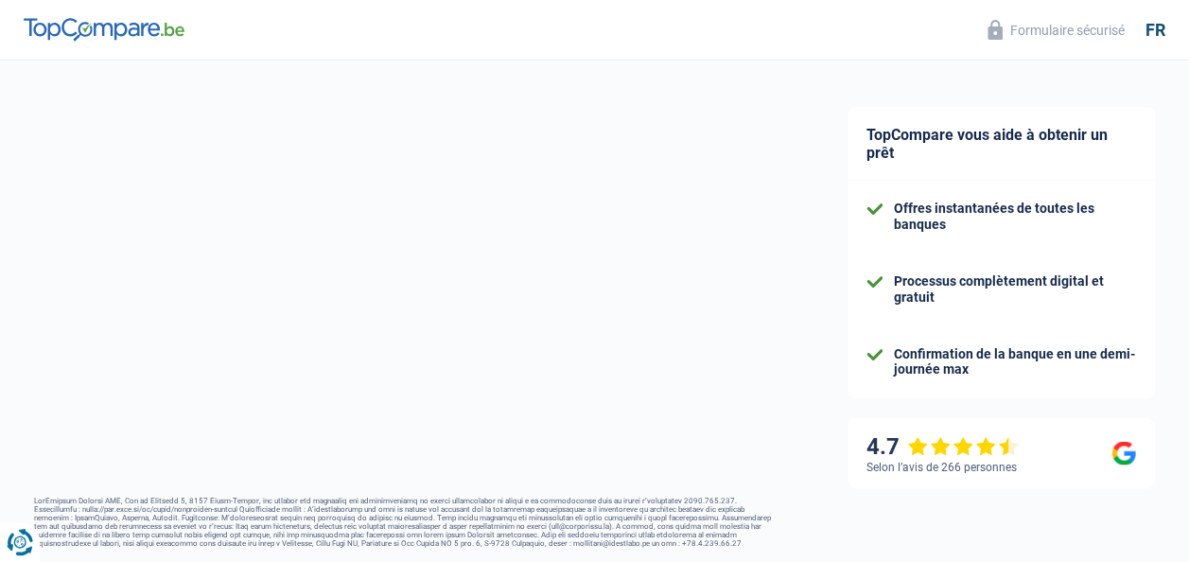
select select "familyAllowances"
select select "netSalary"
select select "other"
select select "mutualityIndemnity"
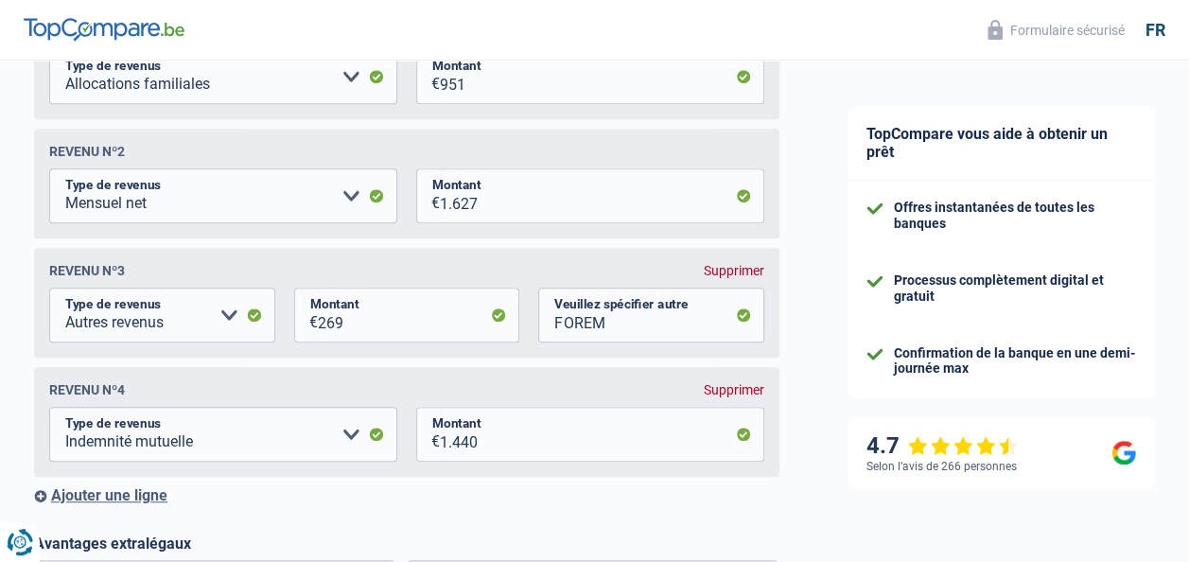
scroll to position [388, 0]
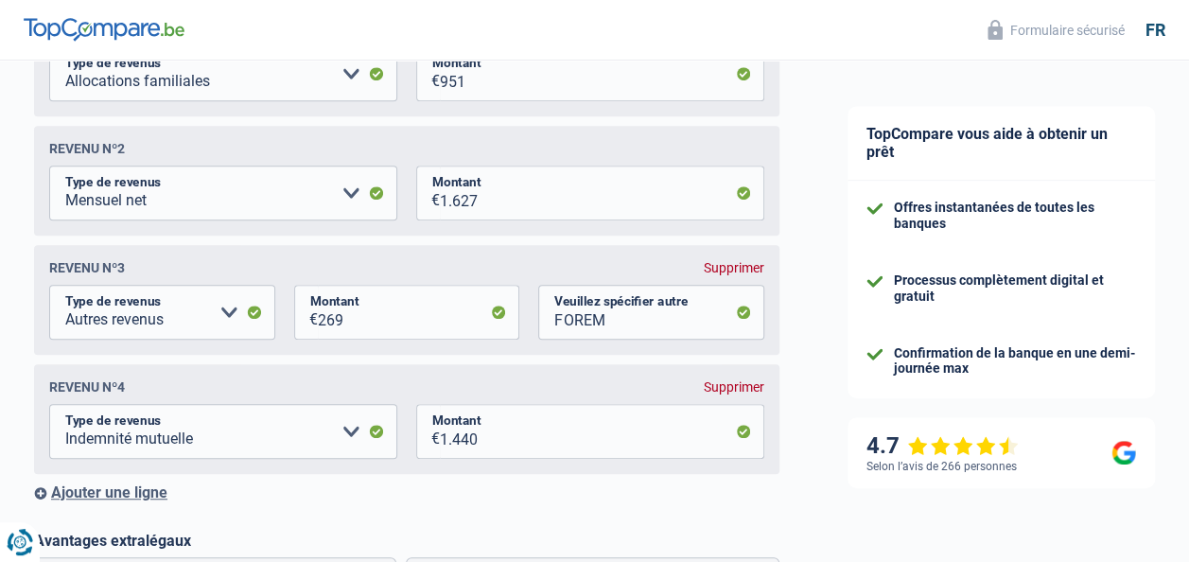
click at [742, 387] on div "Supprimer" at bounding box center [734, 386] width 61 height 15
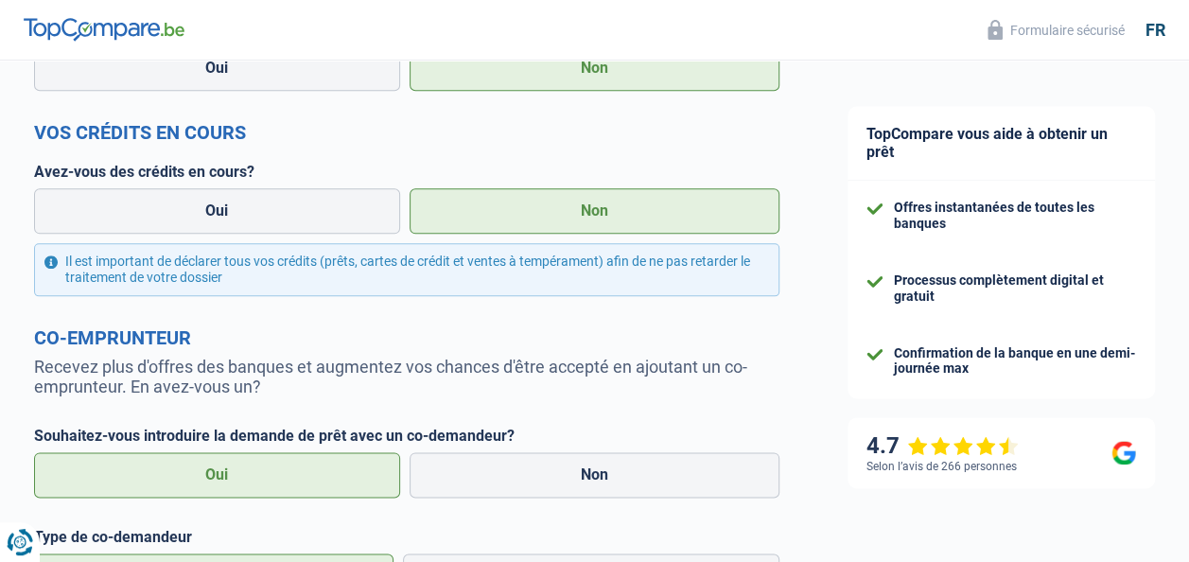
scroll to position [1289, 0]
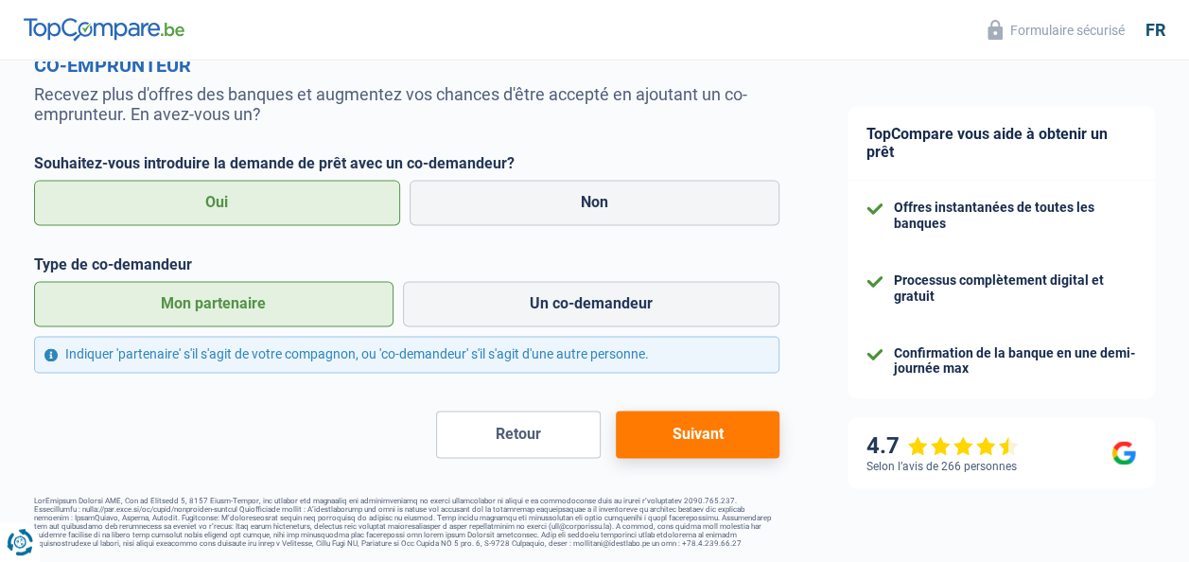
click at [710, 440] on button "Suivant" at bounding box center [698, 434] width 164 height 47
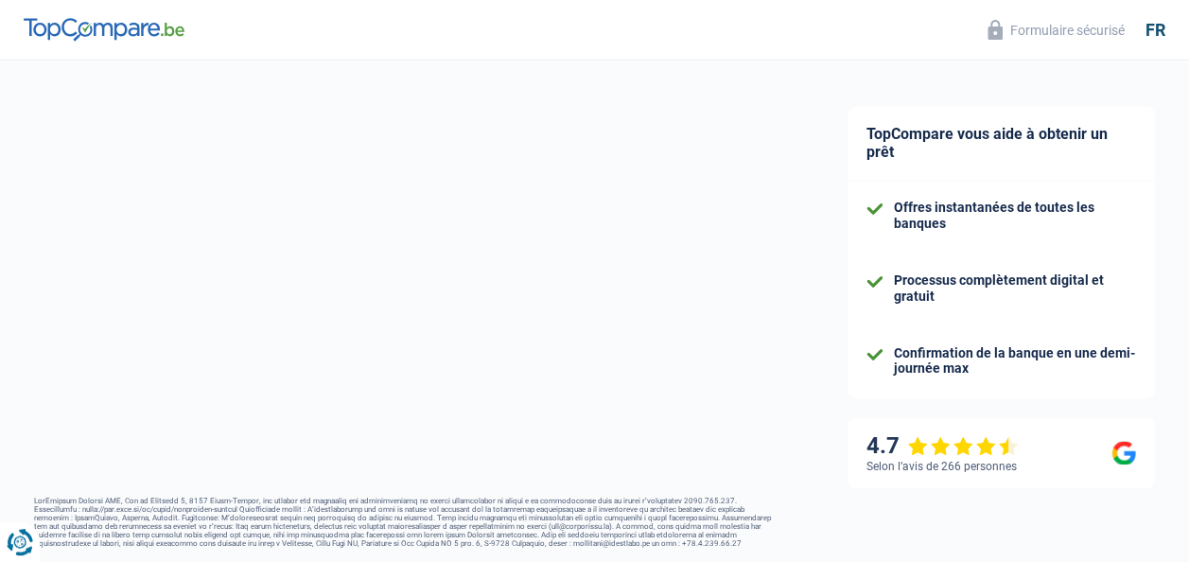
select select "mutuality"
select select "mutualityNeutre"
select select "mutualityIndemnity"
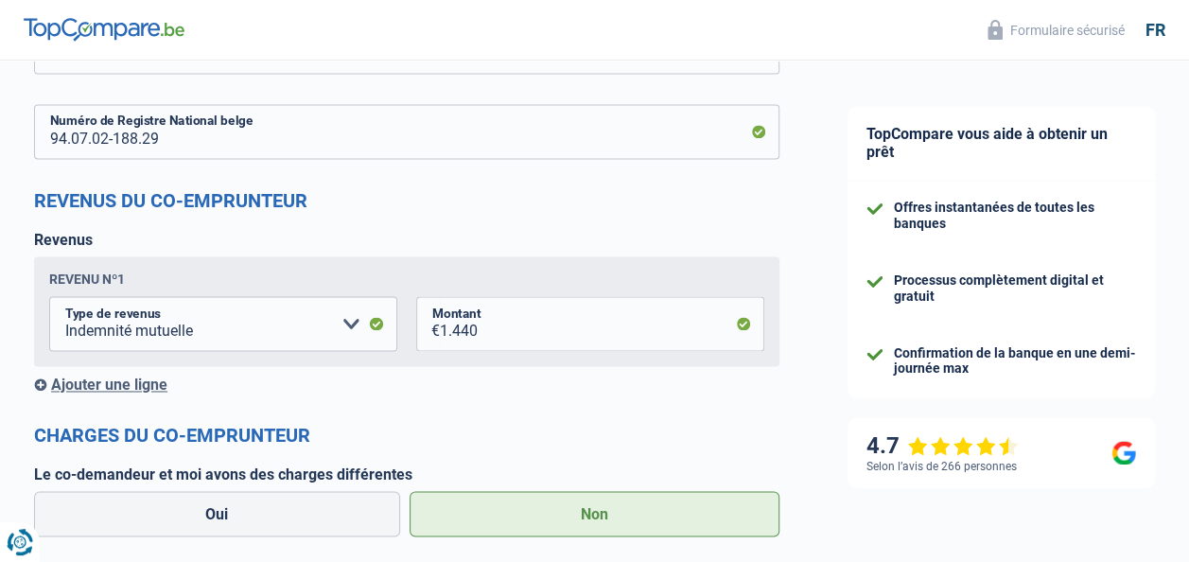
scroll to position [1293, 0]
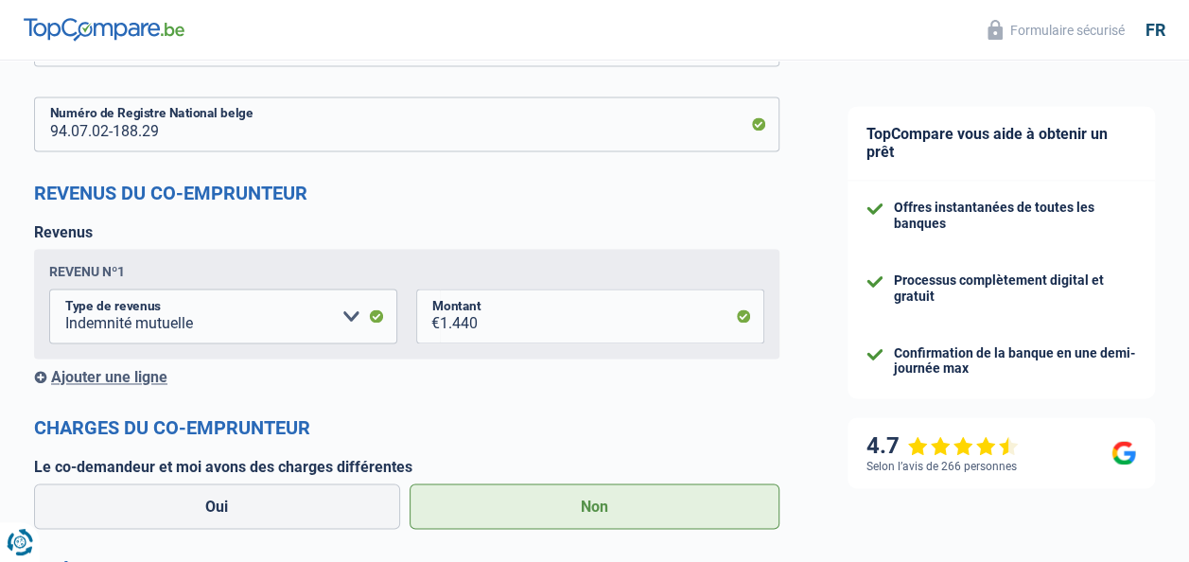
click at [149, 377] on div "Ajouter une ligne" at bounding box center [406, 377] width 745 height 18
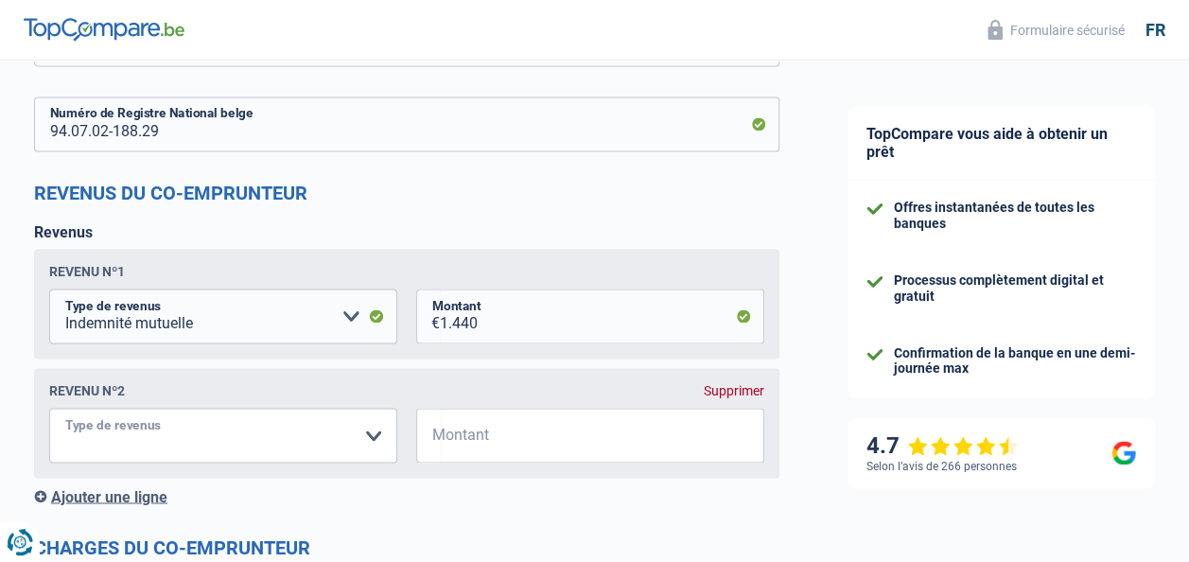
click at [367, 430] on select "Allocation d'handicap Allocations chômage Allocations familiales Chèques repas …" at bounding box center [223, 435] width 348 height 55
select select "alimony"
click at [49, 410] on select "Allocation d'handicap Allocations chômage Allocations familiales Chèques repas …" at bounding box center [223, 435] width 348 height 55
click at [512, 445] on input "Montant" at bounding box center [602, 435] width 324 height 55
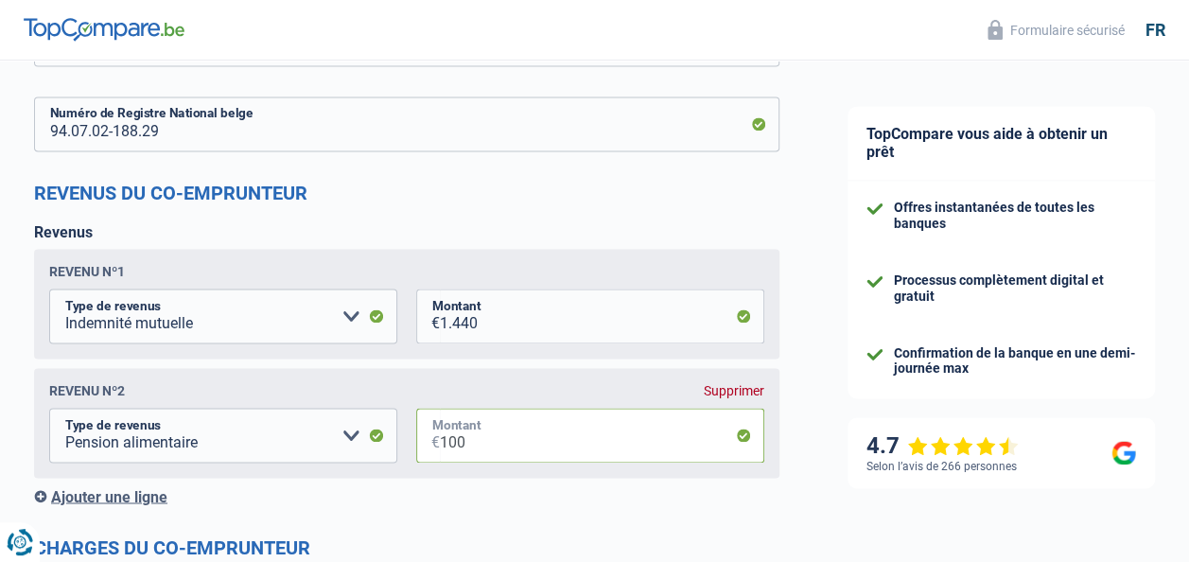
type input "100"
click at [143, 491] on div "Ajouter une ligne" at bounding box center [406, 496] width 745 height 18
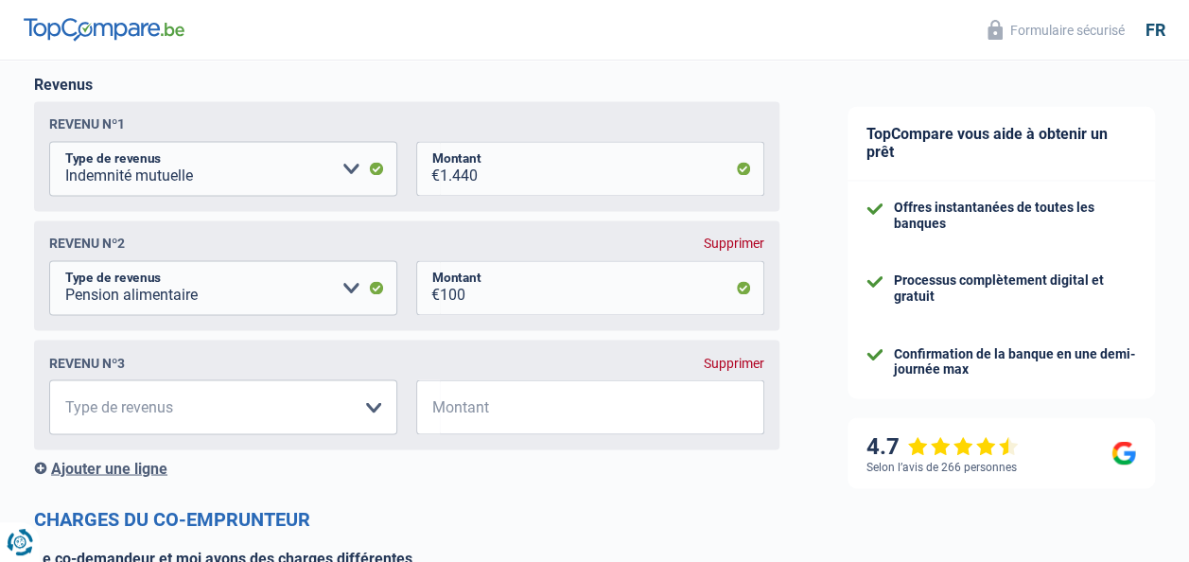
scroll to position [1445, 0]
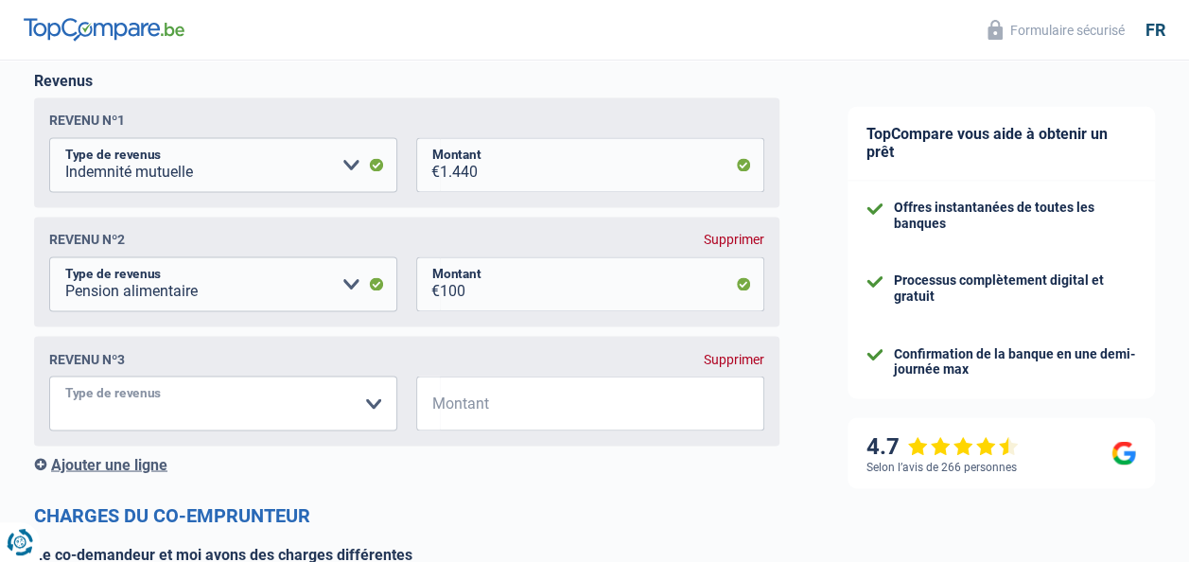
click at [221, 420] on select "Allocation d'handicap Allocations chômage Allocations familiales Chèques repas …" at bounding box center [223, 403] width 348 height 55
select select "mutualityIndemnity"
click at [49, 378] on select "Allocation d'handicap Allocations chômage Allocations familiales Chèques repas …" at bounding box center [223, 403] width 348 height 55
click at [554, 422] on input "Montant" at bounding box center [602, 403] width 324 height 55
type input "1.440"
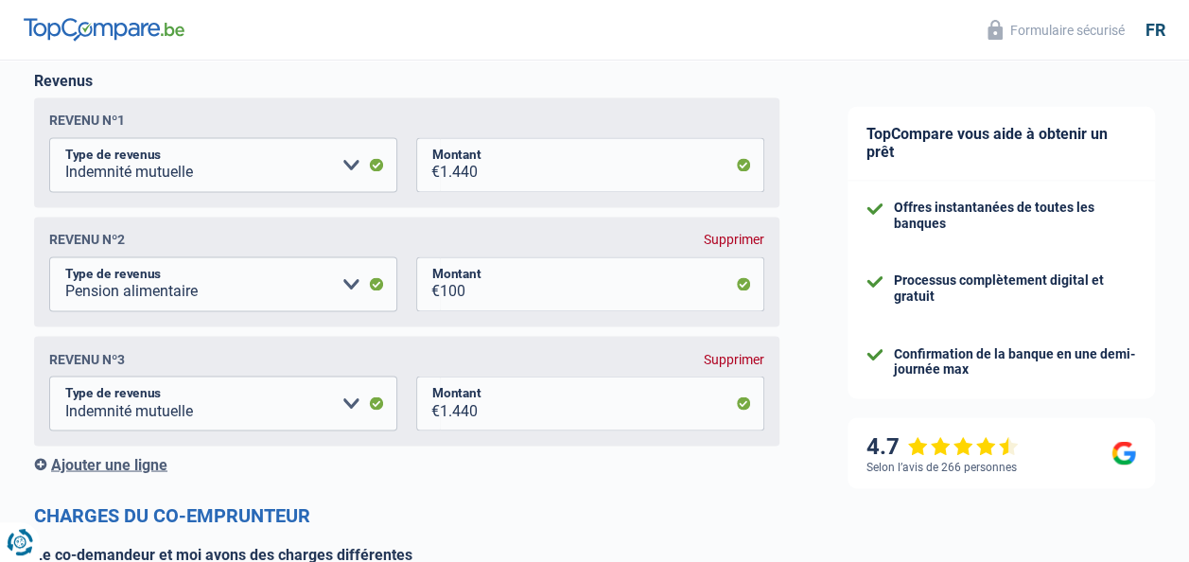
click at [600, 469] on div "Ajouter une ligne" at bounding box center [406, 464] width 745 height 18
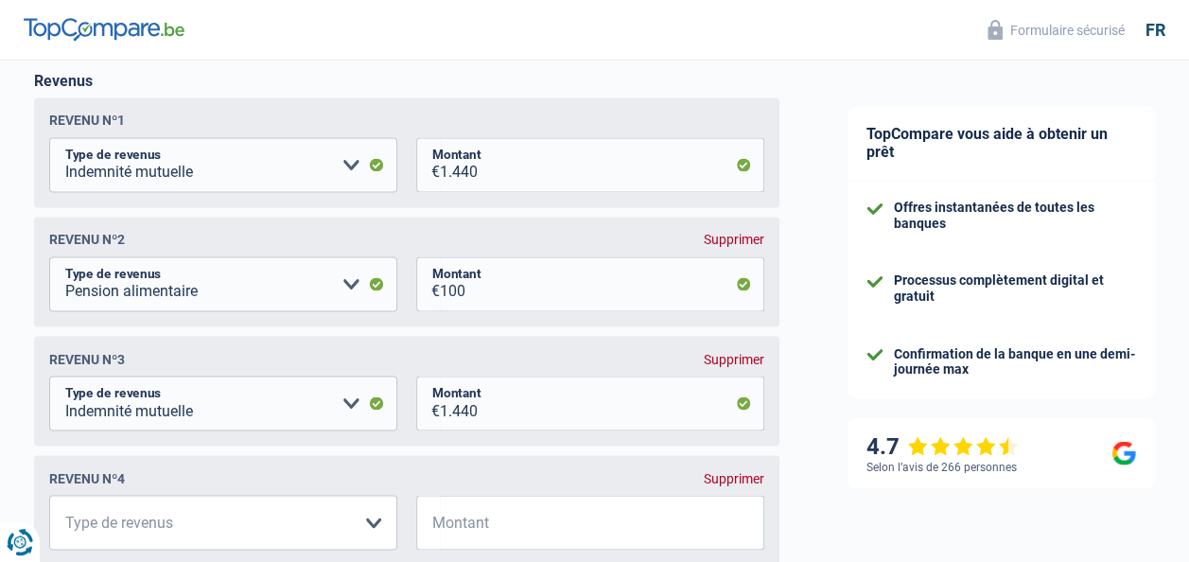
click at [741, 483] on div "Supprimer" at bounding box center [734, 477] width 61 height 15
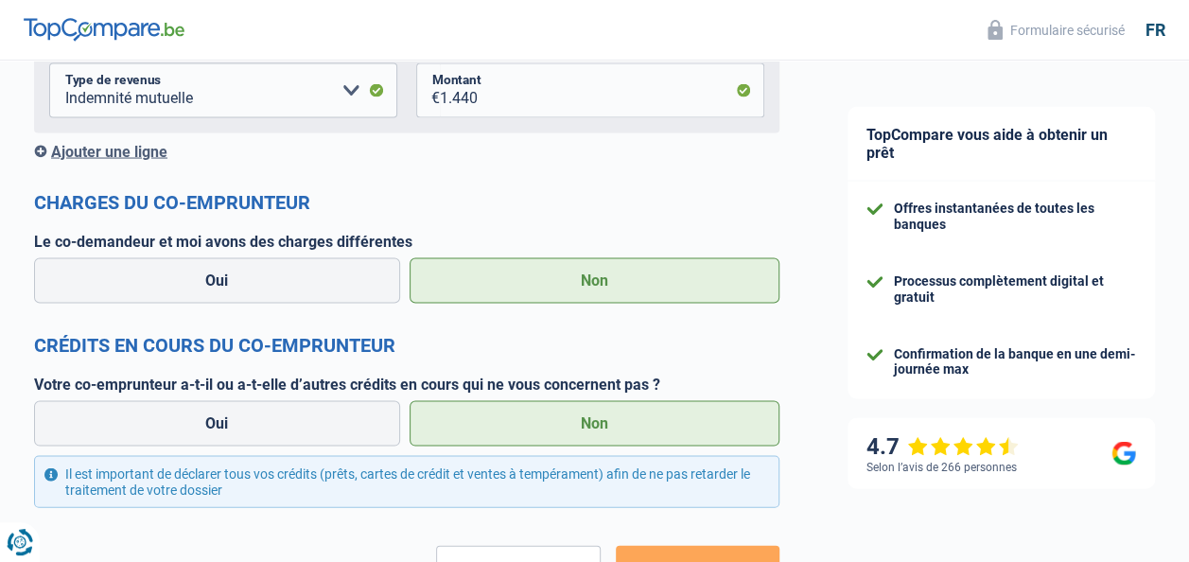
scroll to position [1898, 0]
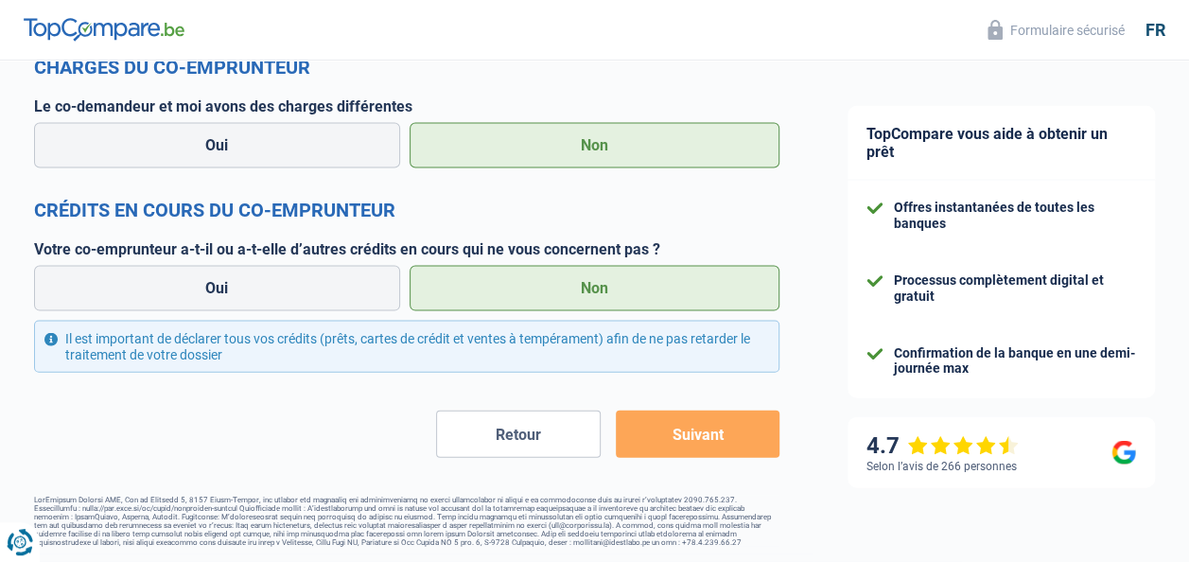
click at [733, 445] on button "Suivant" at bounding box center [698, 434] width 164 height 47
click at [693, 436] on button "Suivant" at bounding box center [698, 434] width 164 height 47
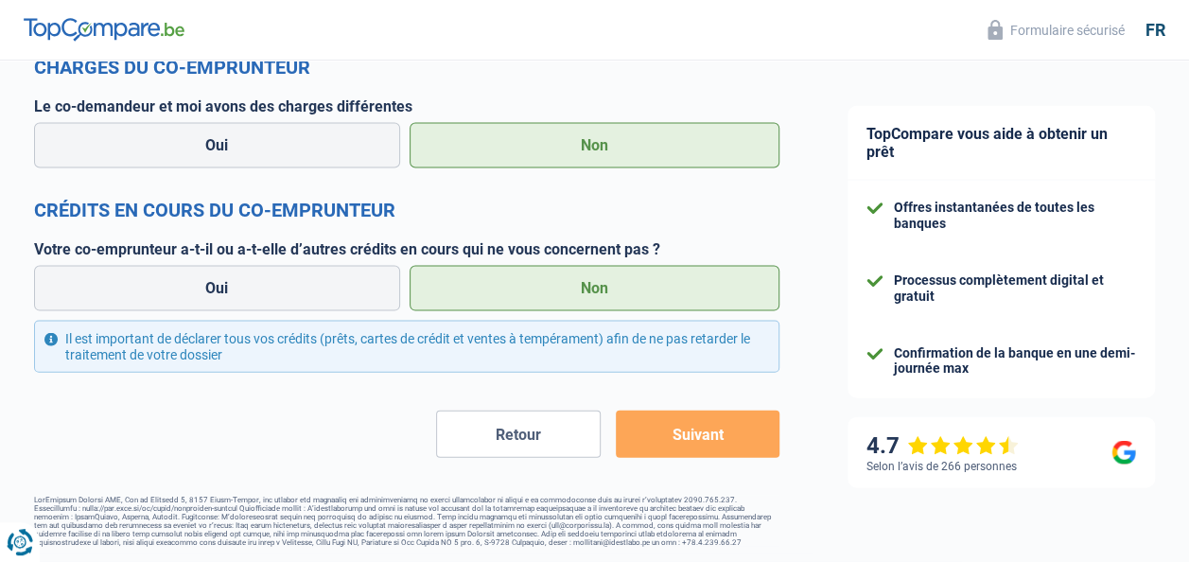
click at [693, 436] on button "Suivant" at bounding box center [698, 434] width 164 height 47
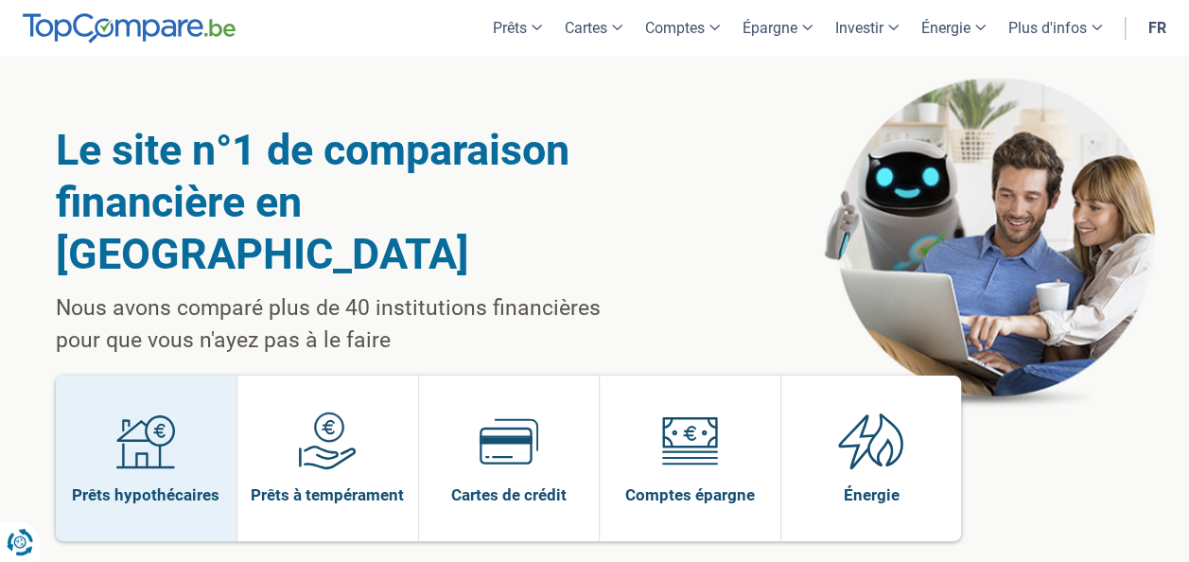
click at [165, 415] on img at bounding box center [145, 441] width 59 height 59
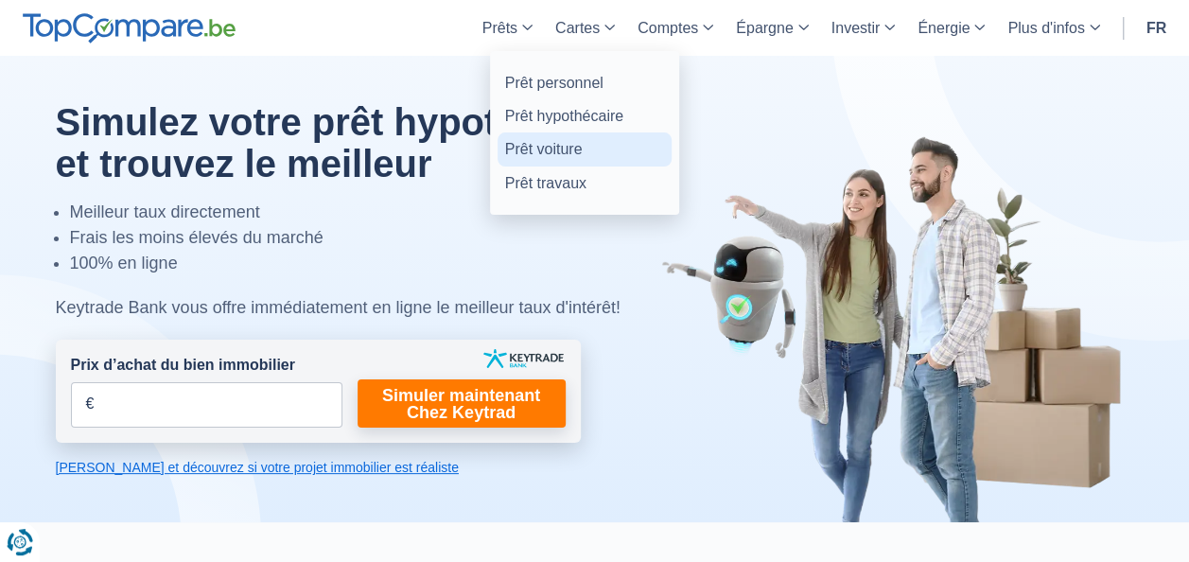
click at [562, 148] on link "Prêt voiture" at bounding box center [585, 148] width 174 height 33
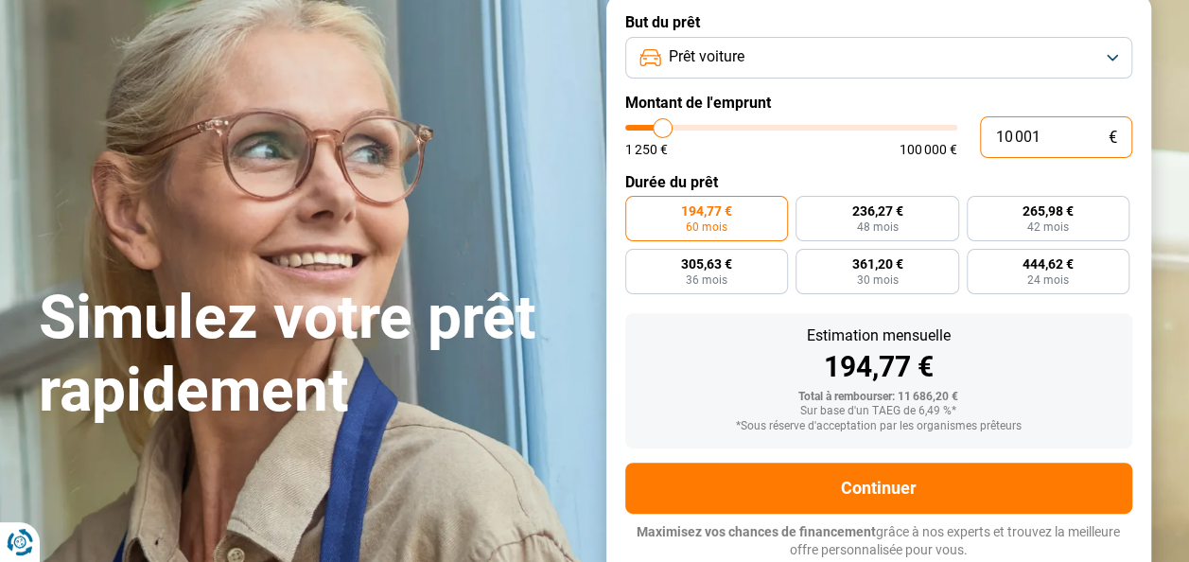
click at [1050, 137] on input "10 001" at bounding box center [1056, 137] width 152 height 42
type input "1 000"
type input "1250"
type input "10 000"
type input "10000"
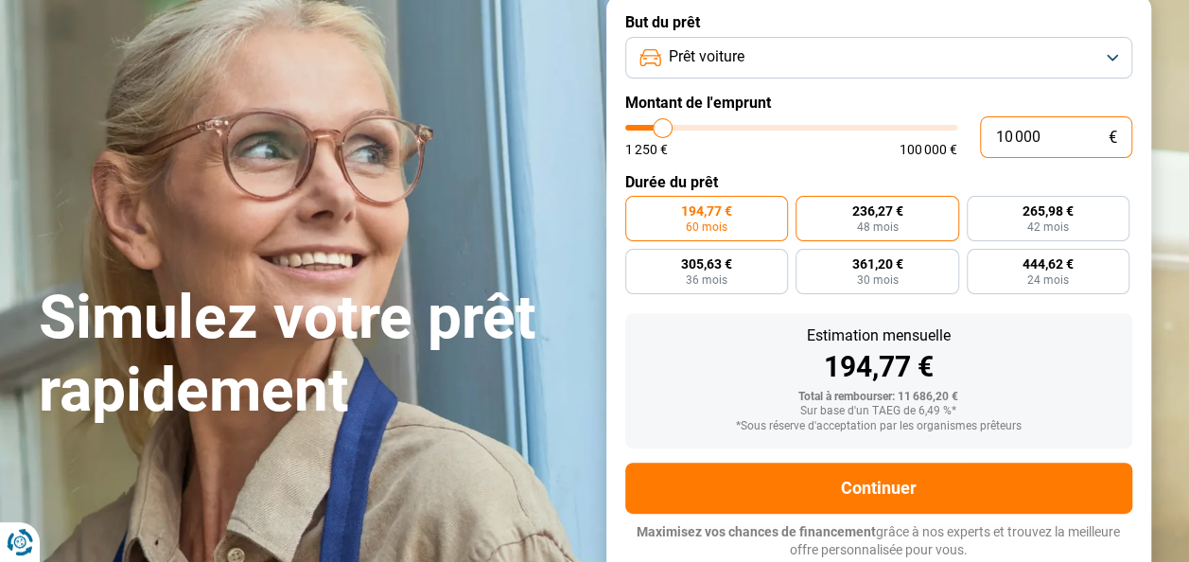
radio input "true"
type input "10 000"
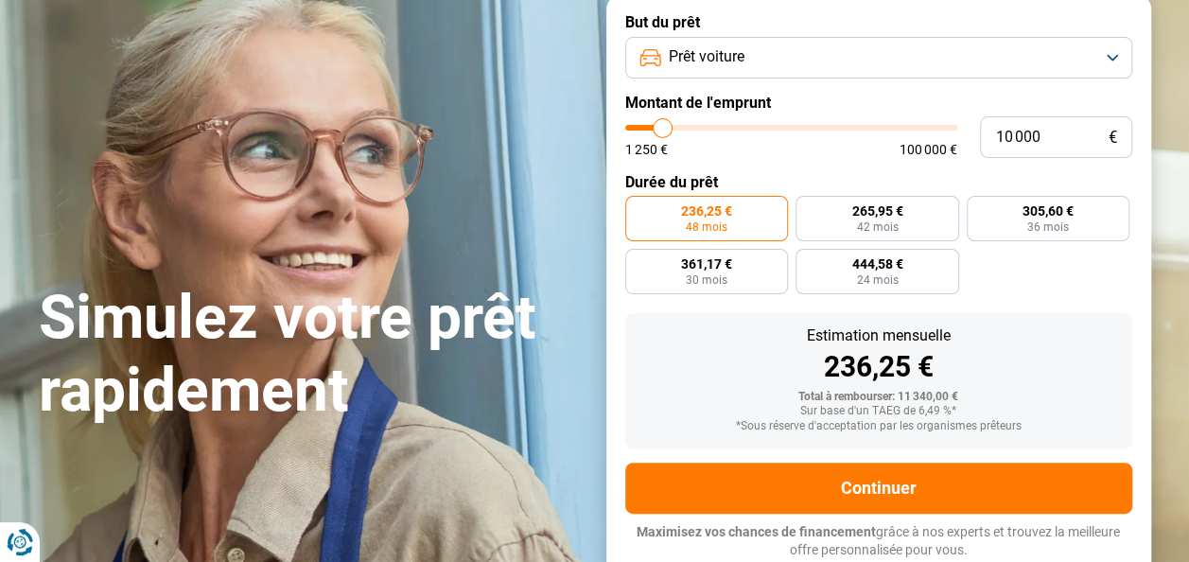
click at [742, 213] on label "236,25 € 48 mois" at bounding box center [707, 218] width 164 height 45
click at [638, 208] on input "236,25 € 48 mois" at bounding box center [631, 202] width 12 height 12
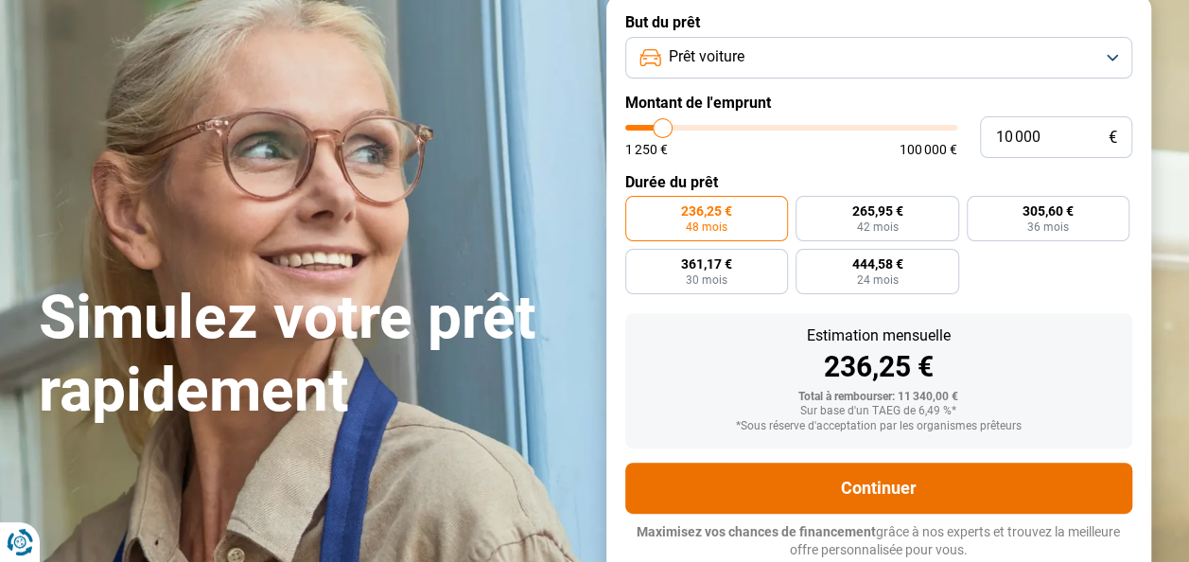
click at [867, 493] on button "Continuer" at bounding box center [878, 488] width 507 height 51
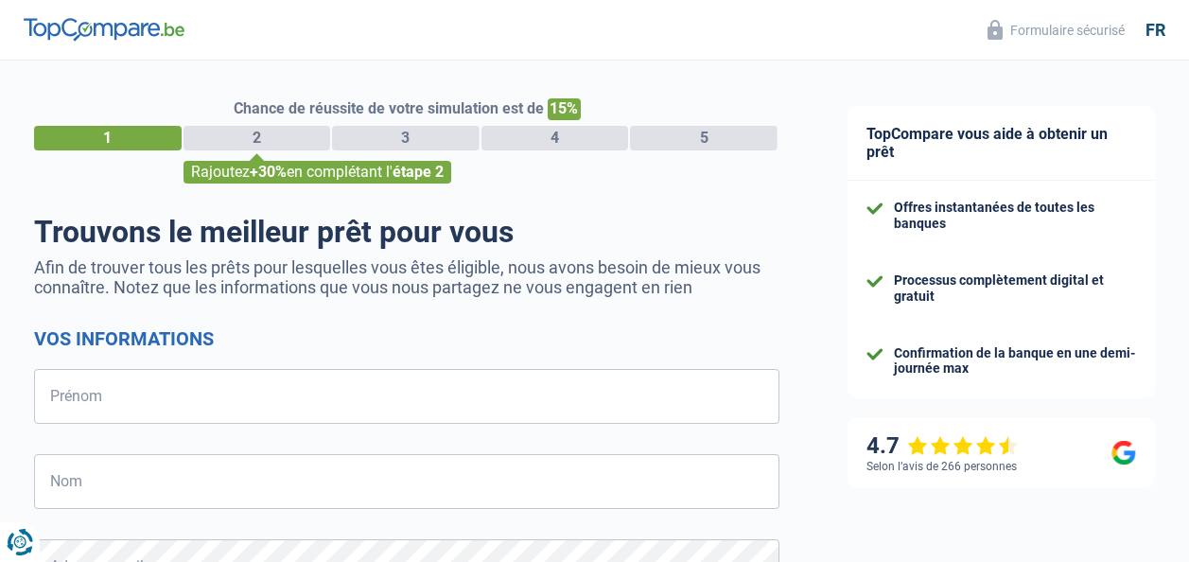
select select "32"
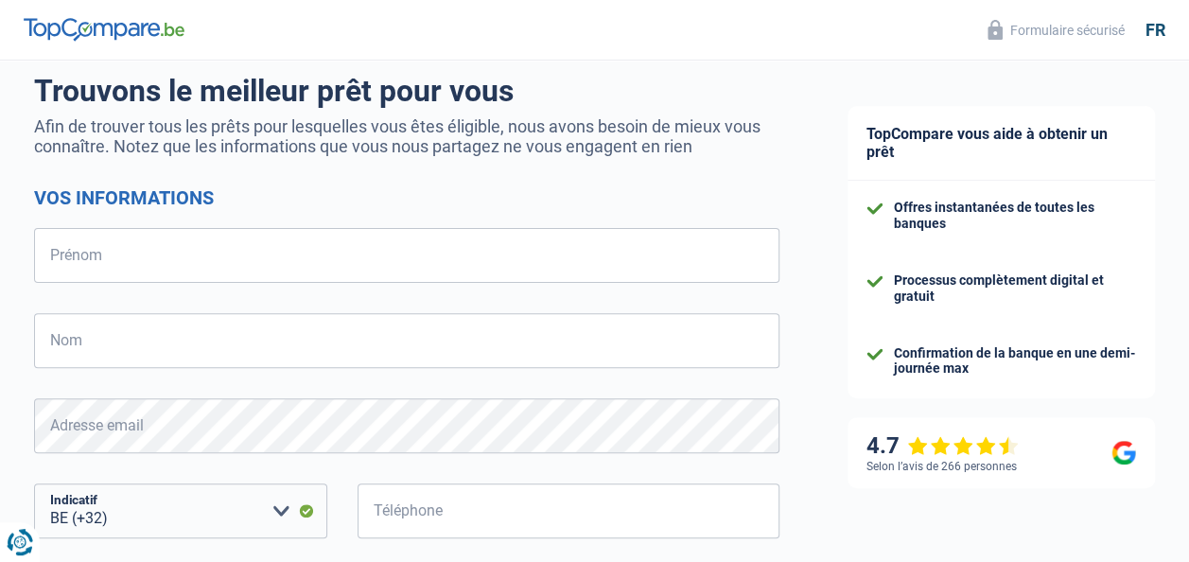
scroll to position [142, 0]
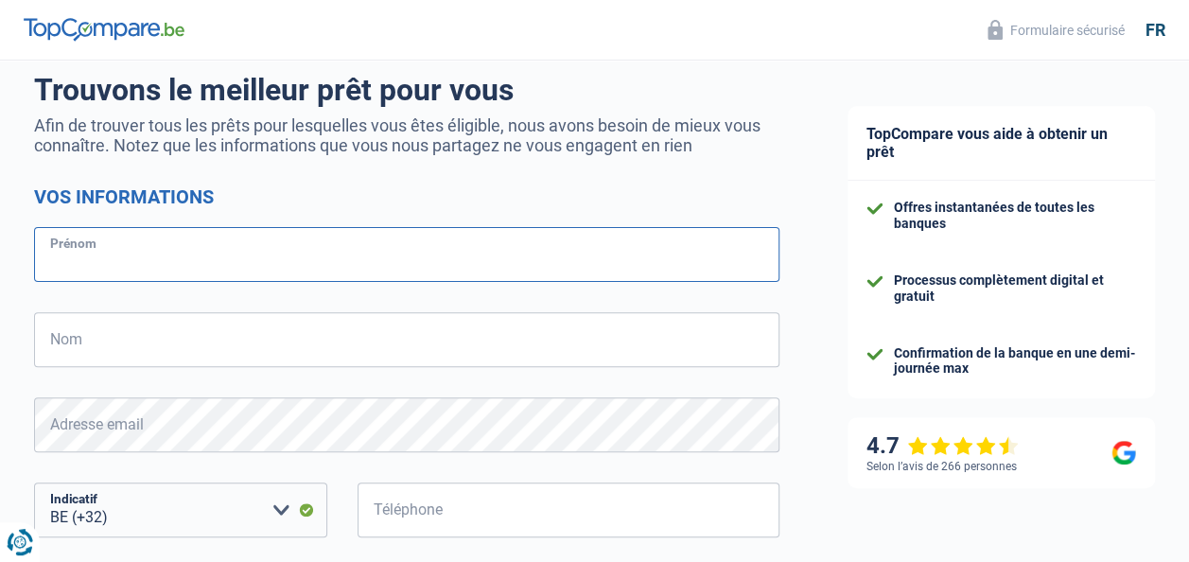
click at [262, 265] on input "Prénom" at bounding box center [406, 254] width 745 height 55
type input "Renaud"
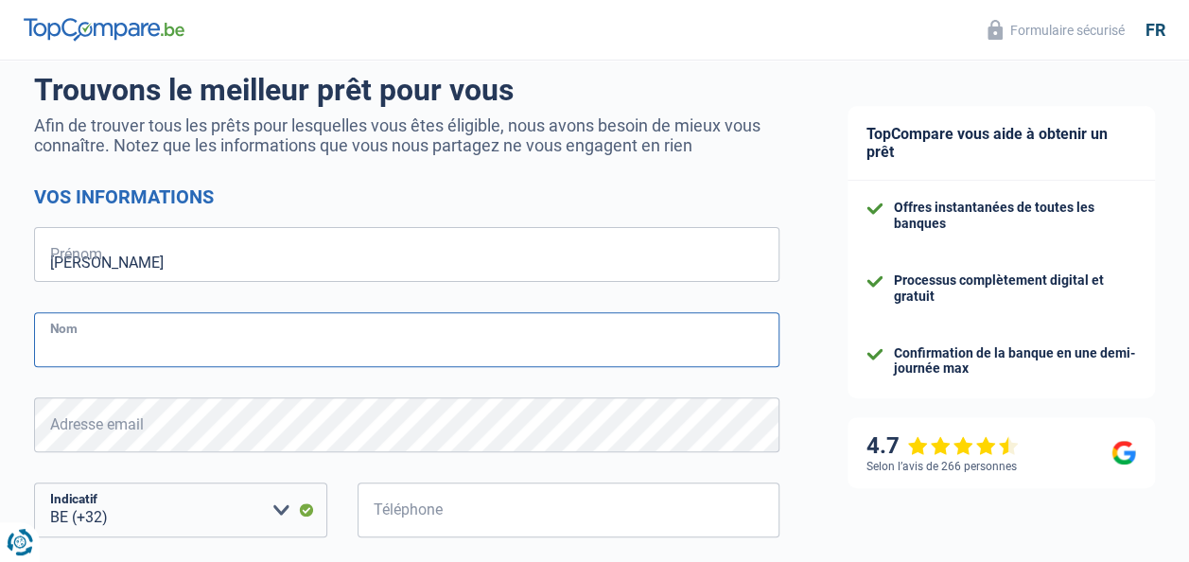
type input "Hembert"
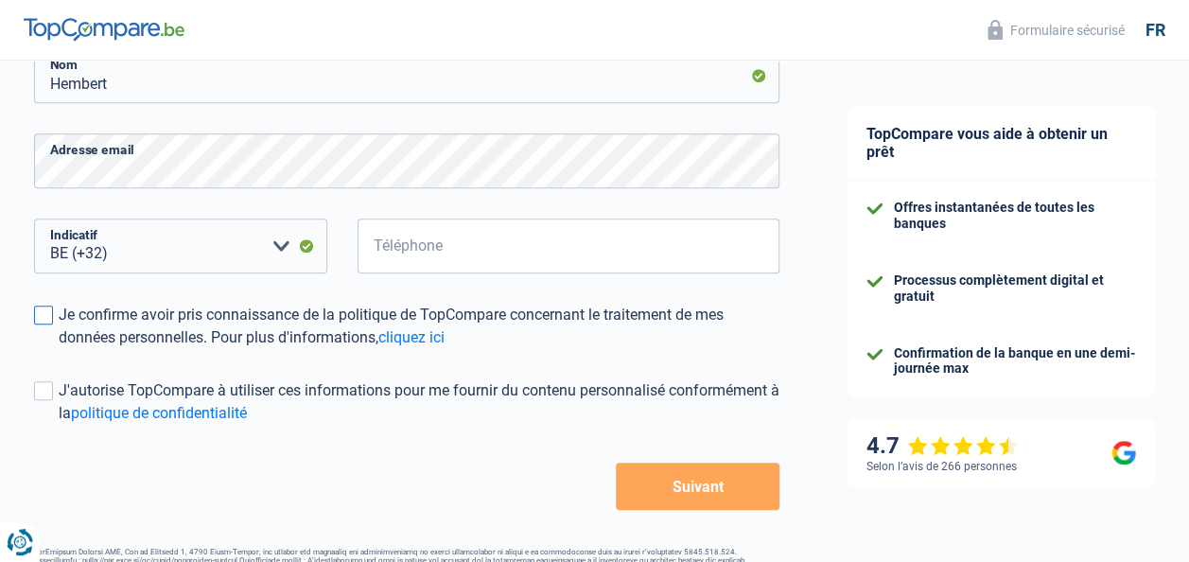
scroll to position [407, 0]
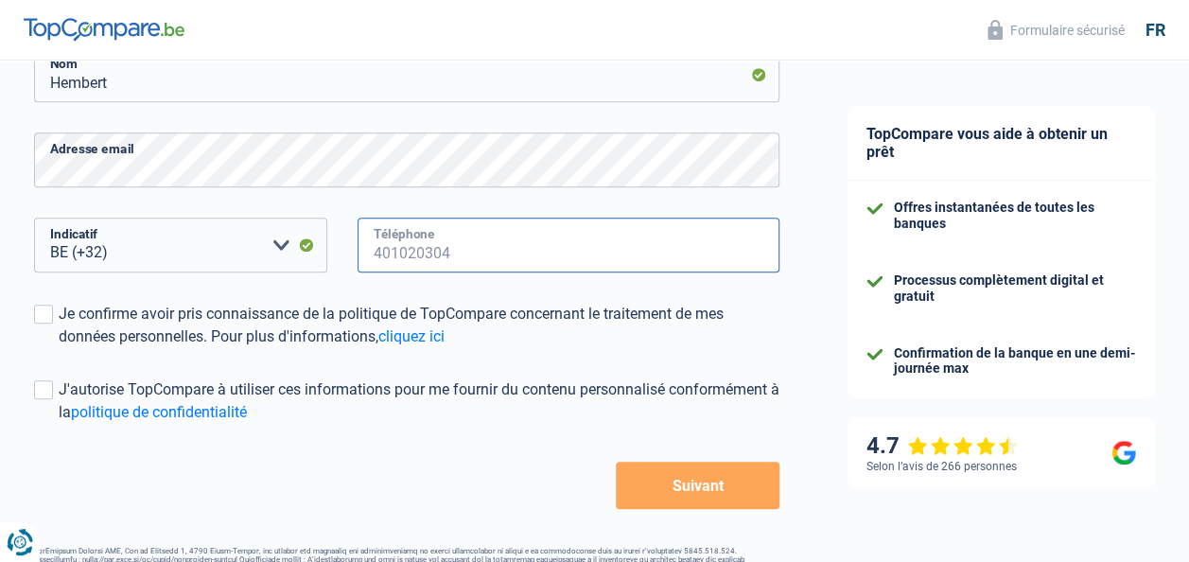
click at [428, 258] on input "Téléphone" at bounding box center [569, 245] width 422 height 55
type input "490157457"
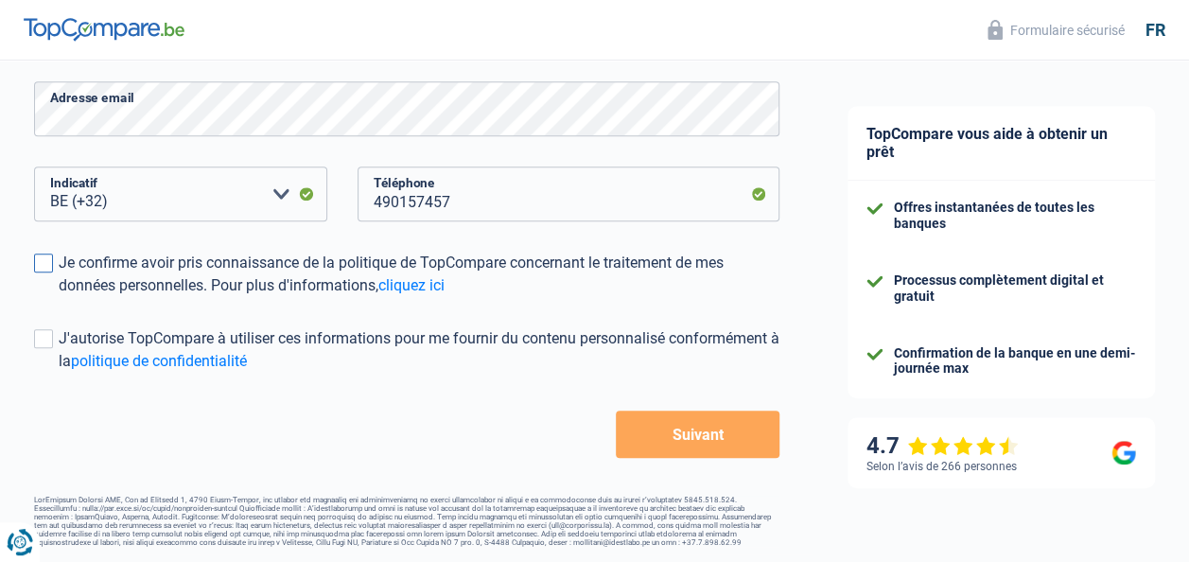
click at [52, 254] on span at bounding box center [43, 263] width 19 height 19
click at [59, 297] on input "Je confirme avoir pris connaissance de la politique de TopCompare concernant le…" at bounding box center [59, 297] width 0 height 0
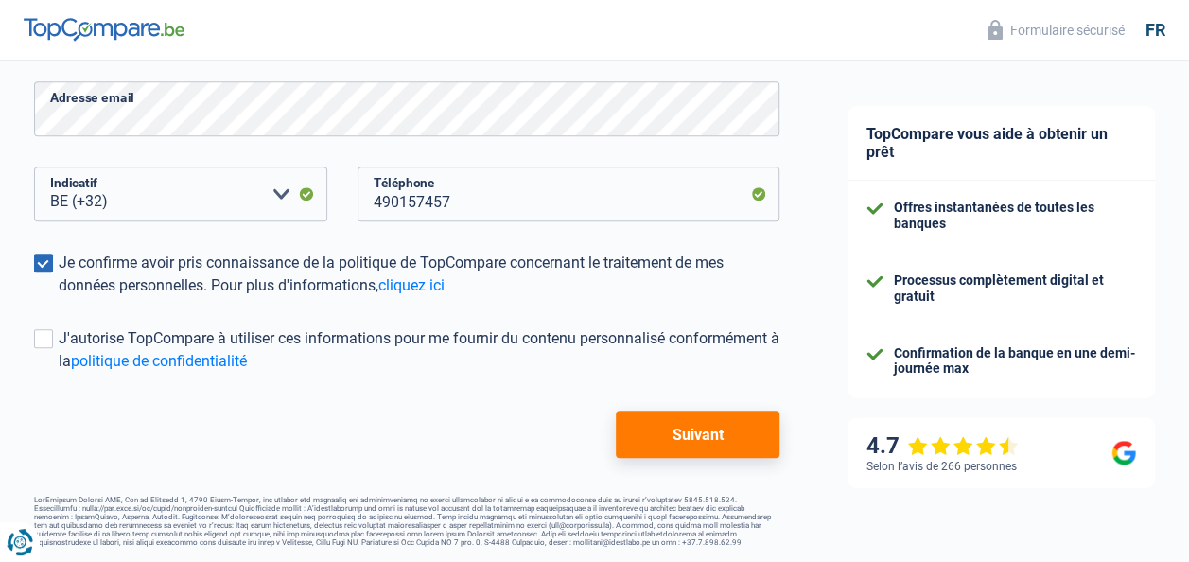
click at [710, 418] on button "Suivant" at bounding box center [698, 434] width 164 height 47
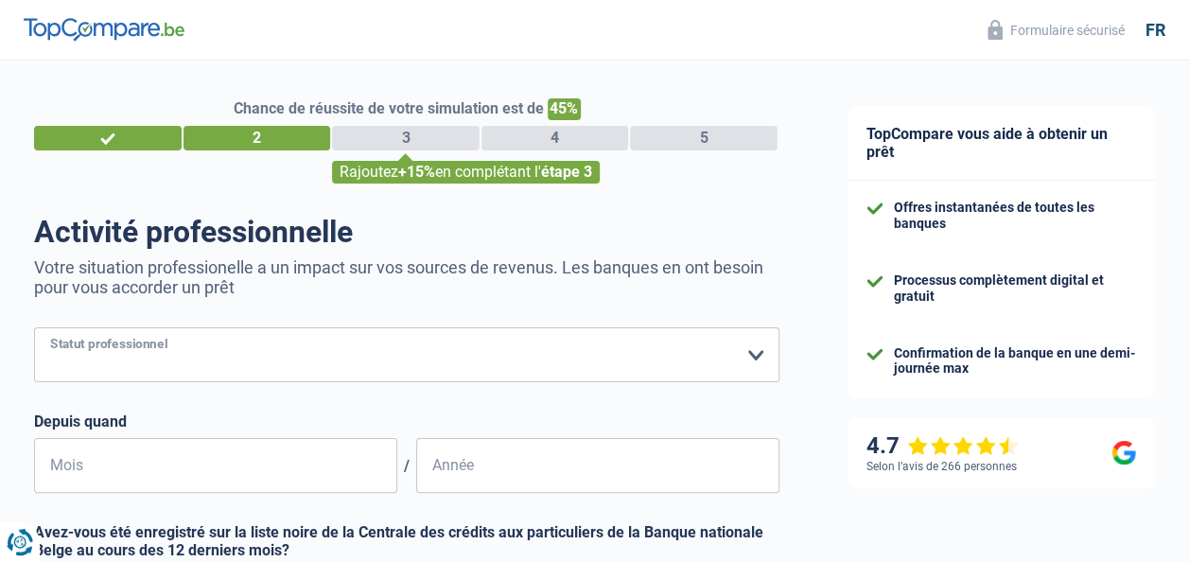
click at [286, 368] on select "Ouvrier Employé privé Employé public Invalide Indépendant Pensionné Chômeur Mut…" at bounding box center [406, 354] width 745 height 55
select select "worker"
click at [34, 329] on select "Ouvrier Employé privé Employé public Invalide Indépendant Pensionné Chômeur Mut…" at bounding box center [406, 354] width 745 height 55
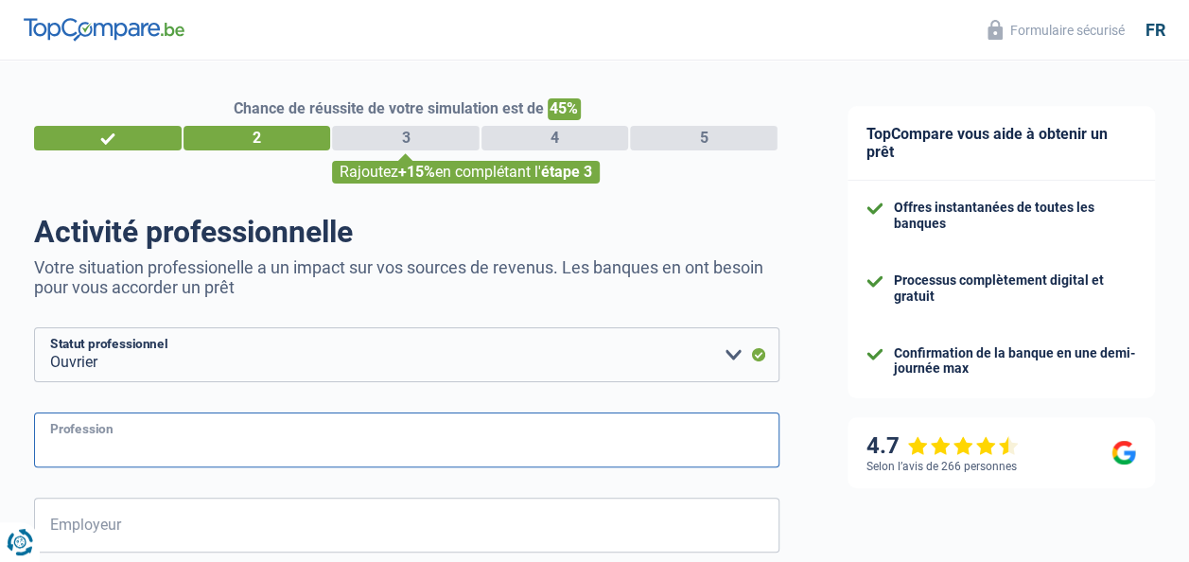
click at [197, 432] on input "Profession" at bounding box center [406, 439] width 745 height 55
type input "mécanicien poids lourd"
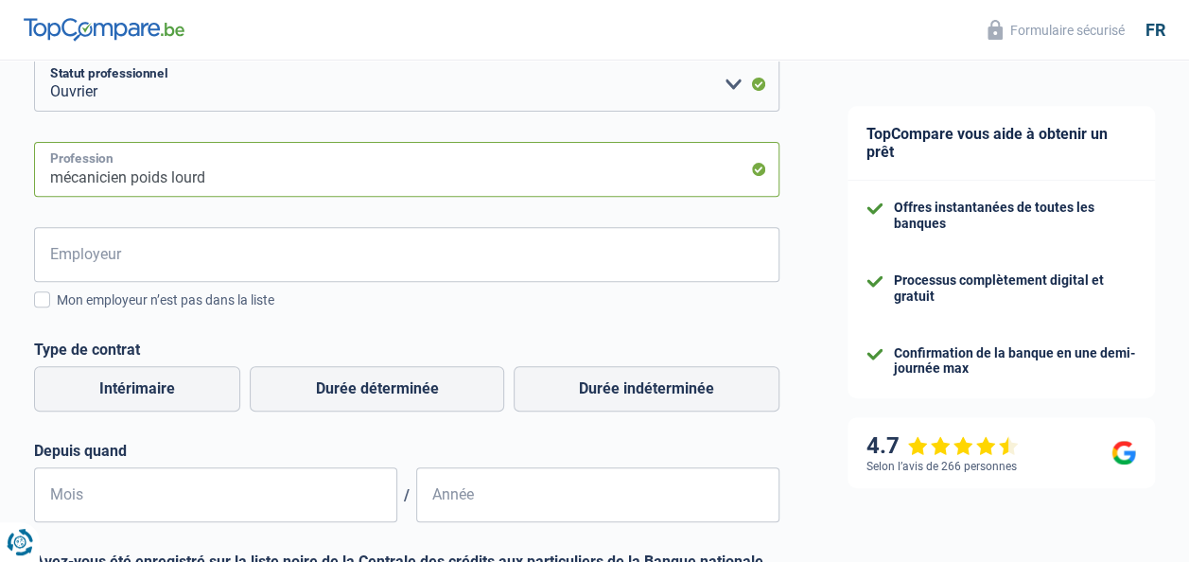
scroll to position [272, 0]
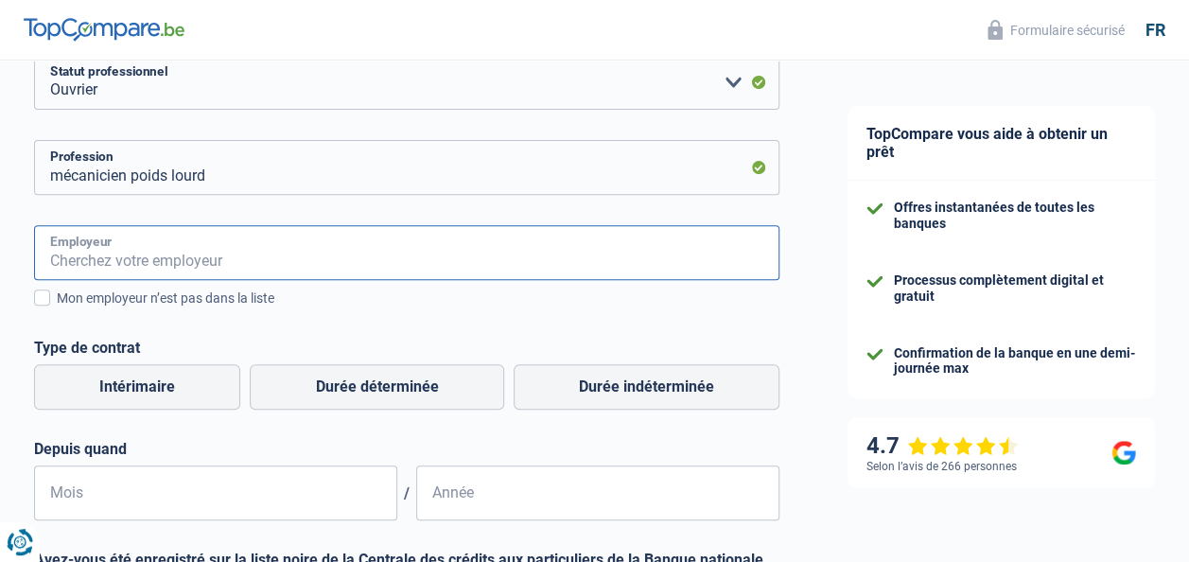
click at [202, 272] on input "Employeur" at bounding box center [406, 252] width 745 height 55
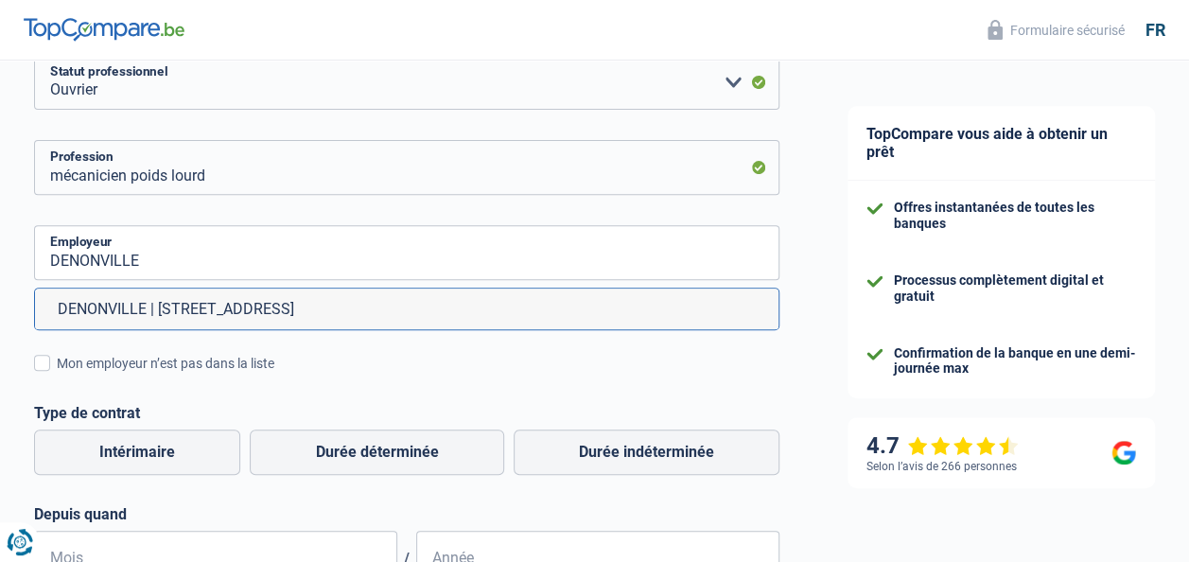
click at [225, 301] on li "DENONVILLE | Rue Véroffe, 16 | 5660 - Couvin" at bounding box center [407, 309] width 744 height 41
type input "DENONVILLE | Rue Véroffe, 16 | 5660 - Couvin"
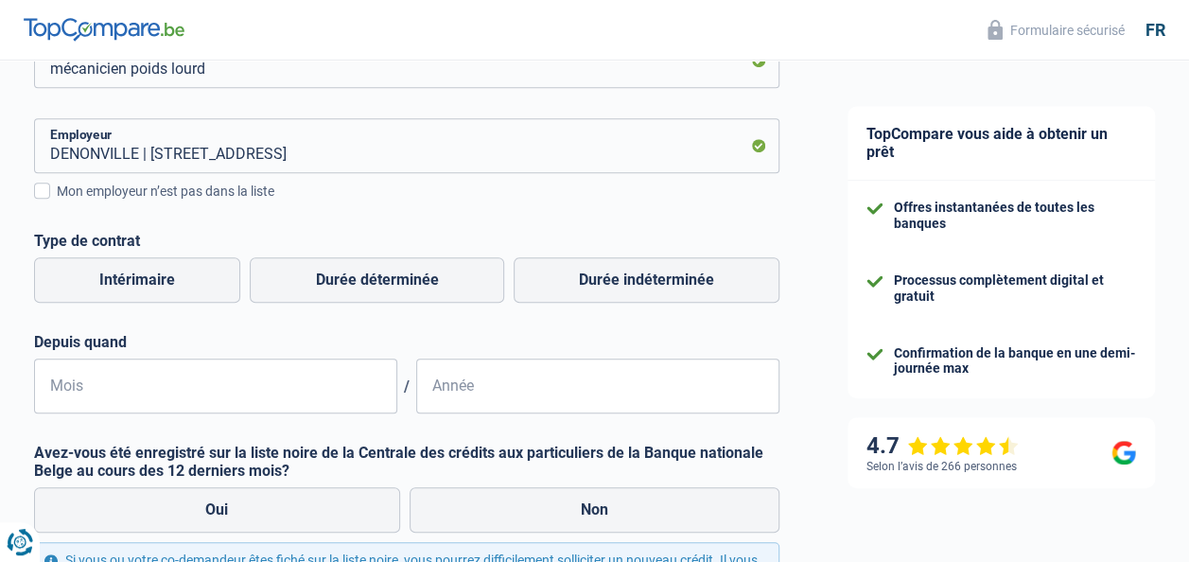
scroll to position [380, 0]
click at [599, 279] on label "Durée indéterminée" at bounding box center [647, 278] width 266 height 45
click at [599, 279] on input "Durée indéterminée" at bounding box center [647, 278] width 266 height 45
radio input "true"
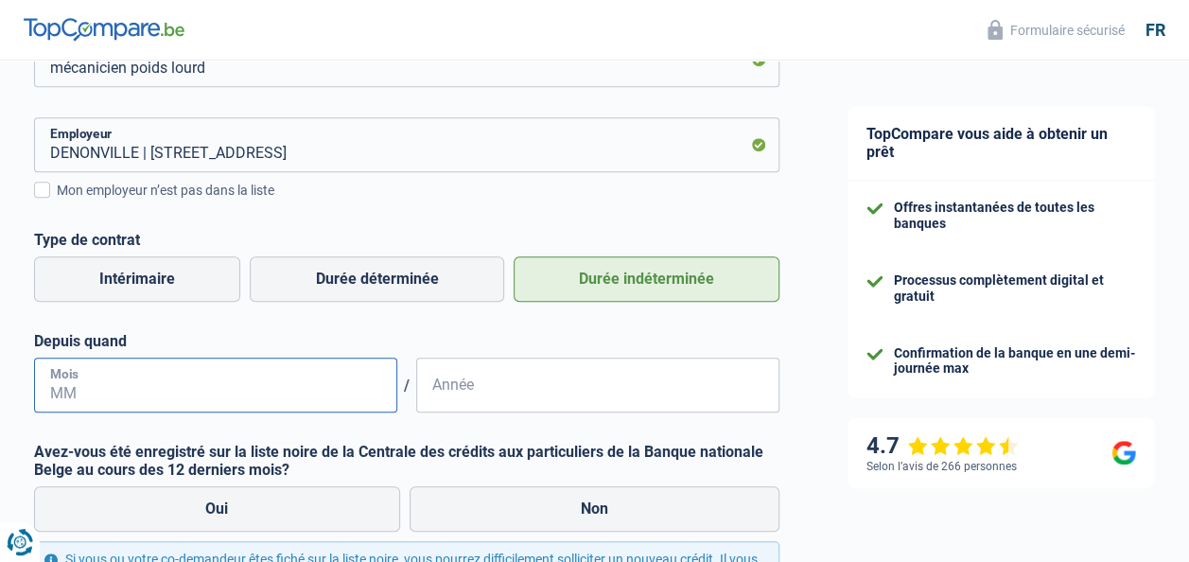
click at [120, 409] on input "Mois" at bounding box center [215, 385] width 363 height 55
type input "06"
type input "2025"
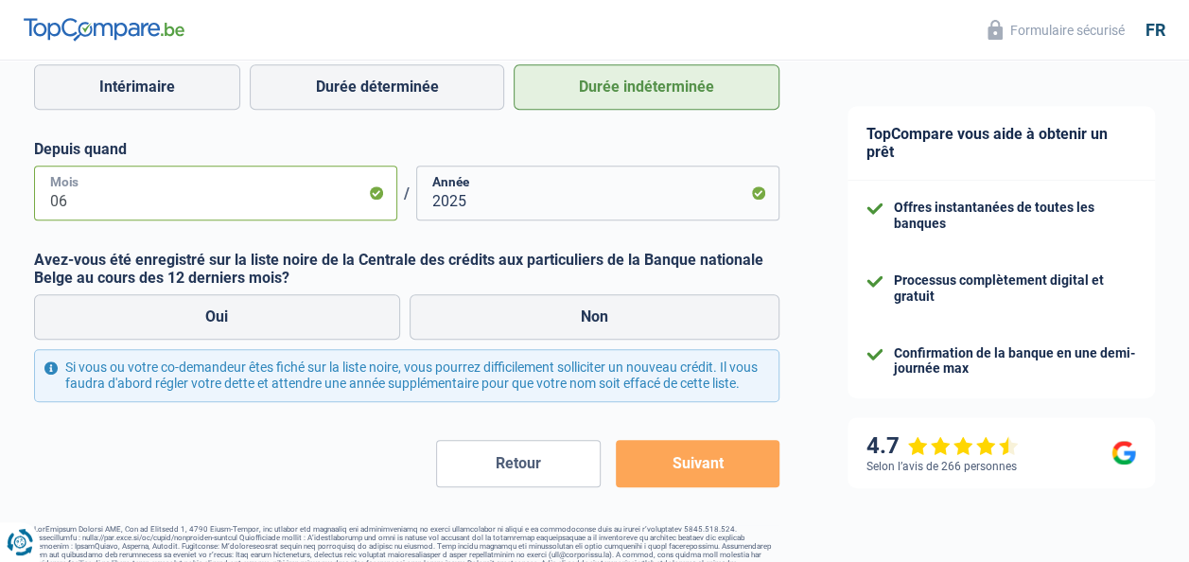
scroll to position [605, 0]
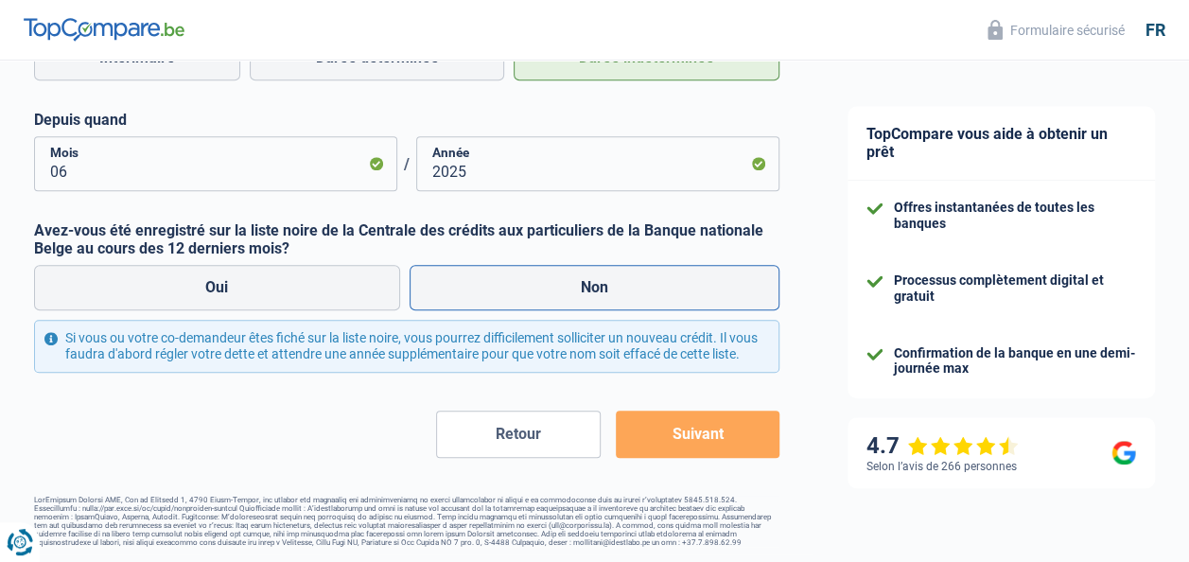
click at [616, 270] on label "Non" at bounding box center [595, 287] width 371 height 45
click at [616, 270] on input "Non" at bounding box center [595, 287] width 371 height 45
radio input "true"
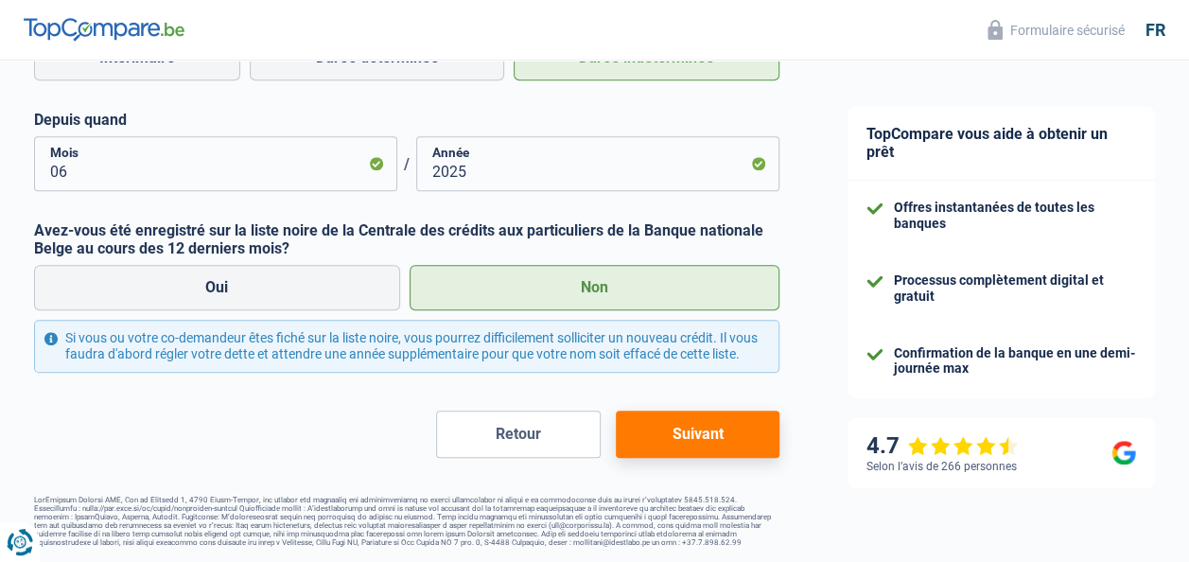
click at [742, 441] on button "Suivant" at bounding box center [698, 434] width 164 height 47
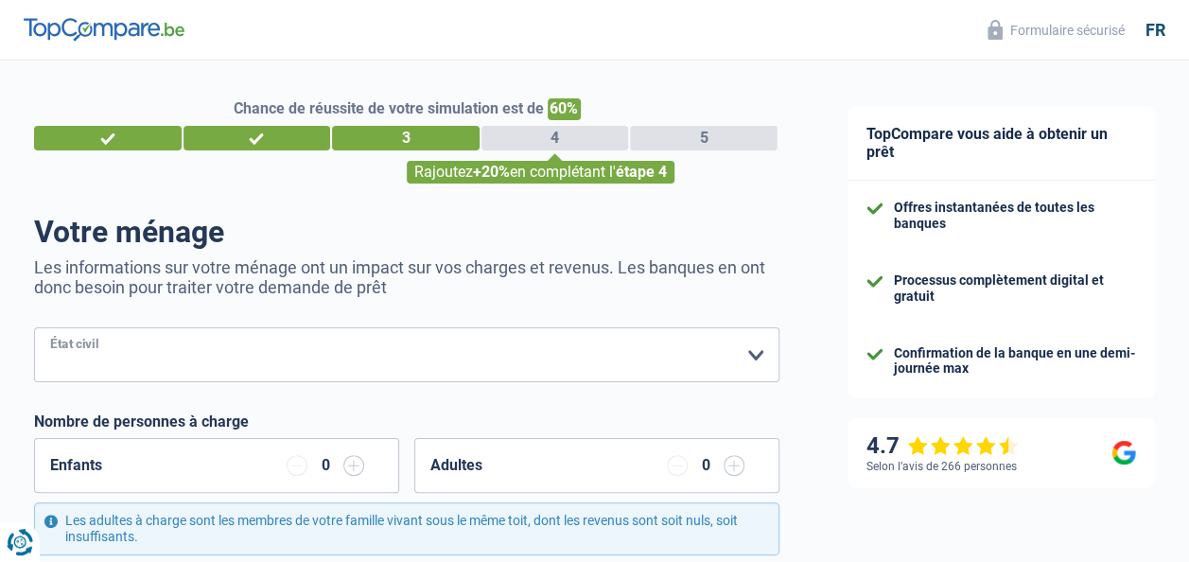
click at [199, 373] on select "Célibataire Marié(e) Cohabitant(e) légal(e) Divorcé(e) Veuf(ve) Séparé (de fait…" at bounding box center [406, 354] width 745 height 55
select select "married"
click at [34, 329] on select "Célibataire Marié(e) Cohabitant(e) légal(e) Divorcé(e) Veuf(ve) Séparé (de fait…" at bounding box center [406, 354] width 745 height 55
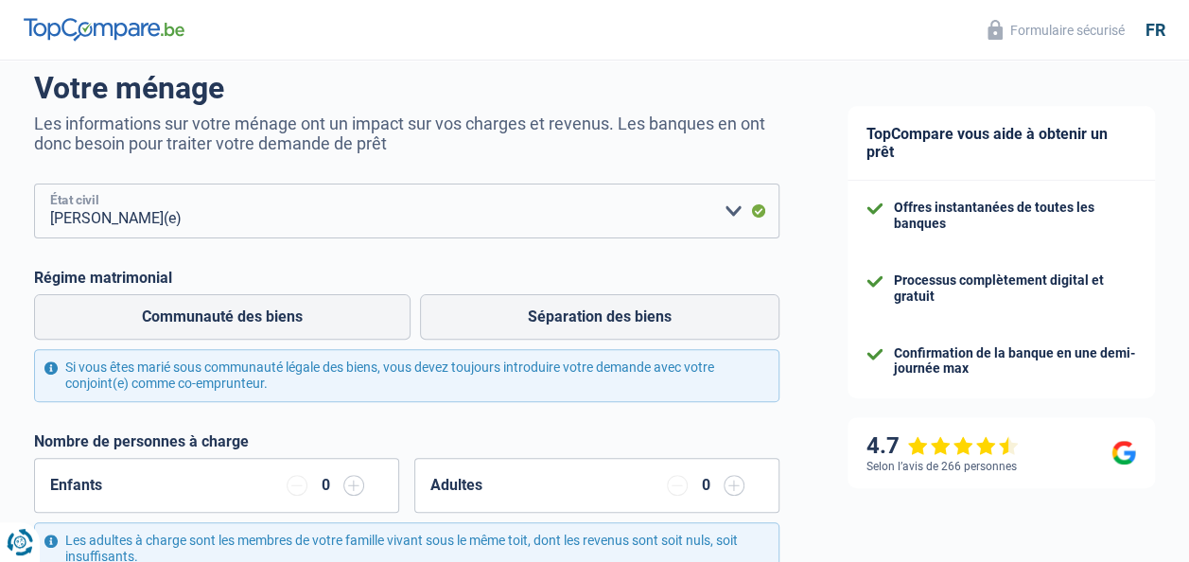
scroll to position [185, 0]
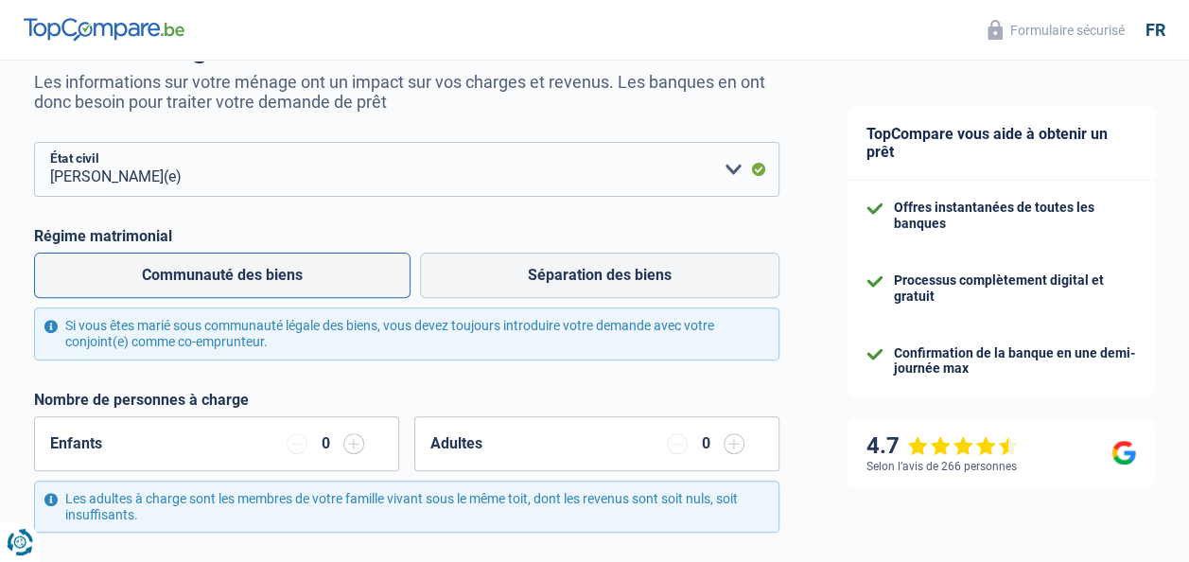
click at [251, 274] on label "Communauté des biens" at bounding box center [222, 275] width 377 height 45
click at [251, 274] on input "Communauté des biens" at bounding box center [222, 275] width 377 height 45
radio input "true"
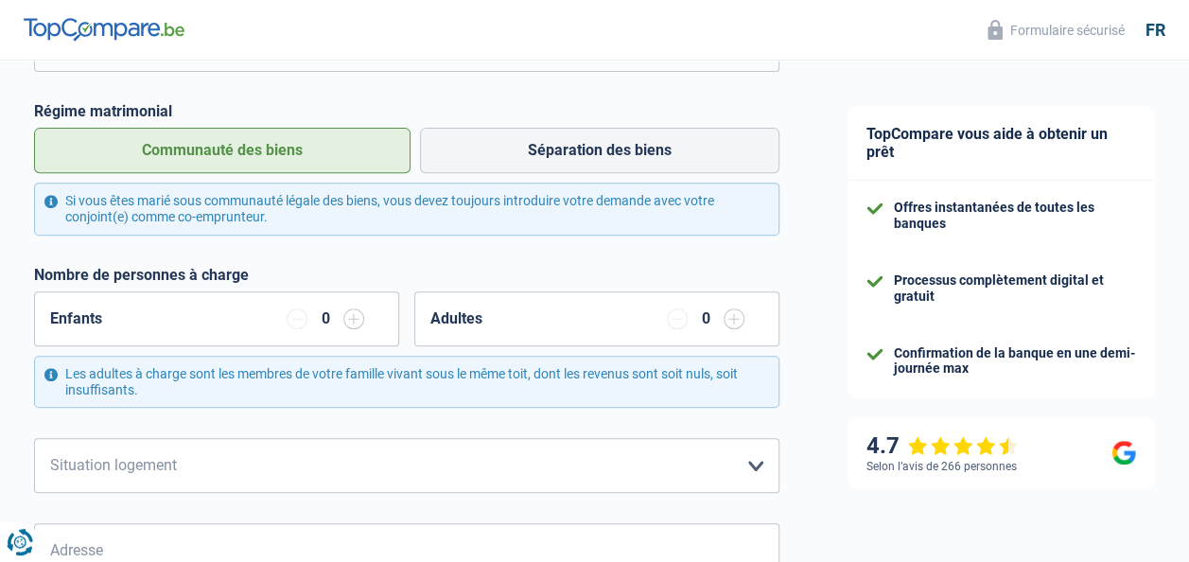
scroll to position [314, 0]
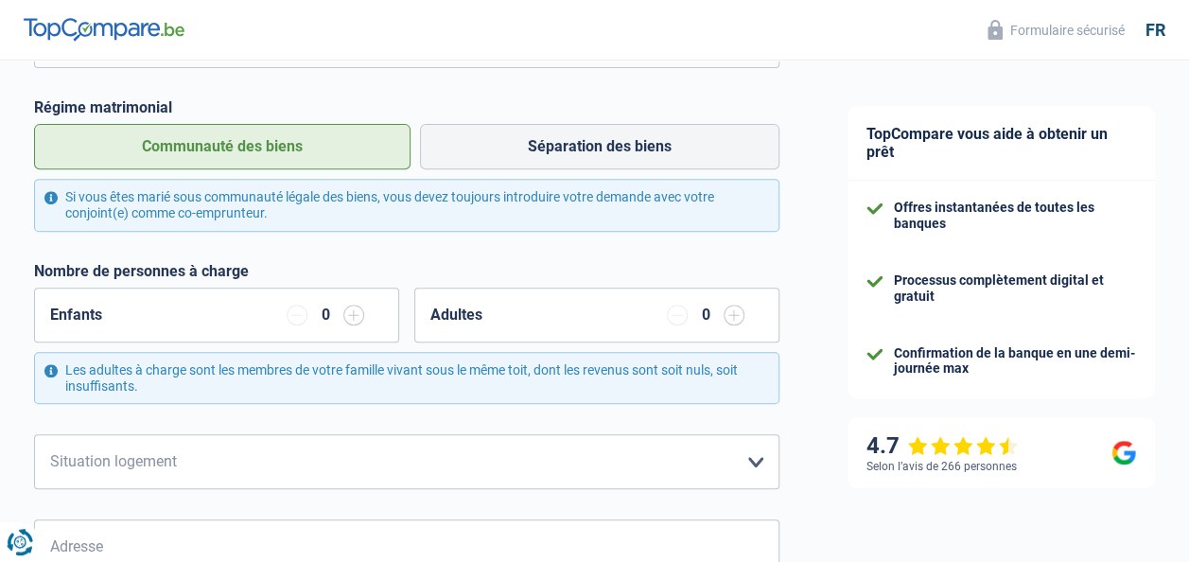
click at [357, 316] on input "button" at bounding box center [353, 315] width 21 height 21
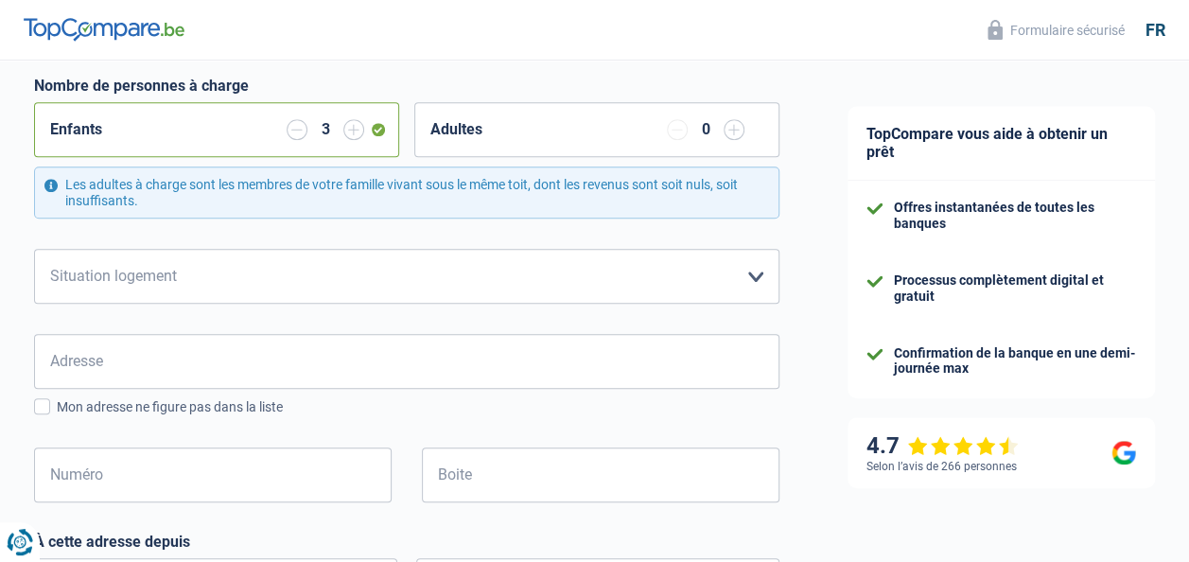
scroll to position [534, 0]
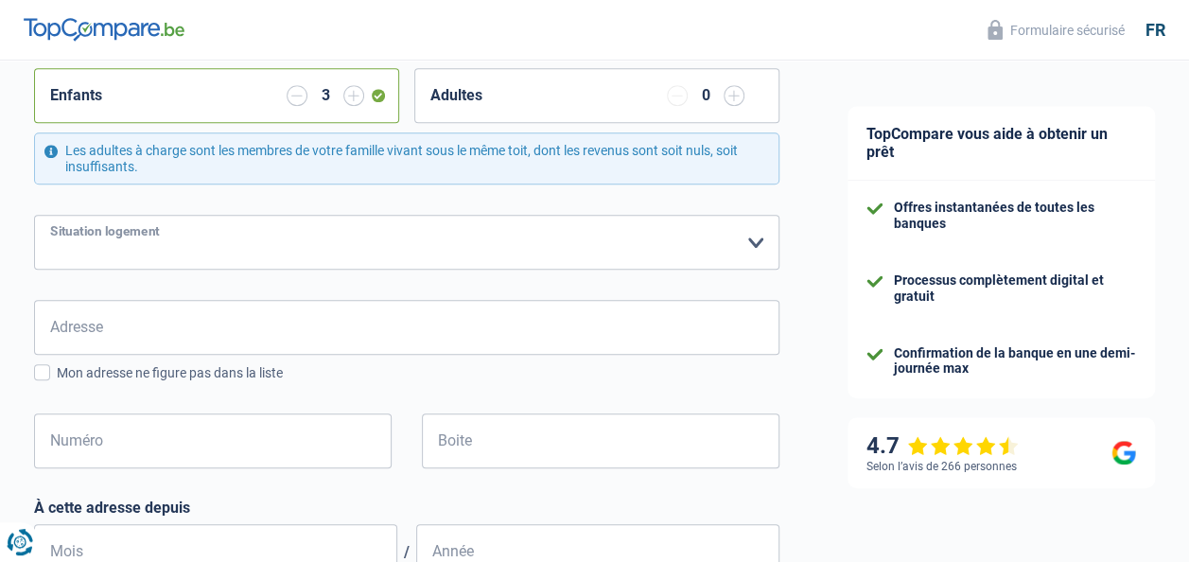
click at [327, 260] on select "Locataire Propriétaire avec prêt hypothécaire Propriétaire sans prêt hypothécai…" at bounding box center [406, 242] width 745 height 55
select select "rents"
click at [34, 216] on select "Locataire Propriétaire avec prêt hypothécaire Propriétaire sans prêt hypothécai…" at bounding box center [406, 242] width 745 height 55
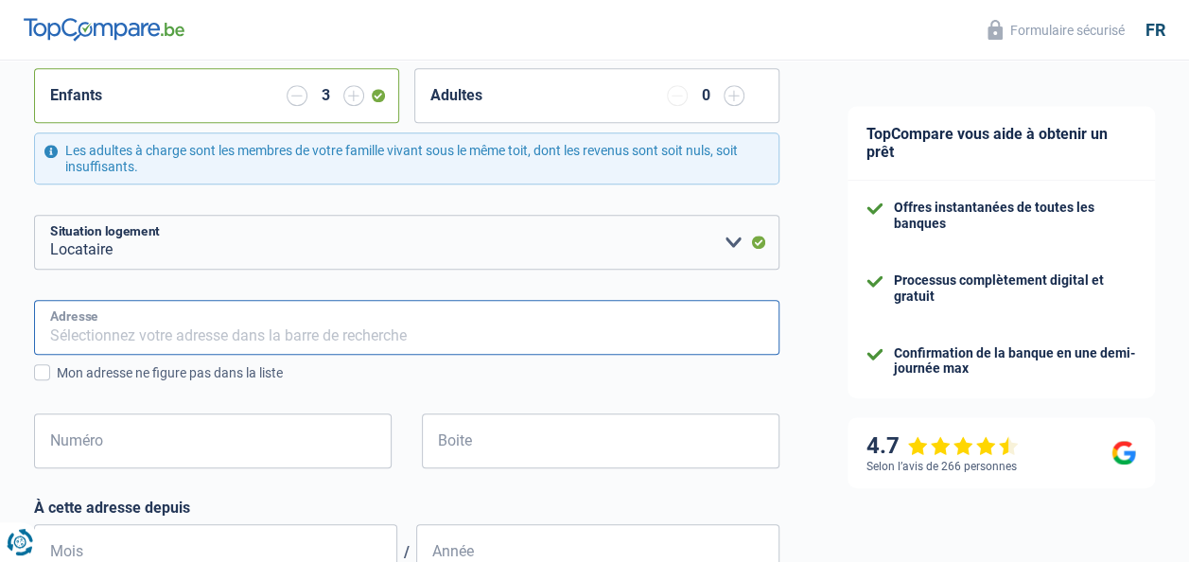
click at [274, 326] on input "Adresse" at bounding box center [406, 327] width 745 height 55
type input "Avenue du Long Buisson, 6460, Chimay, BE"
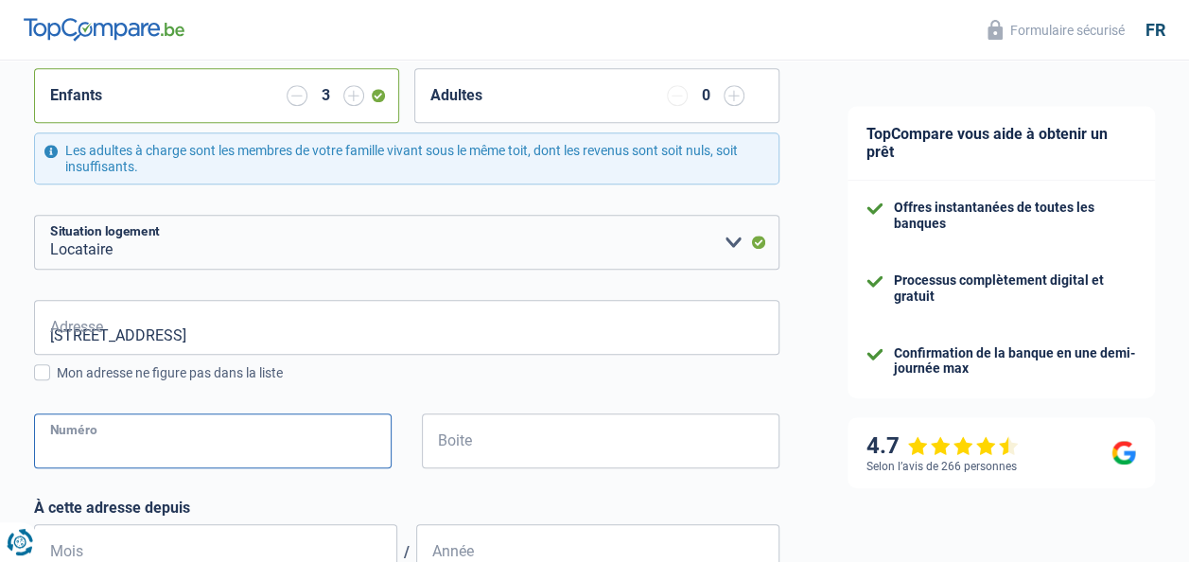
type input "14"
type input "09"
type input "2023"
type input "Belgique"
type input "Chimay"
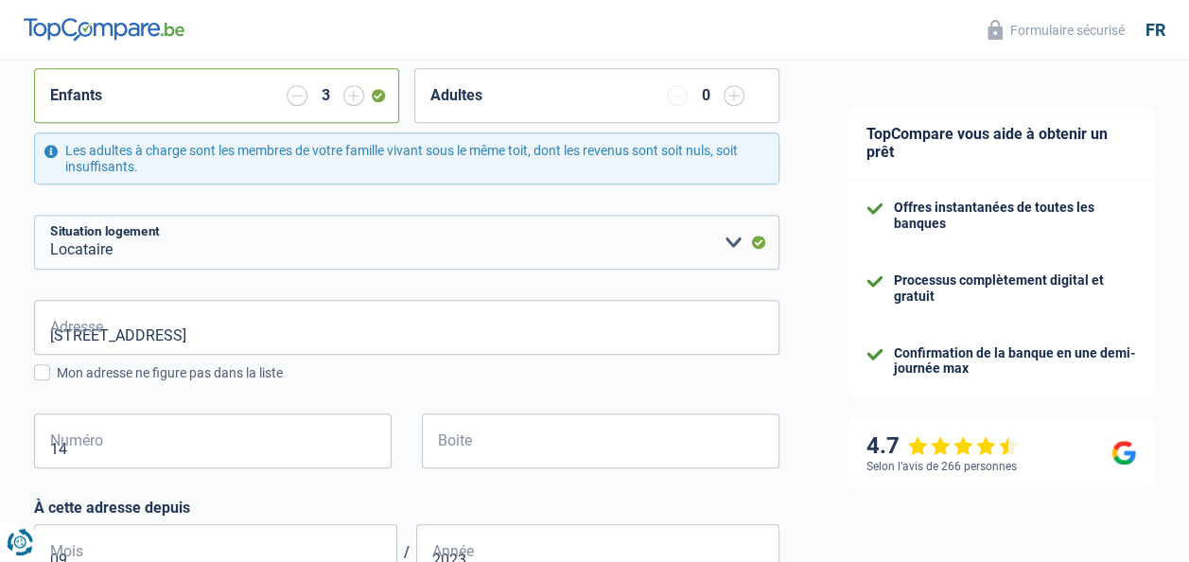
type input "95.12.21-163.25"
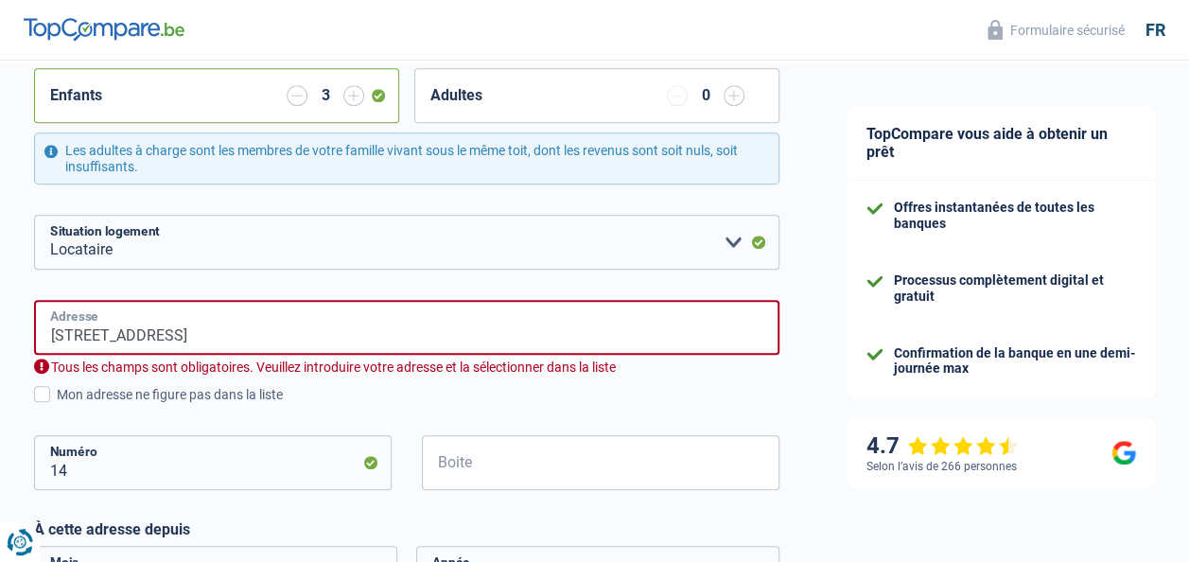
scroll to position [573, 0]
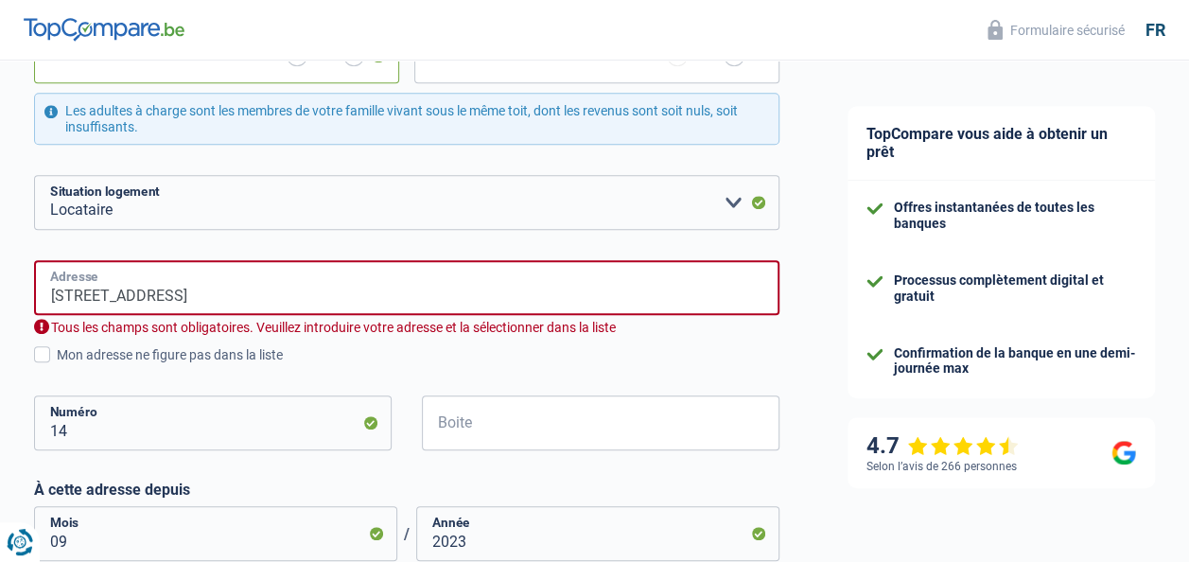
type input "Belgique"
click at [344, 295] on input "Avenue du Long Buisson, 6460, Chimay, BE" at bounding box center [406, 287] width 745 height 55
click at [261, 295] on input "Avenue du Long Buisson, 6460, Chimay, BE" at bounding box center [406, 287] width 745 height 55
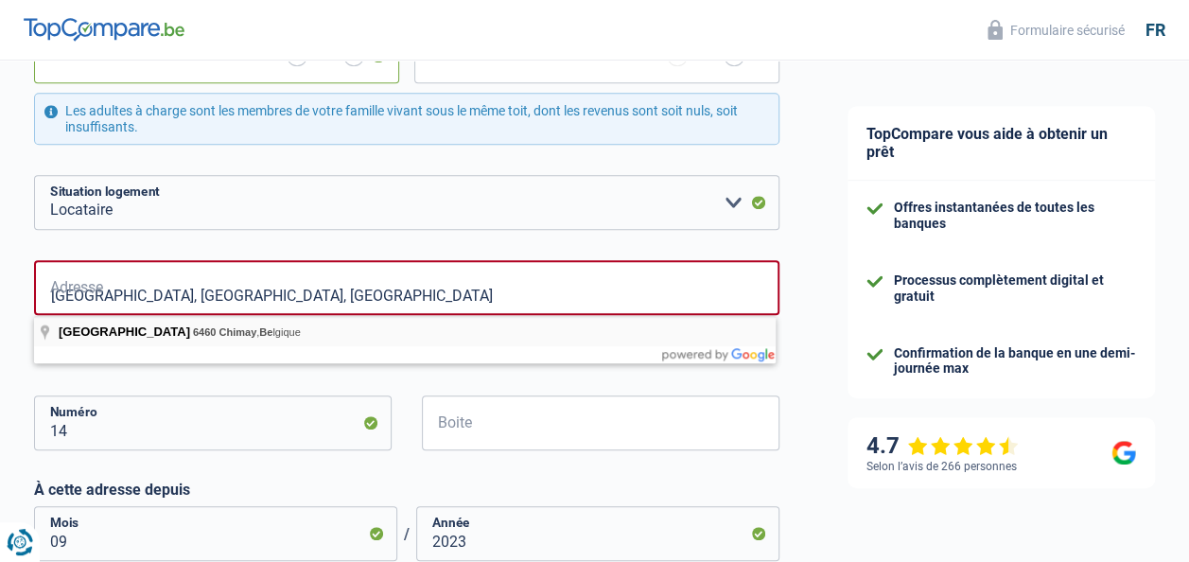
type input "Avenue du Long Buisson, 6460, Chimay, BE"
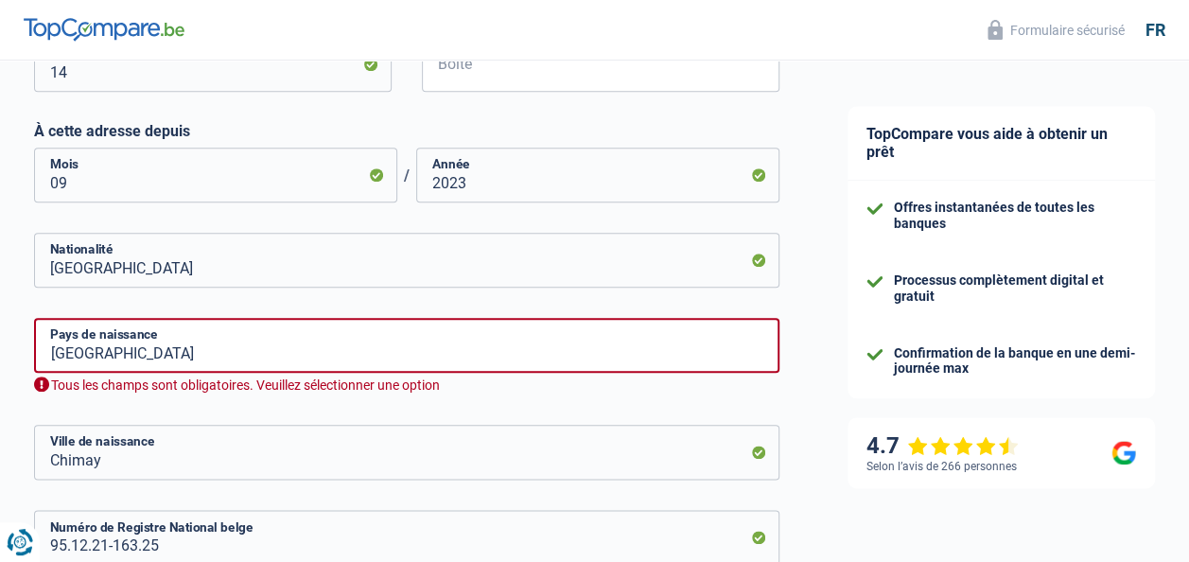
scroll to position [927, 0]
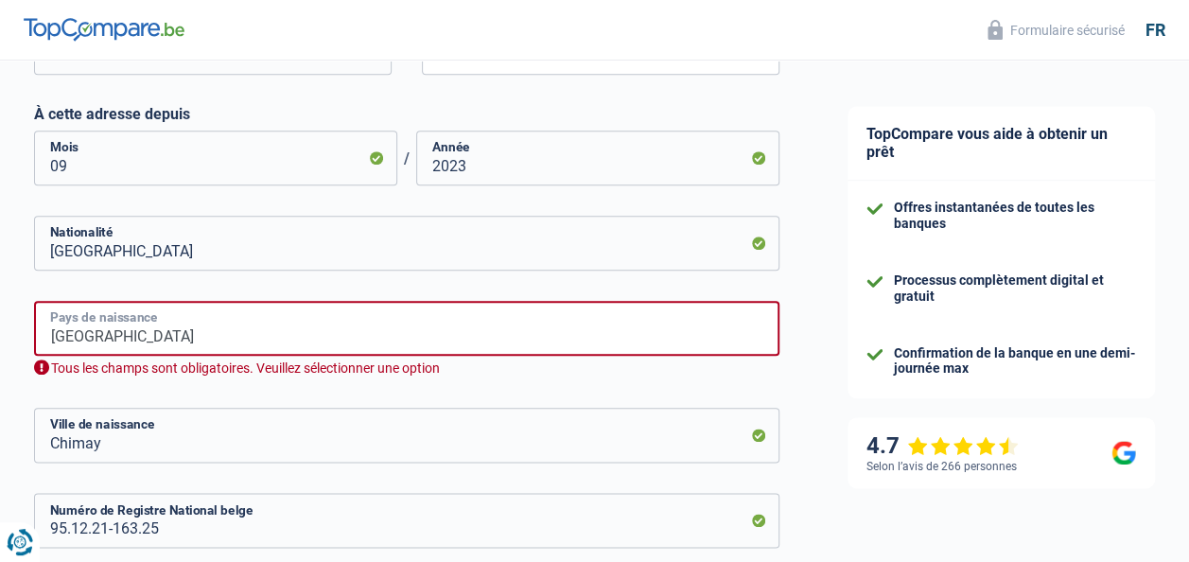
click at [177, 349] on input "Belgique" at bounding box center [406, 328] width 745 height 55
type input "Belgique"
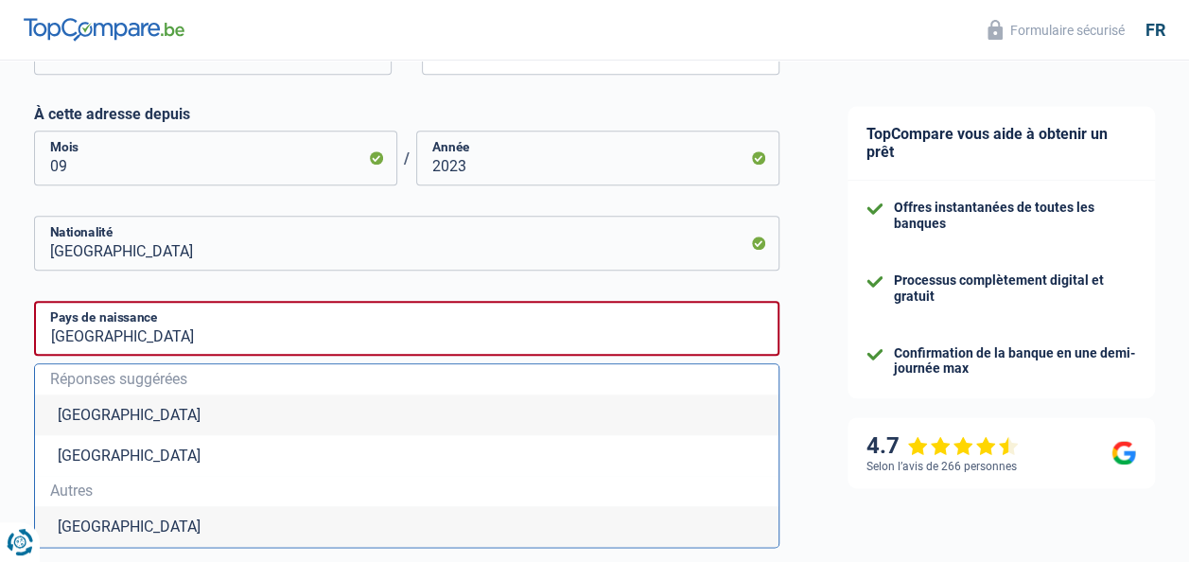
click at [180, 409] on li "Belgique" at bounding box center [407, 415] width 744 height 41
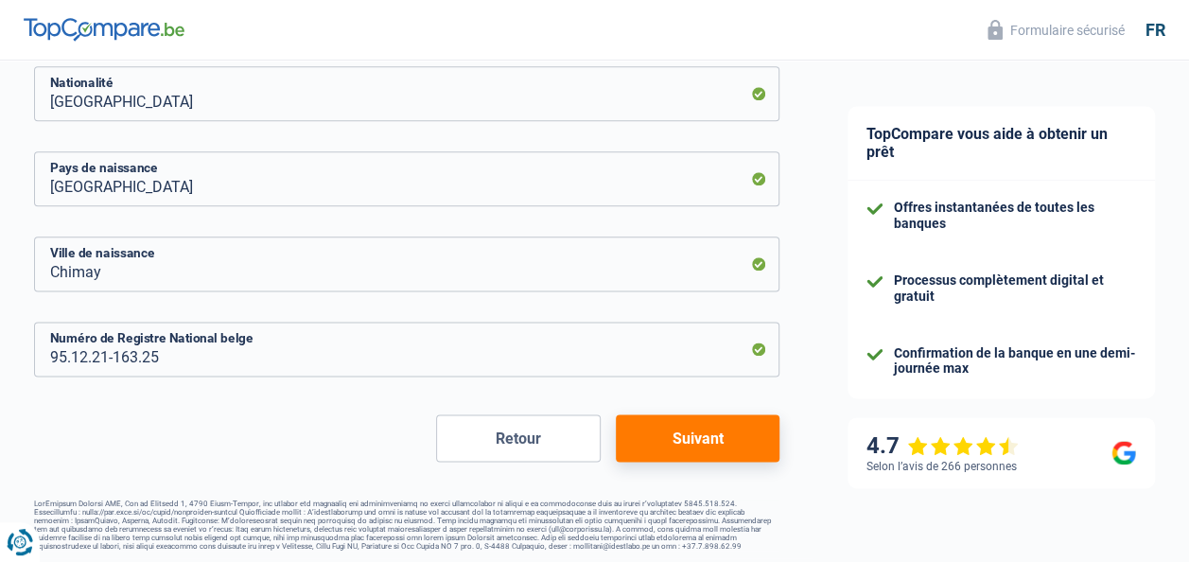
scroll to position [1083, 0]
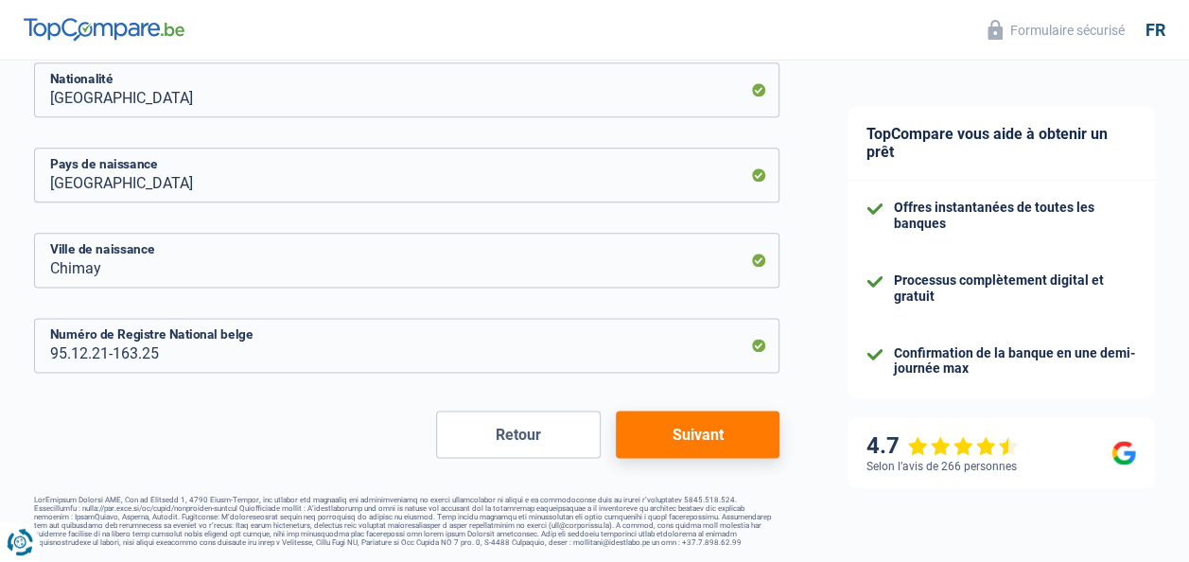
click at [709, 439] on button "Suivant" at bounding box center [698, 434] width 164 height 47
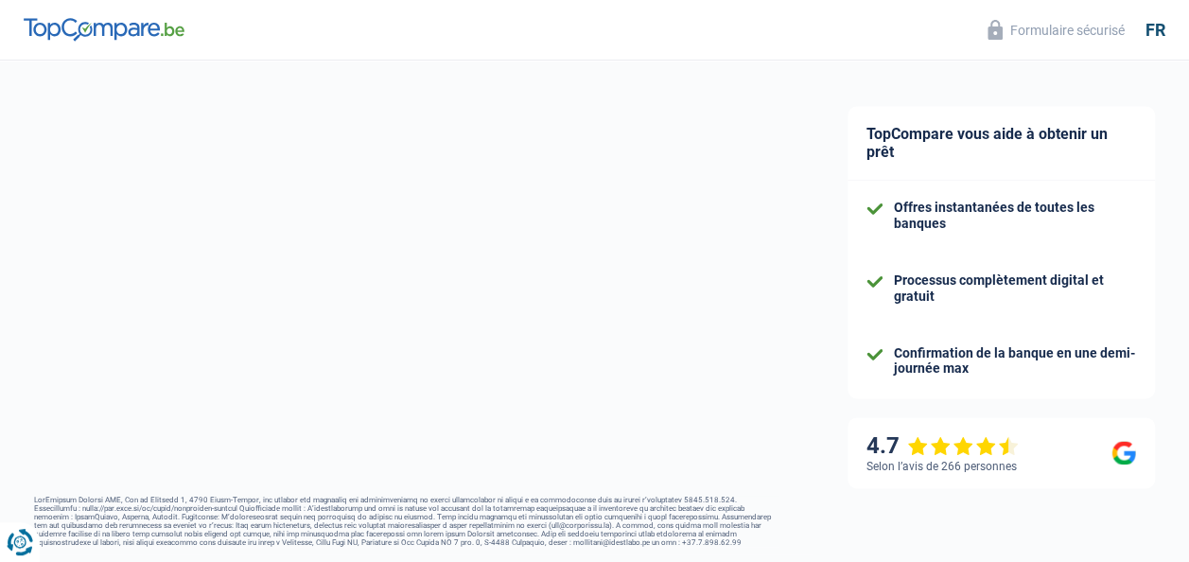
select select "familyAllowances"
select select "netSalary"
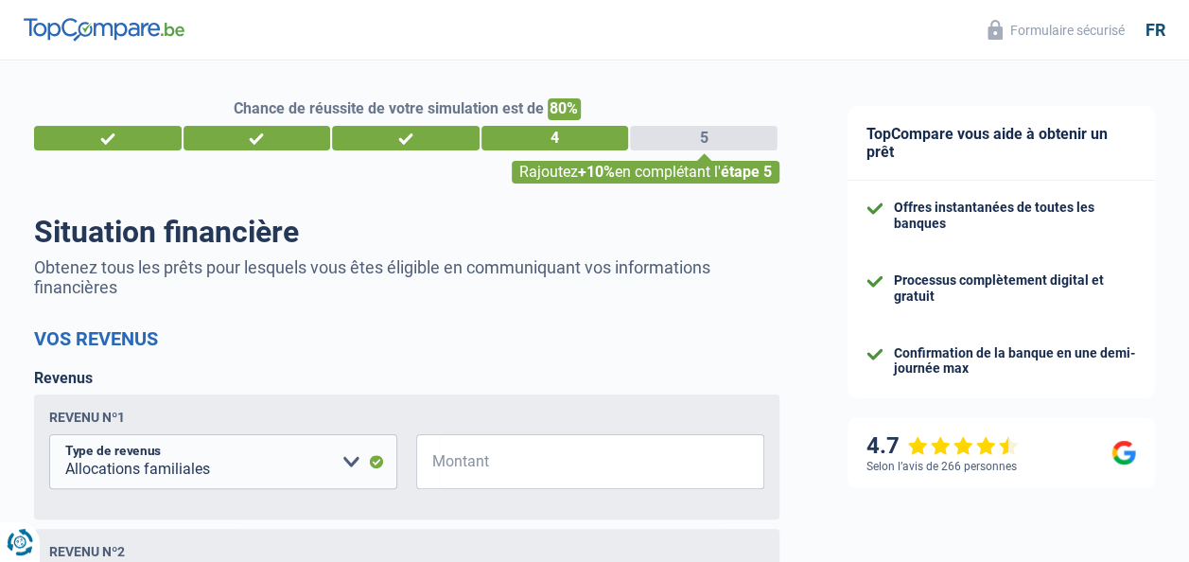
scroll to position [146, 0]
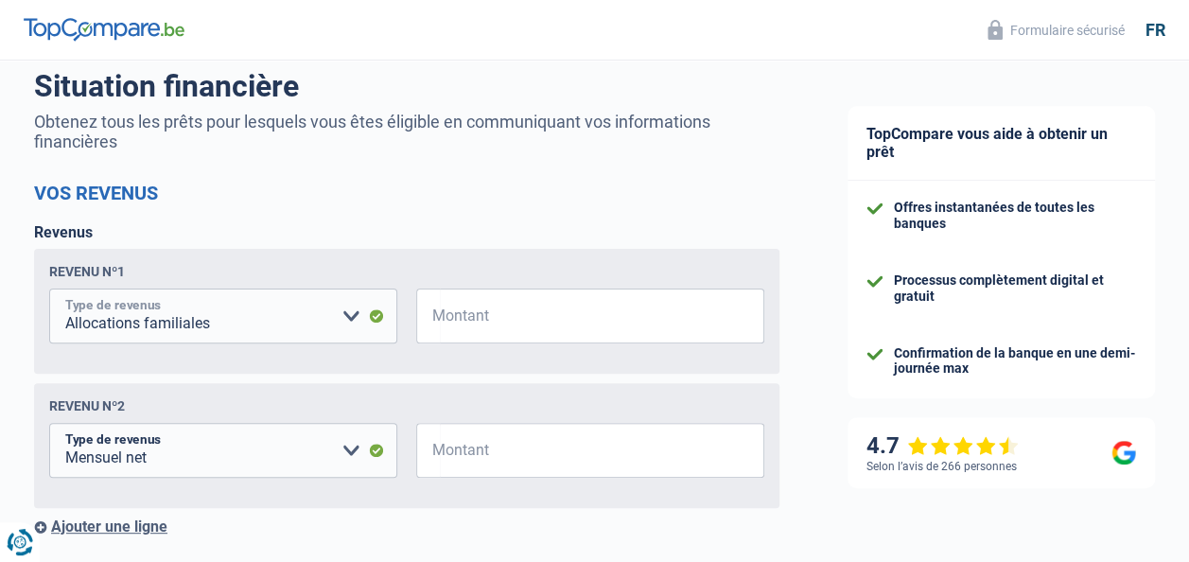
click at [350, 313] on select "Allocation d'handicap Allocations chômage Allocations familiales Chèques repas …" at bounding box center [223, 316] width 348 height 55
select select "netSalary"
click at [49, 291] on select "Allocation d'handicap Allocations chômage Allocations familiales Chèques repas …" at bounding box center [223, 316] width 348 height 55
click at [552, 337] on input "Montant" at bounding box center [602, 316] width 324 height 55
type input "1.627"
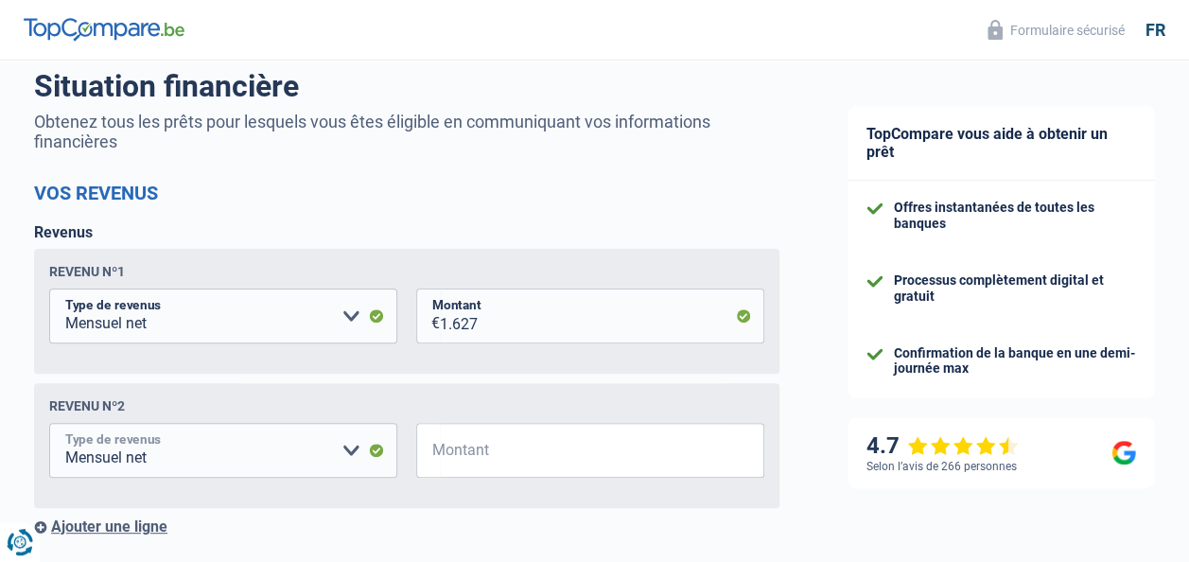
click at [204, 460] on select "Allocation d'handicap Allocations chômage Allocations familiales Chèques repas …" at bounding box center [223, 450] width 348 height 55
click at [173, 426] on select "Allocation d'handicap Allocations chômage Allocations familiales Chèques repas …" at bounding box center [223, 450] width 348 height 55
click at [271, 465] on select "Allocation d'handicap Allocations chômage Allocations familiales Chèques repas …" at bounding box center [223, 450] width 348 height 55
select select "other"
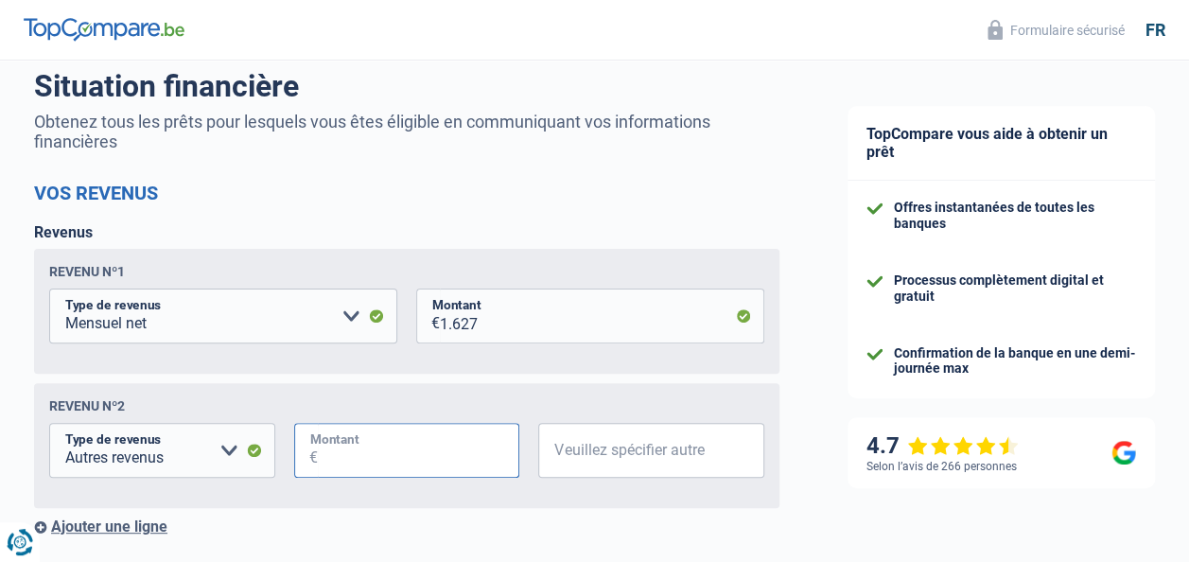
click at [447, 459] on input "Montant" at bounding box center [419, 450] width 202 height 55
type input "269"
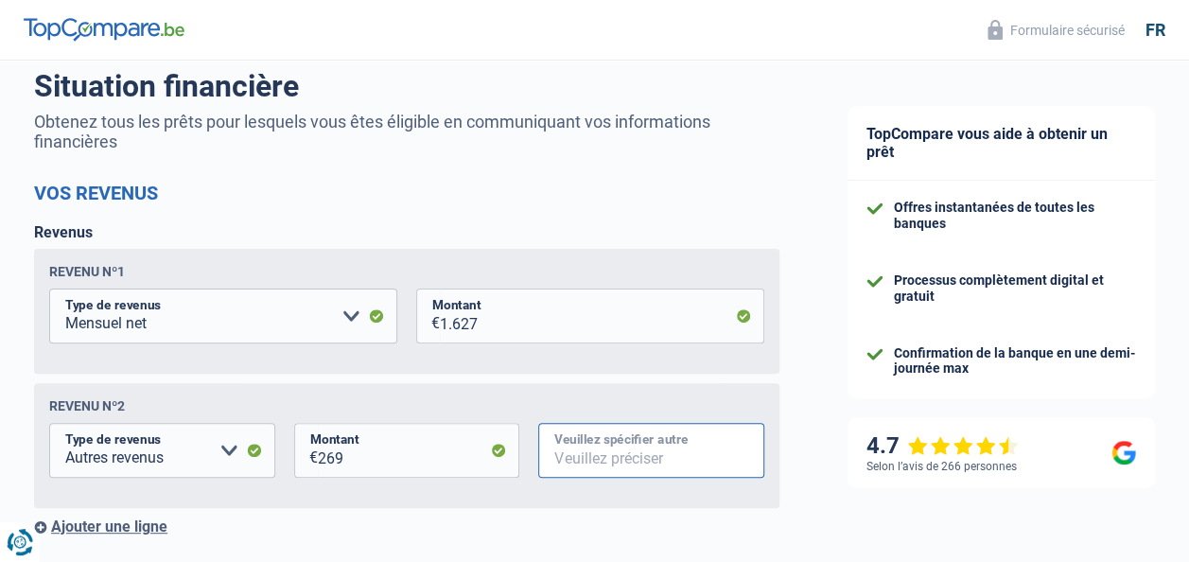
click at [605, 457] on input "Veuillez spécifier autre" at bounding box center [651, 450] width 226 height 55
type input "FOREM"
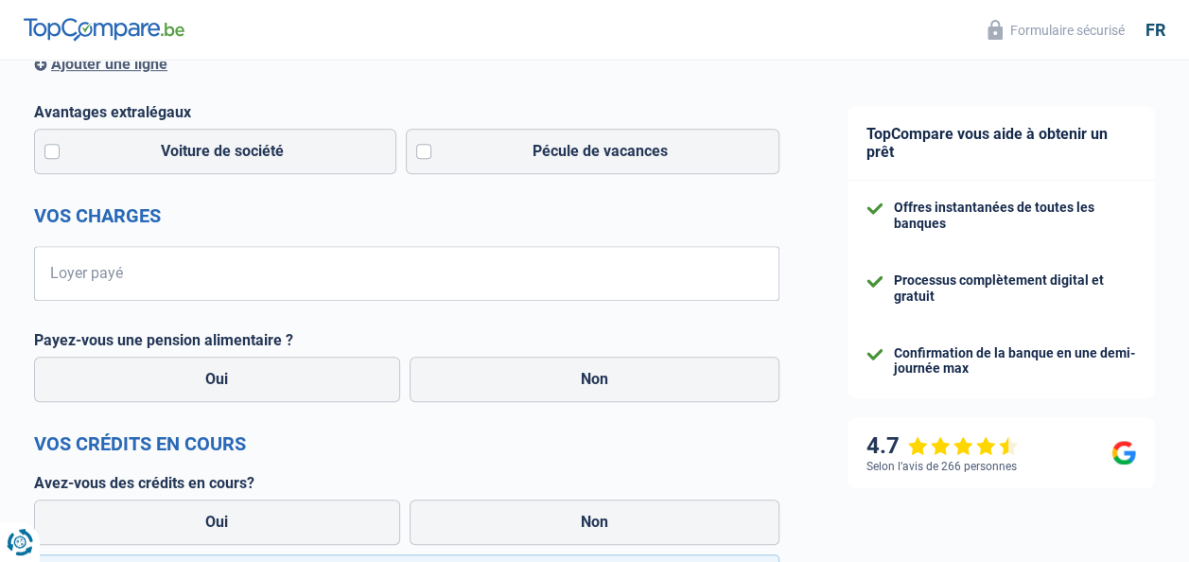
scroll to position [611, 0]
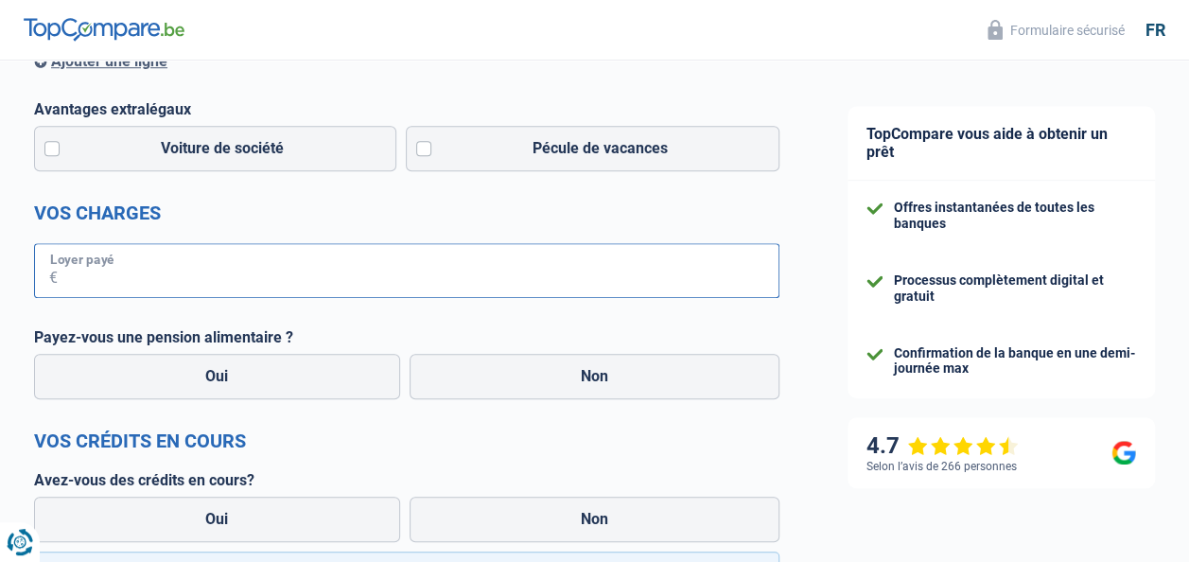
click at [356, 280] on input "Loyer payé" at bounding box center [419, 270] width 722 height 55
type input "932"
click at [518, 374] on label "Non" at bounding box center [595, 376] width 371 height 45
click at [518, 374] on input "Non" at bounding box center [595, 376] width 371 height 45
radio input "true"
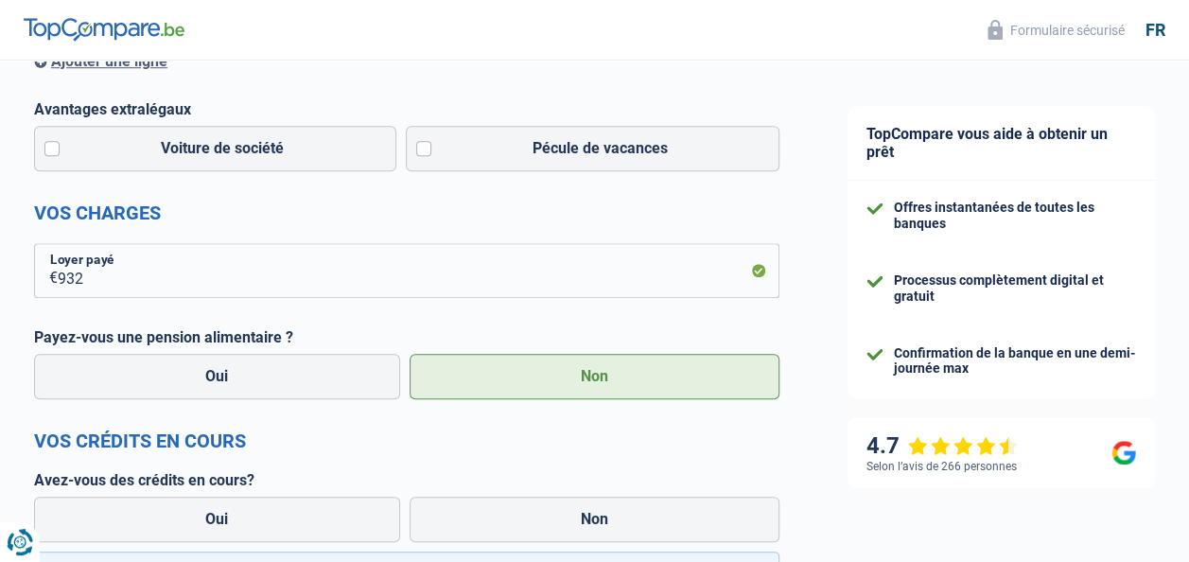
select select "familyAllowances"
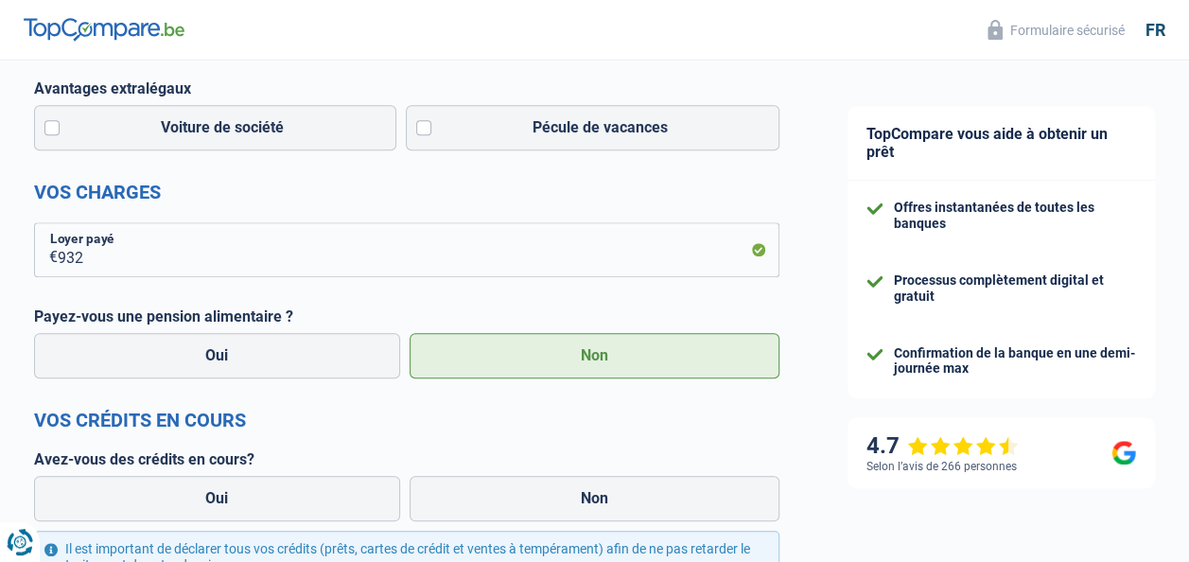
scroll to position [984, 0]
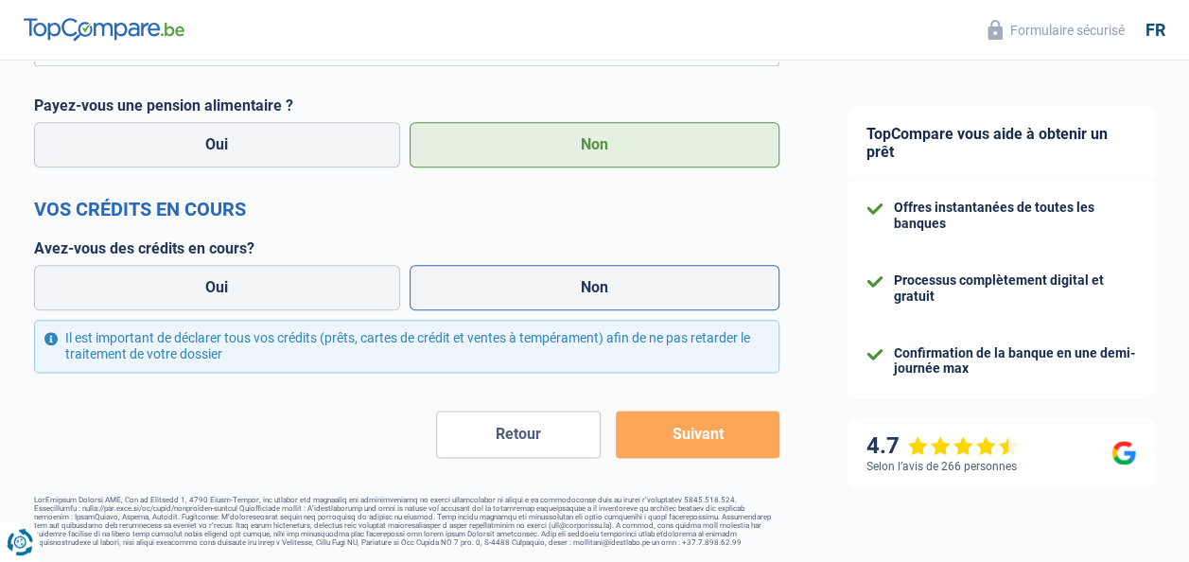
click at [583, 275] on label "Non" at bounding box center [595, 287] width 371 height 45
click at [583, 275] on input "Non" at bounding box center [595, 287] width 371 height 45
radio input "true"
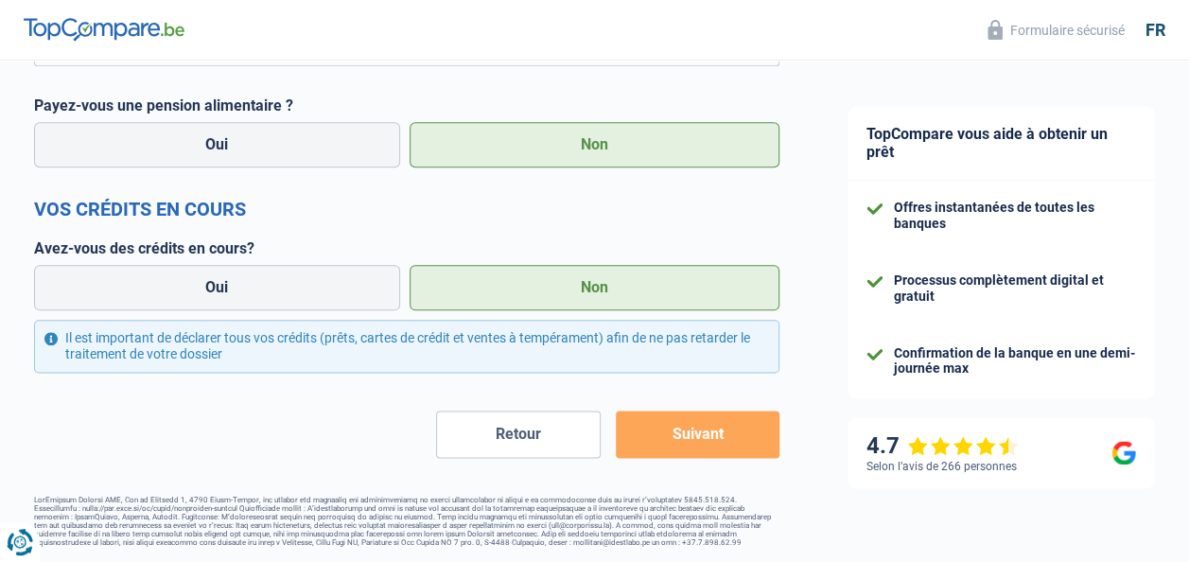
click at [706, 445] on button "Suivant" at bounding box center [698, 434] width 164 height 47
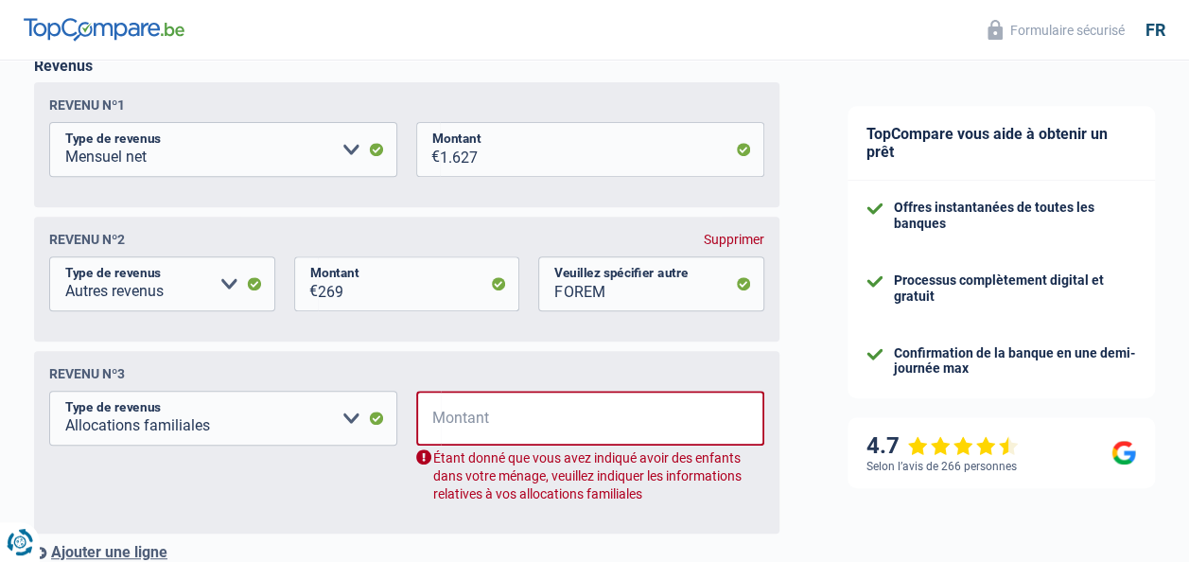
scroll to position [307, 0]
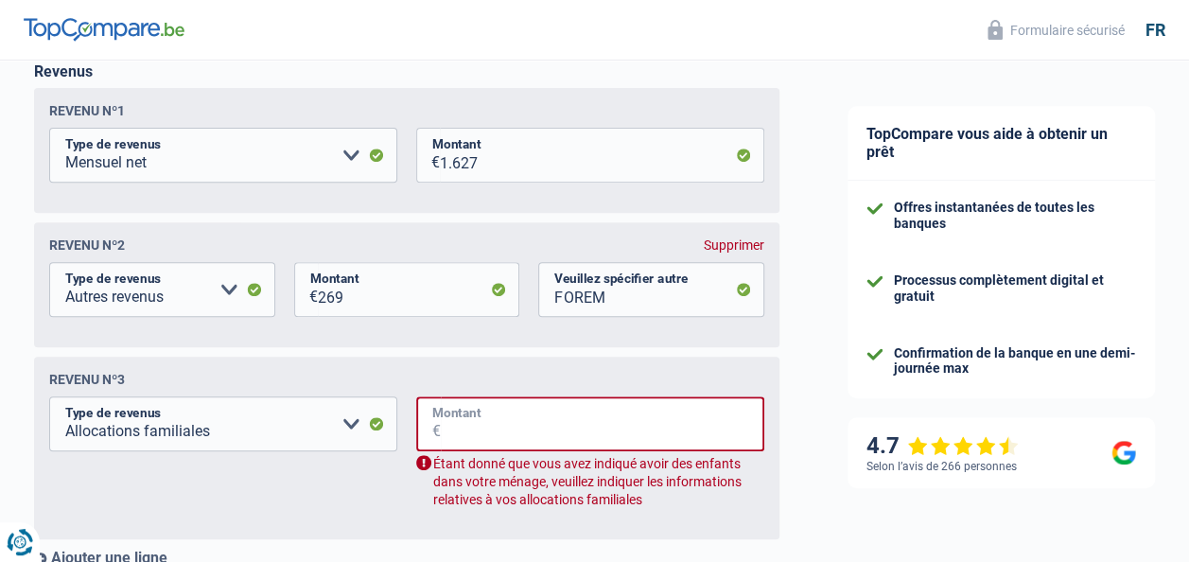
click at [559, 437] on input "Montant" at bounding box center [603, 423] width 324 height 55
click at [828, 399] on div "TopCompare vous aide à obtenir un prêt Offres instantanées de toutes les banque…" at bounding box center [1002, 522] width 376 height 1536
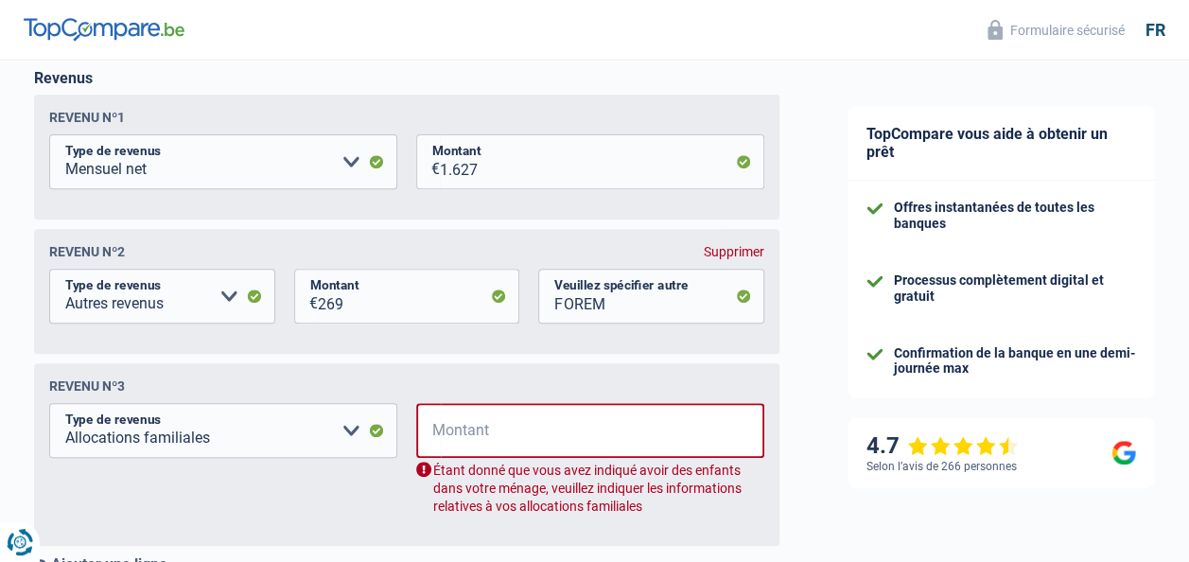
scroll to position [299, 0]
click at [360, 433] on select "Allocation d'handicap Allocations chômage Allocations familiales Chèques repas …" at bounding box center [223, 431] width 348 height 55
click at [649, 35] on header "Formulaire sécurisé fr" at bounding box center [594, 30] width 1189 height 61
click at [748, 250] on div "Supprimer" at bounding box center [734, 252] width 61 height 15
select select "familyAllowances"
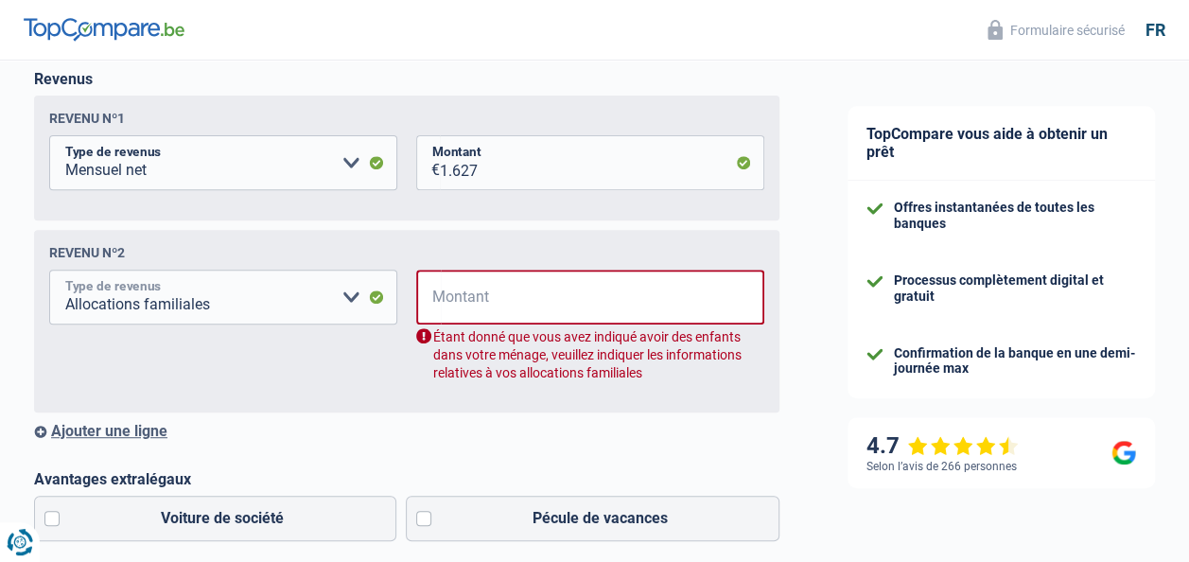
click at [367, 290] on select "Allocation d'handicap Allocations chômage Allocations familiales Chèques repas …" at bounding box center [223, 297] width 348 height 55
select select "other"
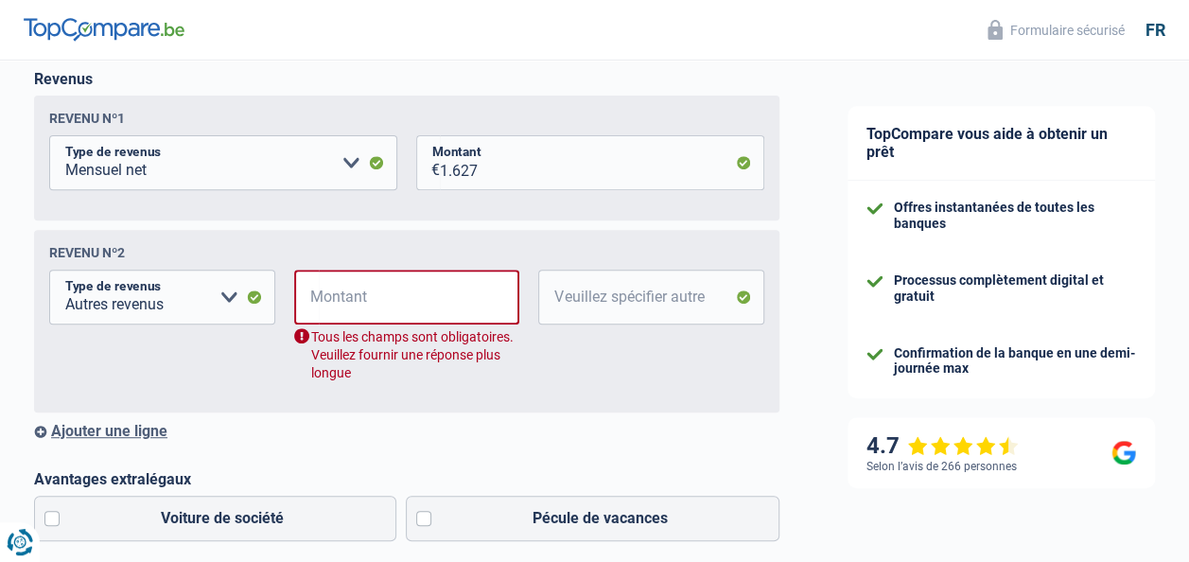
click at [403, 334] on div "Tous les champs sont obligatoires. Veuillez fournir une réponse plus longue" at bounding box center [407, 355] width 226 height 54
click at [399, 306] on input "Montant" at bounding box center [420, 297] width 202 height 55
type input "269"
type input "FOREM"
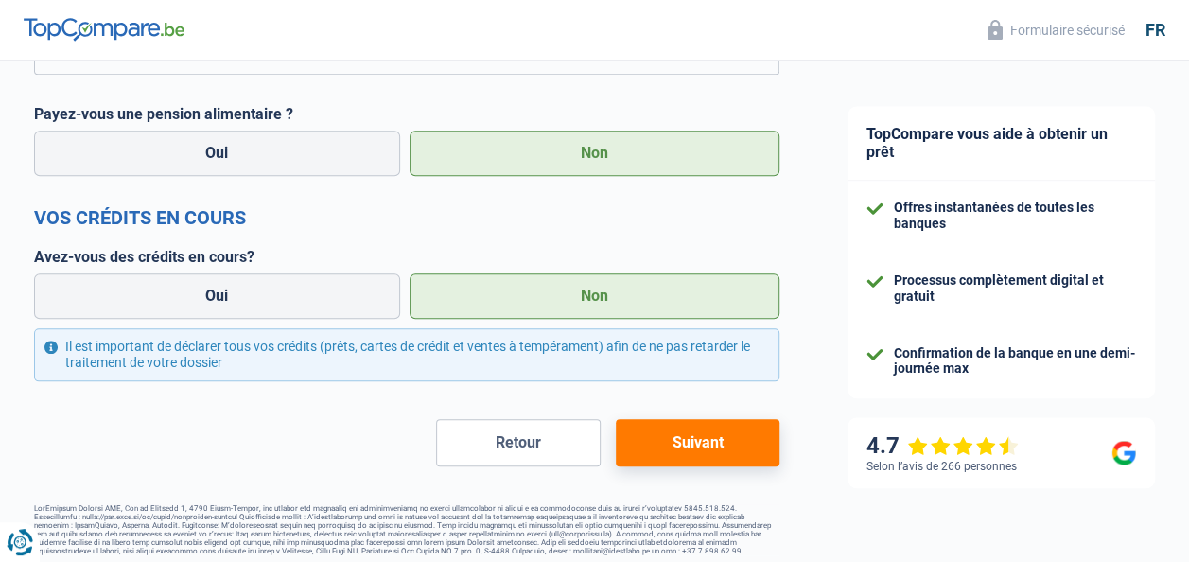
scroll to position [849, 0]
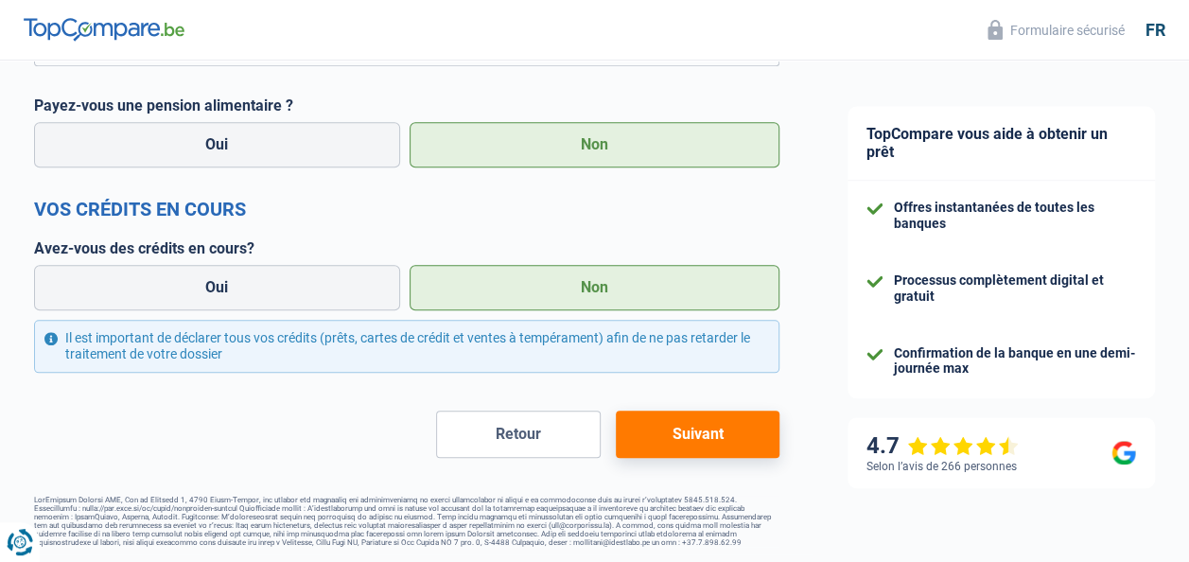
click at [658, 420] on button "Suivant" at bounding box center [698, 434] width 164 height 47
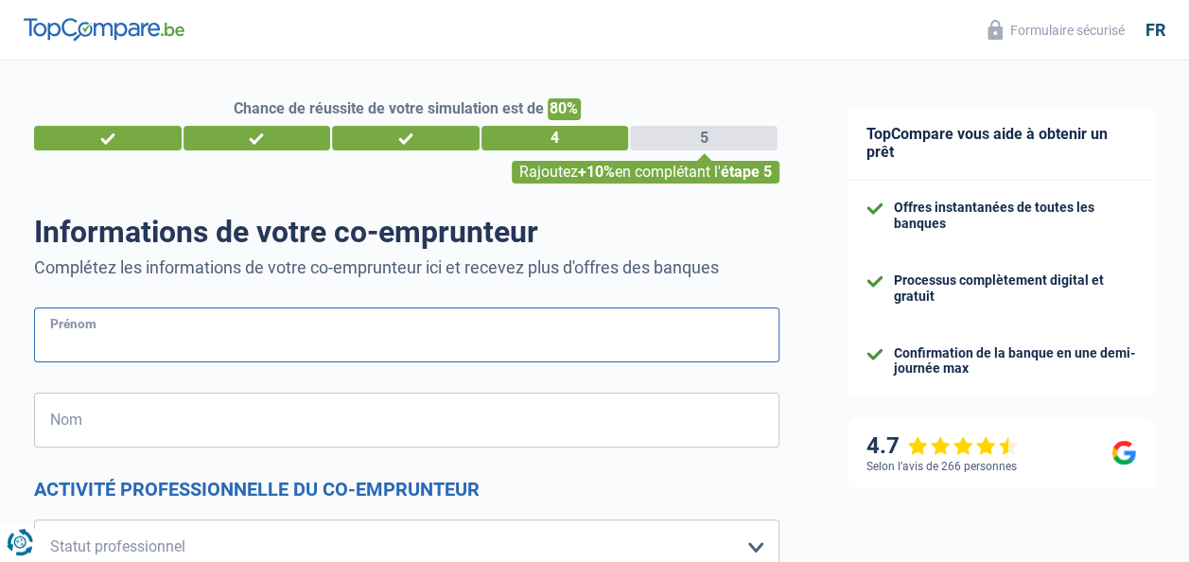
click at [419, 331] on input "Prénom" at bounding box center [406, 334] width 745 height 55
type input "jennyfer"
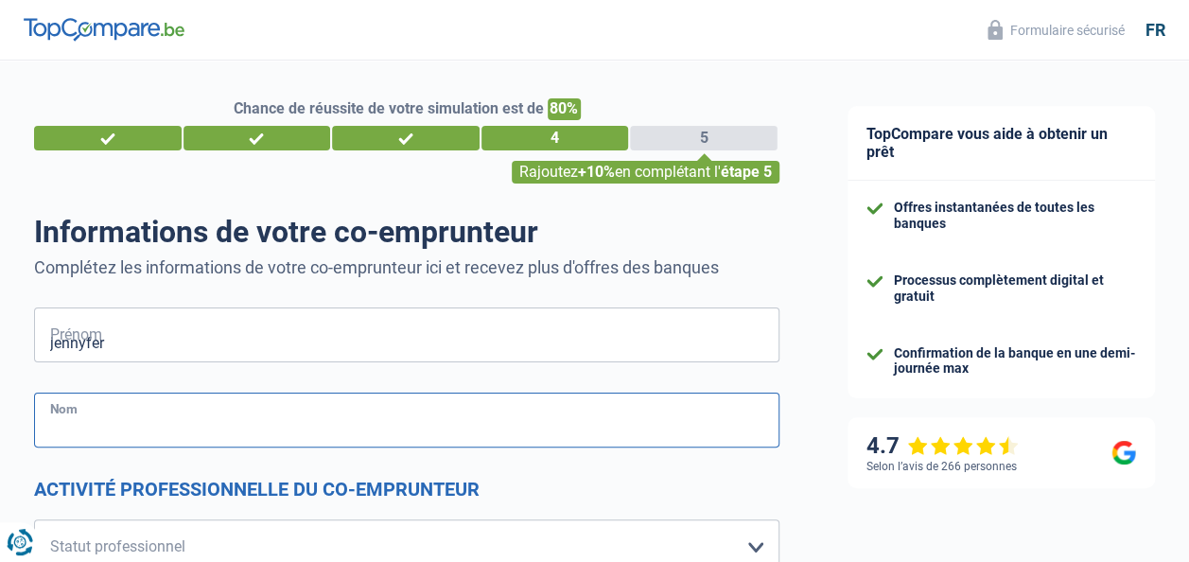
type input "depuydt"
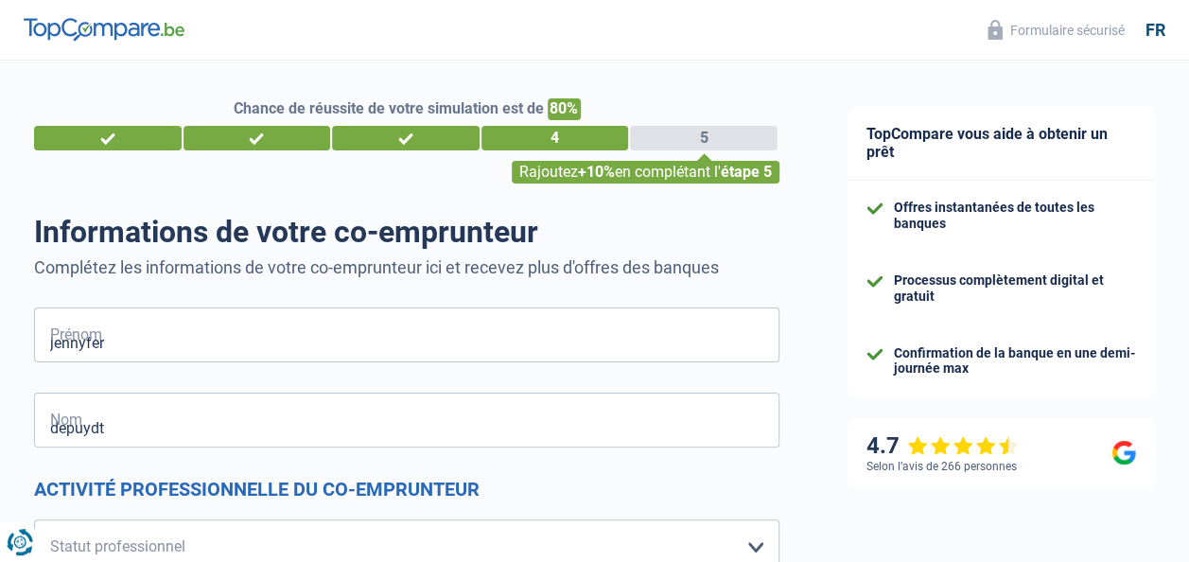
type input "04"
type input "2017"
type input "Belgique"
type input "montigny le tieulle"
type input "94.07.02-188.29"
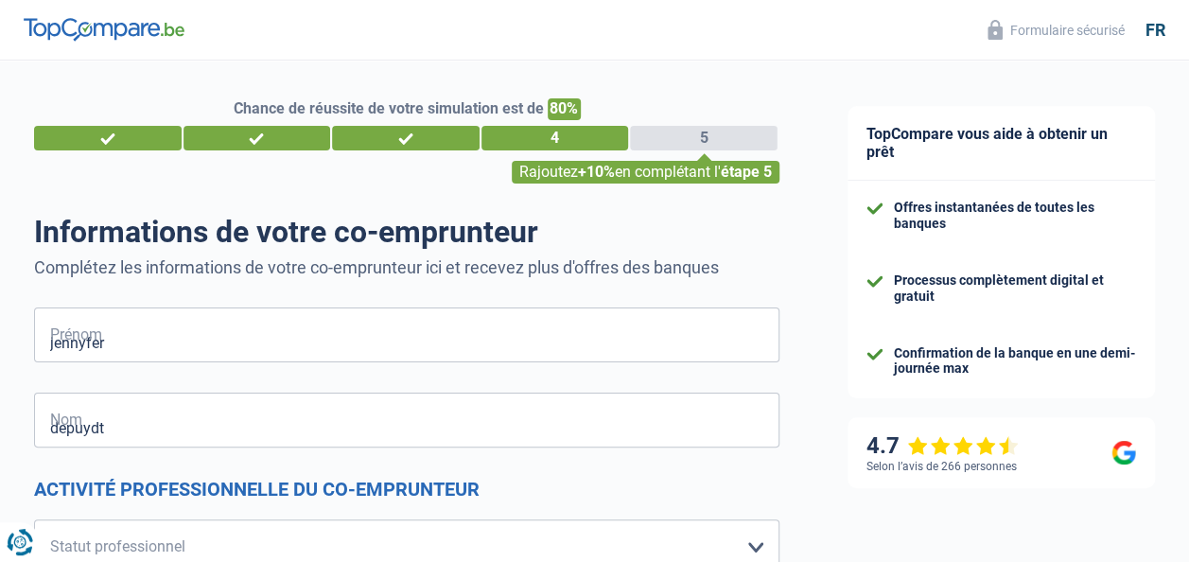
type input "1.440"
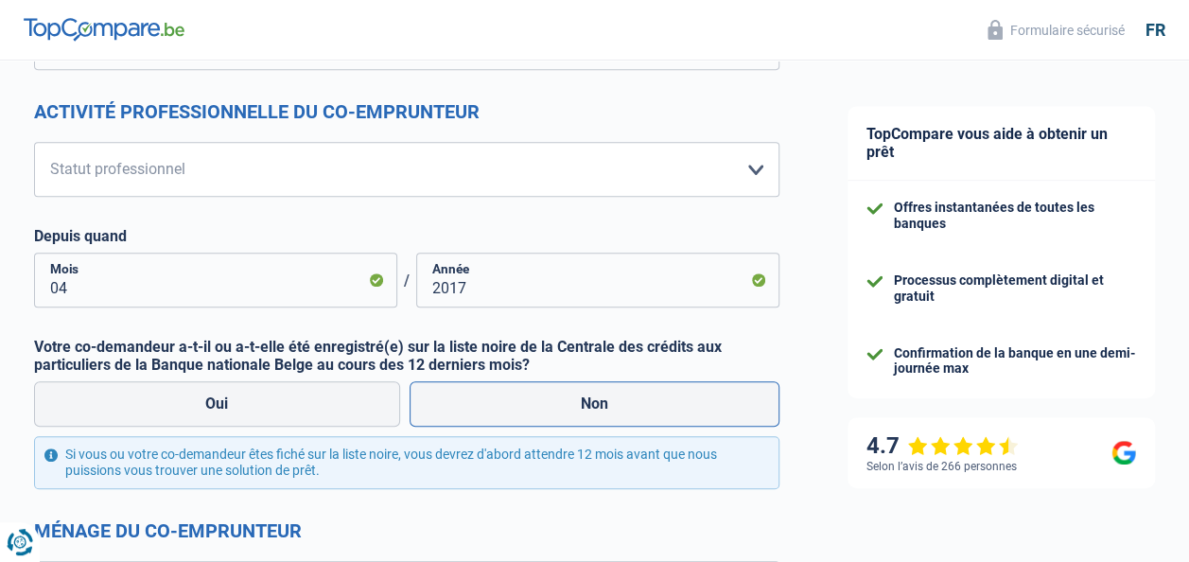
type input "Belgique"
click at [539, 384] on label "Non" at bounding box center [595, 403] width 371 height 45
click at [539, 384] on input "Non" at bounding box center [595, 403] width 371 height 45
radio input "true"
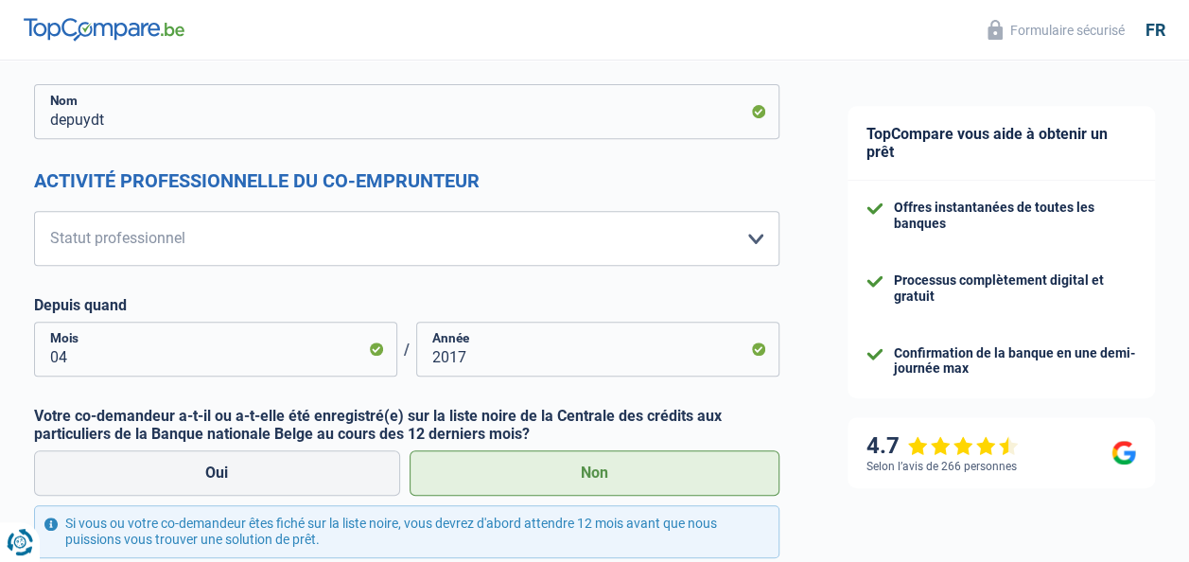
scroll to position [317, 0]
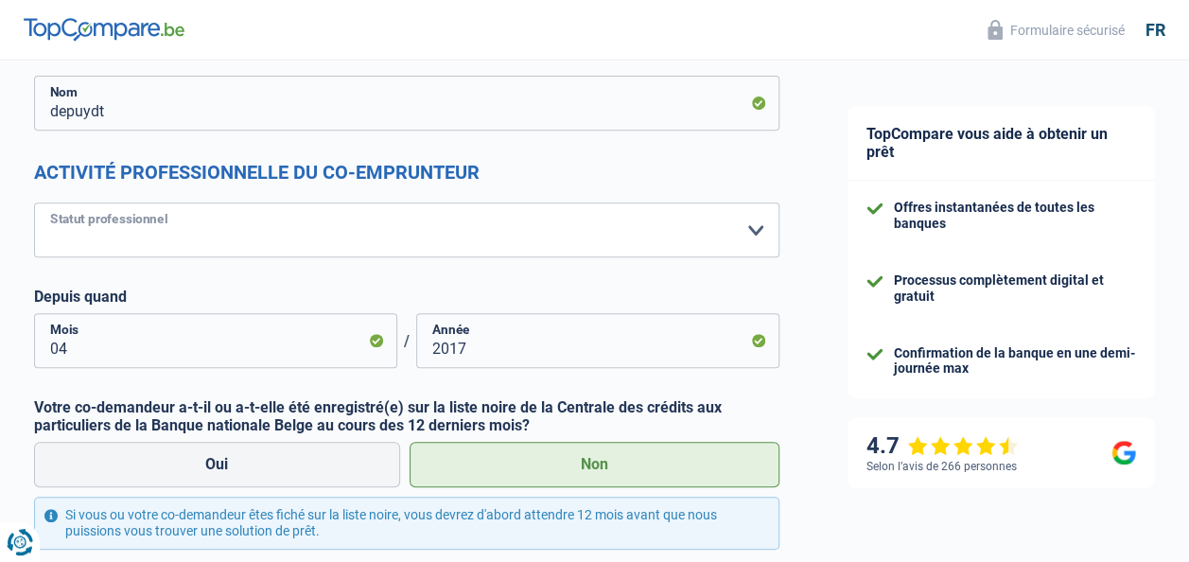
click at [462, 233] on select "Ouvrier Employé privé Employé public Invalide Indépendant Pensionné Chômeur Mut…" at bounding box center [406, 229] width 745 height 55
select select "invalid"
click at [34, 202] on select "Ouvrier Employé privé Employé public Invalide Indépendant Pensionné Chômeur Mut…" at bounding box center [406, 229] width 745 height 55
select select "disabilityPension"
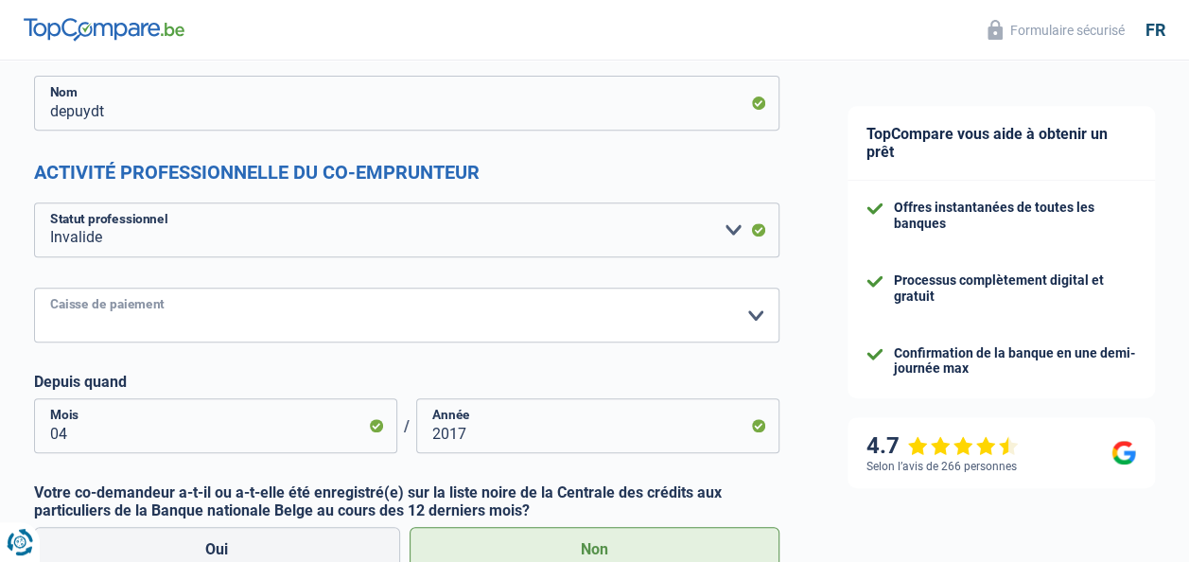
click at [378, 314] on select "Mutualité Chrétienne Mutualité Socialiste (Solidaris) SPF Sécurité Sociale Unio…" at bounding box center [406, 315] width 745 height 55
select select "mutualityNeutre"
click at [34, 288] on select "Mutualité Chrétienne Mutualité Socialiste (Solidaris) SPF Sécurité Sociale Unio…" at bounding box center [406, 315] width 745 height 55
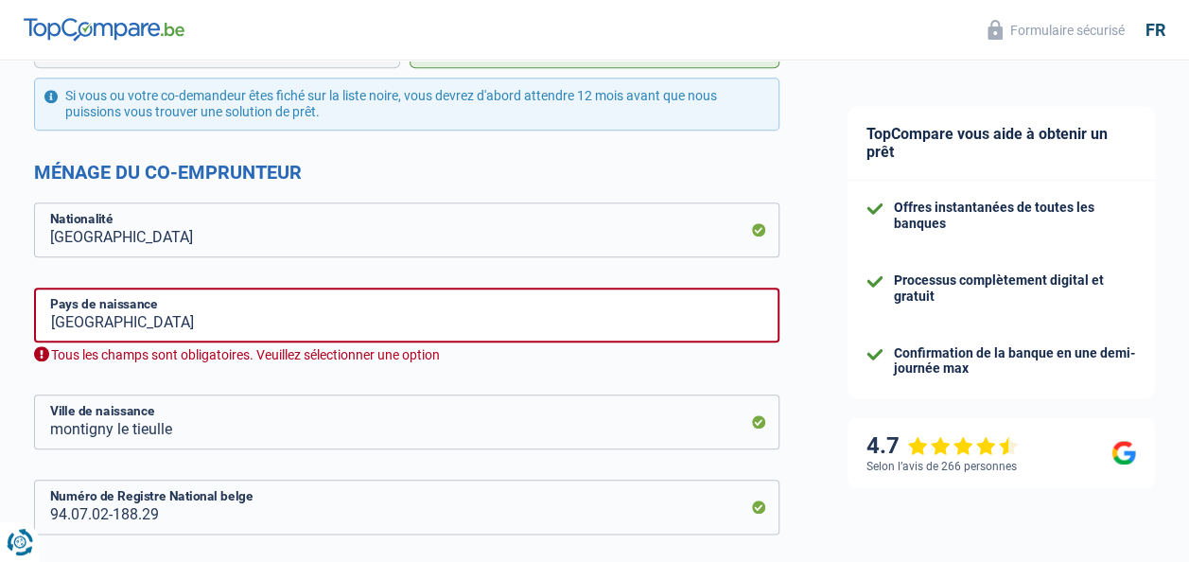
scroll to position [822, 0]
click at [291, 342] on div "Belgique Pays de naissance Tous les champs sont obligatoires. Veuillez sélectio…" at bounding box center [406, 325] width 745 height 77
click at [289, 325] on input "Belgique" at bounding box center [406, 314] width 745 height 55
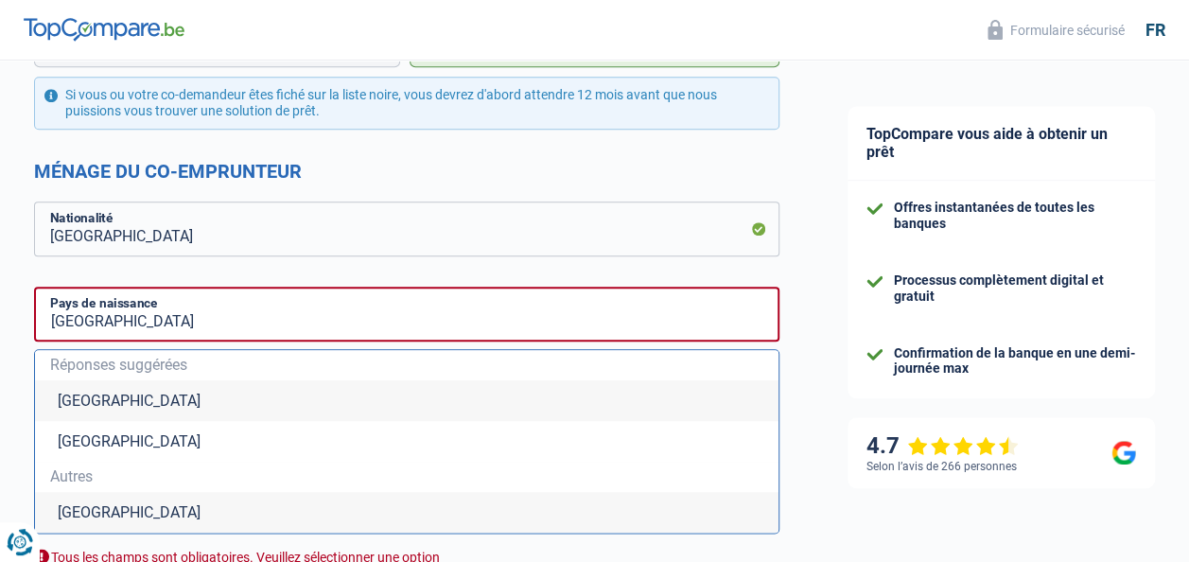
type input "1.440"
click at [293, 405] on li "Belgique" at bounding box center [407, 400] width 744 height 41
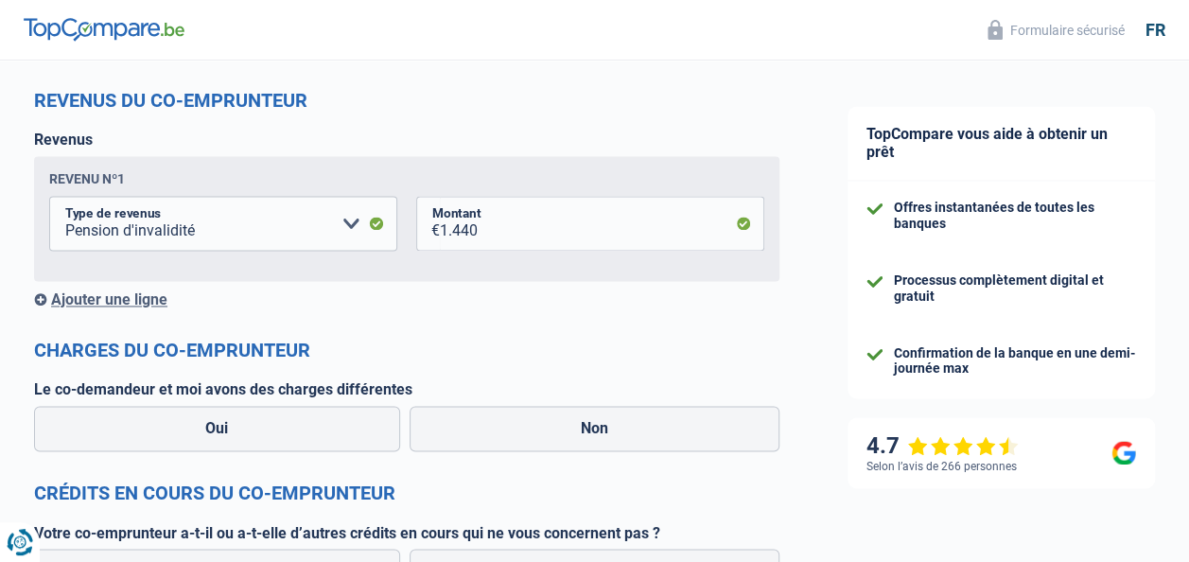
scroll to position [1278, 0]
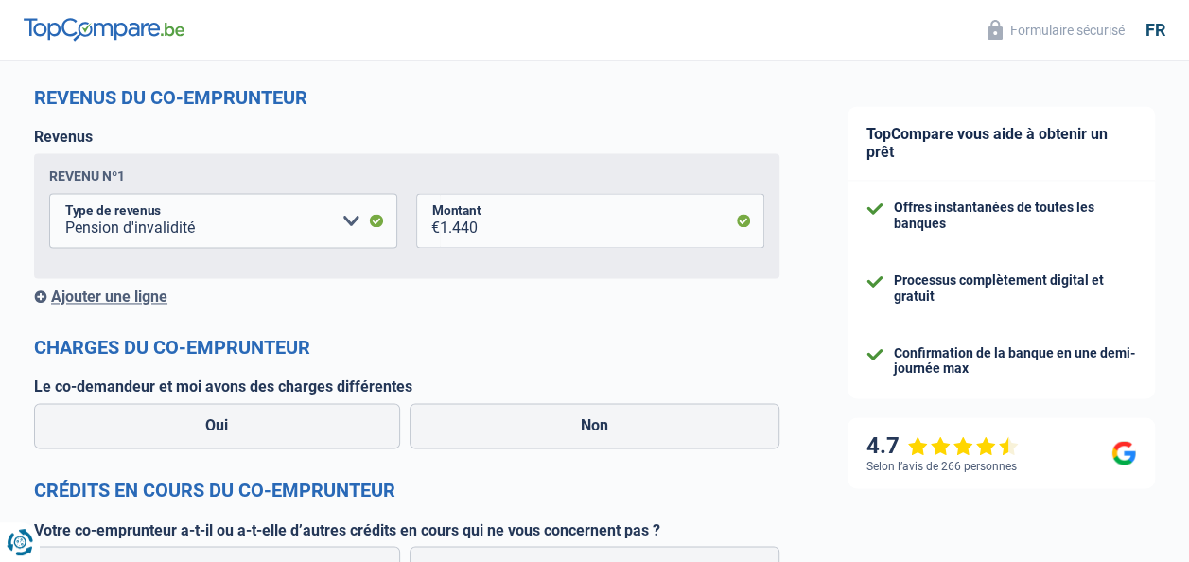
click at [123, 289] on div "Ajouter une ligne" at bounding box center [406, 297] width 745 height 18
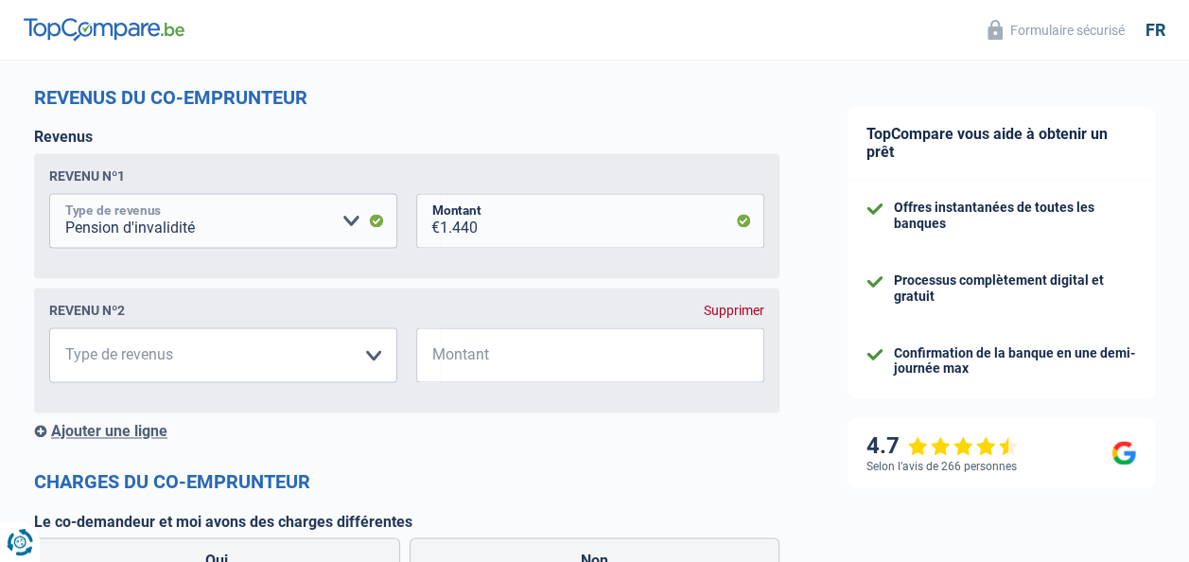
click at [358, 223] on select "Allocation d'handicap Allocations chômage Allocations familiales Chèques repas …" at bounding box center [223, 220] width 348 height 55
select select "mutualityIndemnity"
click at [49, 194] on select "Allocation d'handicap Allocations chômage Allocations familiales Chèques repas …" at bounding box center [223, 220] width 348 height 55
click at [263, 362] on select "Allocation d'handicap Allocations chômage Allocations familiales Chèques repas …" at bounding box center [223, 354] width 348 height 55
select select "alimony"
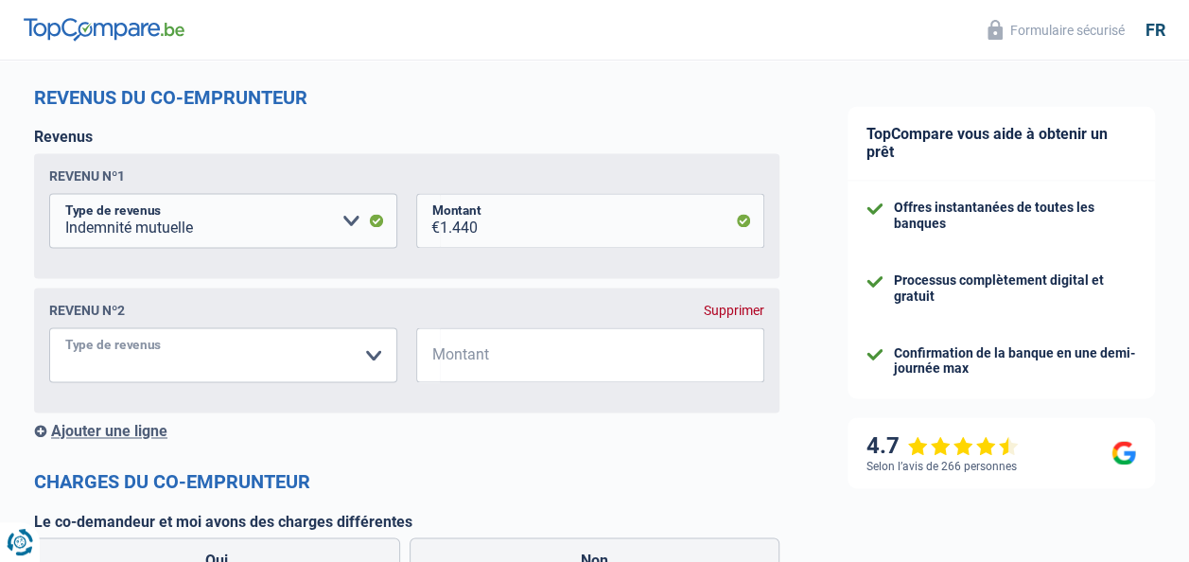
click at [49, 329] on select "Allocation d'handicap Allocations chômage Allocations familiales Chèques repas …" at bounding box center [223, 354] width 348 height 55
click at [480, 348] on input "Montant" at bounding box center [602, 354] width 324 height 55
type input "100"
click at [140, 430] on div "Ajouter une ligne" at bounding box center [406, 431] width 745 height 18
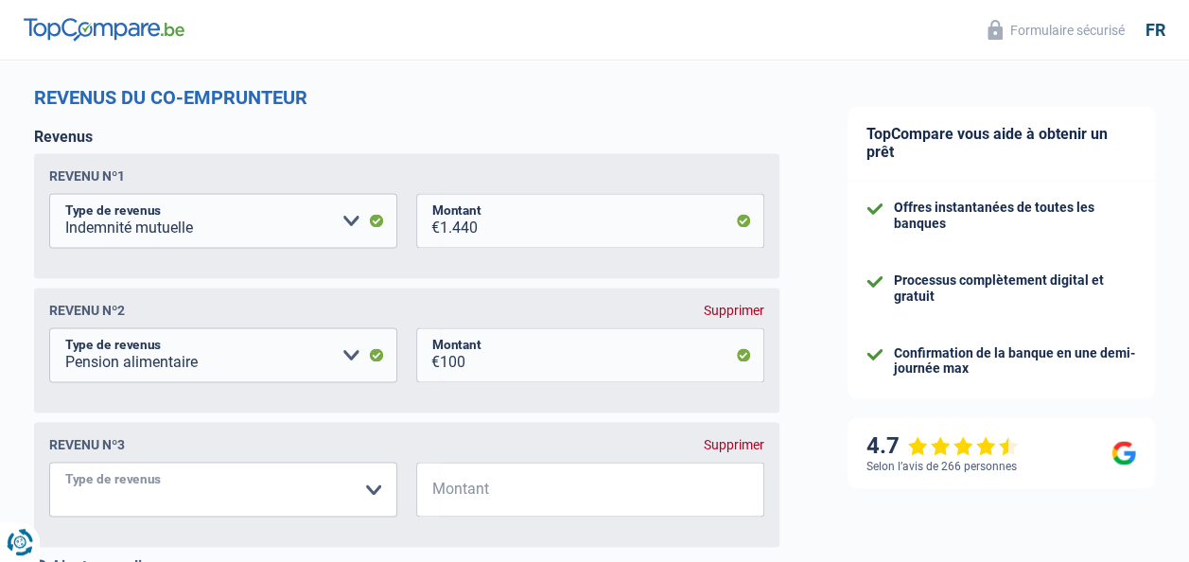
click at [221, 496] on select "Allocation d'handicap Allocations chômage Allocations familiales Chèques repas …" at bounding box center [223, 489] width 348 height 55
select select "familyAllowances"
click at [49, 465] on select "Allocation d'handicap Allocations chômage Allocations familiales Chèques repas …" at bounding box center [223, 489] width 348 height 55
click at [546, 515] on input "Montant" at bounding box center [602, 489] width 324 height 55
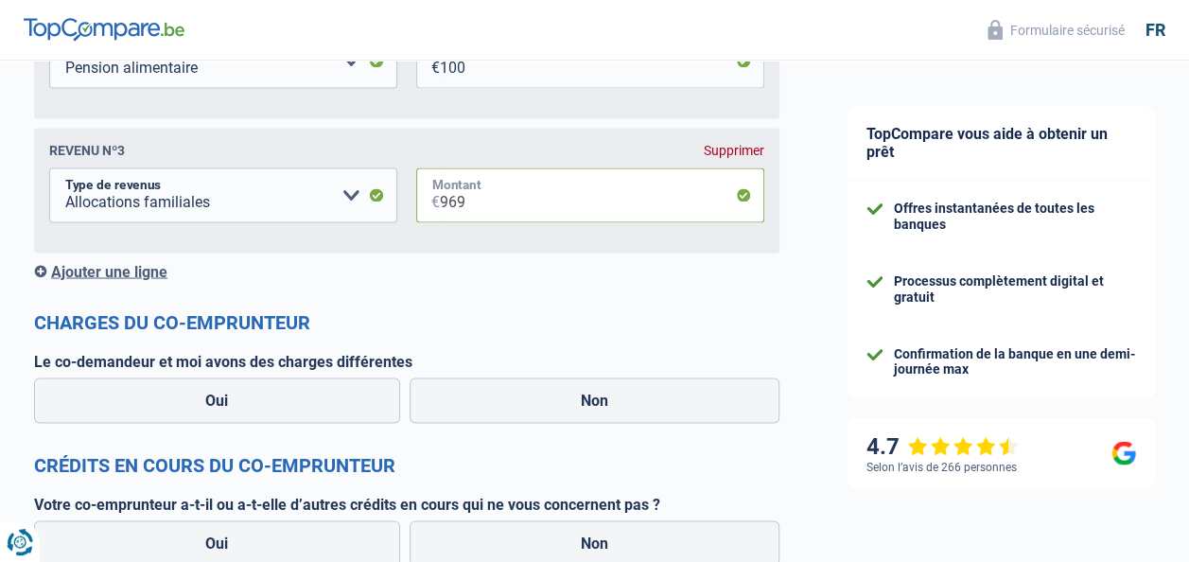
scroll to position [1609, 0]
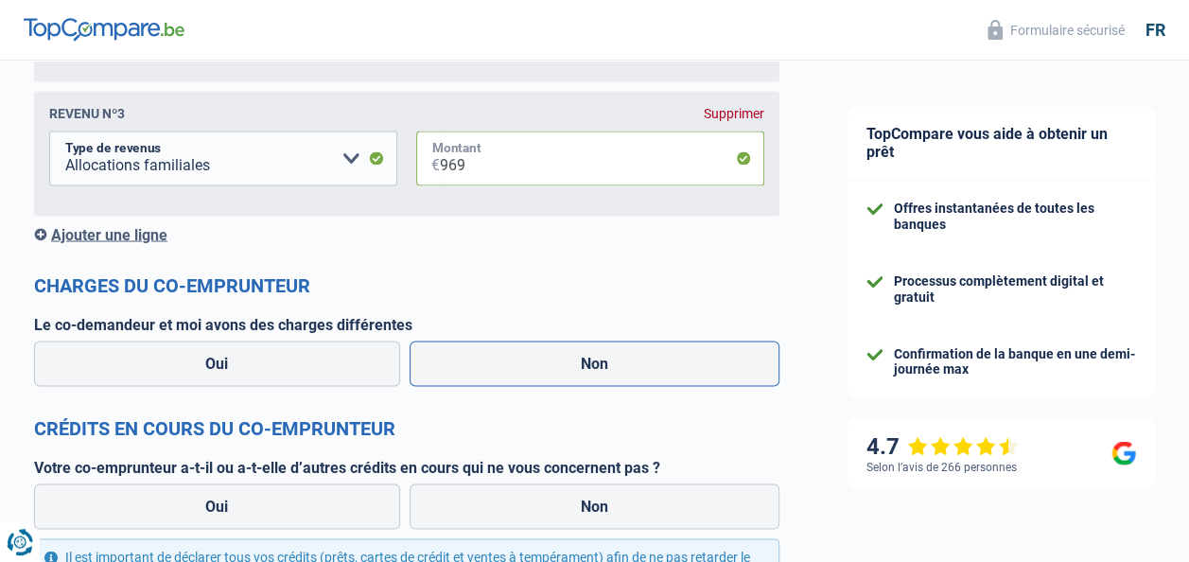
type input "969"
click at [495, 364] on label "Non" at bounding box center [595, 363] width 371 height 45
click at [495, 364] on input "Non" at bounding box center [595, 363] width 371 height 45
radio input "true"
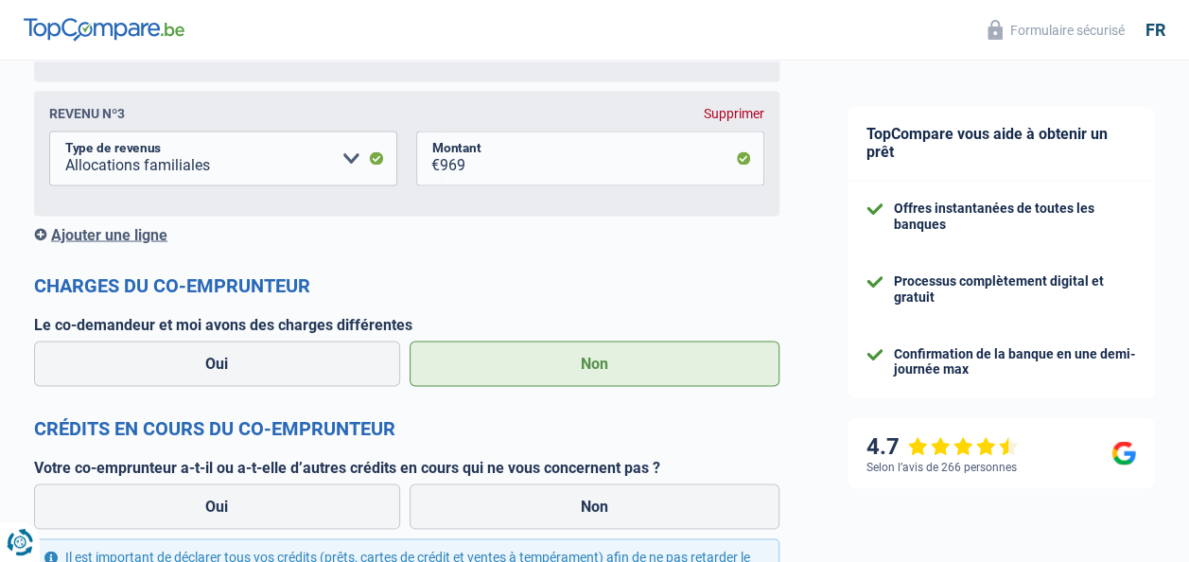
select select "disabilityPension"
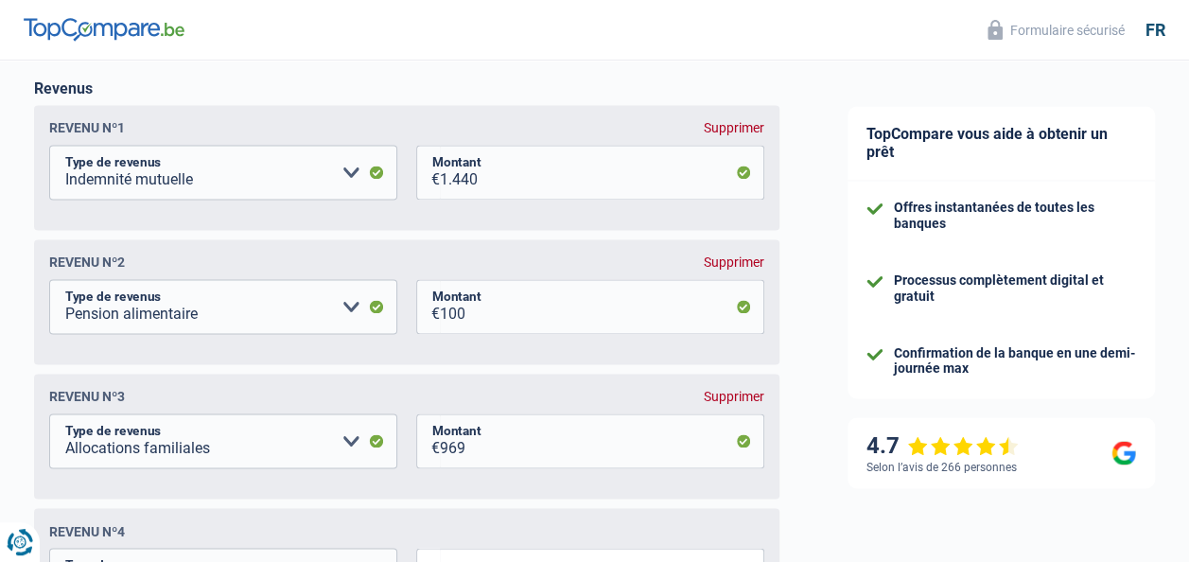
scroll to position [1377, 0]
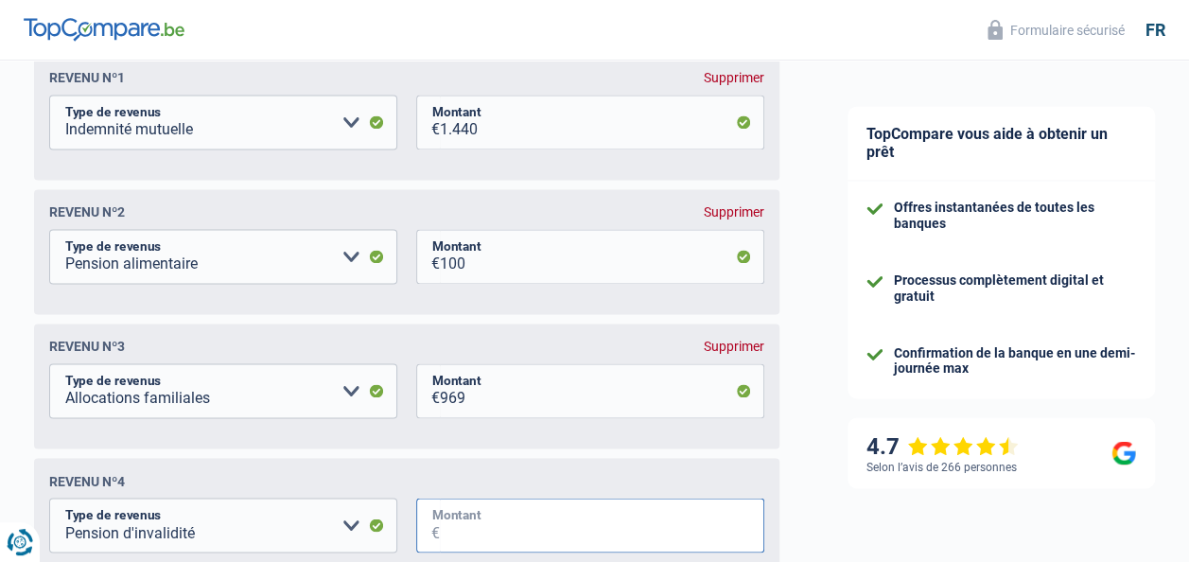
click at [579, 536] on input "Montant" at bounding box center [602, 525] width 324 height 55
type input "1.440"
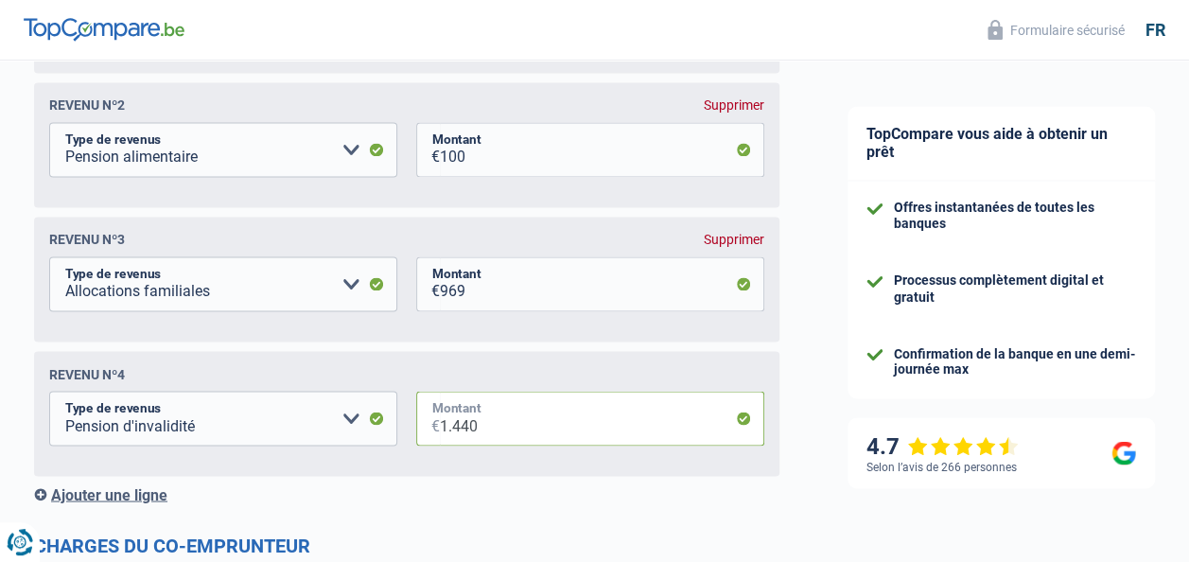
scroll to position [1456, 0]
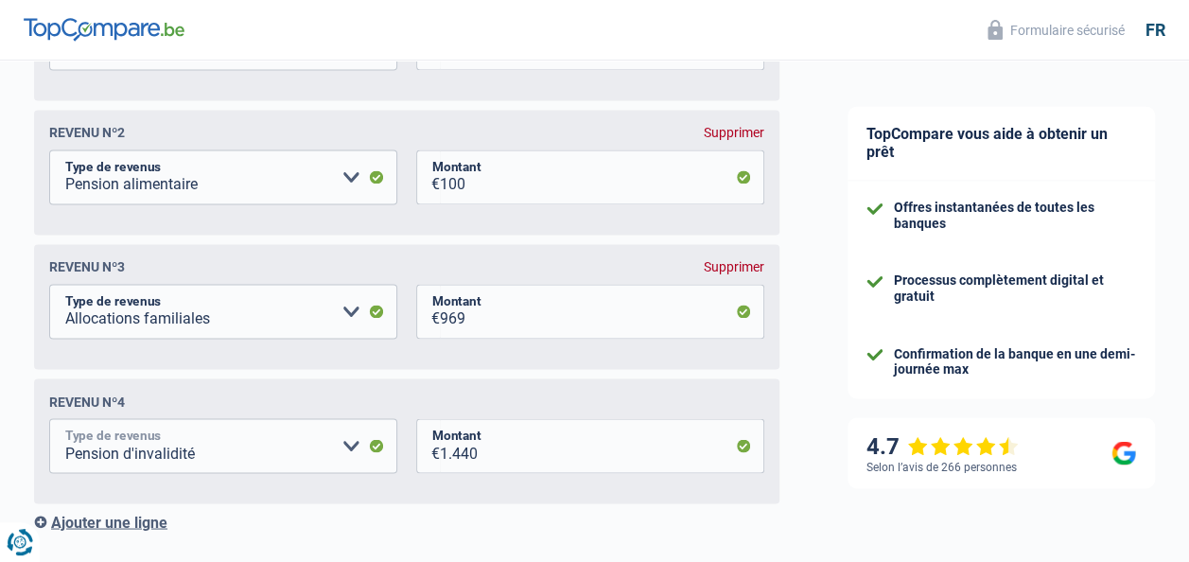
click at [341, 447] on select "Allocation d'handicap Allocations chômage Allocations familiales Chèques repas …" at bounding box center [223, 445] width 348 height 55
select select "mutualityIndemnity"
click at [49, 421] on select "Allocation d'handicap Allocations chômage Allocations familiales Chèques repas …" at bounding box center [223, 445] width 348 height 55
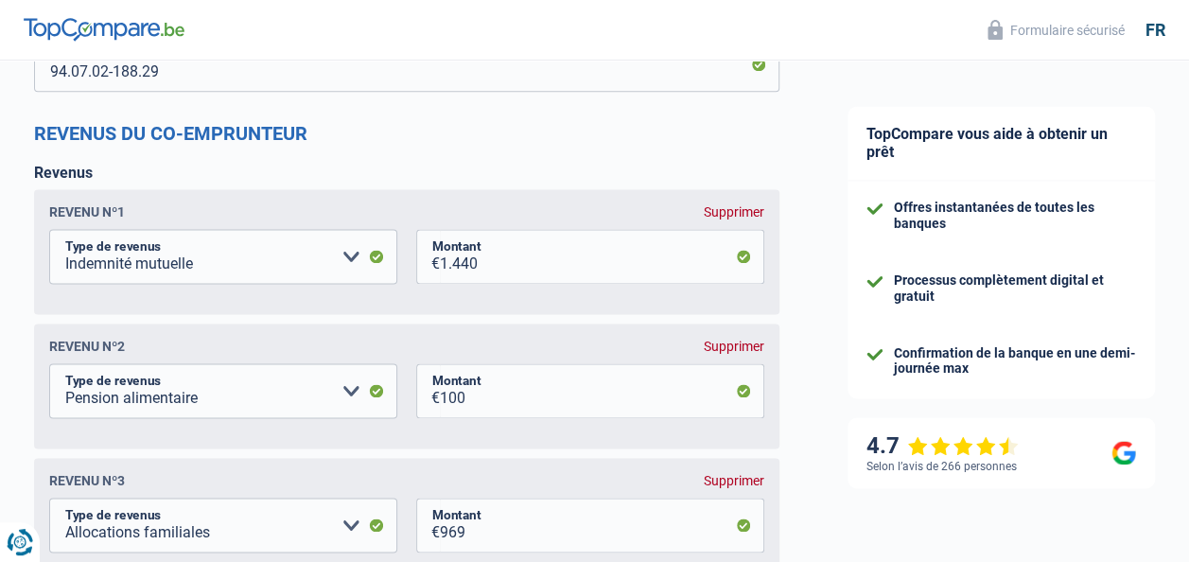
scroll to position [1254, 0]
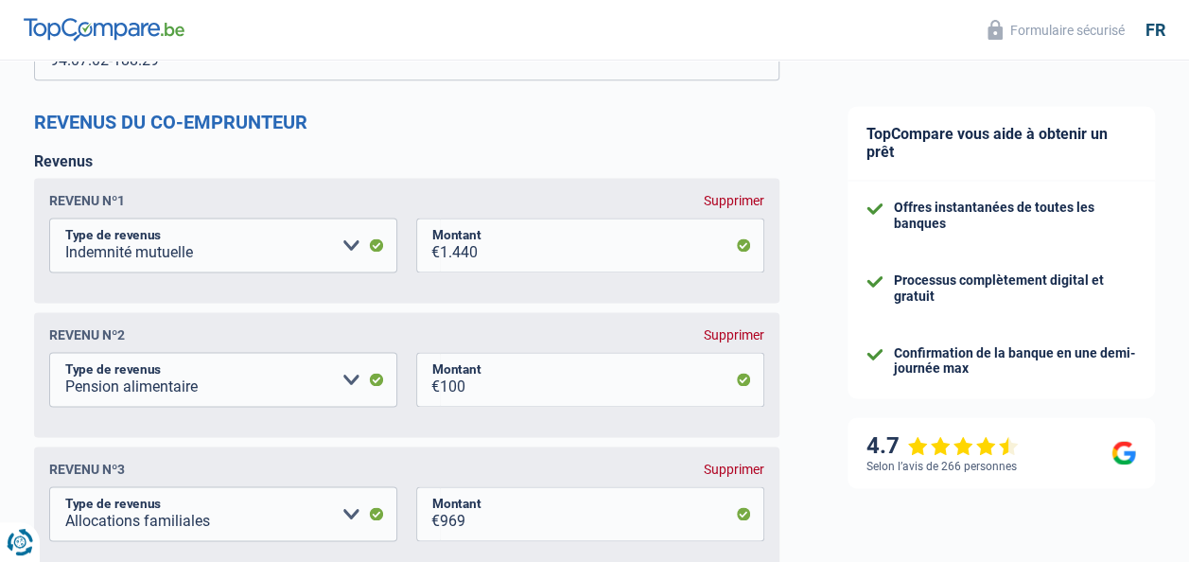
click at [717, 202] on div "Supprimer" at bounding box center [734, 200] width 61 height 15
select select "alimony"
type input "100"
select select "familyAllowances"
type input "969"
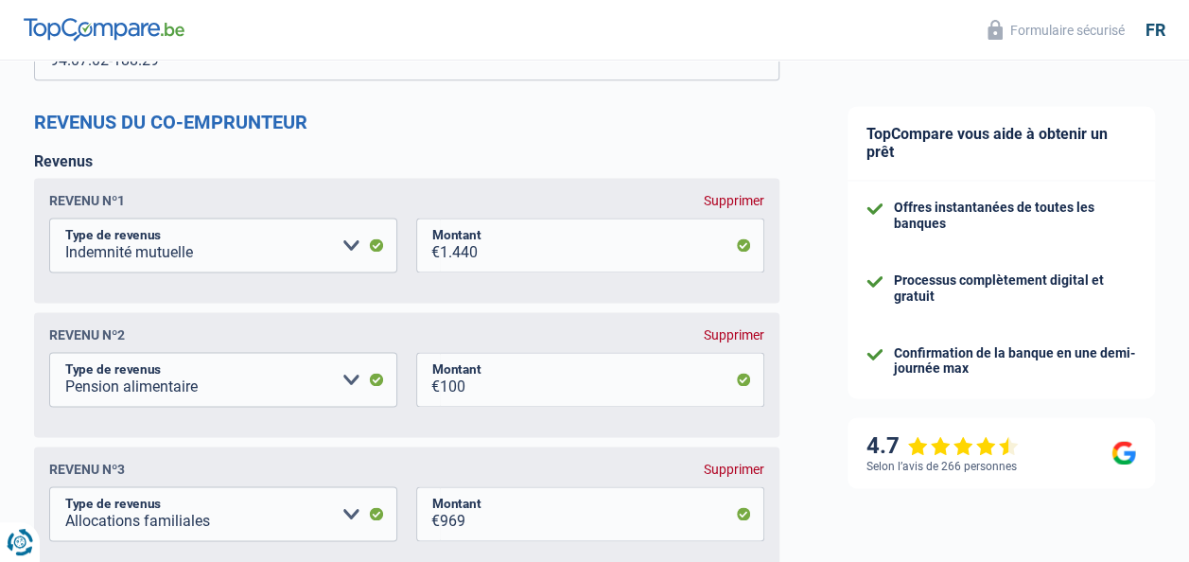
select select "mutualityIndemnity"
type input "1.440"
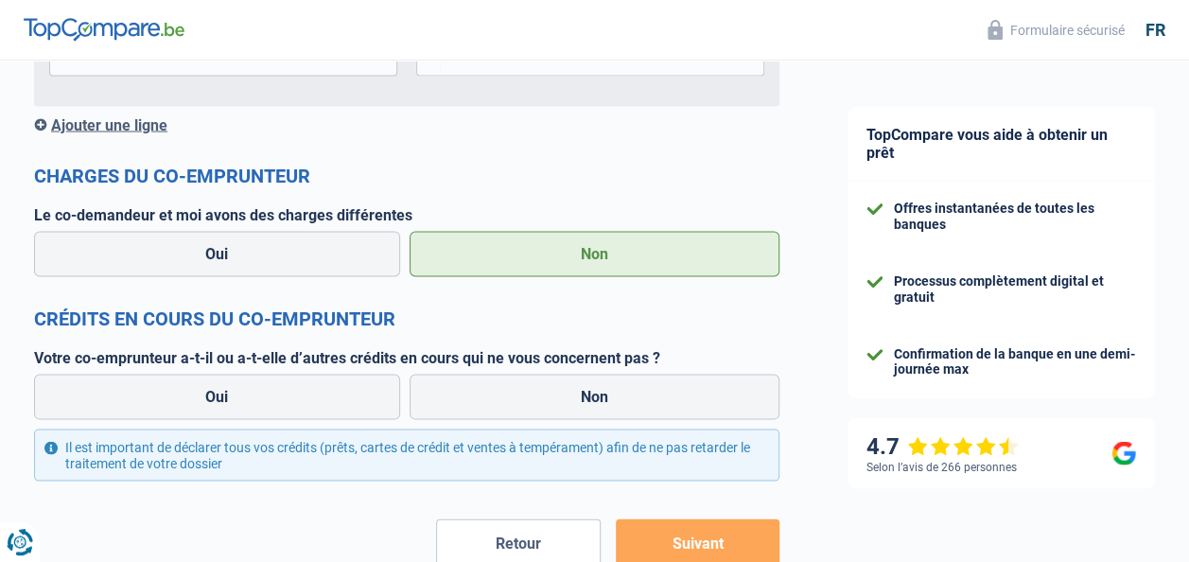
scroll to position [1739, 0]
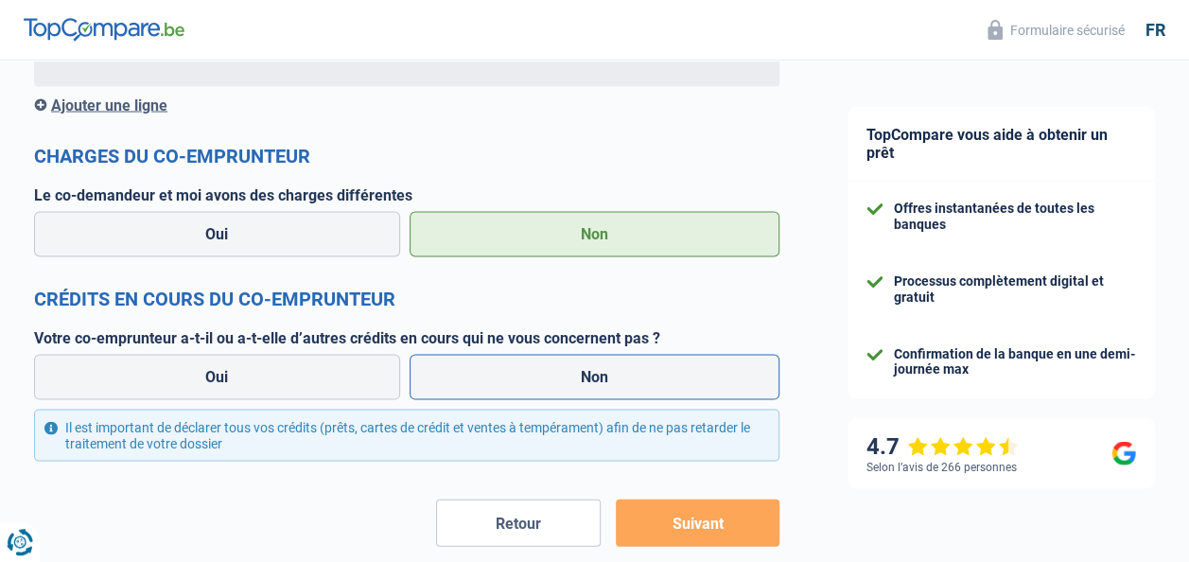
click at [574, 369] on label "Non" at bounding box center [595, 376] width 371 height 45
click at [574, 369] on input "Non" at bounding box center [595, 376] width 371 height 45
radio input "true"
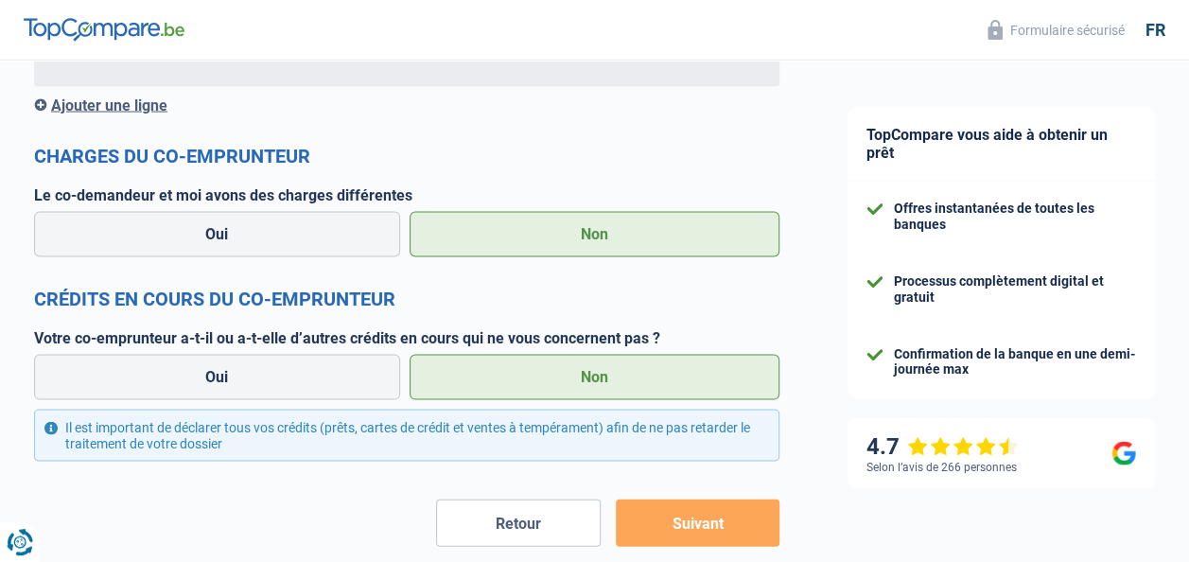
select select "disabilityPension"
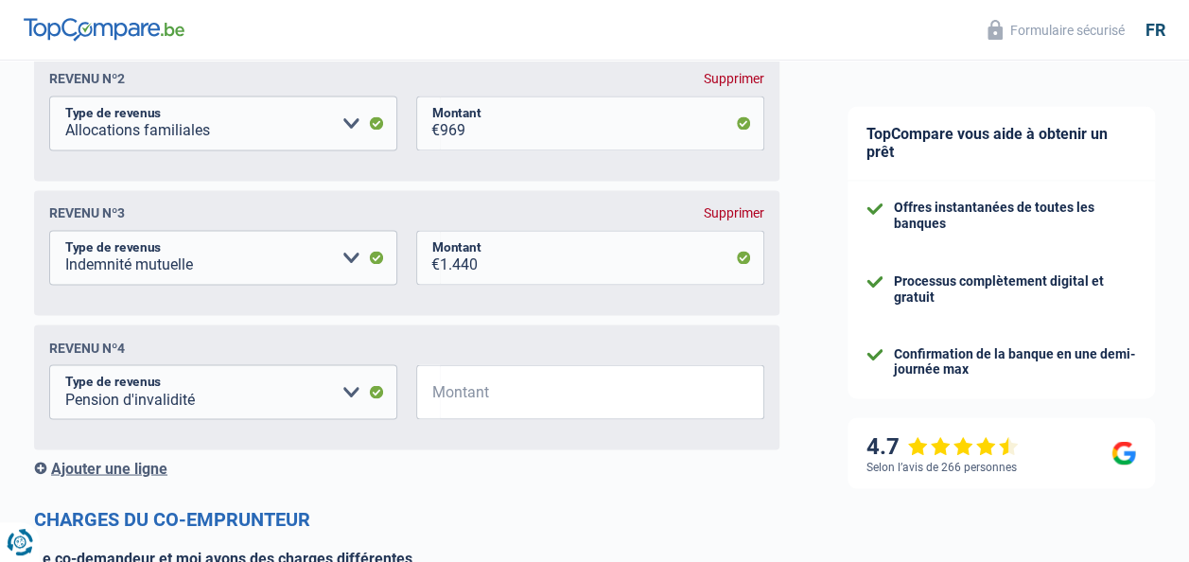
scroll to position [1514, 0]
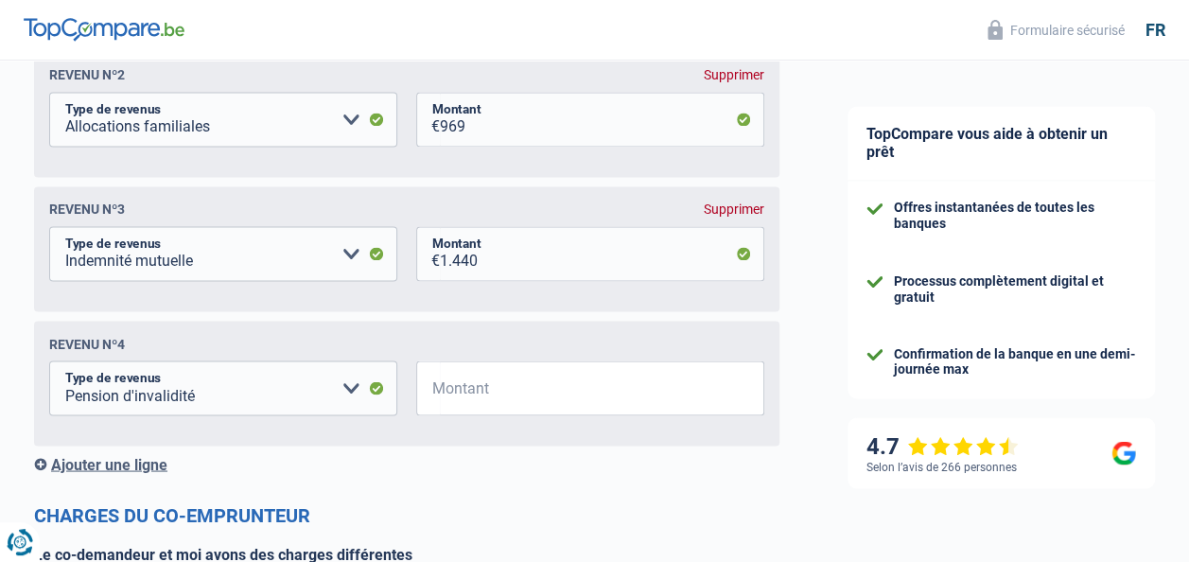
click at [738, 210] on div "Supprimer" at bounding box center [734, 209] width 61 height 15
select select "disabilityPension"
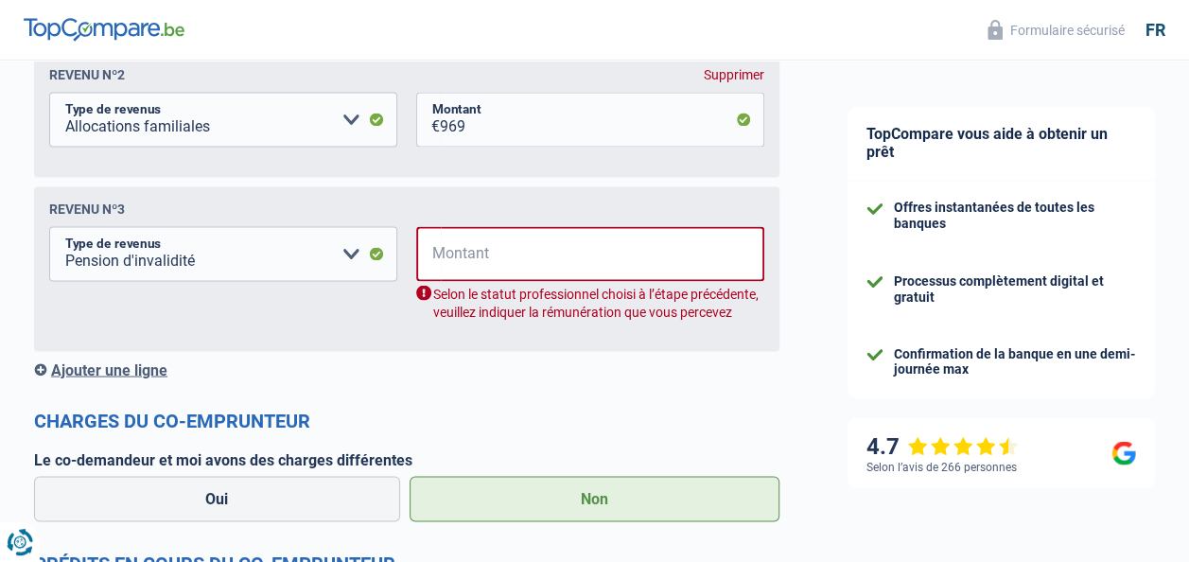
click at [498, 223] on div "Revenu nº3 Allocation d'handicap Allocations chômage Allocations familiales Chè…" at bounding box center [406, 268] width 745 height 165
click at [496, 250] on input "Montant" at bounding box center [603, 253] width 324 height 55
type input "1.440"
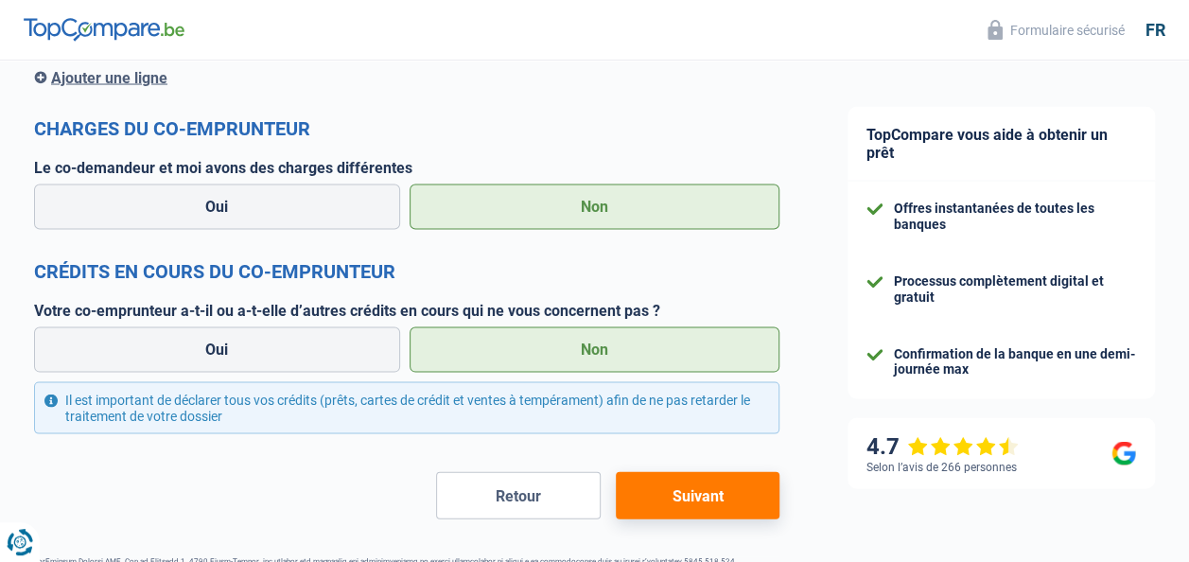
scroll to position [1833, 0]
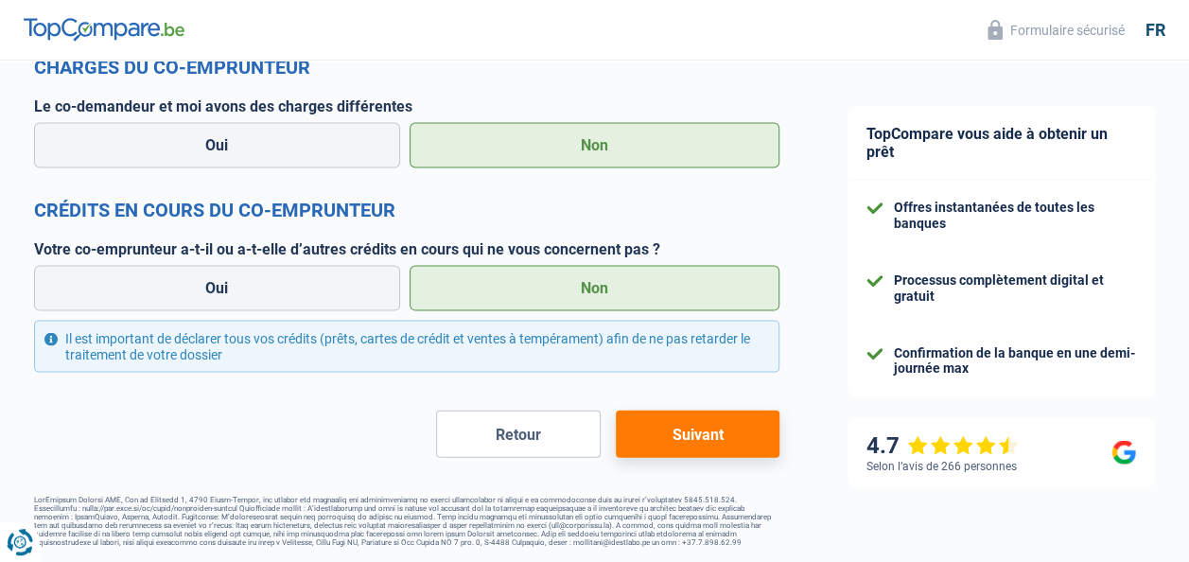
click at [693, 431] on button "Suivant" at bounding box center [698, 434] width 164 height 47
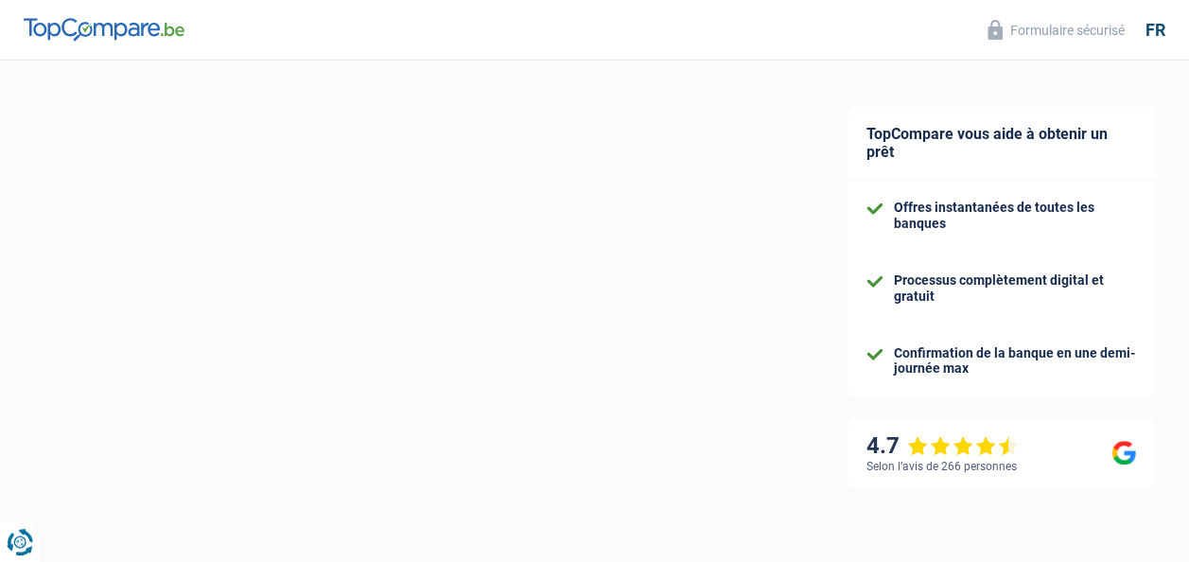
select select "car"
select select "48"
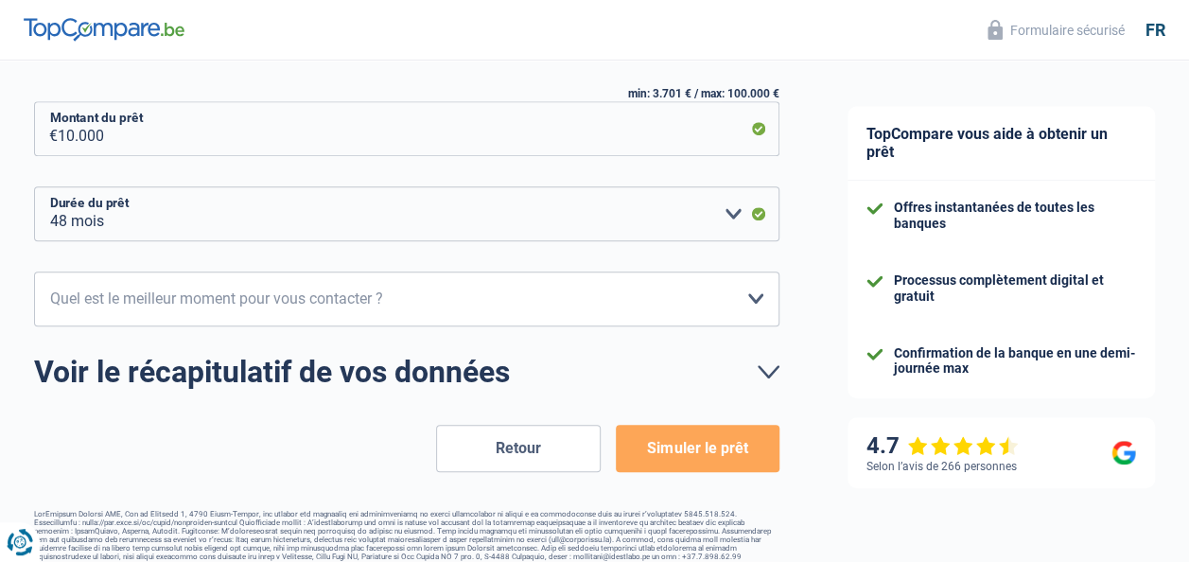
scroll to position [374, 0]
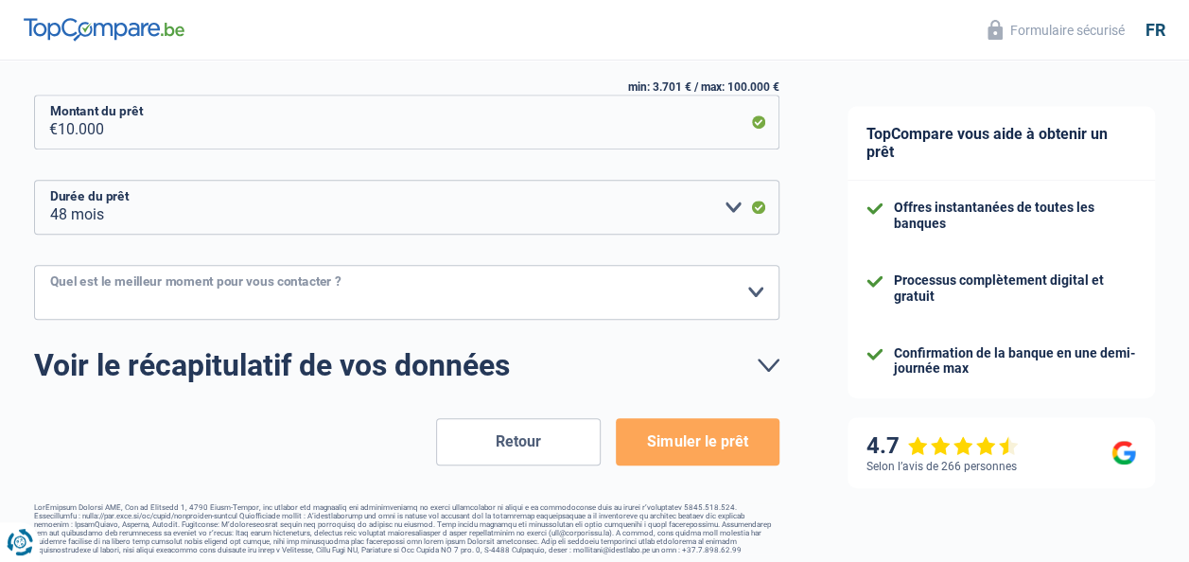
click at [600, 291] on select "10h-12h 12h-14h 14h-16h 16h-18h Veuillez sélectionner une option" at bounding box center [406, 292] width 745 height 55
select select "10-12"
click at [34, 266] on select "10h-12h 12h-14h 14h-16h 16h-18h Veuillez sélectionner une option" at bounding box center [406, 292] width 745 height 55
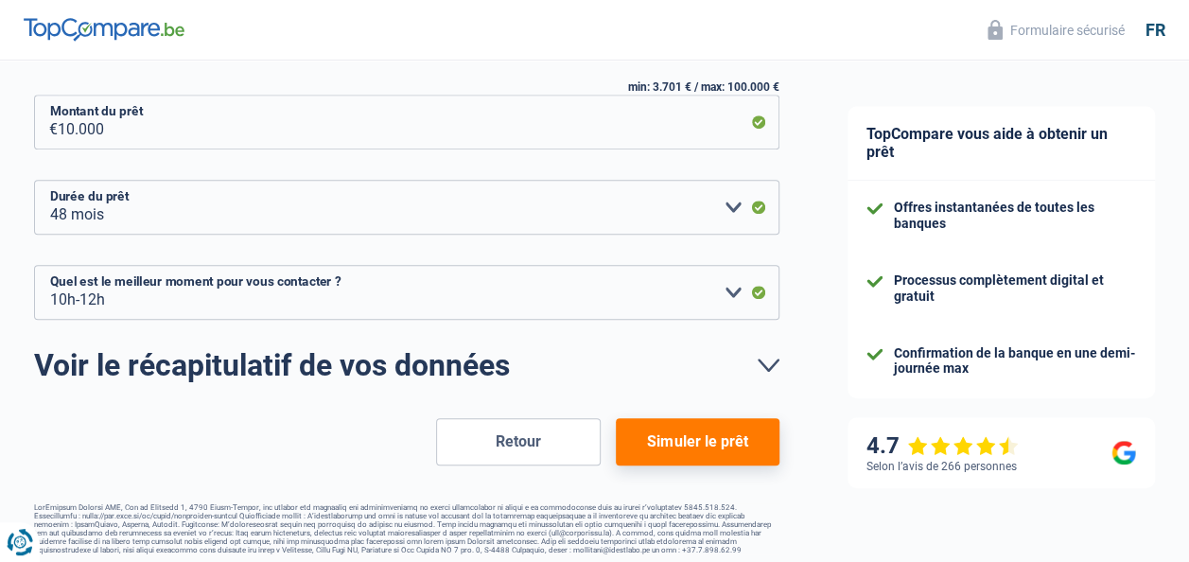
click at [678, 443] on button "Simuler le prêt" at bounding box center [698, 441] width 164 height 47
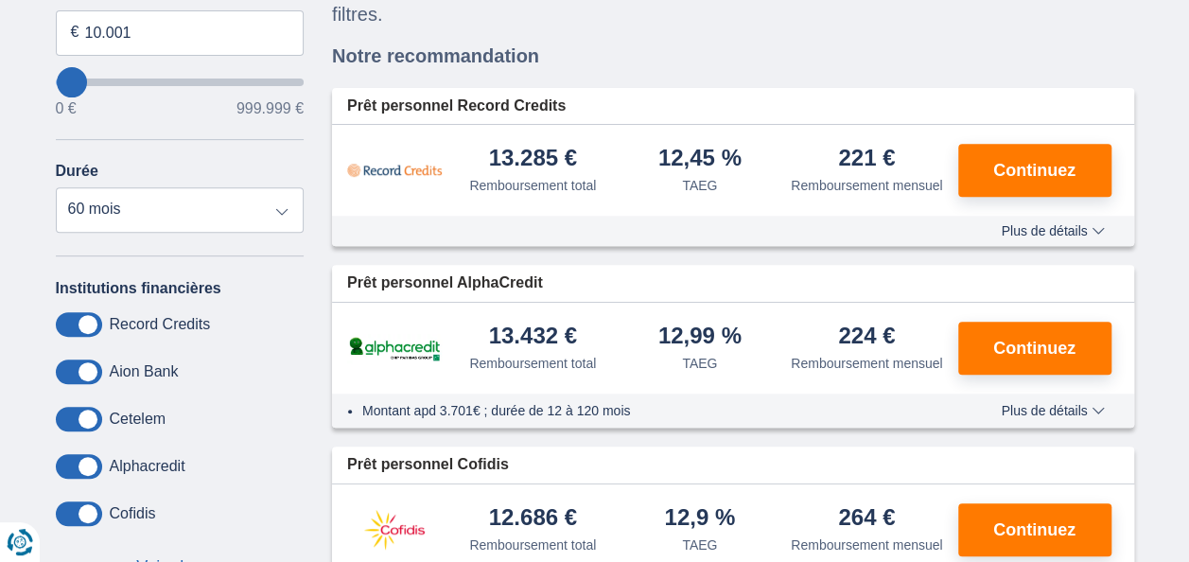
scroll to position [319, 0]
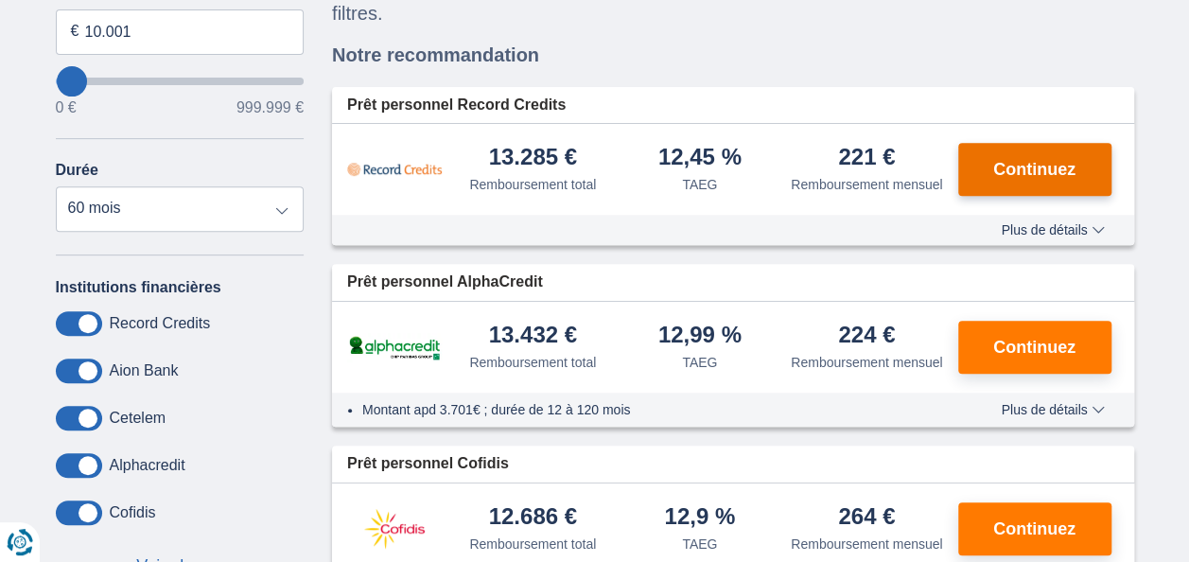
click at [1058, 167] on span "Continuez" at bounding box center [1034, 169] width 82 height 17
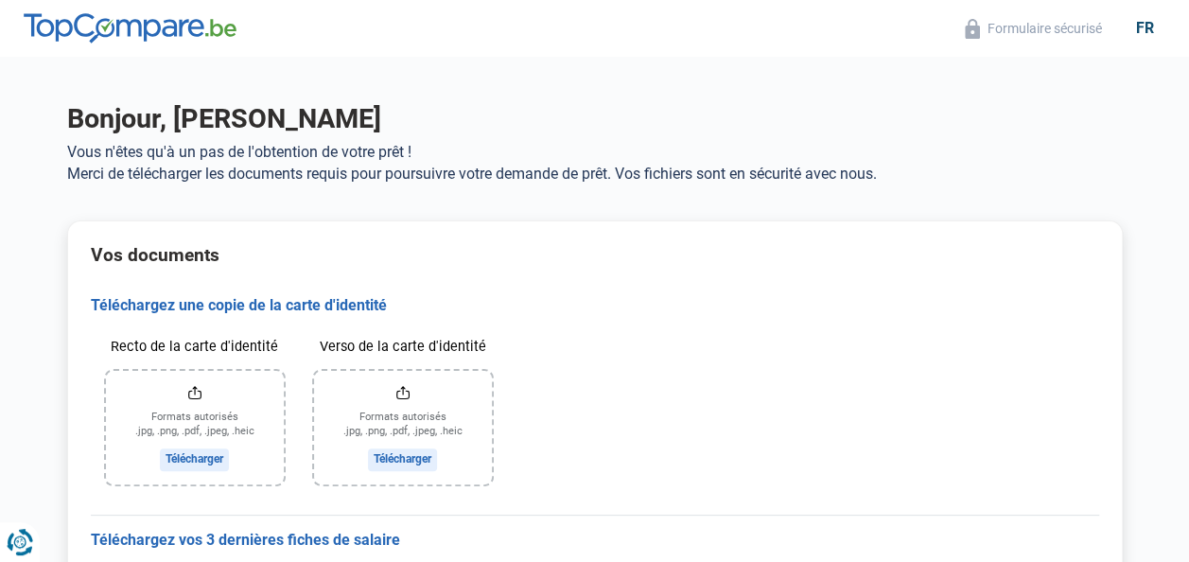
click at [558, 259] on h2 "Vos documents" at bounding box center [595, 255] width 1008 height 22
